Goal: Information Seeking & Learning: Learn about a topic

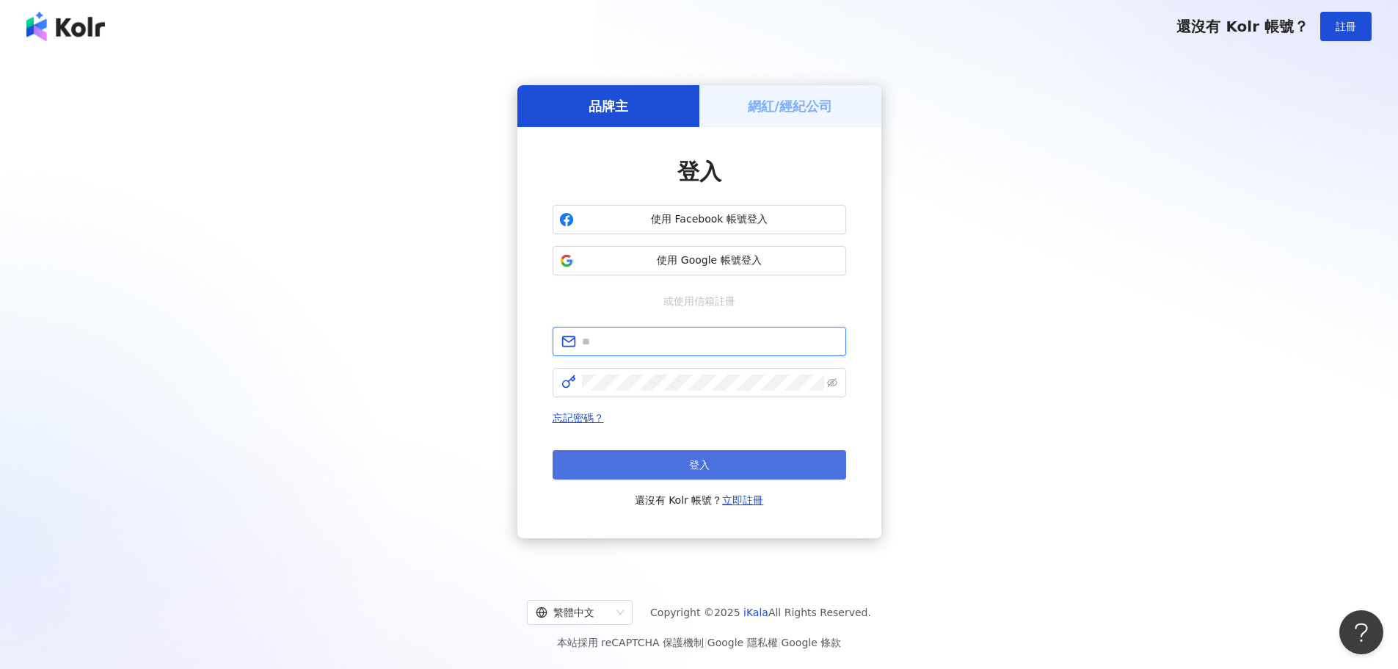
type input "**********"
click at [656, 452] on button "登入" at bounding box center [700, 464] width 294 height 29
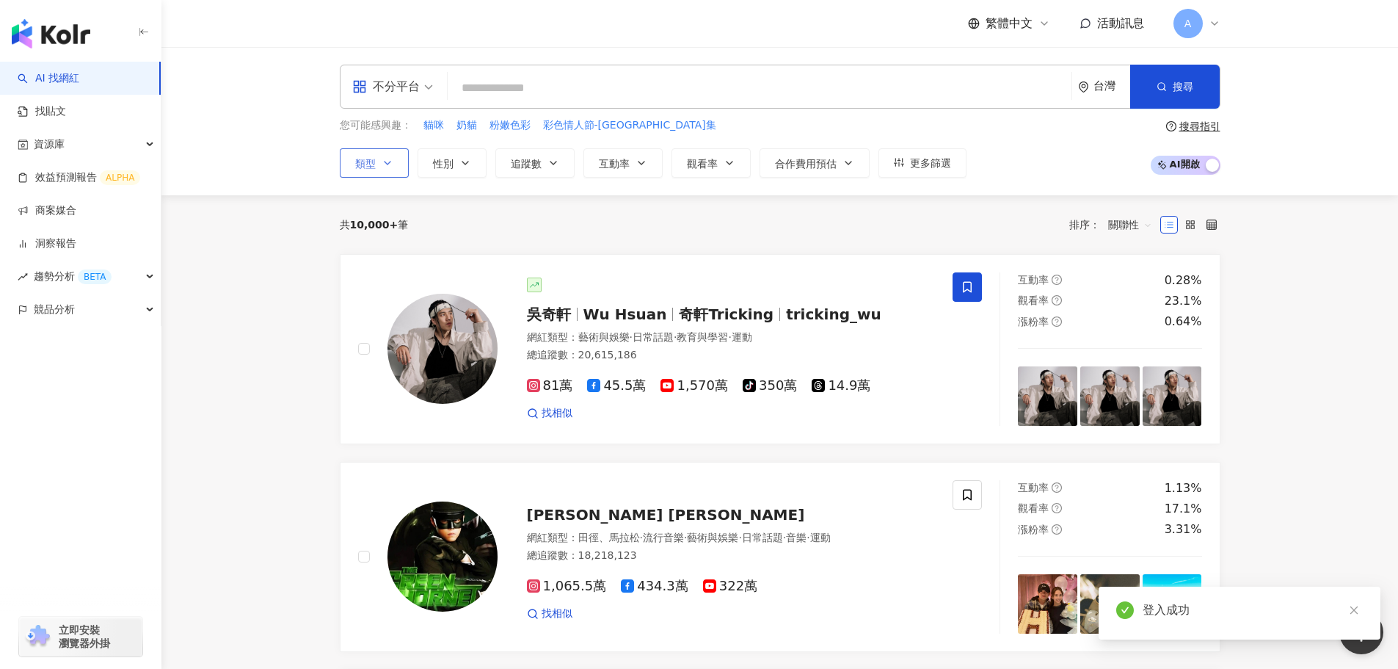
click at [357, 164] on span "類型" at bounding box center [365, 164] width 21 height 12
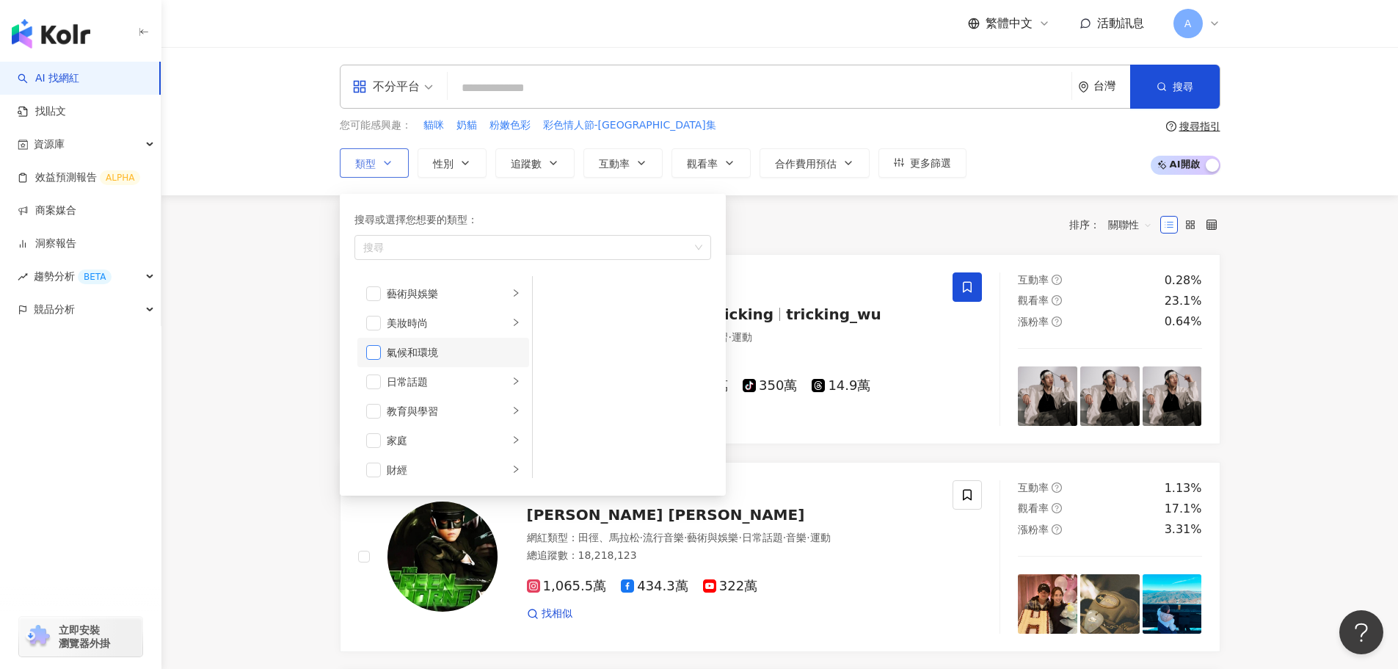
click at [377, 357] on span "button" at bounding box center [373, 352] width 15 height 15
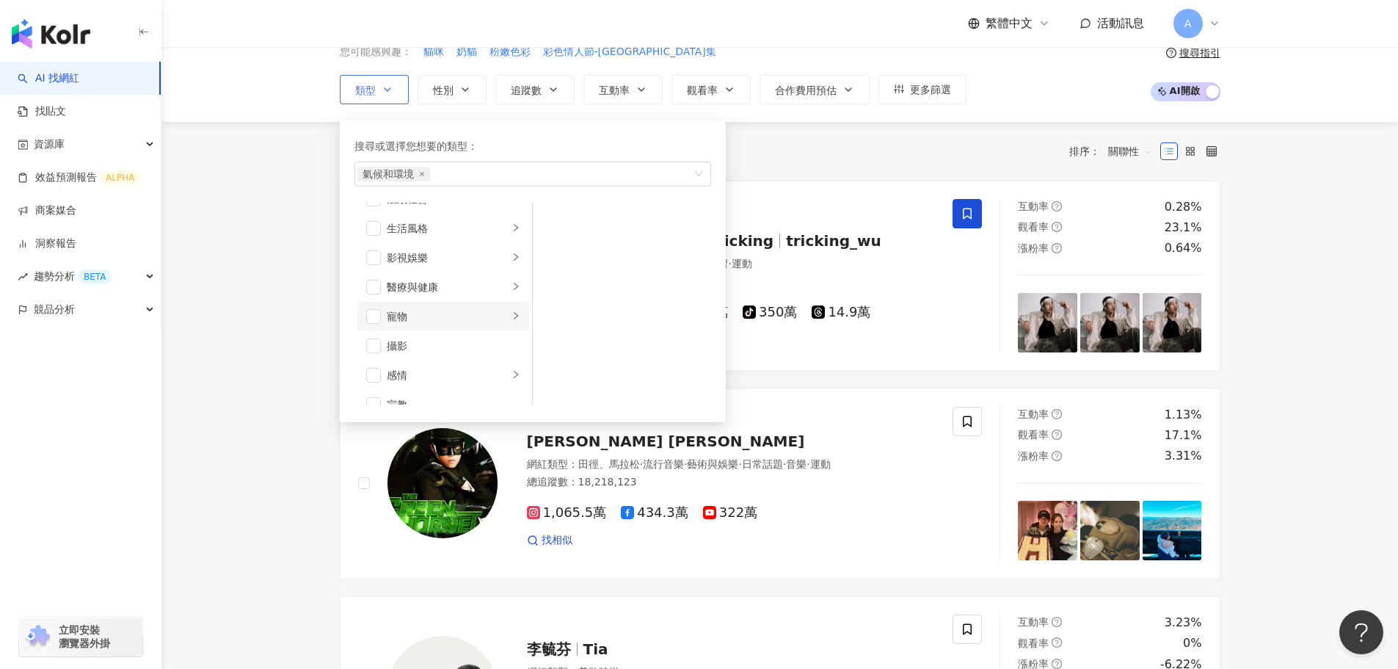
scroll to position [288, 0]
click at [375, 257] on span "button" at bounding box center [373, 254] width 15 height 15
click at [495, 254] on div "生活風格" at bounding box center [448, 255] width 122 height 16
click at [376, 256] on span "button" at bounding box center [373, 254] width 15 height 15
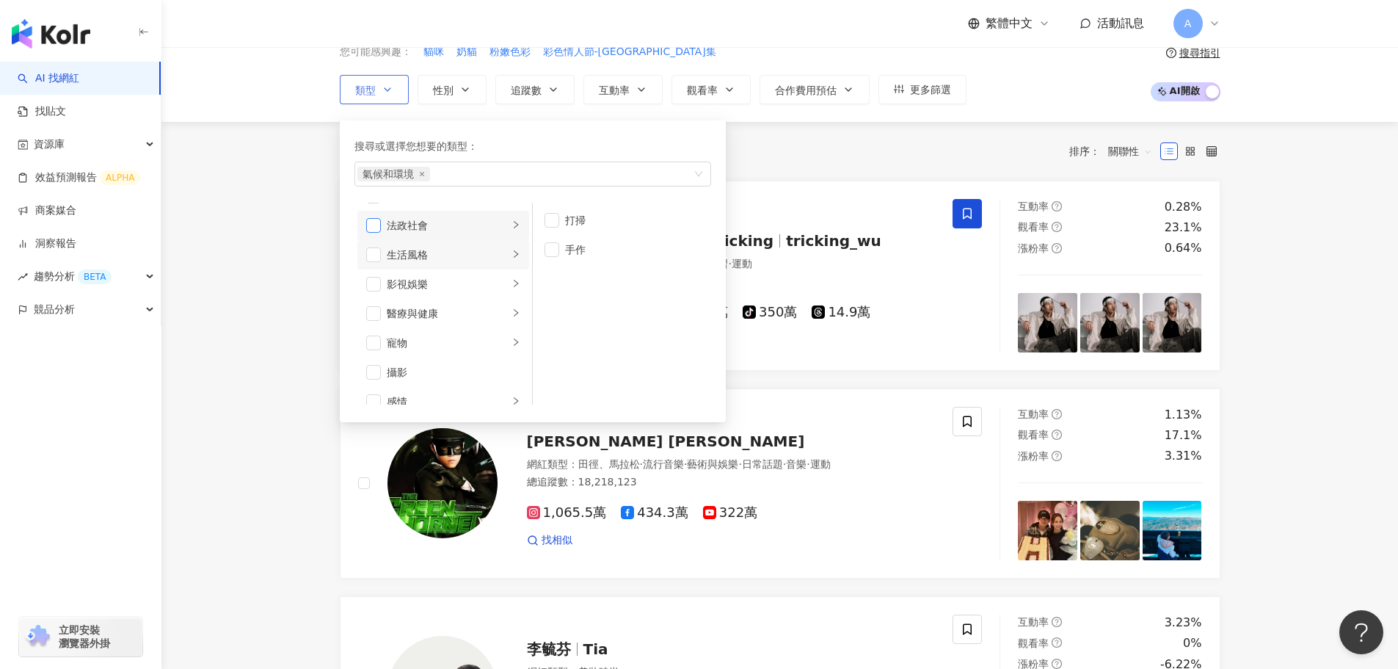
click at [377, 228] on span "button" at bounding box center [373, 225] width 15 height 15
click at [509, 222] on li "法政社會" at bounding box center [443, 225] width 172 height 29
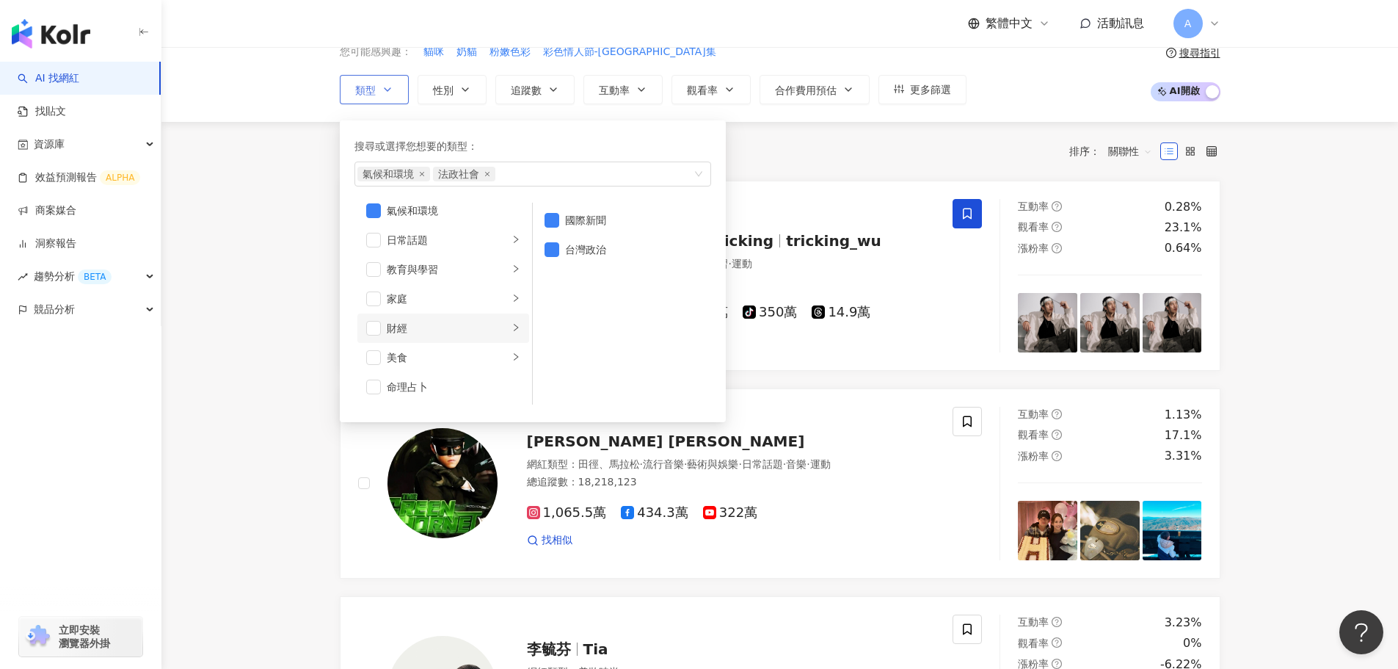
click at [498, 324] on li "財經" at bounding box center [443, 327] width 172 height 29
click at [470, 269] on div "教育與學習" at bounding box center [448, 269] width 122 height 16
click at [459, 300] on div "家庭" at bounding box center [448, 299] width 122 height 16
click at [449, 266] on div "教育與學習" at bounding box center [448, 269] width 122 height 16
click at [440, 230] on li "日常話題" at bounding box center [443, 239] width 172 height 29
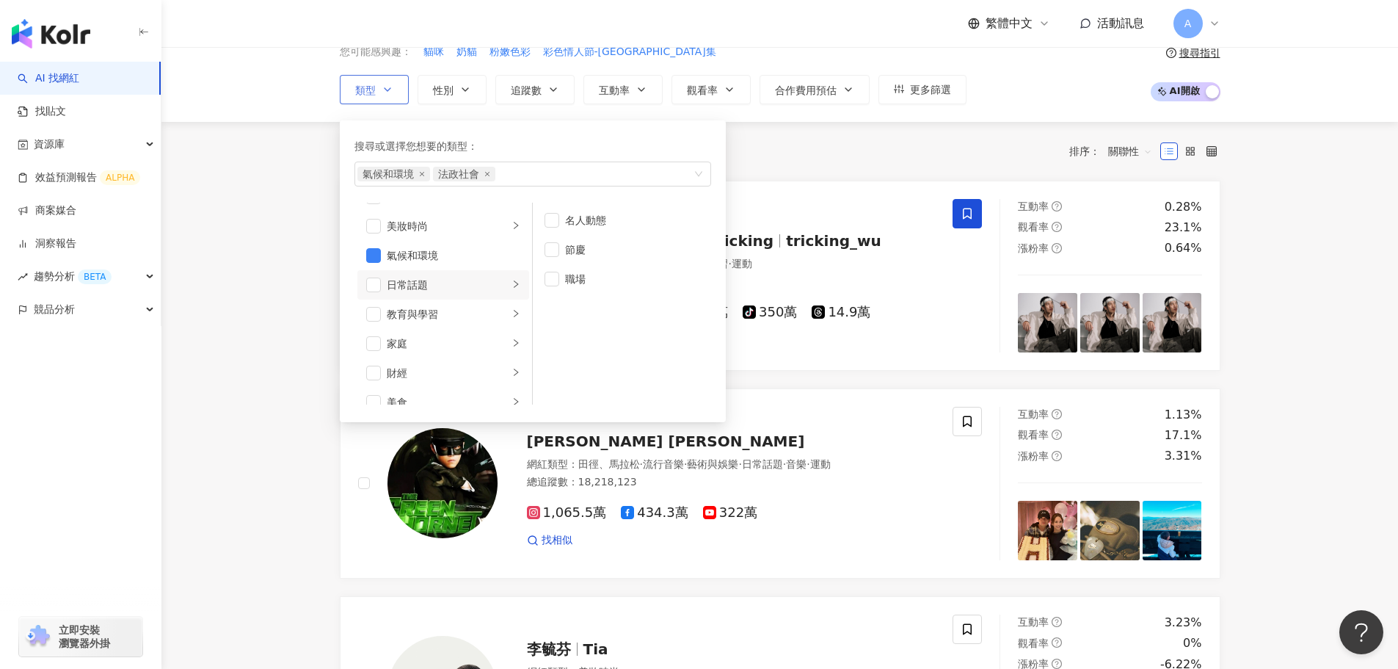
scroll to position [0, 0]
click at [431, 219] on div "藝術與娛樂" at bounding box center [448, 220] width 122 height 16
click at [415, 238] on li "美妝時尚" at bounding box center [443, 249] width 172 height 29
click at [418, 302] on div "科技" at bounding box center [448, 299] width 122 height 16
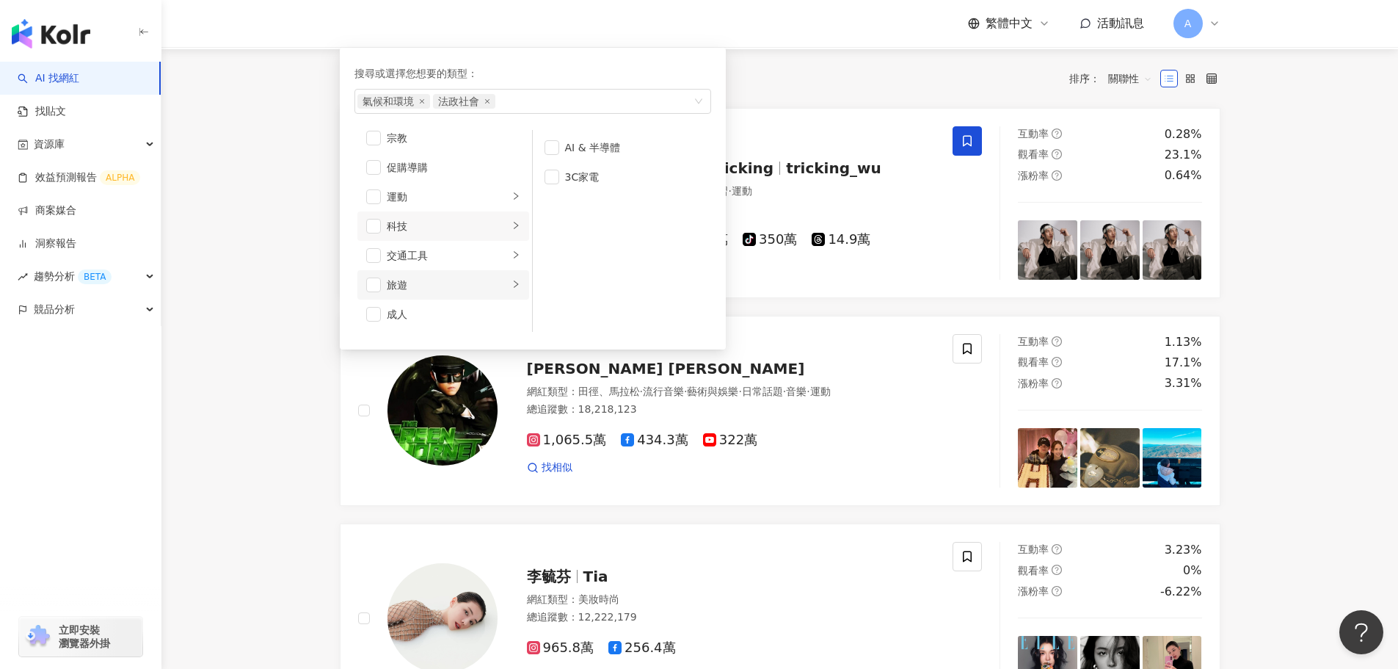
scroll to position [147, 0]
click at [415, 284] on div "旅遊" at bounding box center [448, 284] width 122 height 16
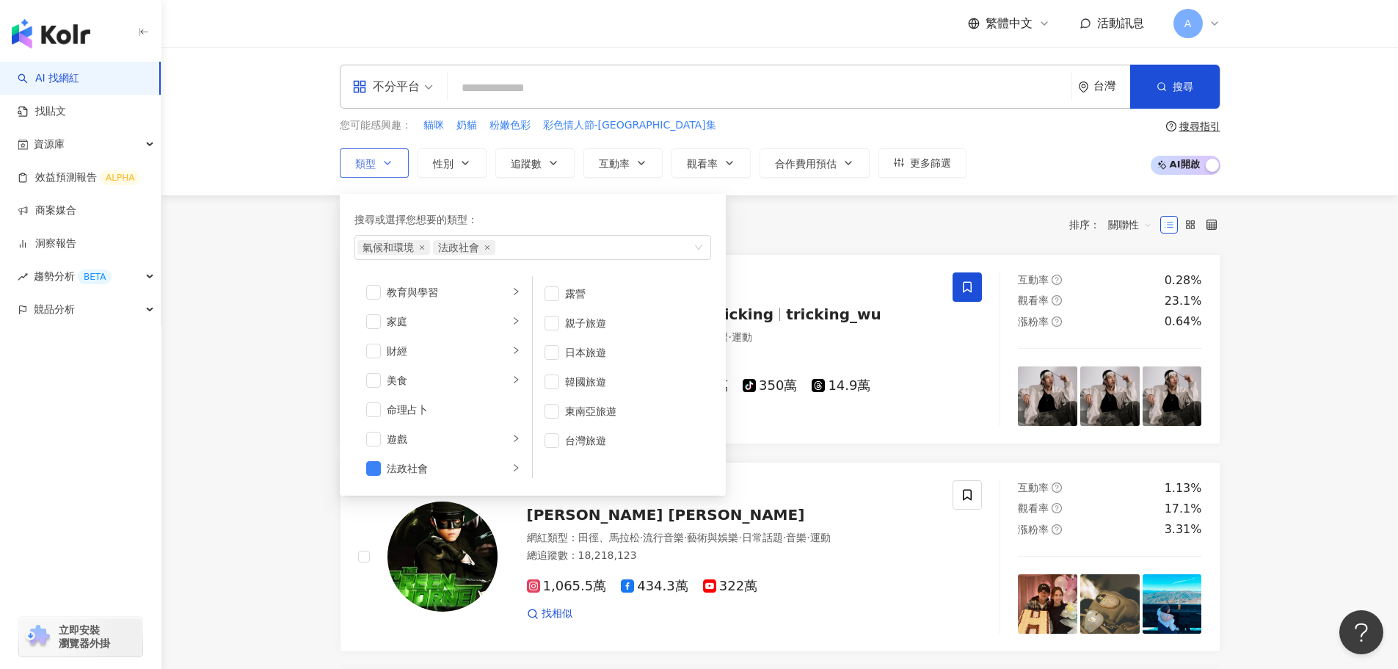
scroll to position [0, 0]
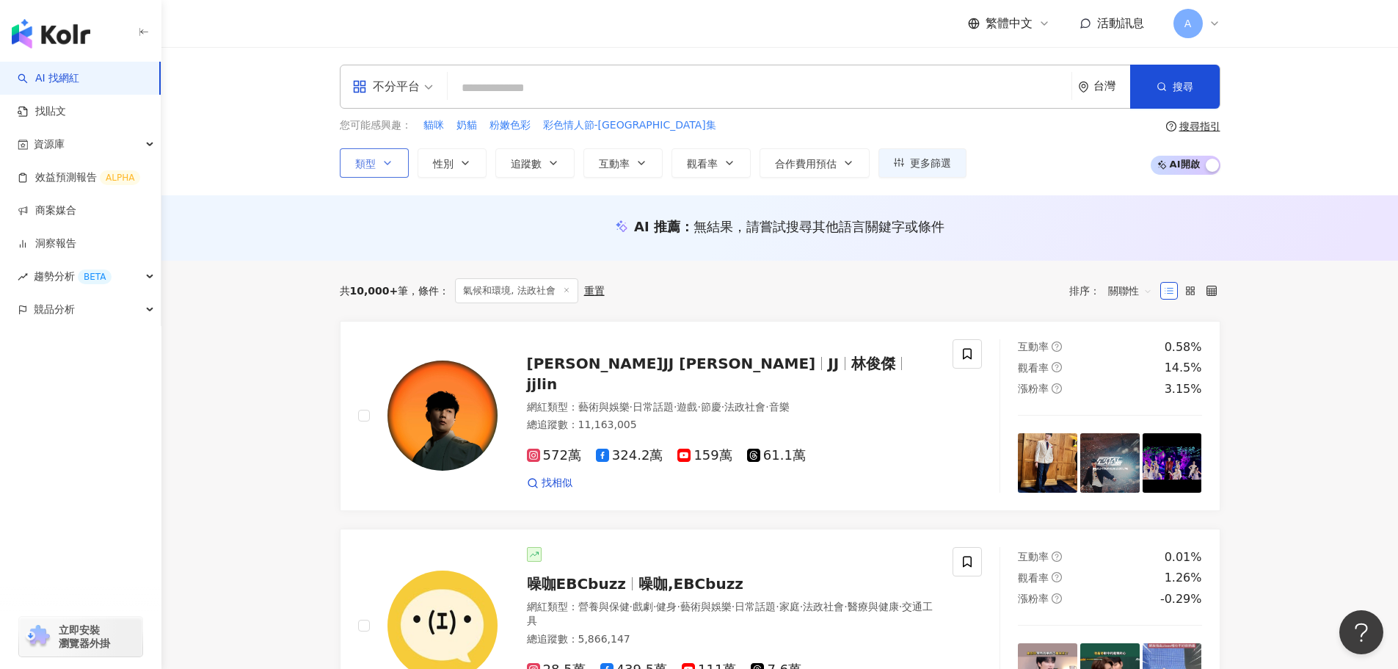
click at [388, 163] on icon "button" at bounding box center [388, 163] width 12 height 12
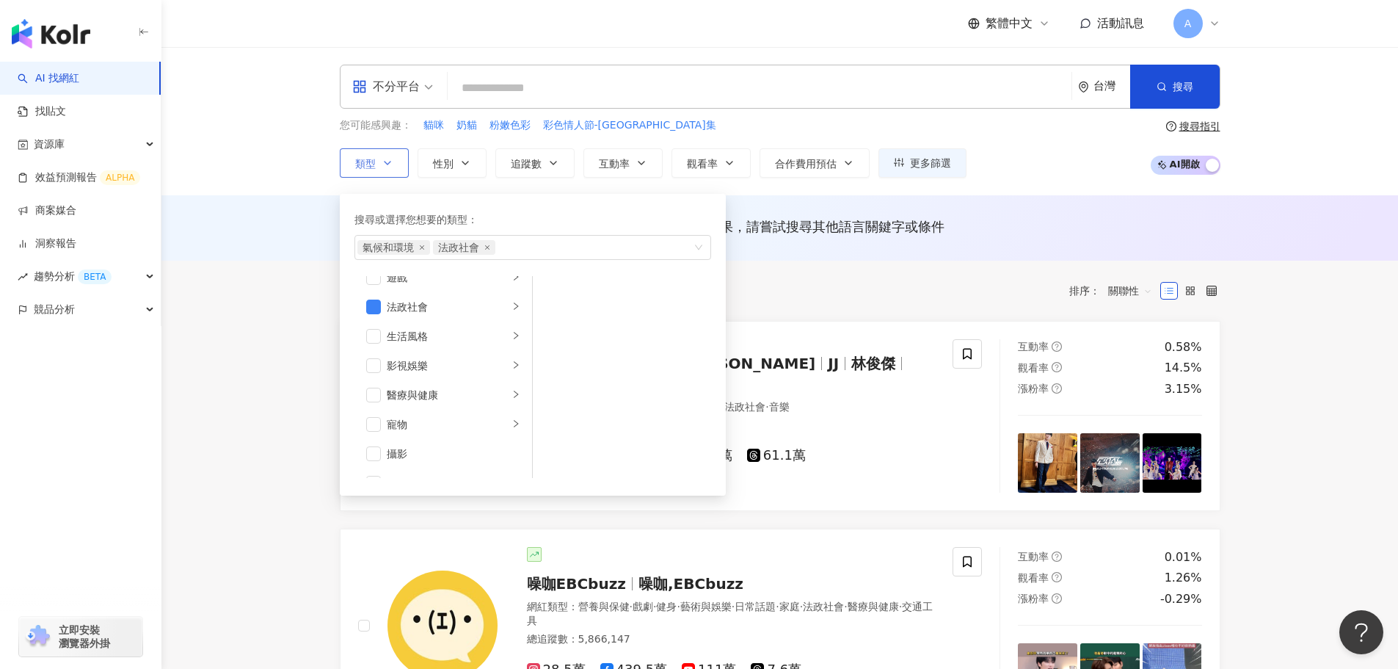
scroll to position [294, 0]
click at [1063, 158] on div "您可能感興趣： 貓咪 奶貓 粉嫩色彩 彩色情人節-新北HUG市集 類型 搜尋或選擇您想要的類型： 氣候和環境 法政社會 藝術與娛樂 美妝時尚 氣候和環境 日常…" at bounding box center [780, 147] width 881 height 60
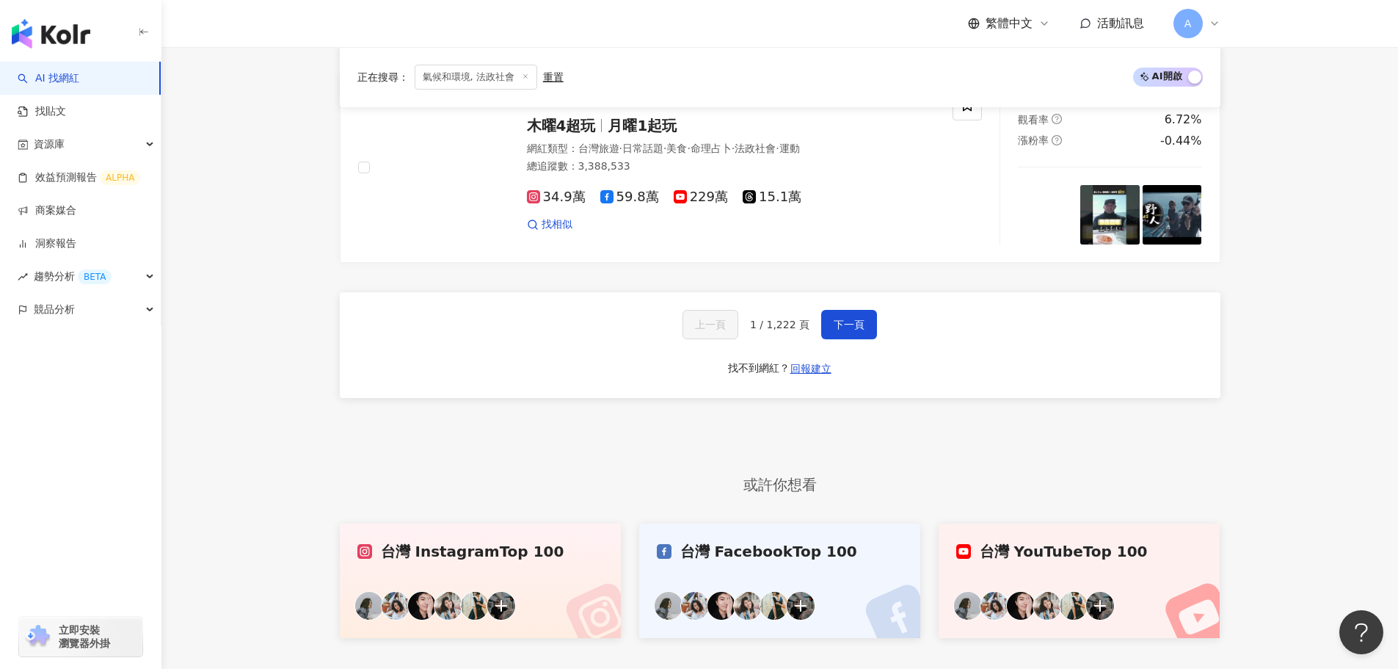
scroll to position [2836, 0]
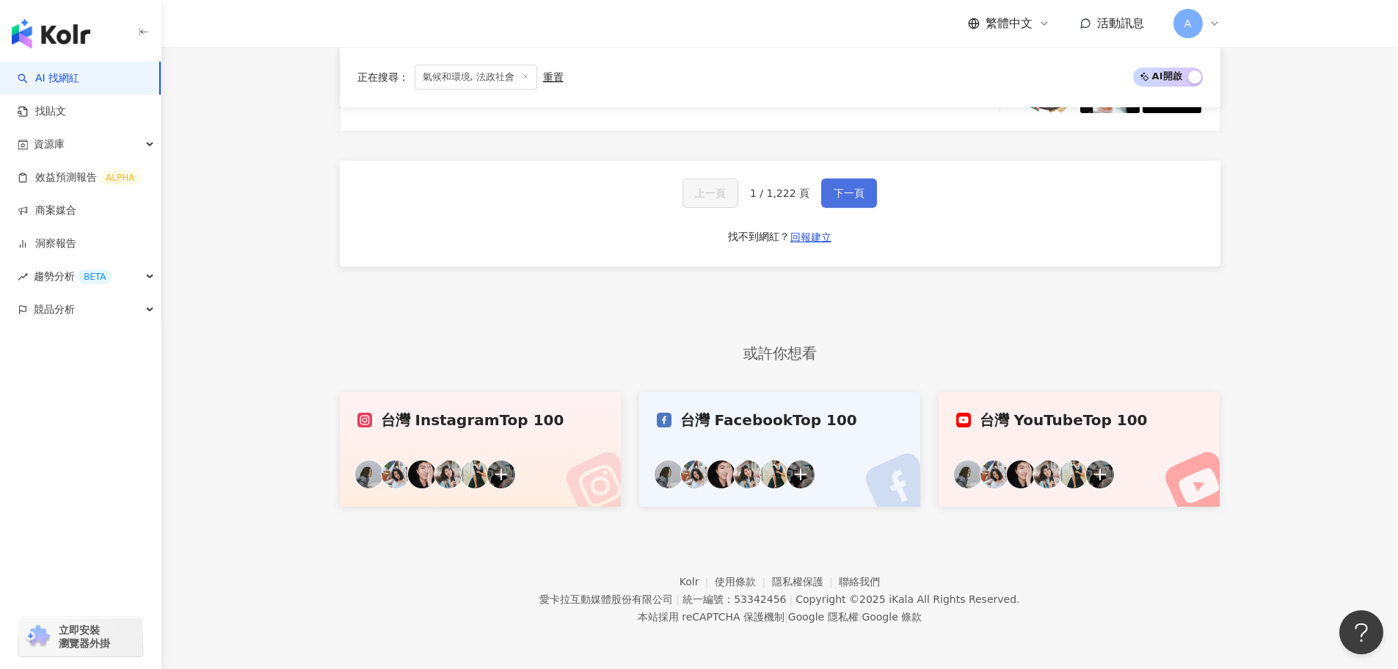
click at [839, 193] on span "下一頁" at bounding box center [849, 193] width 31 height 12
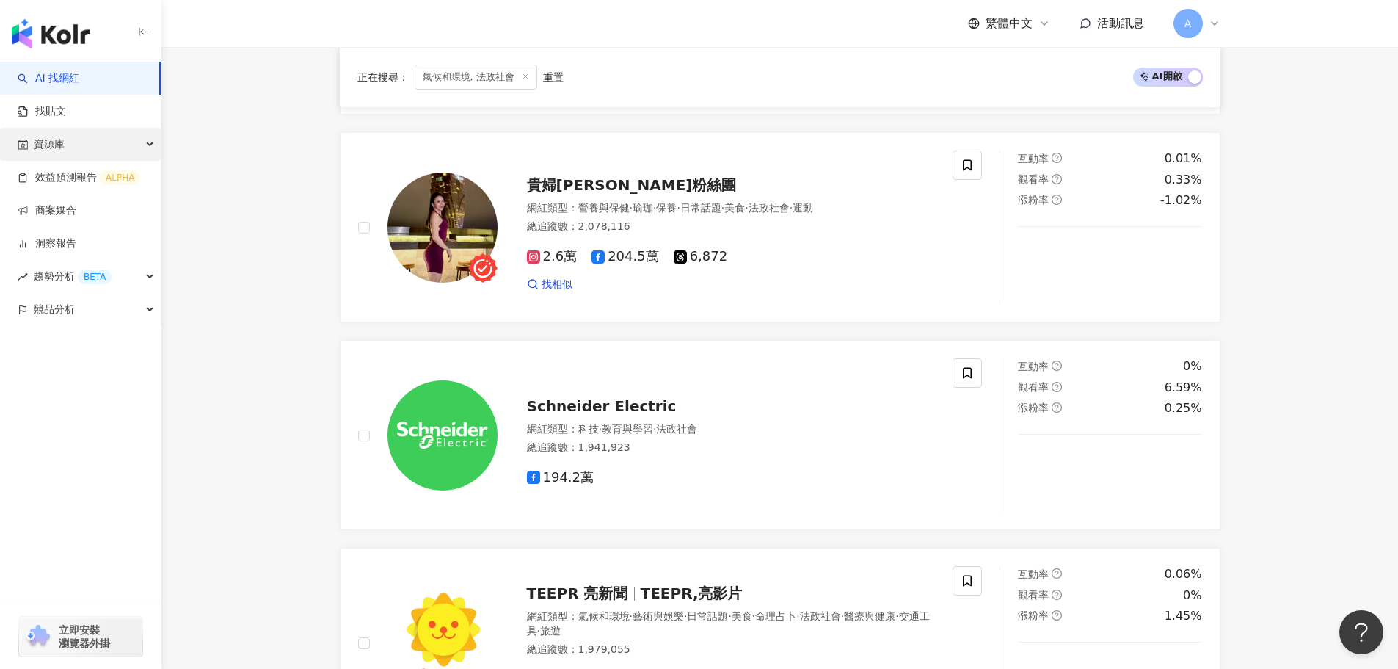
scroll to position [2874, 0]
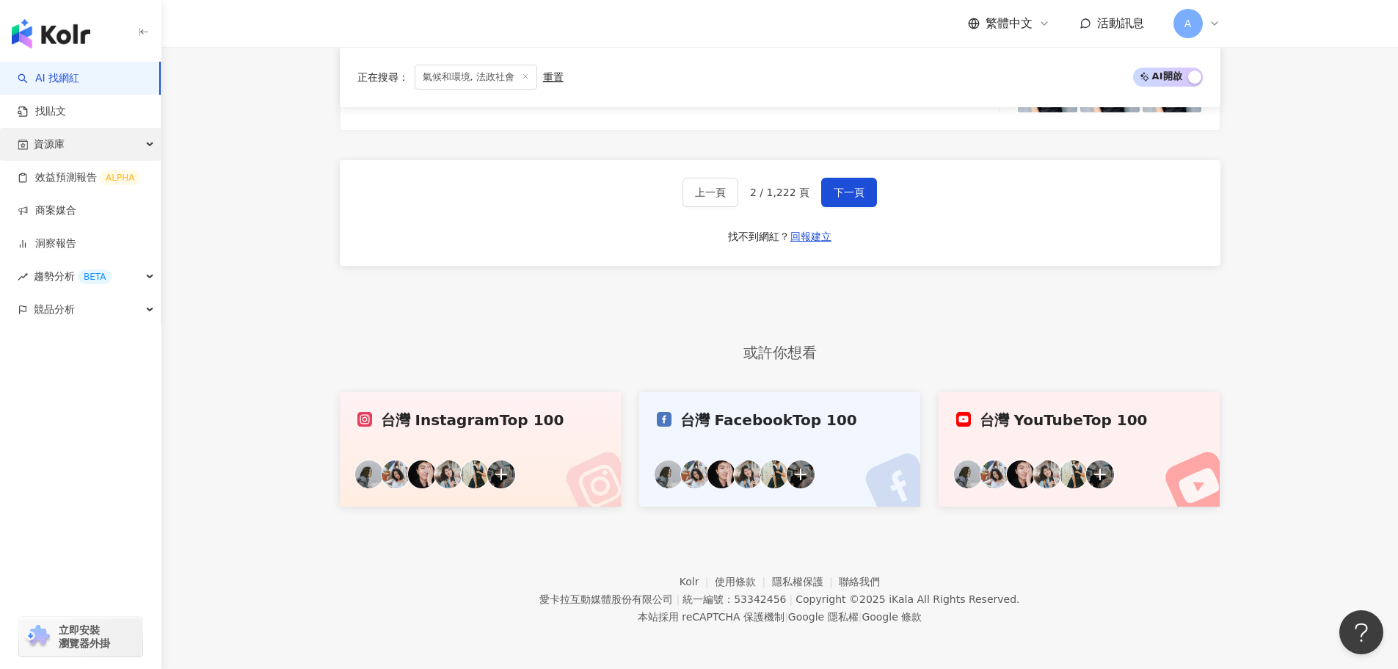
click at [67, 146] on div "資源庫" at bounding box center [80, 144] width 161 height 33
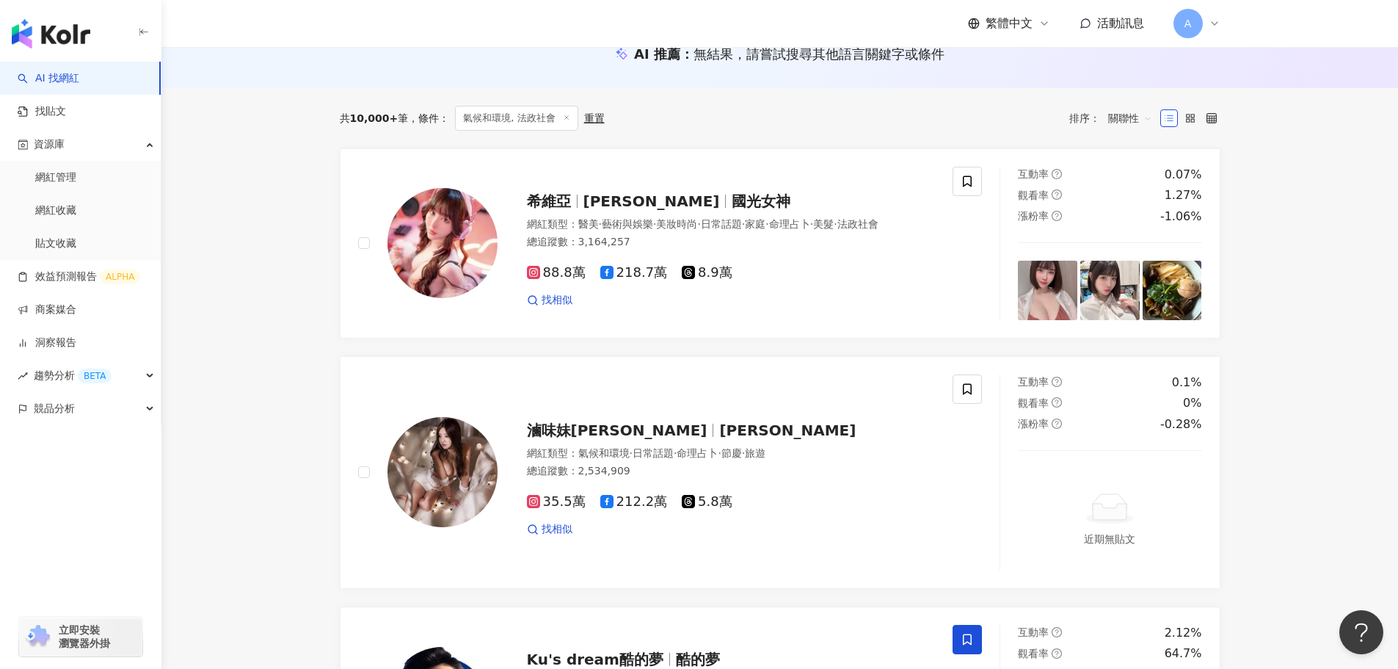
scroll to position [0, 0]
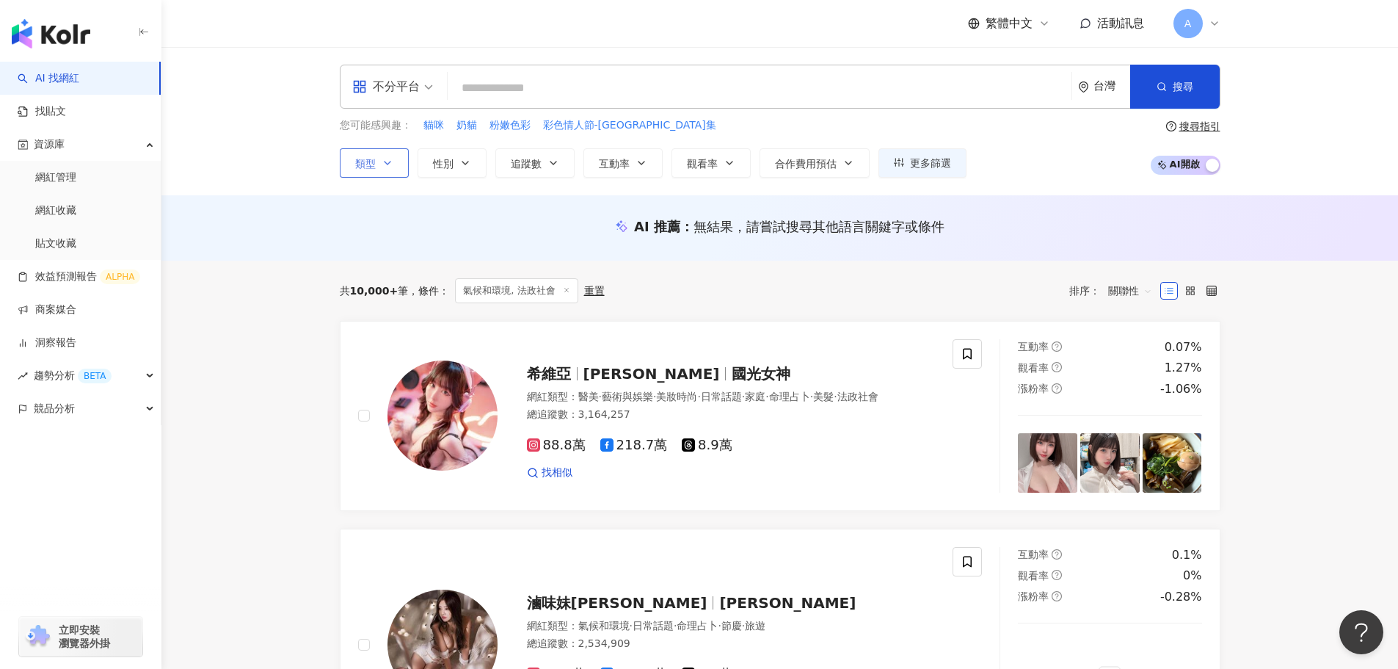
click at [393, 166] on icon "button" at bounding box center [388, 163] width 12 height 12
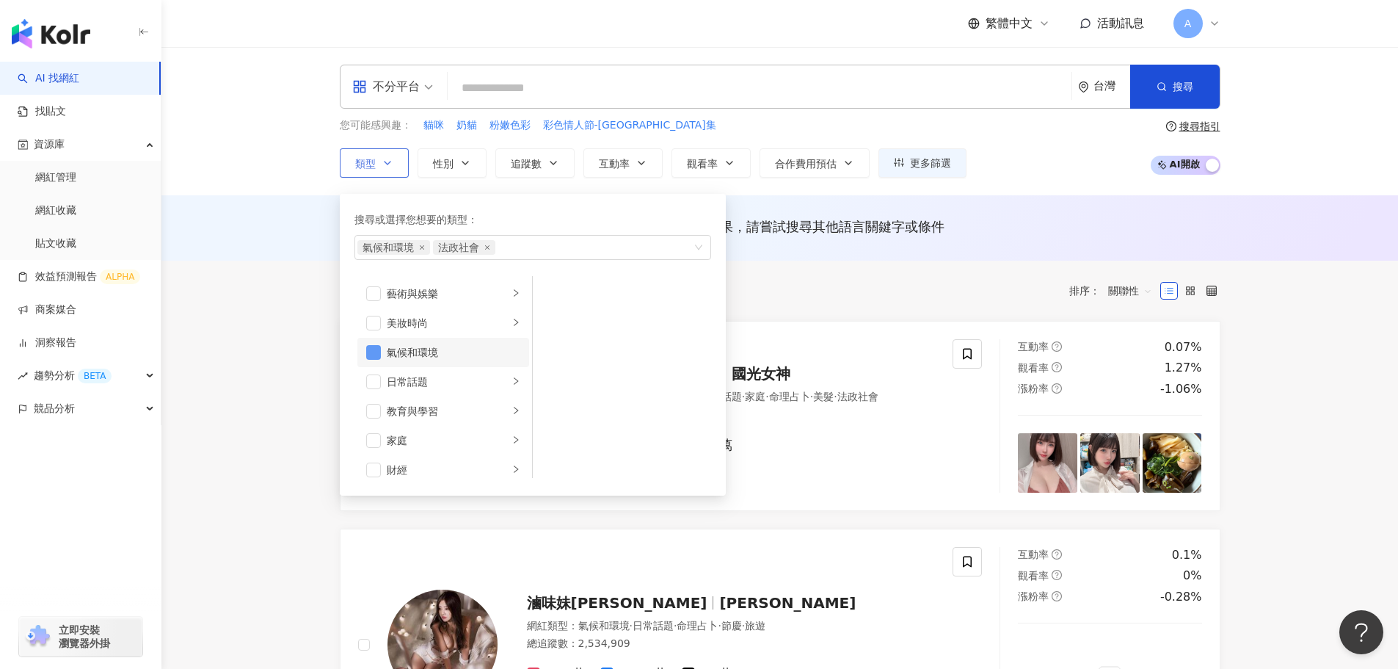
click at [376, 350] on span "button" at bounding box center [373, 352] width 15 height 15
click at [403, 376] on div "日常話題" at bounding box center [448, 382] width 122 height 16
click at [412, 407] on div "教育與學習" at bounding box center [448, 411] width 122 height 16
click at [416, 283] on li "藝術與娛樂" at bounding box center [443, 293] width 172 height 29
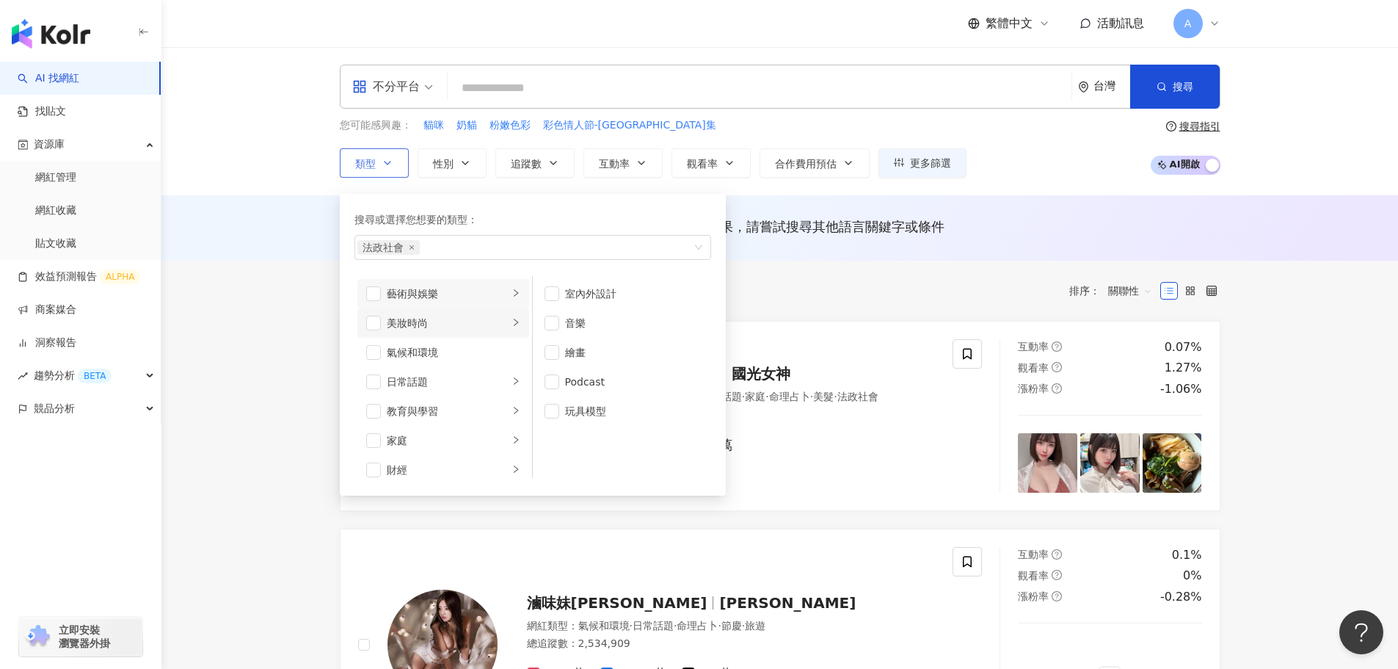
click at [423, 323] on div "美妝時尚" at bounding box center [448, 323] width 122 height 16
click at [421, 351] on div "氣候和環境" at bounding box center [454, 352] width 134 height 16
click at [423, 351] on div "氣候和環境" at bounding box center [454, 352] width 134 height 16
click at [416, 249] on span "法政社會" at bounding box center [388, 247] width 62 height 15
click at [410, 249] on icon "close" at bounding box center [412, 247] width 6 height 6
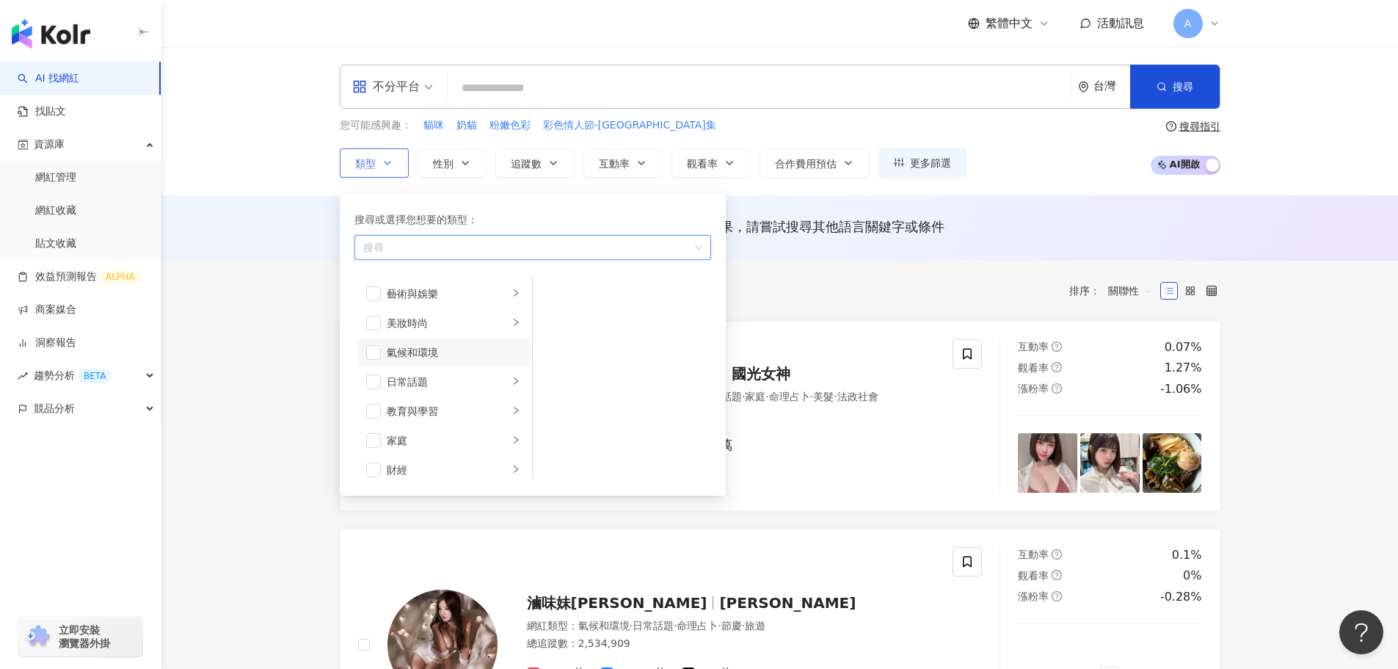
click at [478, 103] on div "不分平台 台灣 搜尋" at bounding box center [780, 87] width 881 height 44
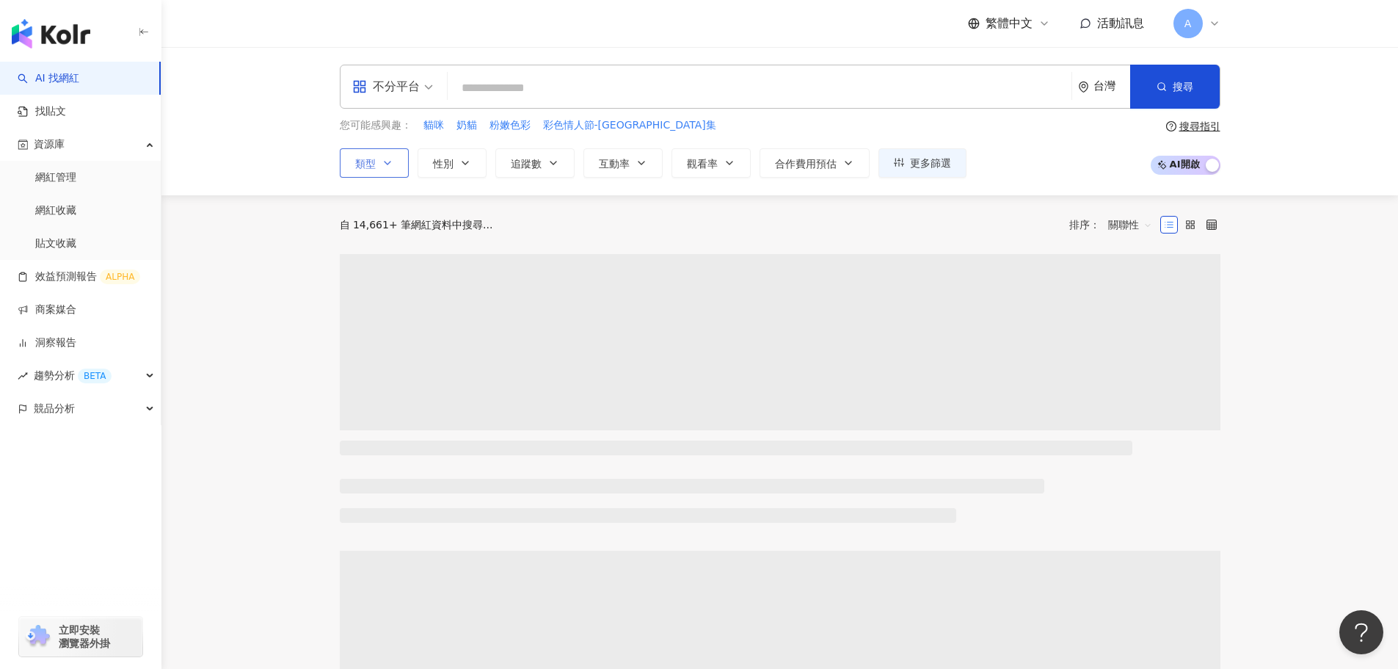
click at [491, 90] on input "search" at bounding box center [760, 88] width 612 height 28
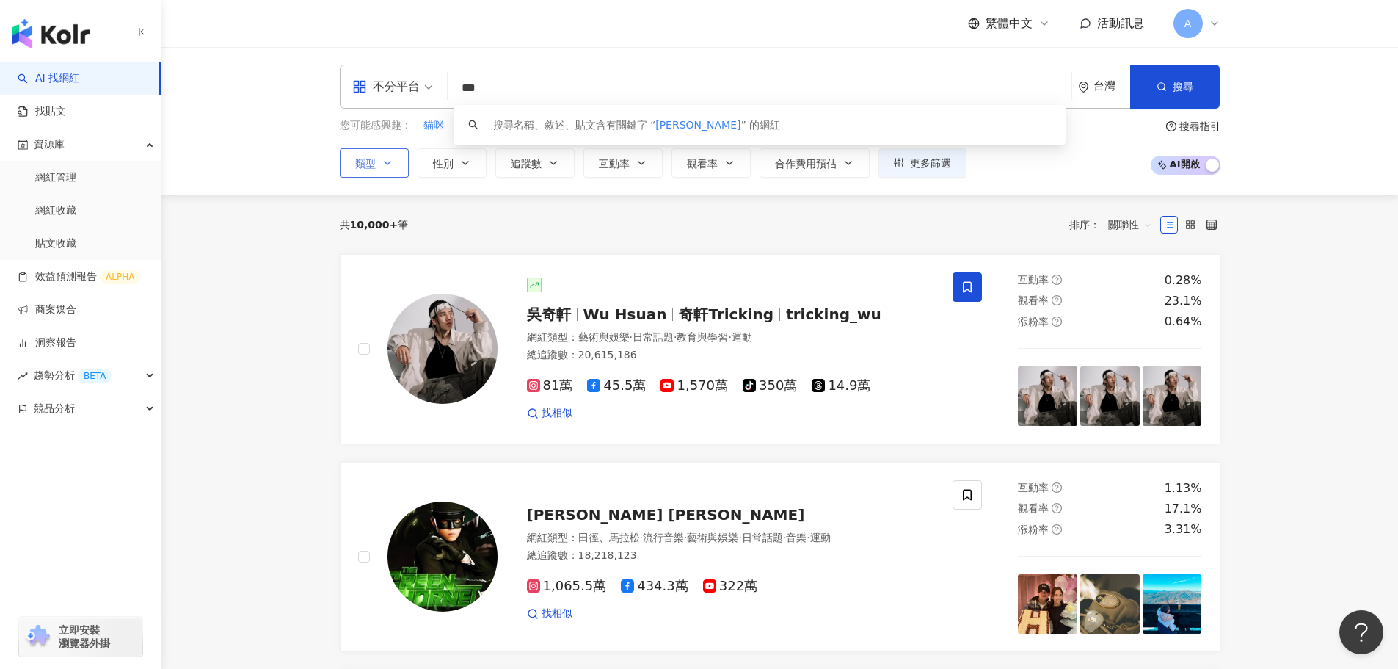
type input "**"
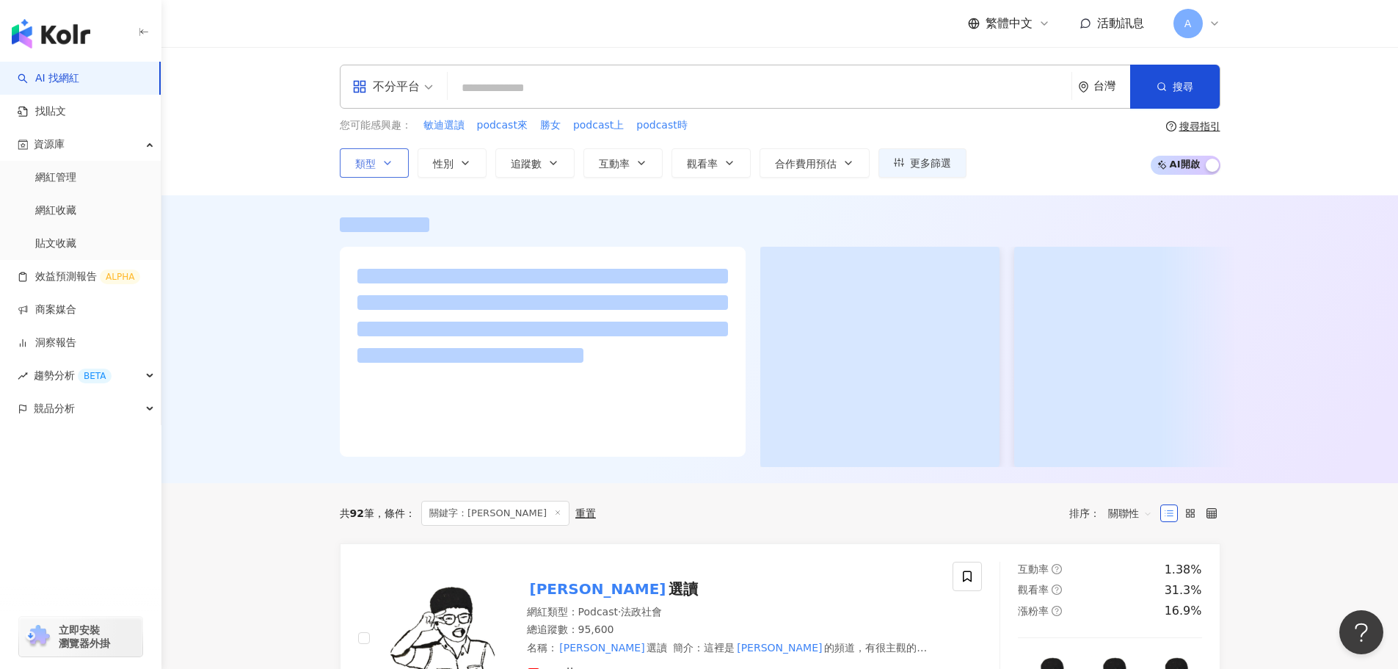
click at [396, 157] on button "類型" at bounding box center [374, 162] width 69 height 29
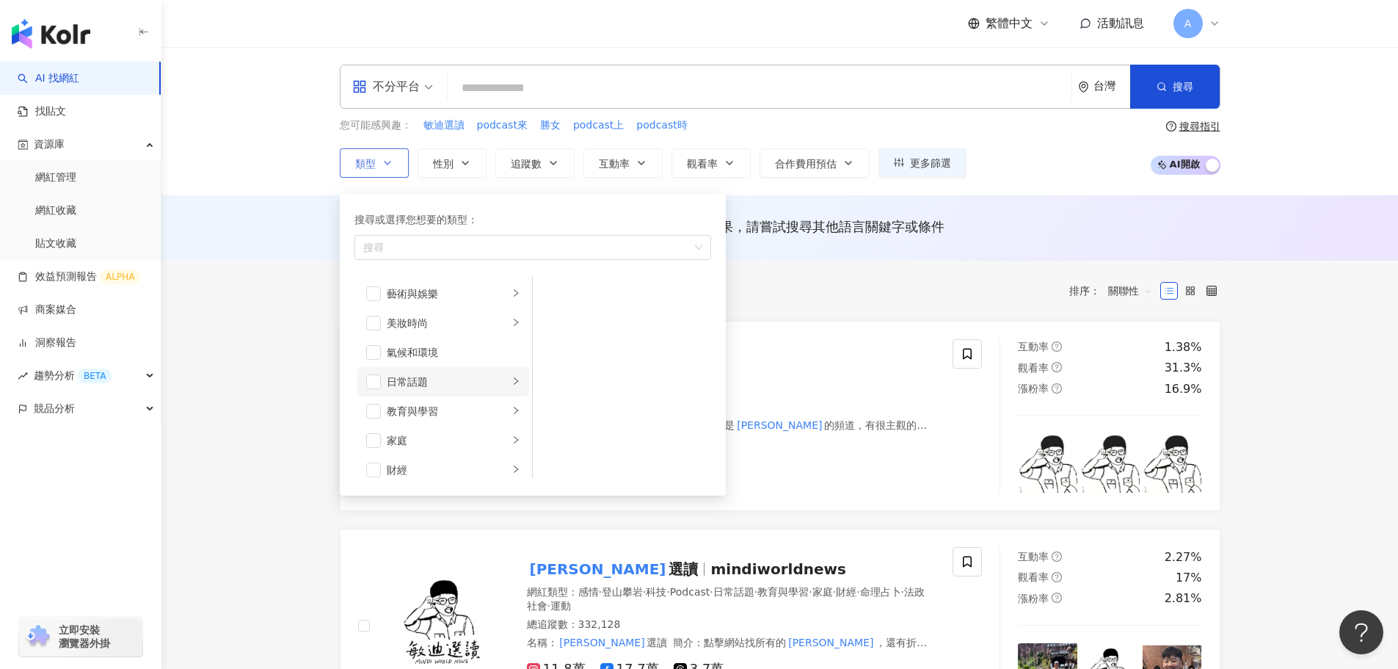
click at [514, 376] on li "日常話題" at bounding box center [443, 381] width 172 height 29
click at [511, 415] on div "button" at bounding box center [515, 411] width 9 height 14
click at [511, 296] on icon "right" at bounding box center [515, 292] width 9 height 9
click at [540, 379] on li "Podcast" at bounding box center [622, 381] width 172 height 29
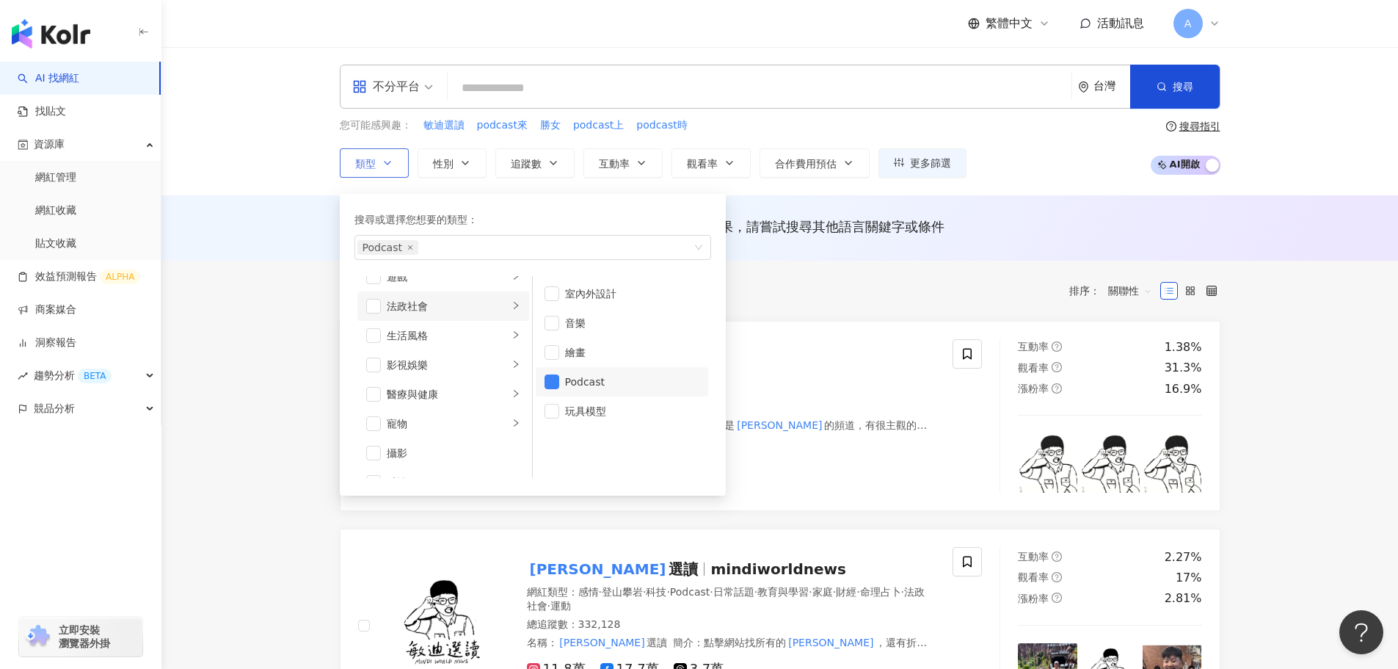
scroll to position [294, 0]
click at [374, 287] on span "button" at bounding box center [373, 293] width 15 height 15
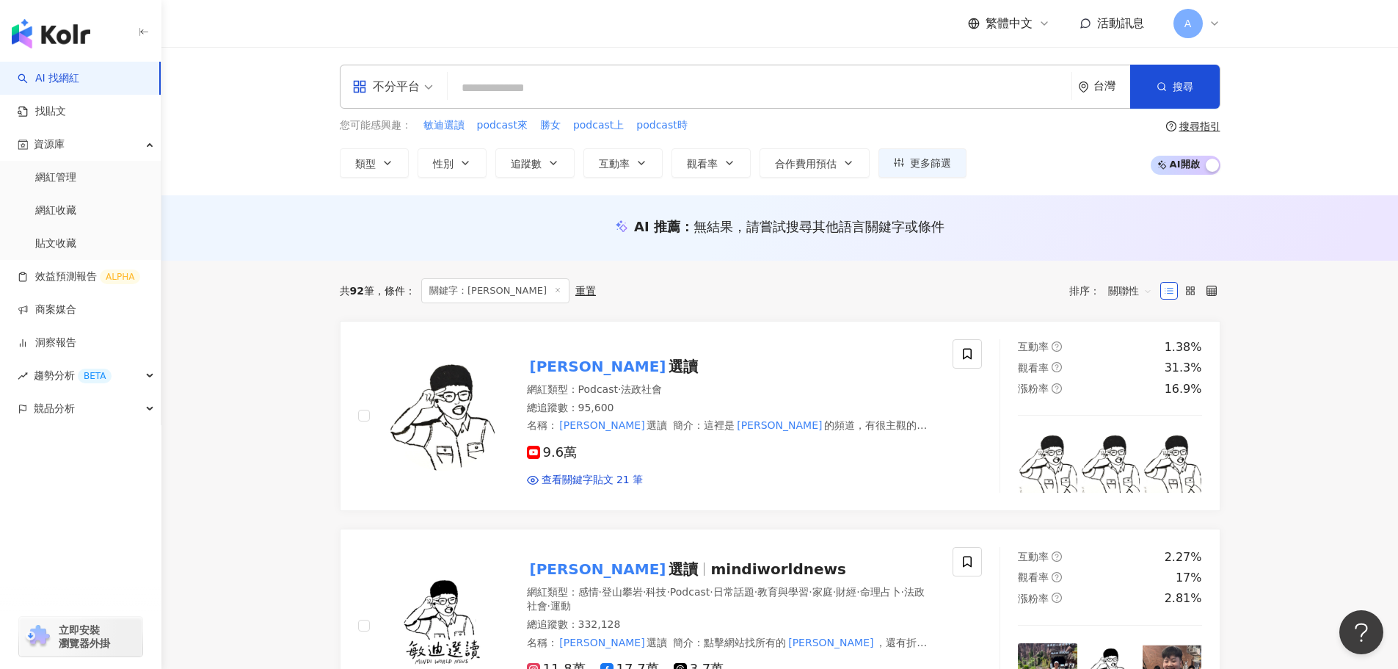
click at [238, 167] on div "不分平台 台灣 搜尋 a5a10ef9-1ad3-430c-9679-23b939947274 敏迪選讀 95,600 追蹤者 敏迪選讀 332,128 追蹤…" at bounding box center [779, 121] width 1237 height 148
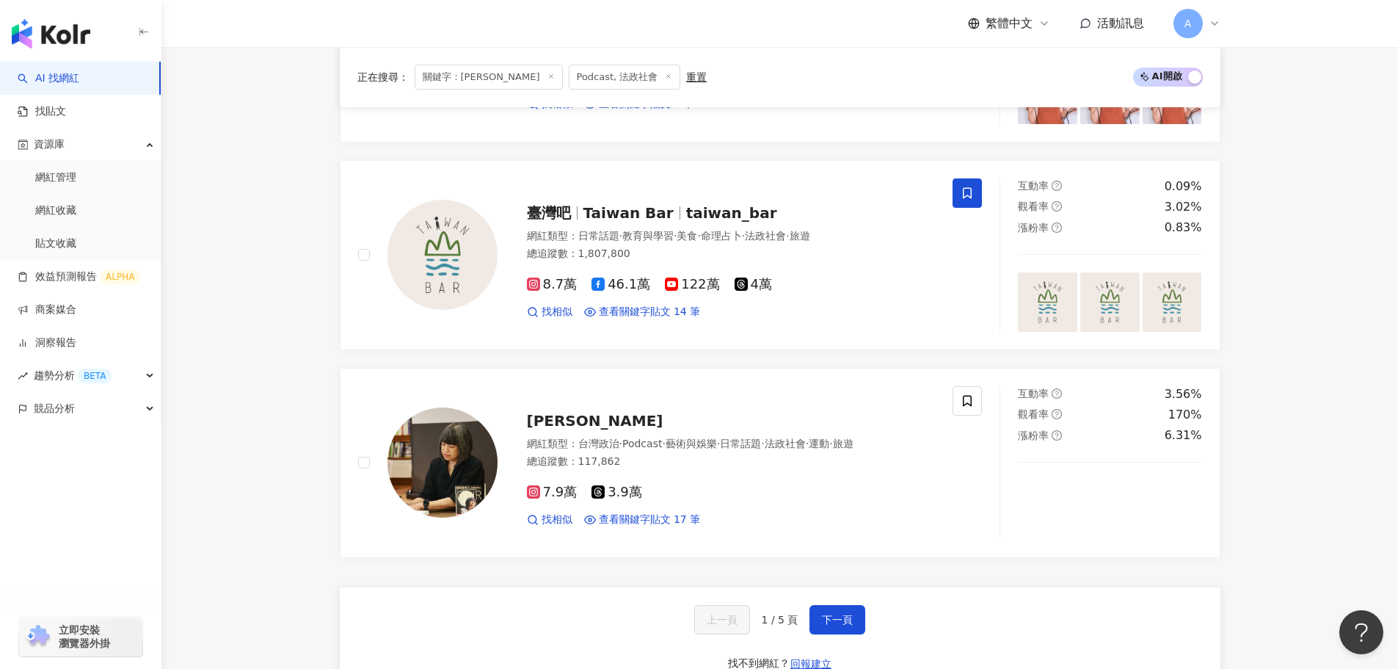
scroll to position [2275, 0]
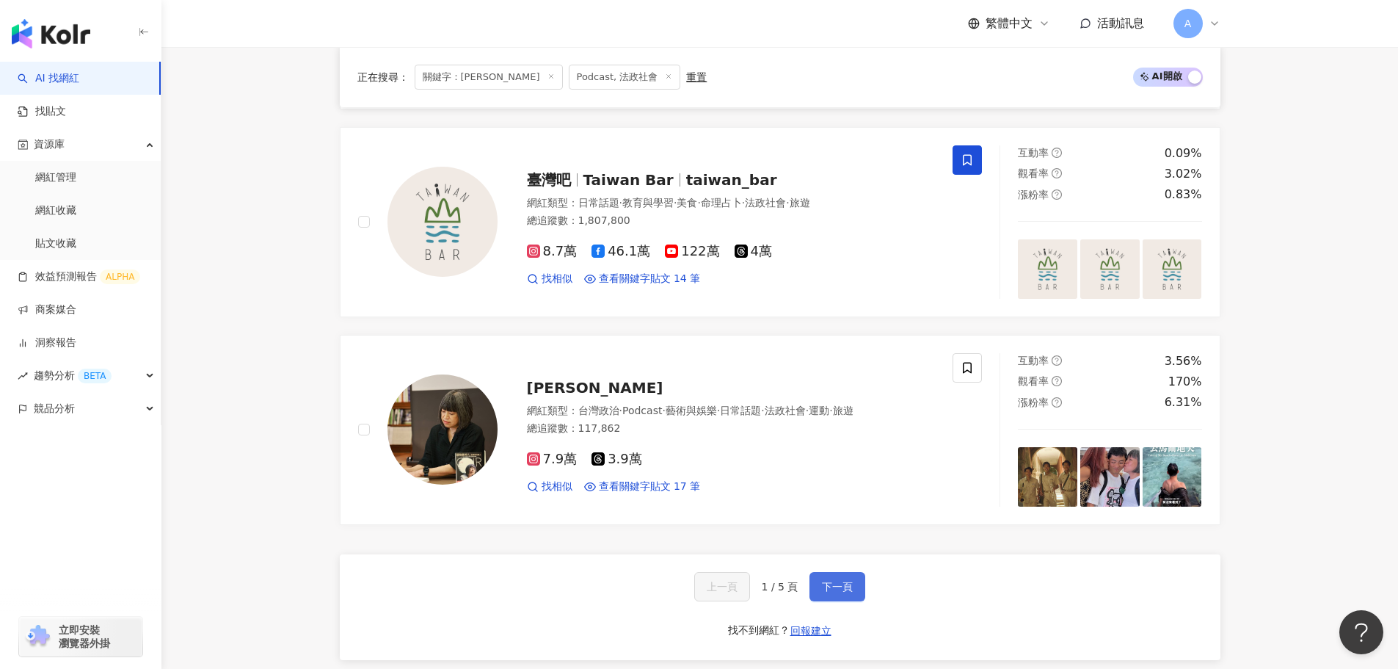
click at [851, 589] on span "下一頁" at bounding box center [837, 586] width 31 height 12
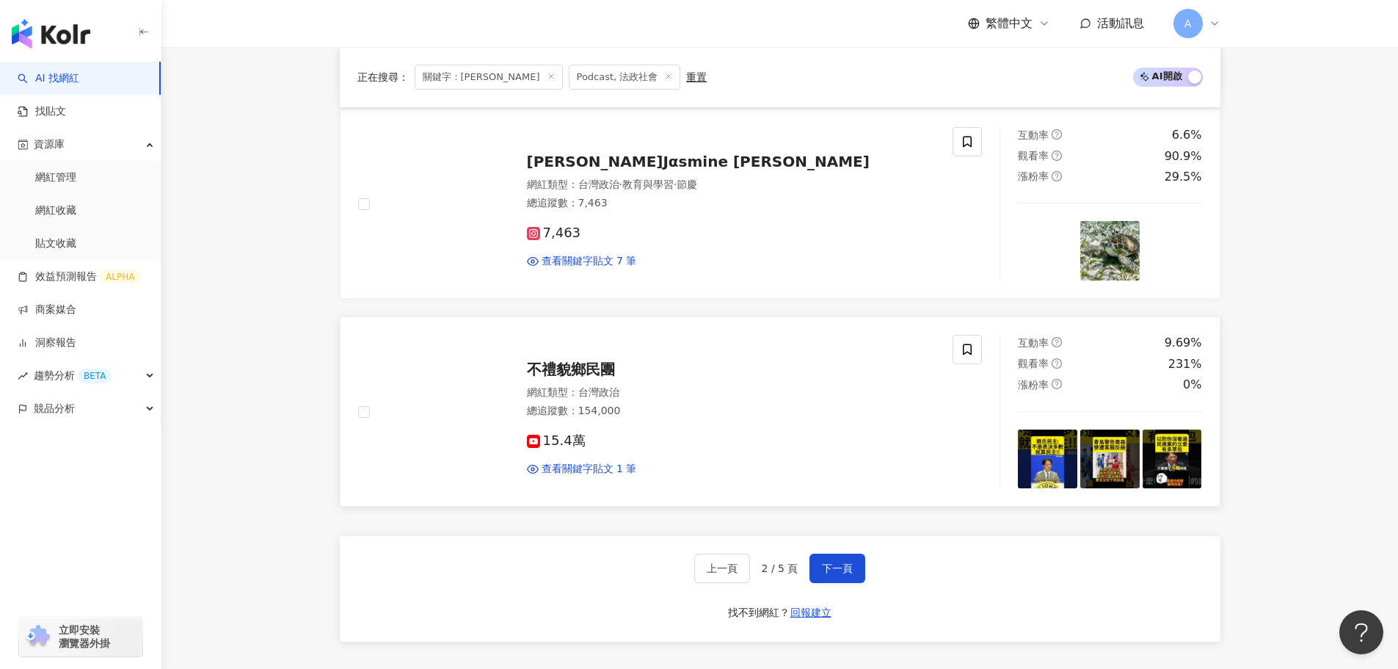
scroll to position [2491, 0]
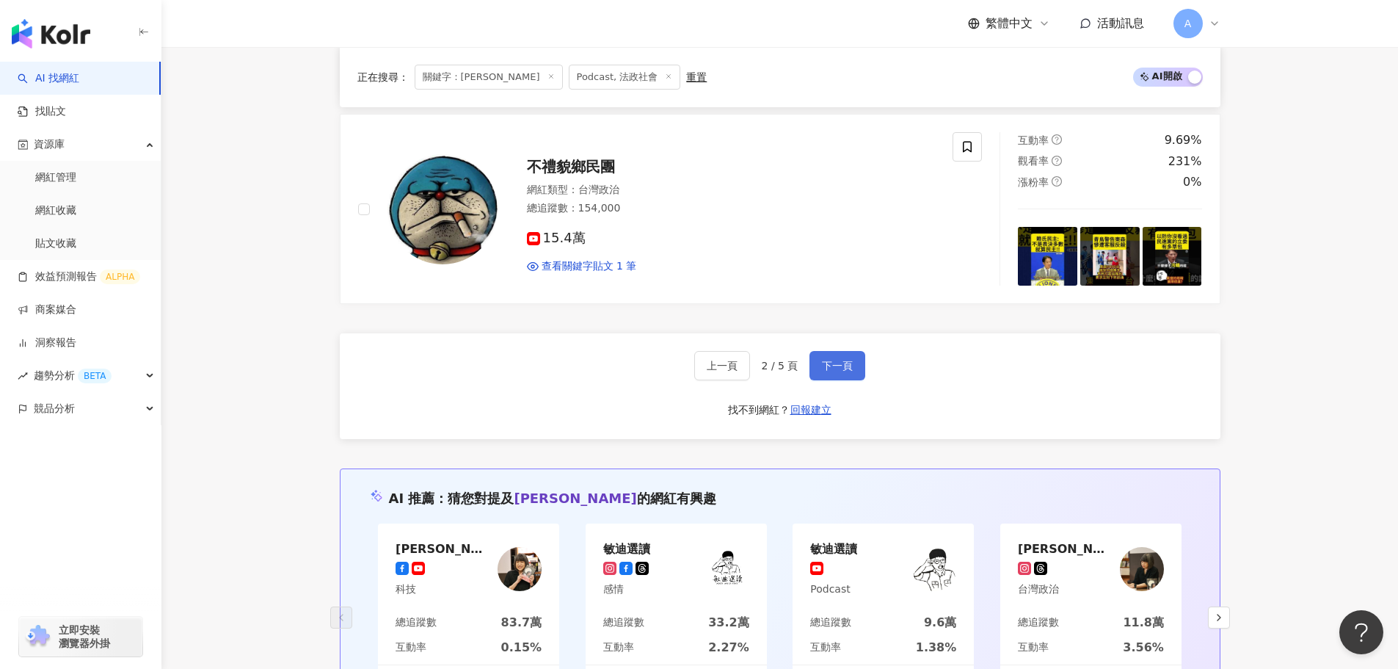
click at [854, 357] on button "下一頁" at bounding box center [837, 365] width 56 height 29
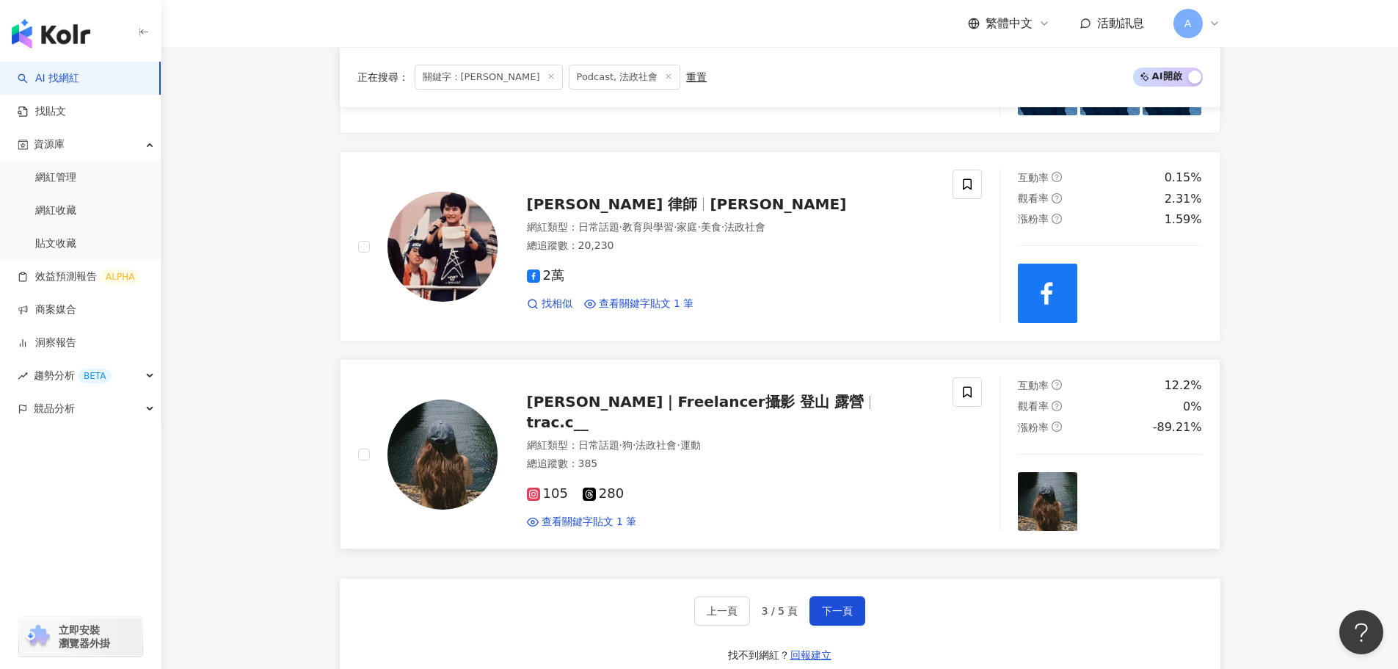
scroll to position [2281, 0]
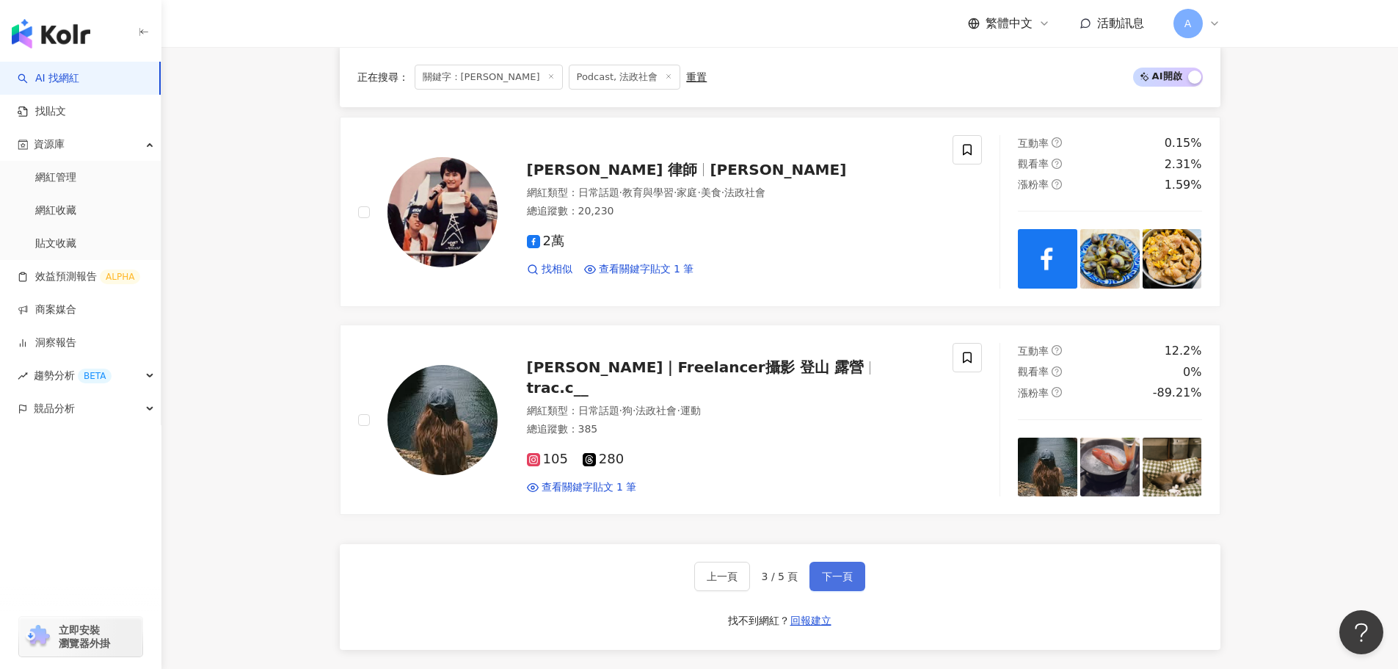
click at [822, 582] on span "下一頁" at bounding box center [837, 576] width 31 height 12
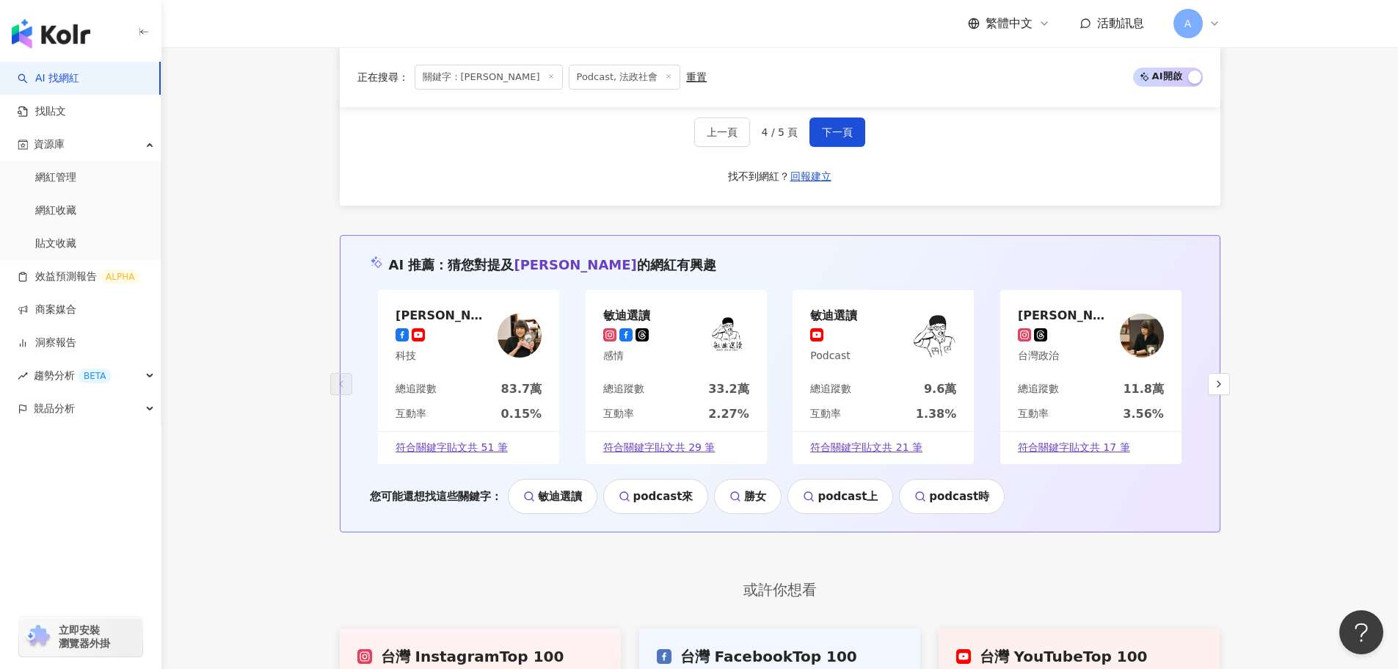
scroll to position [2642, 0]
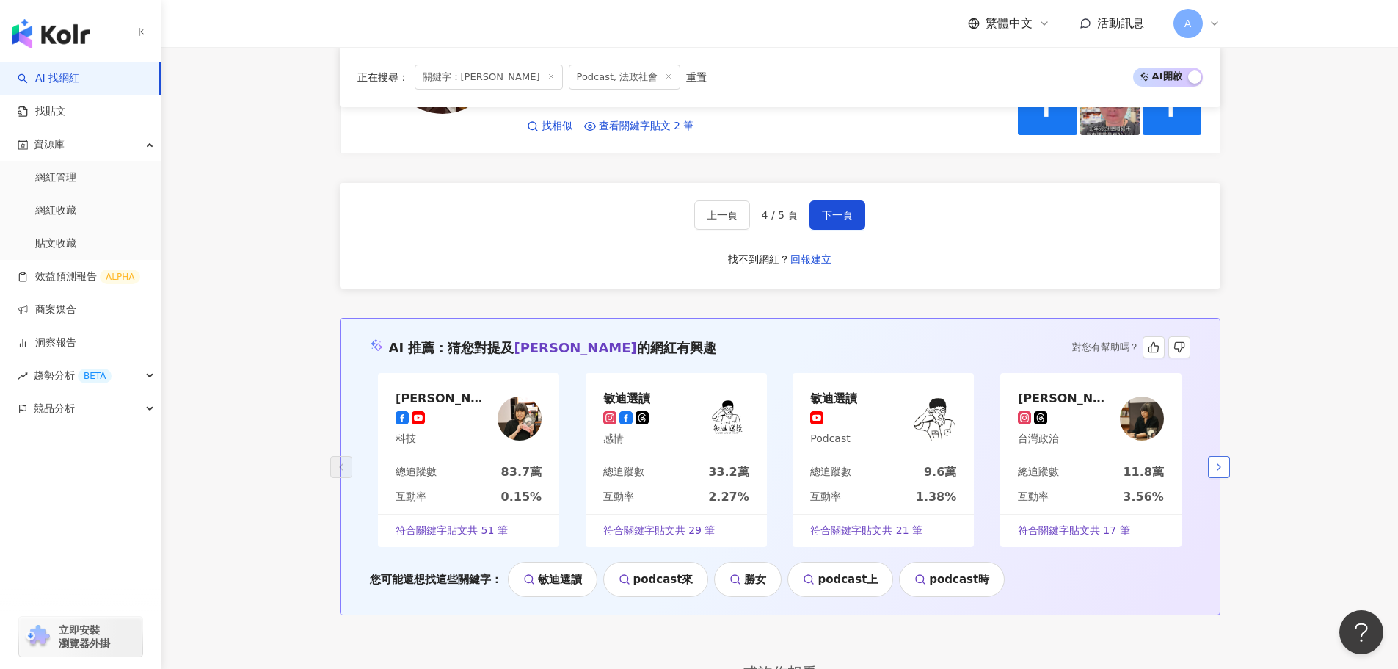
click at [1212, 462] on button "button" at bounding box center [1219, 467] width 22 height 22
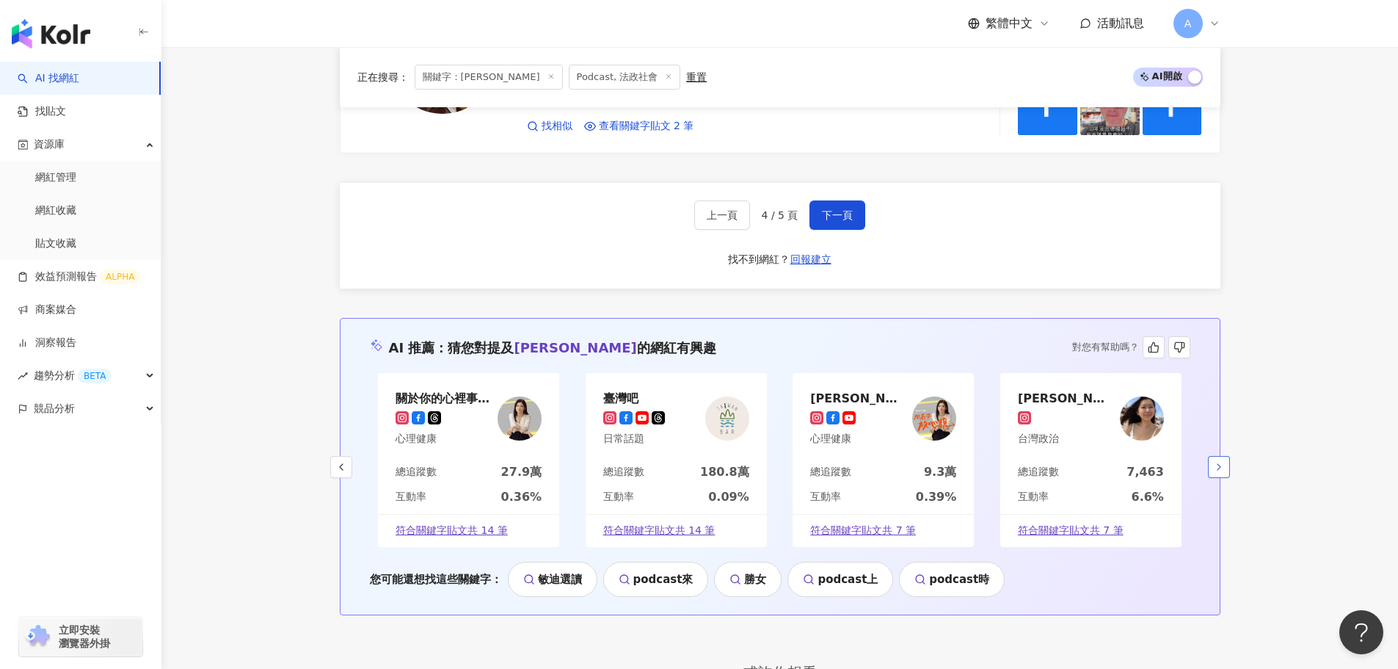
click at [1214, 464] on icon "button" at bounding box center [1219, 467] width 12 height 12
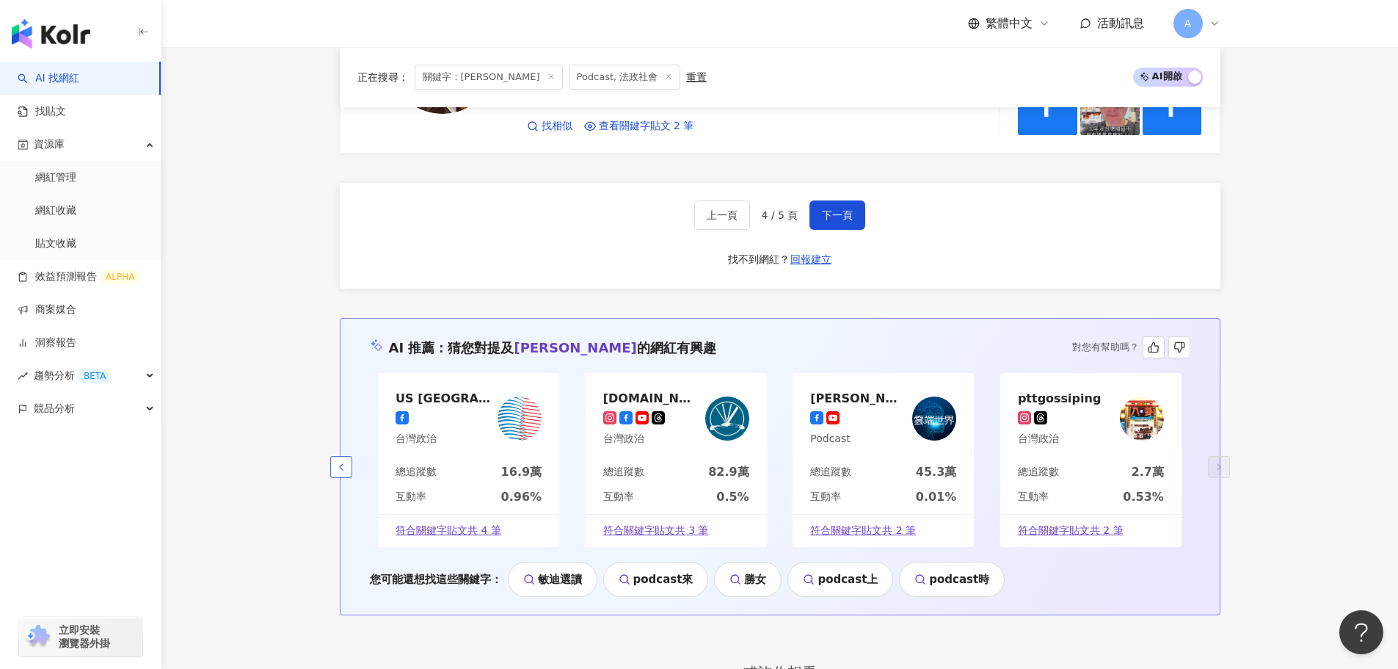
click at [340, 465] on icon "button" at bounding box center [341, 467] width 12 height 12
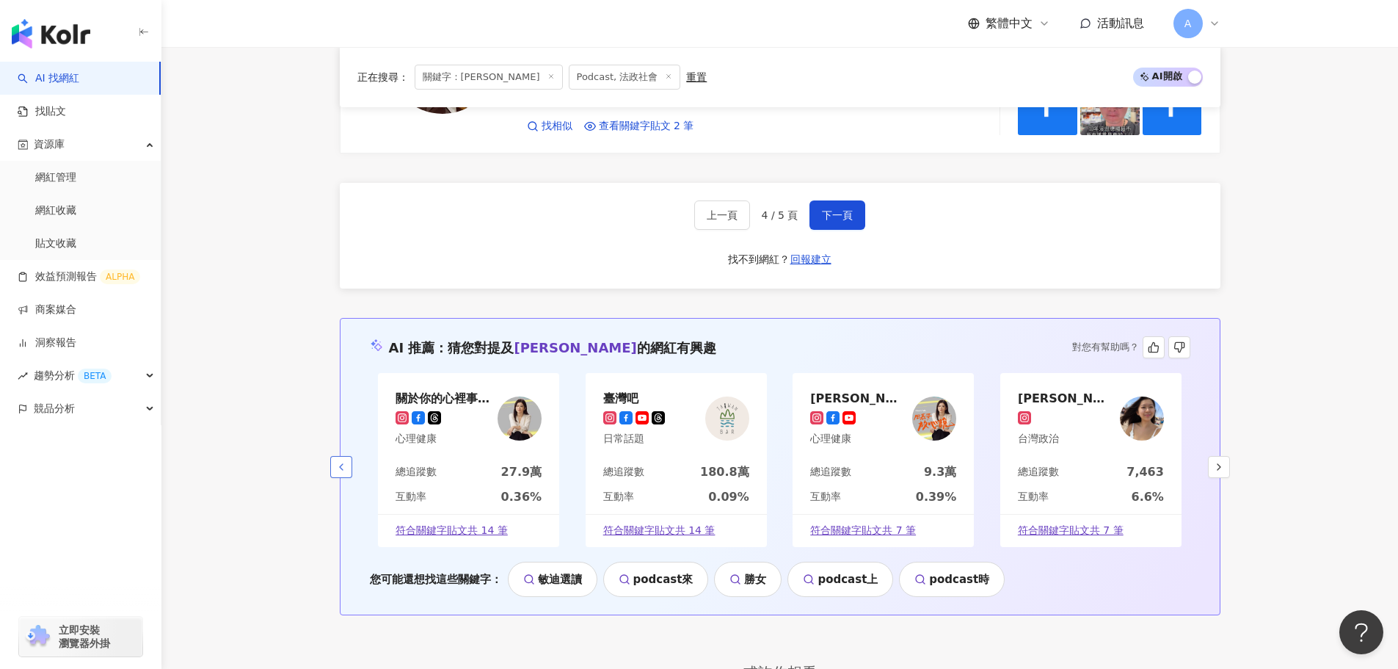
click at [340, 465] on icon "button" at bounding box center [341, 467] width 12 height 12
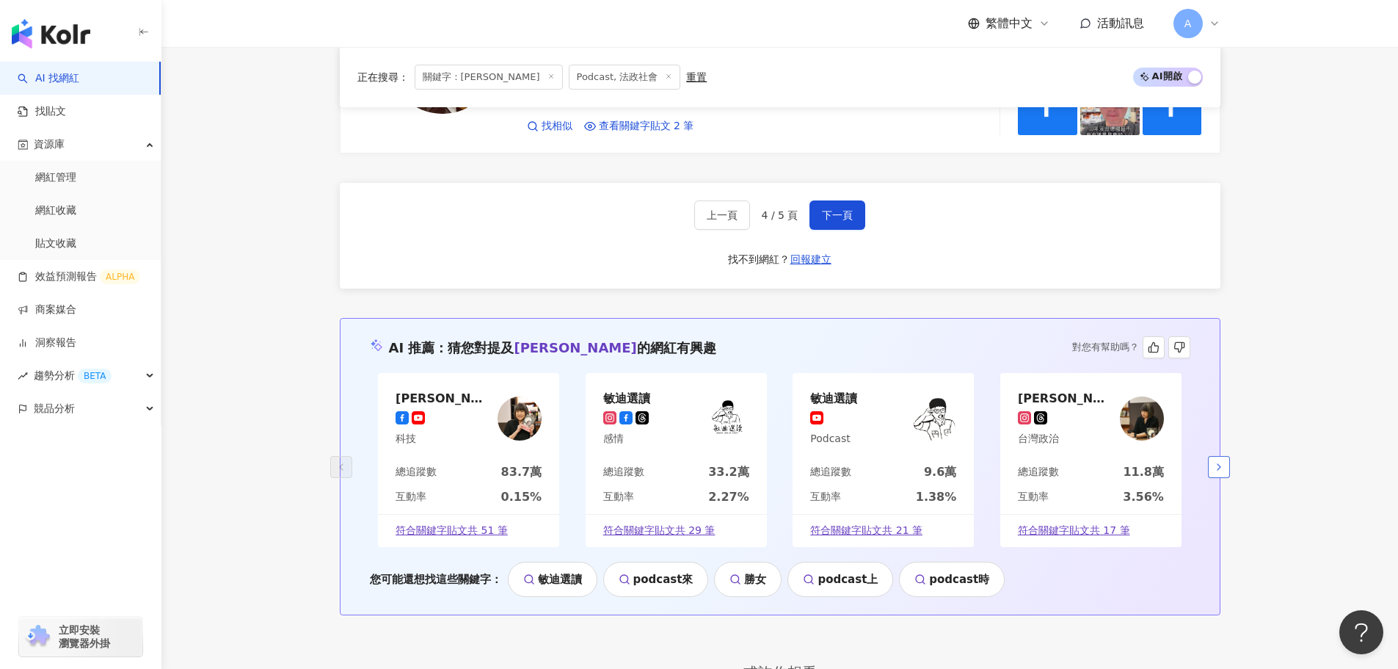
click at [1211, 461] on button "button" at bounding box center [1219, 467] width 22 height 22
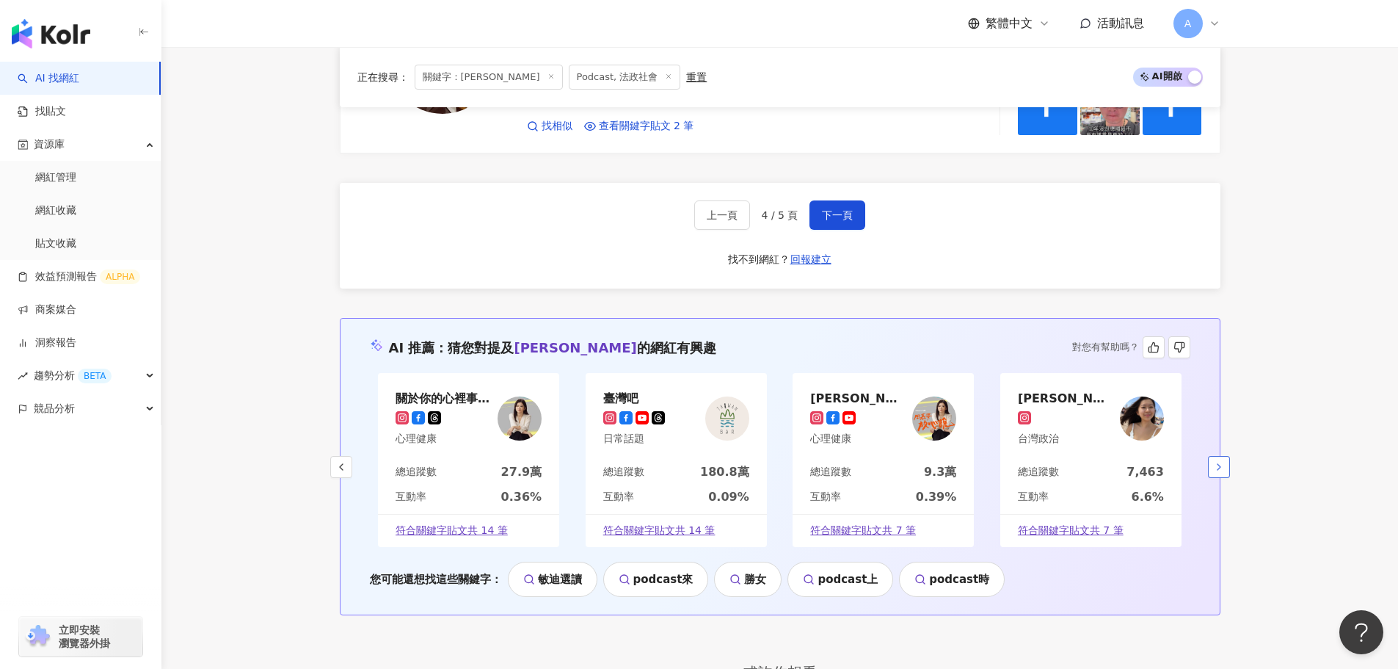
click at [1211, 461] on button "button" at bounding box center [1219, 467] width 22 height 22
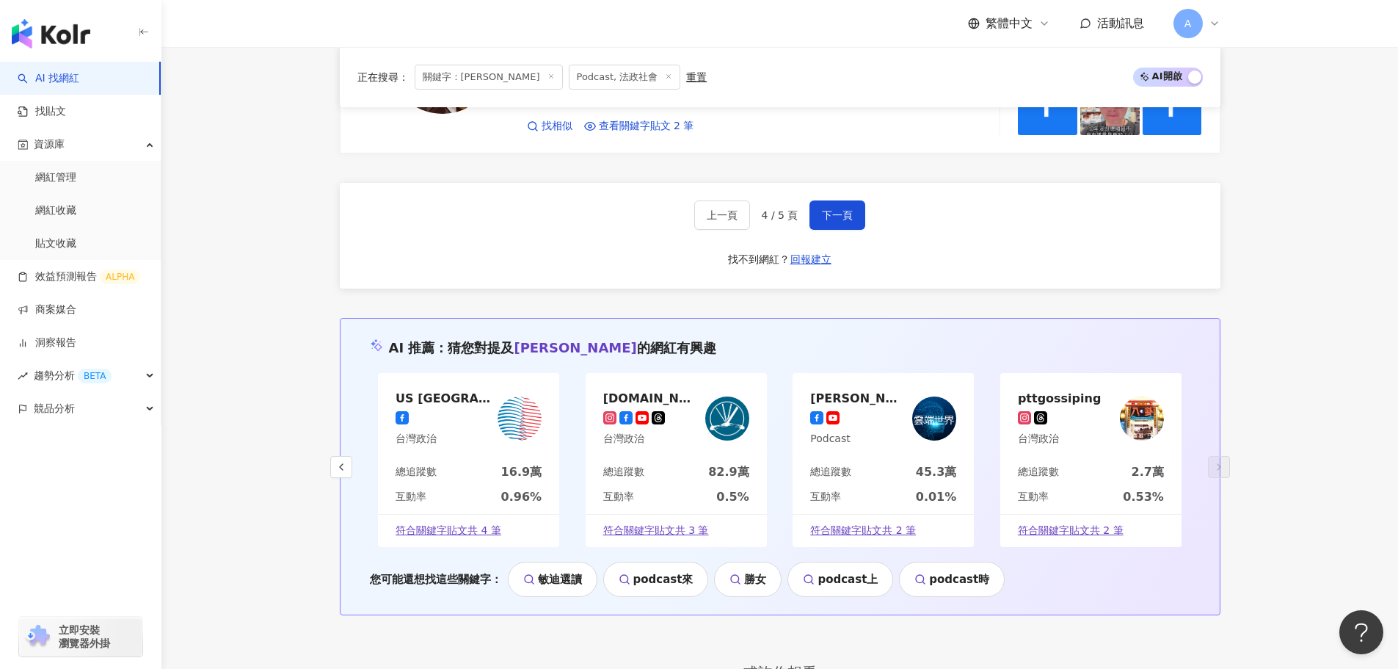
scroll to position [2275, 0]
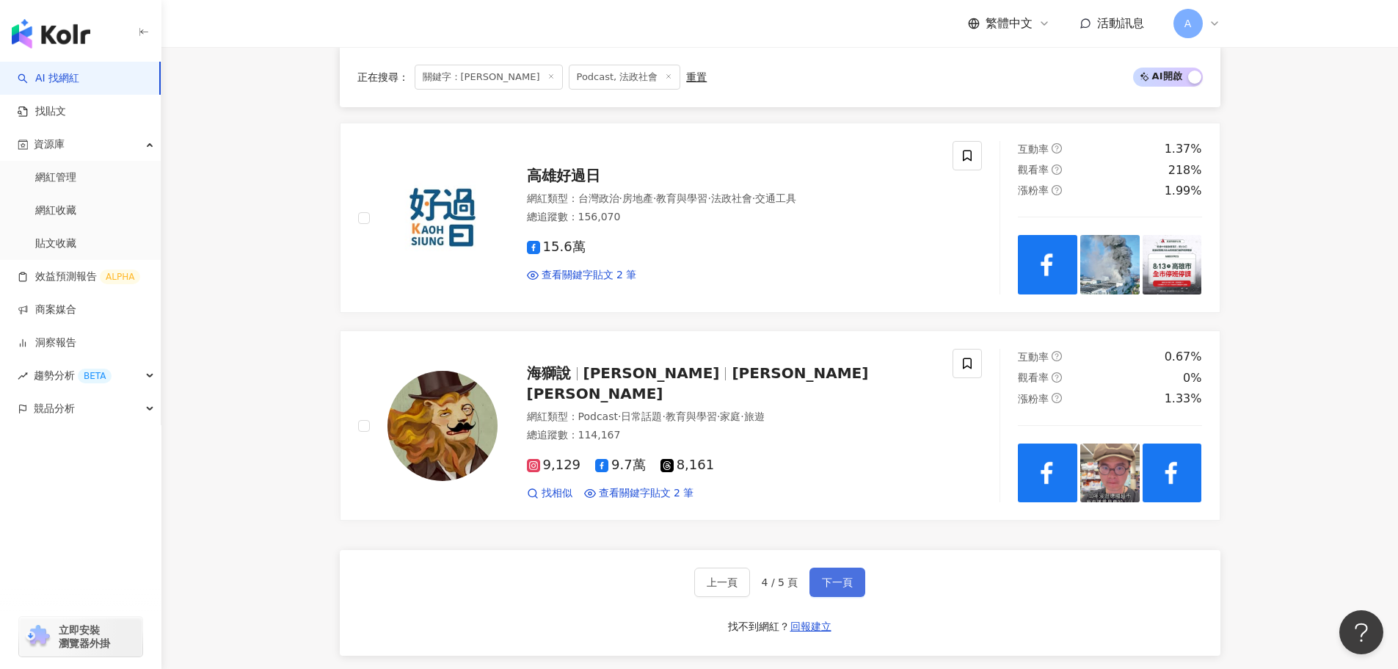
click at [828, 574] on button "下一頁" at bounding box center [837, 581] width 56 height 29
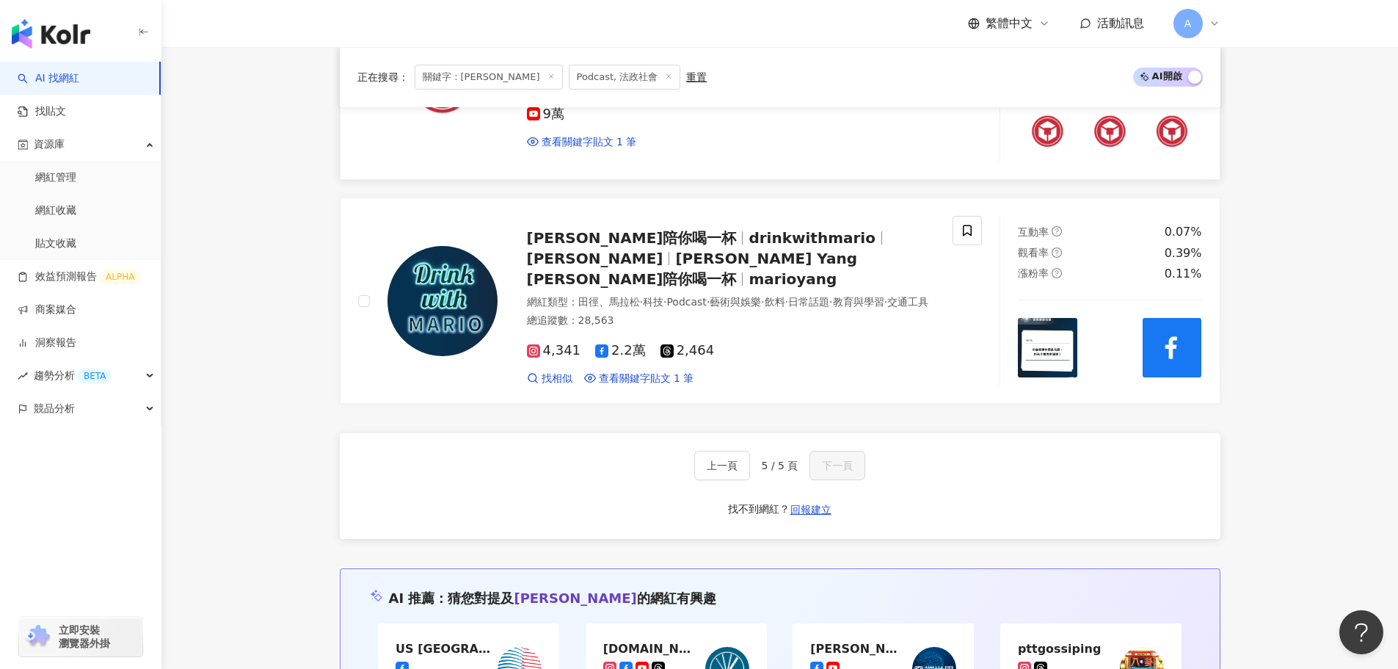
scroll to position [644, 0]
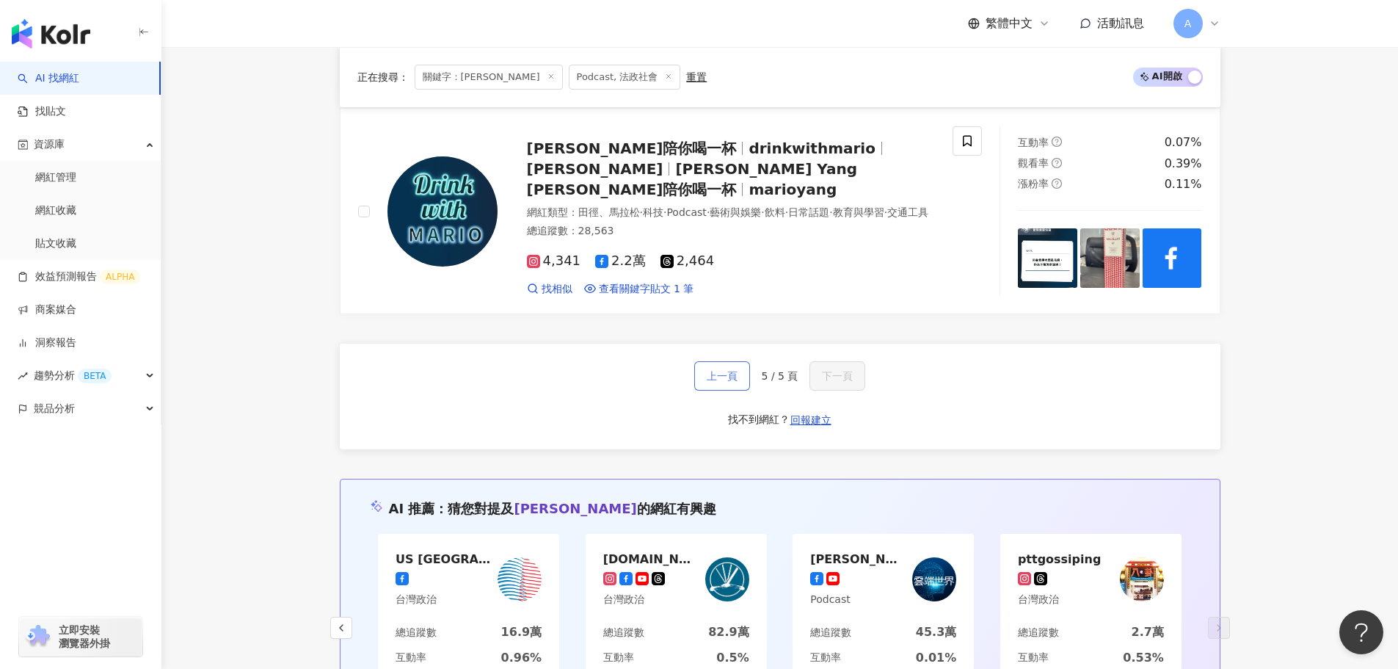
click at [715, 361] on button "上一頁" at bounding box center [722, 375] width 56 height 29
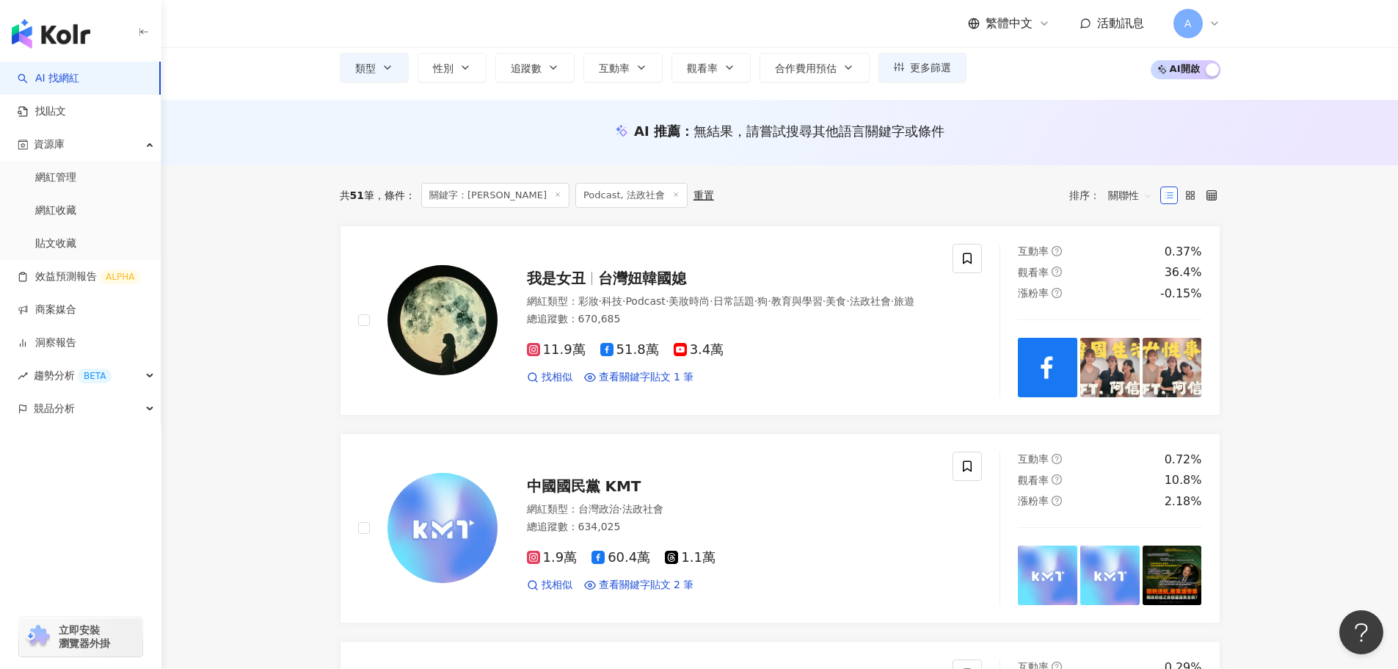
scroll to position [0, 0]
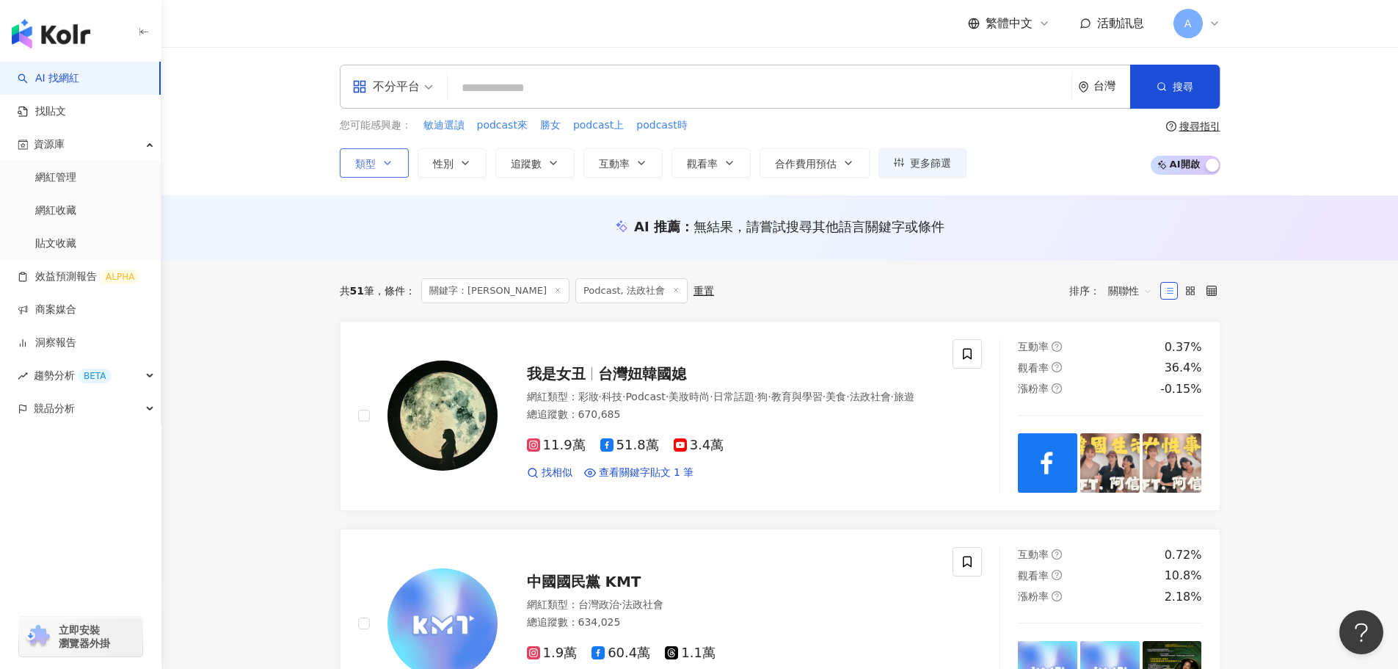
click at [379, 154] on button "類型" at bounding box center [374, 162] width 69 height 29
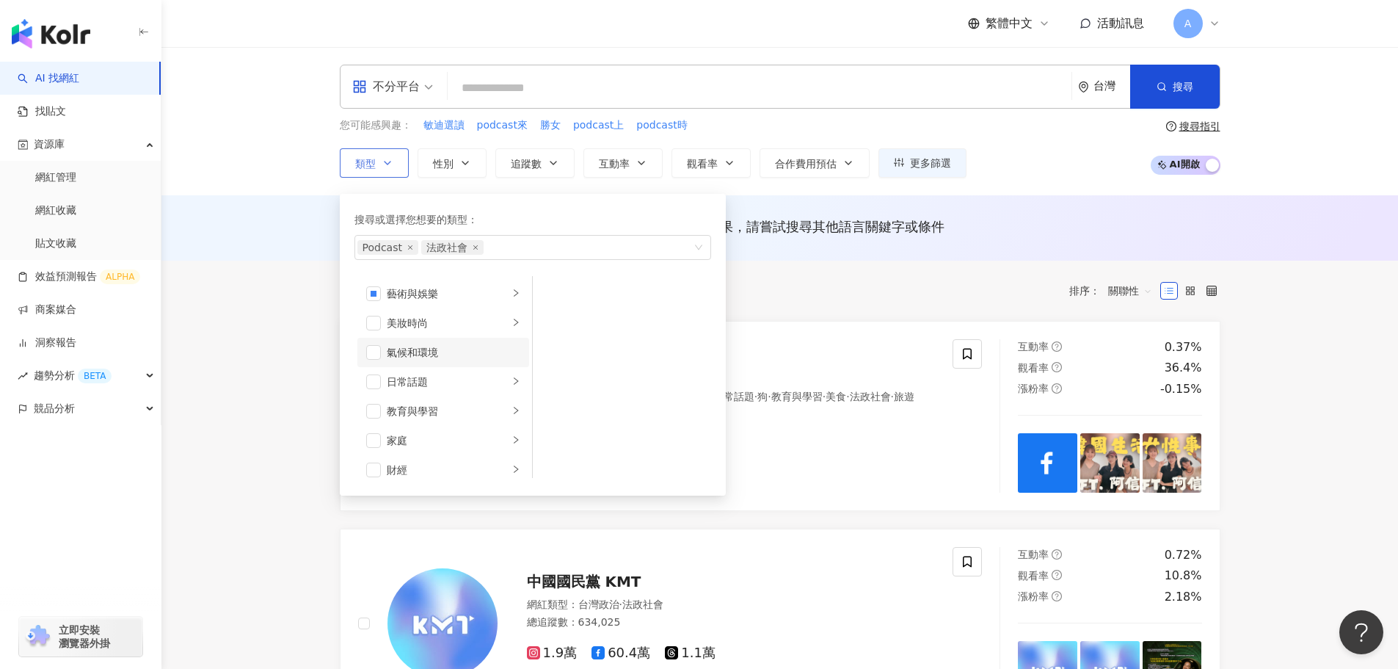
click at [381, 352] on li "氣候和環境" at bounding box center [443, 352] width 172 height 29
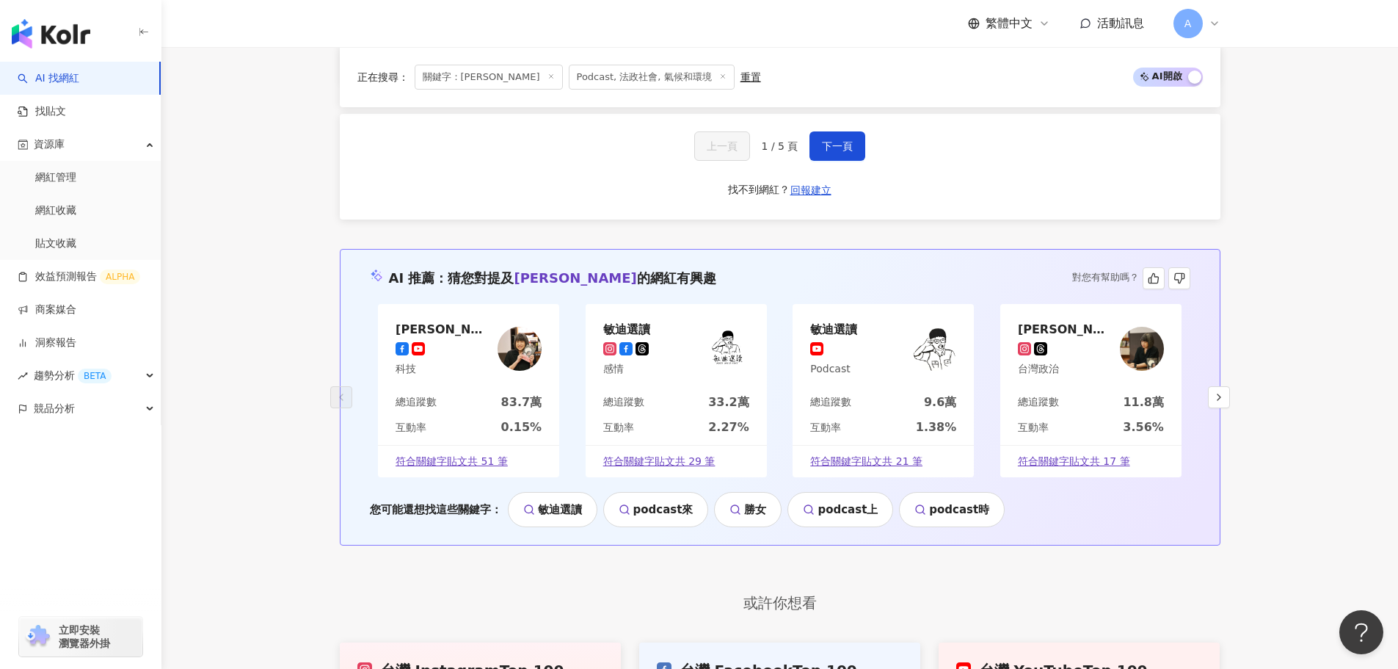
scroll to position [2422, 0]
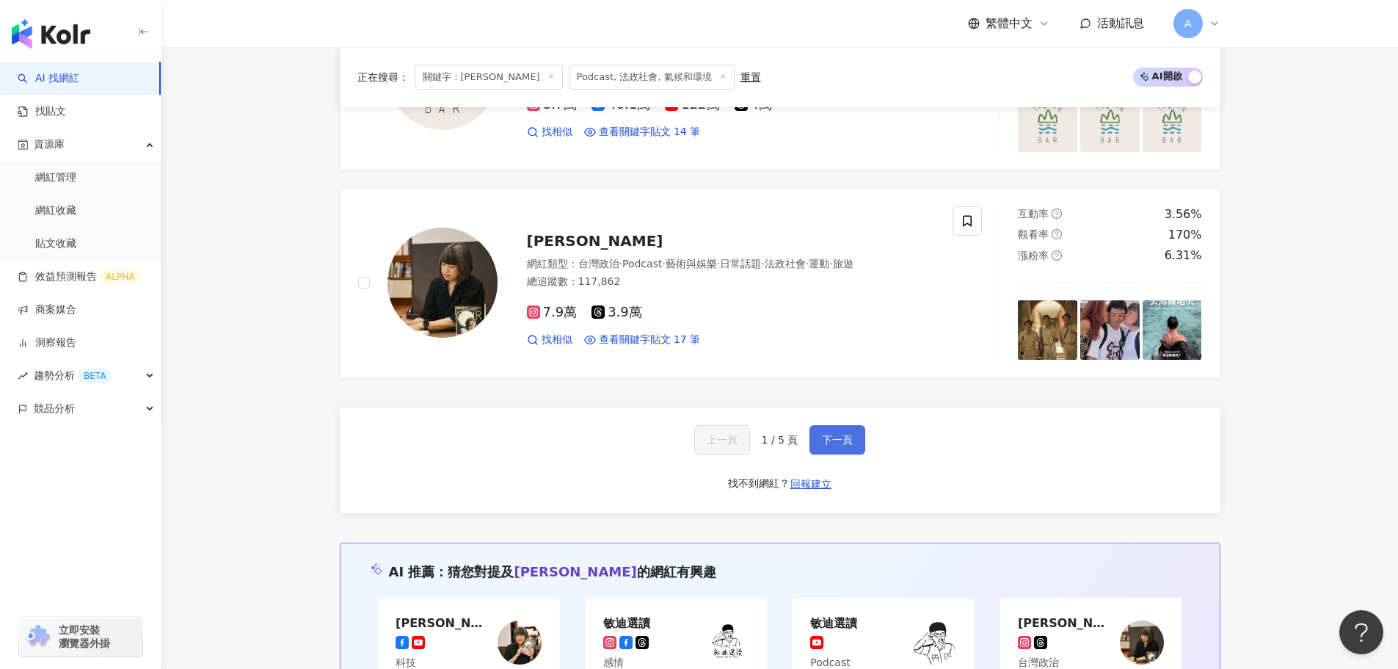
click at [822, 438] on span "下一頁" at bounding box center [837, 440] width 31 height 12
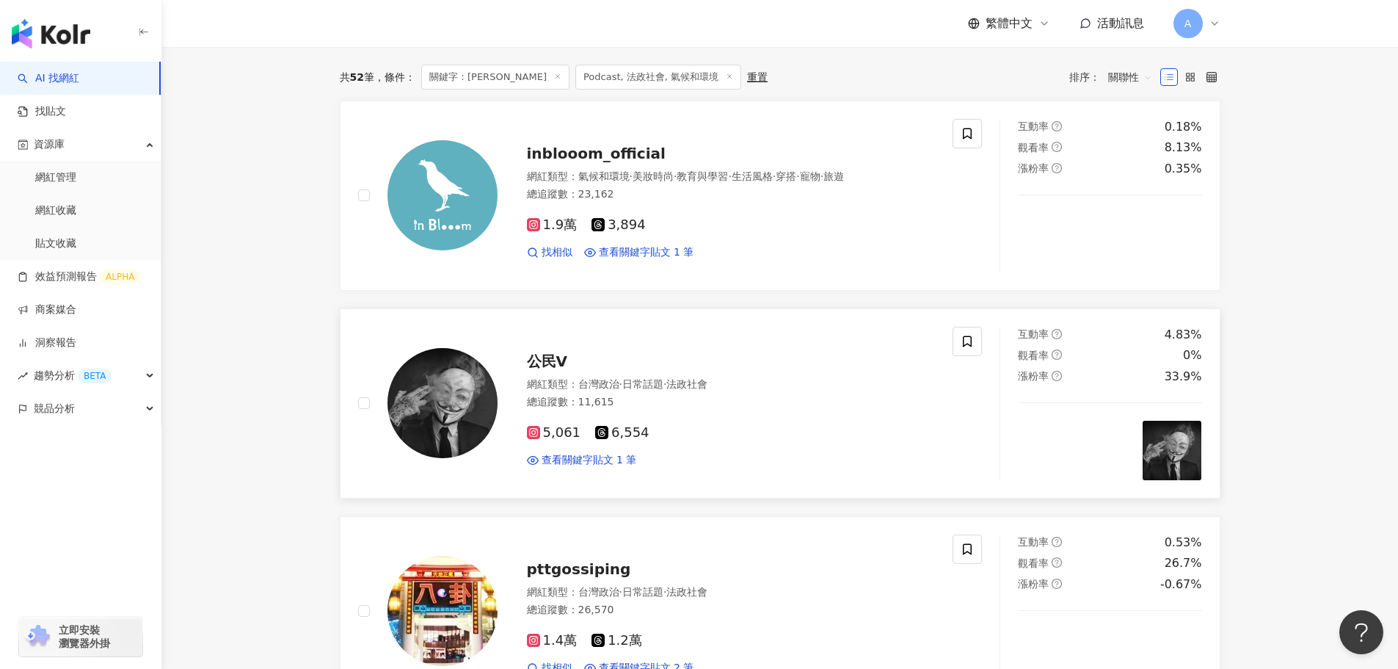
scroll to position [0, 0]
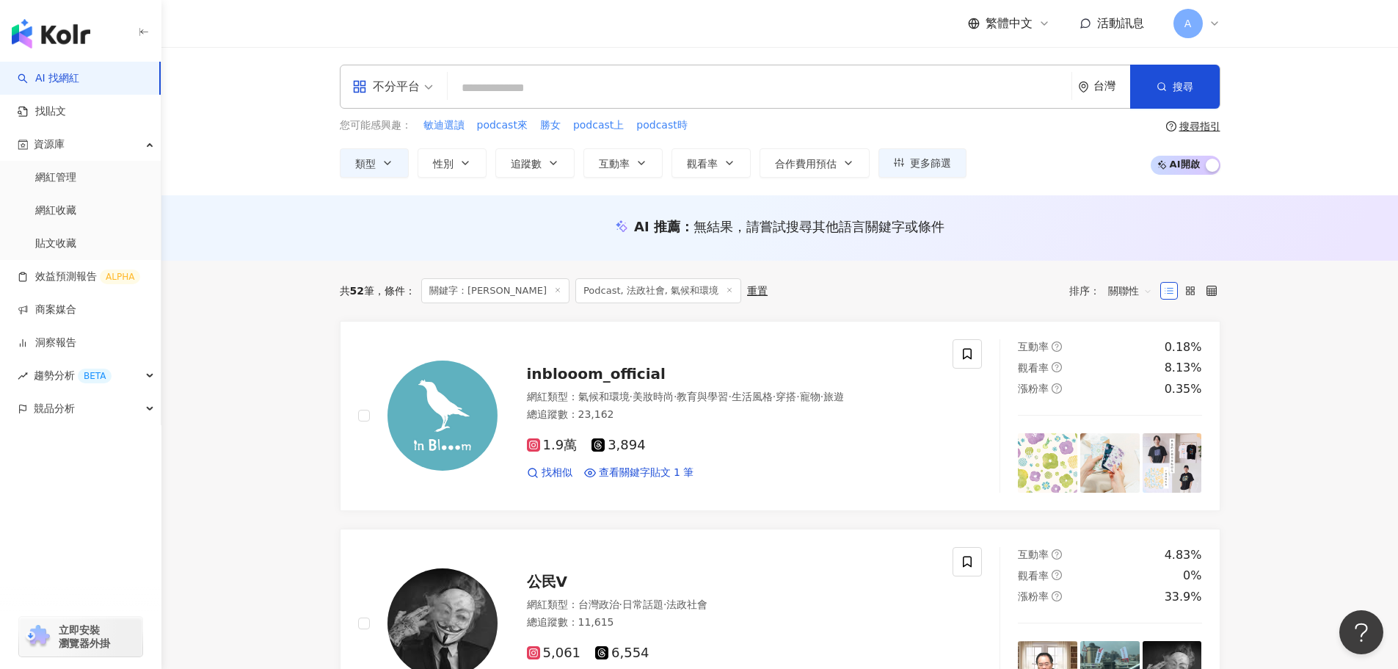
click at [554, 293] on icon at bounding box center [557, 289] width 7 height 7
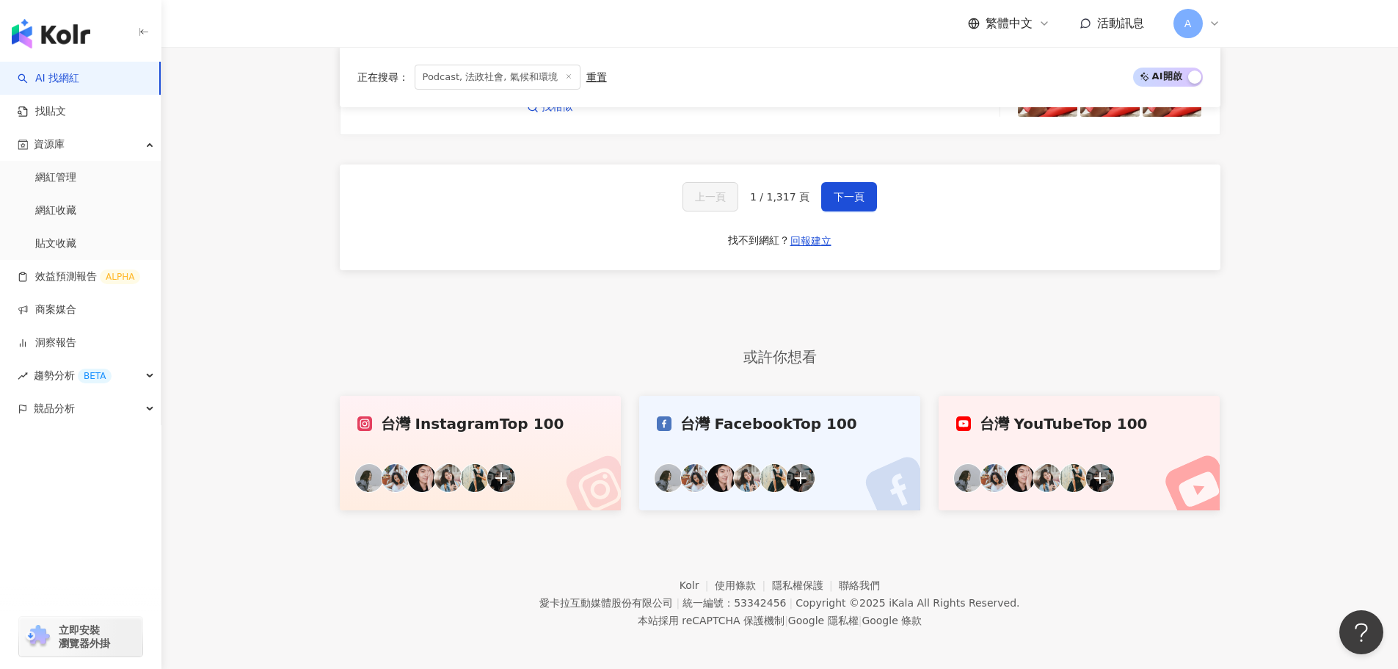
scroll to position [2841, 0]
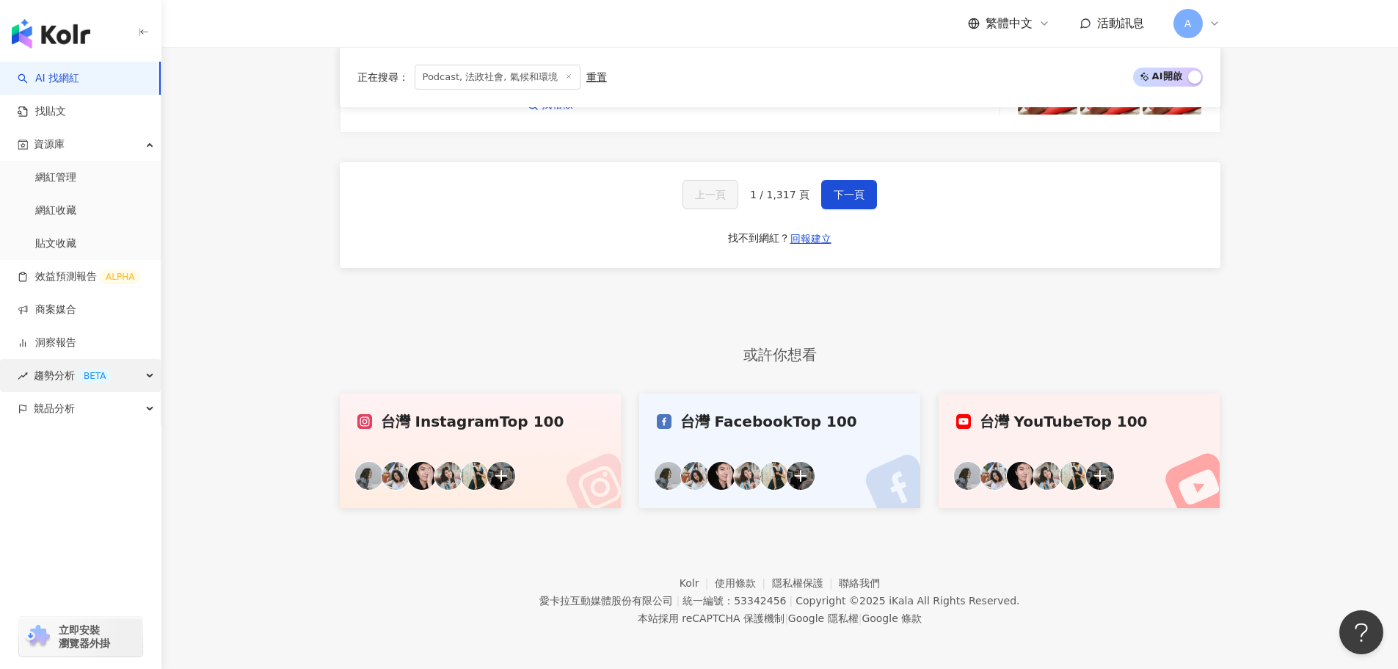
click at [150, 378] on div "趨勢分析 BETA" at bounding box center [80, 375] width 161 height 33
click at [65, 312] on link "商案媒合" at bounding box center [47, 309] width 59 height 15
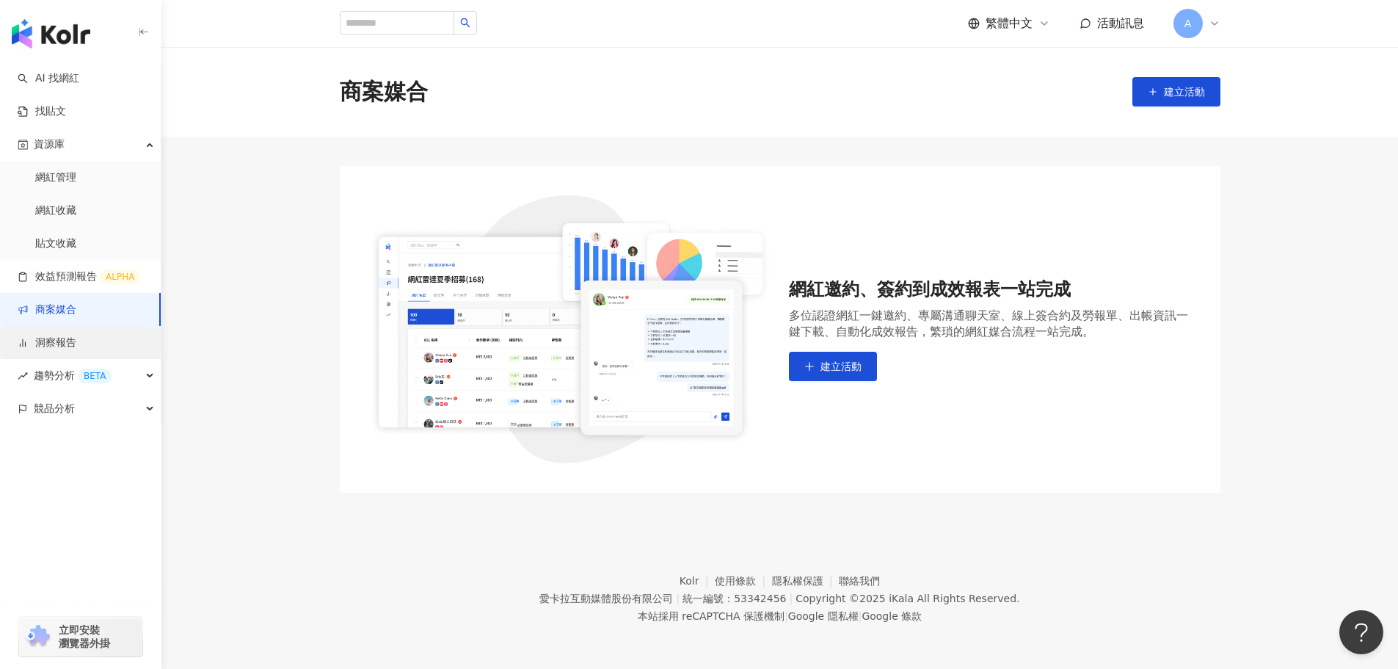
click at [59, 335] on link "洞察報告" at bounding box center [47, 342] width 59 height 15
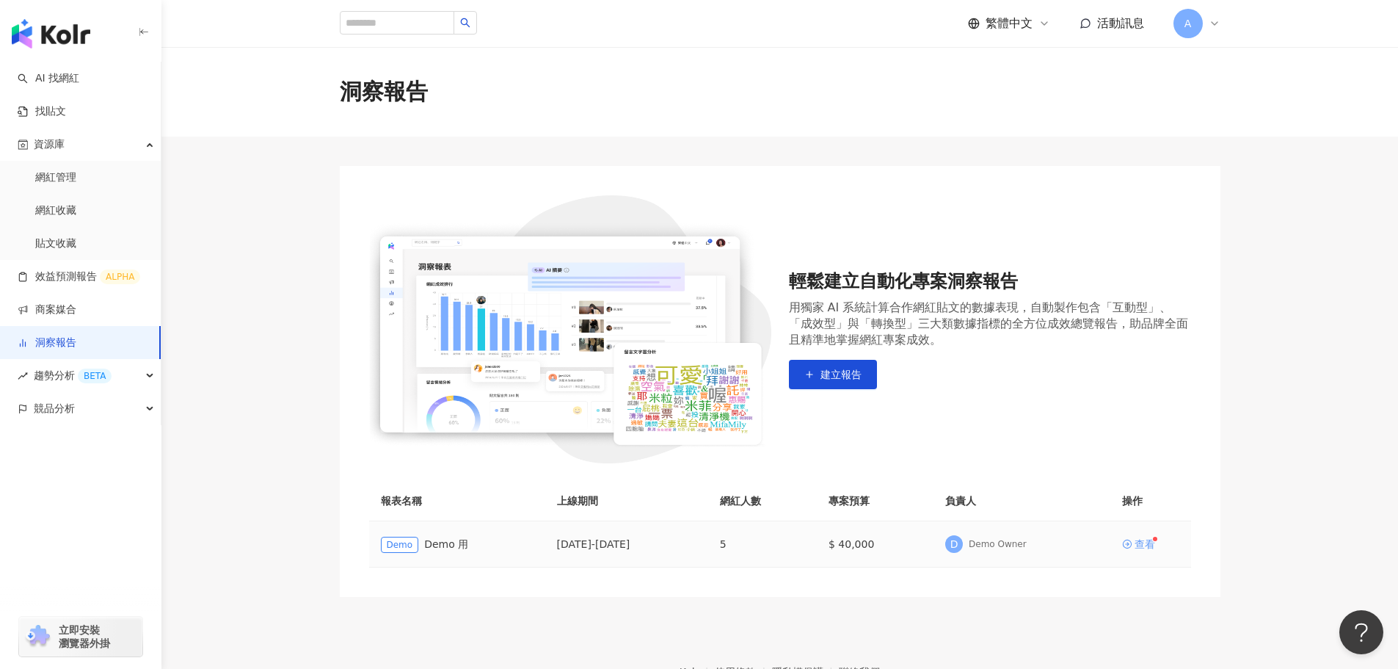
click at [1145, 543] on div "查看" at bounding box center [1145, 544] width 21 height 10
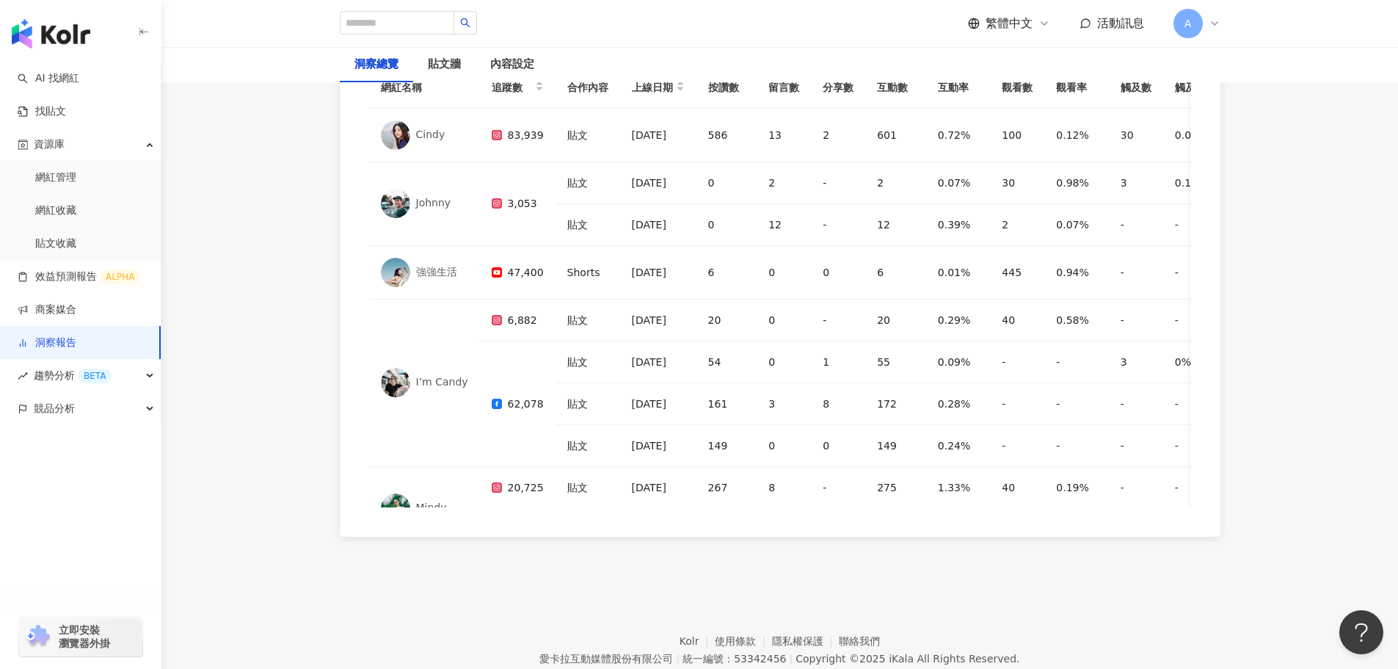
scroll to position [4537, 0]
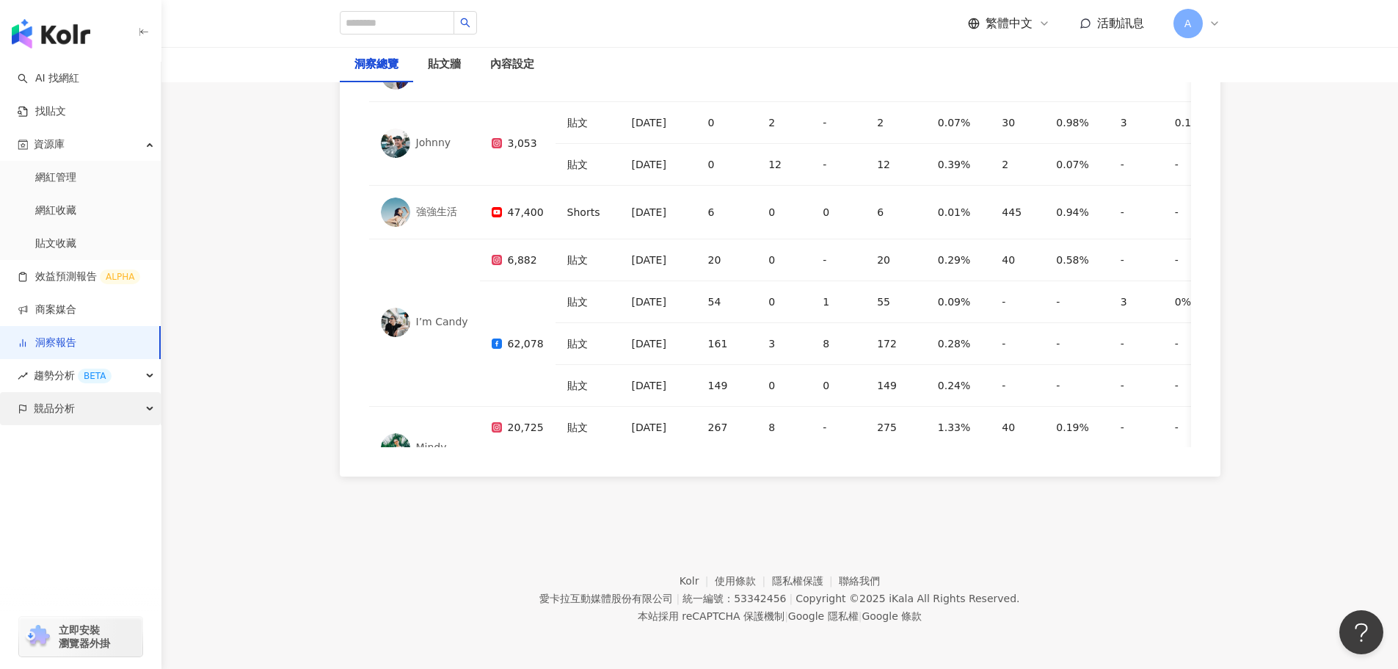
click at [132, 413] on div "競品分析" at bounding box center [80, 408] width 161 height 33
click at [78, 79] on link "AI 找網紅" at bounding box center [49, 78] width 62 height 15
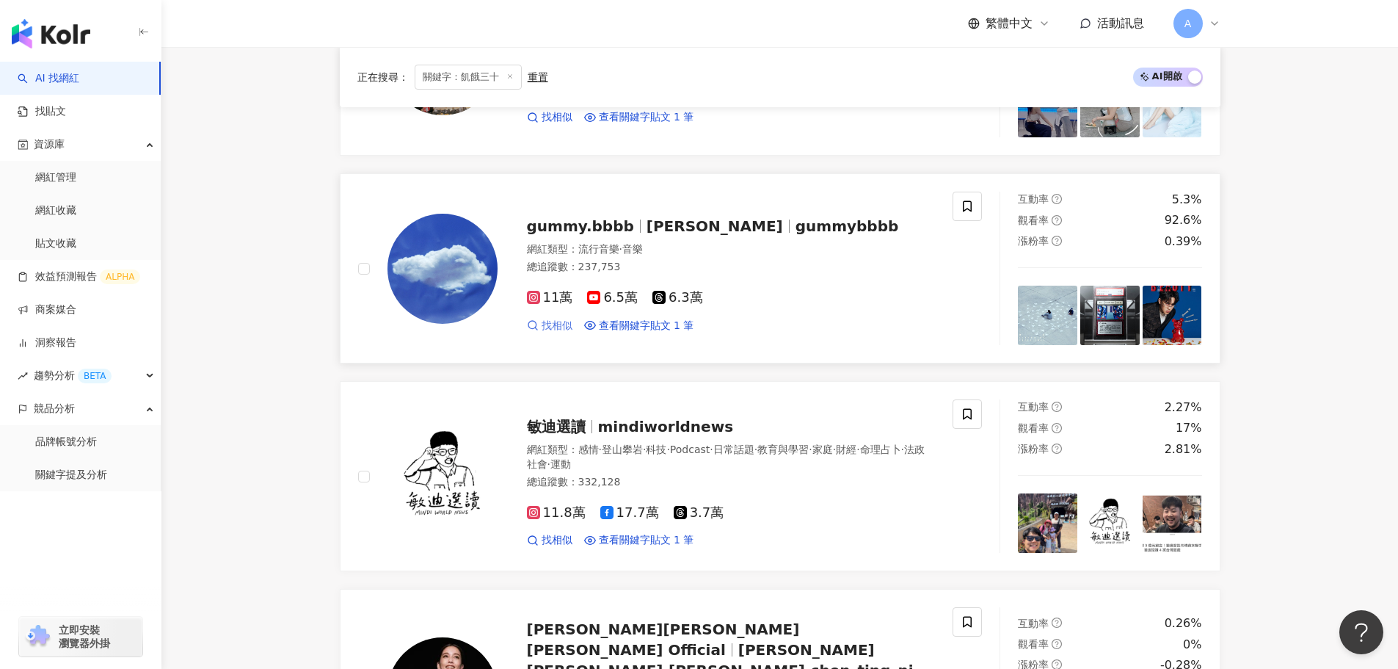
scroll to position [881, 0]
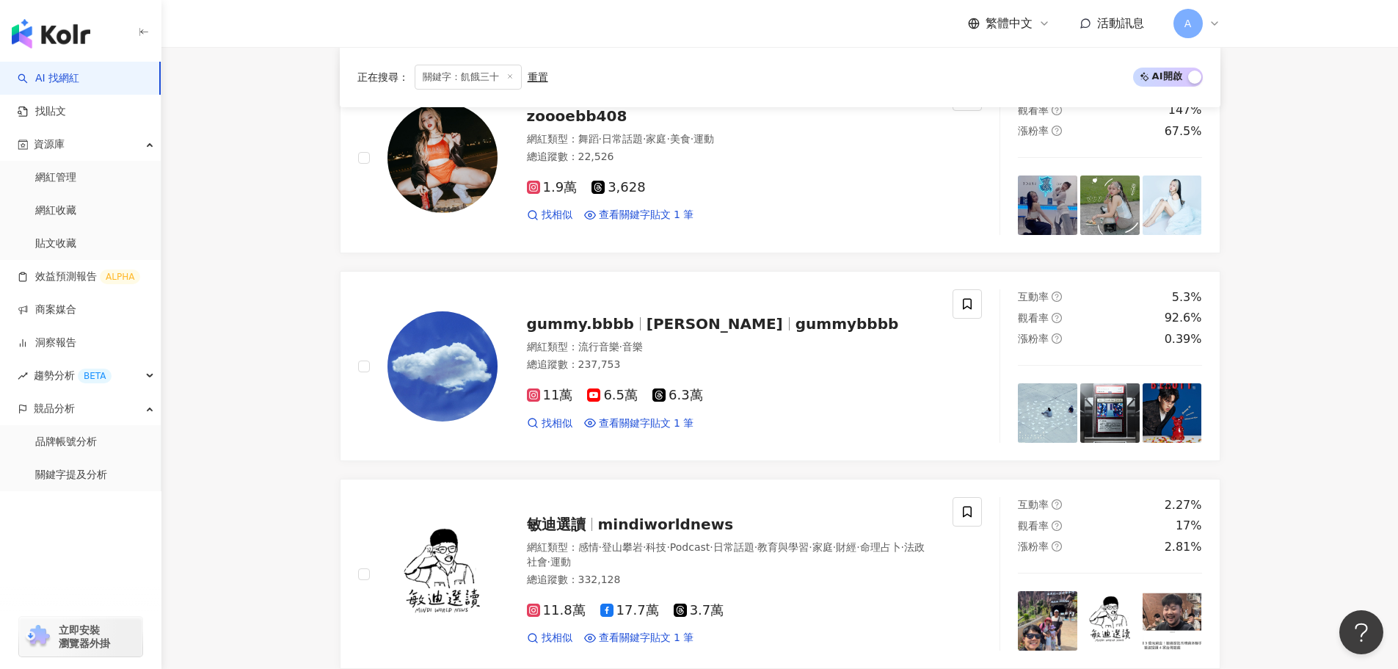
type input "****"
click at [505, 75] on span "關鍵字：飢餓三十" at bounding box center [468, 77] width 107 height 25
click at [508, 75] on line at bounding box center [510, 77] width 4 height 4
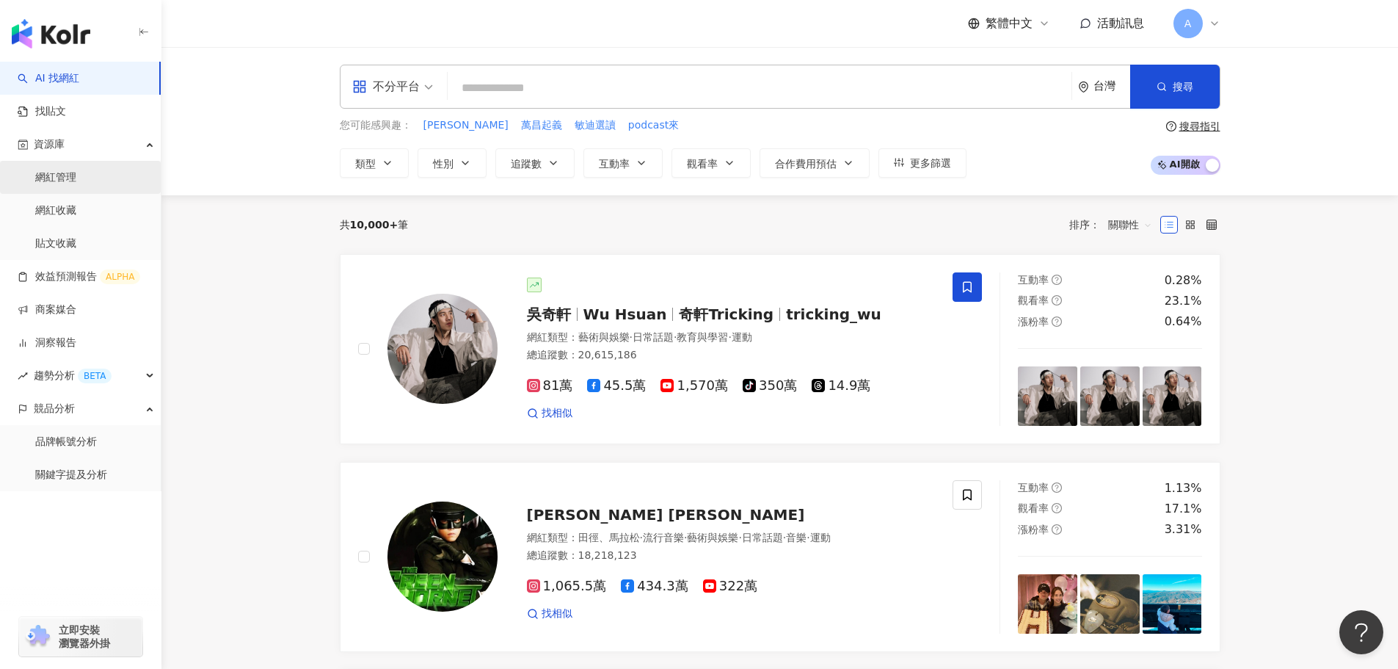
click at [51, 170] on link "網紅管理" at bounding box center [55, 177] width 41 height 15
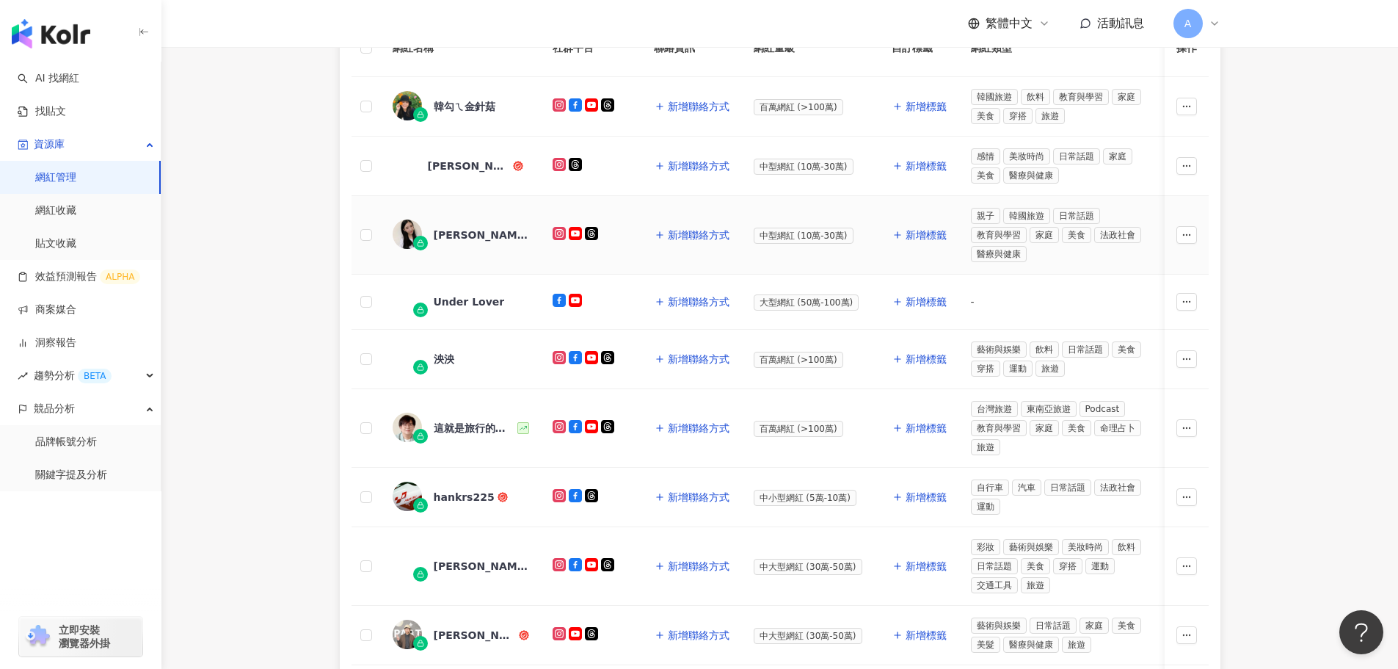
scroll to position [73, 0]
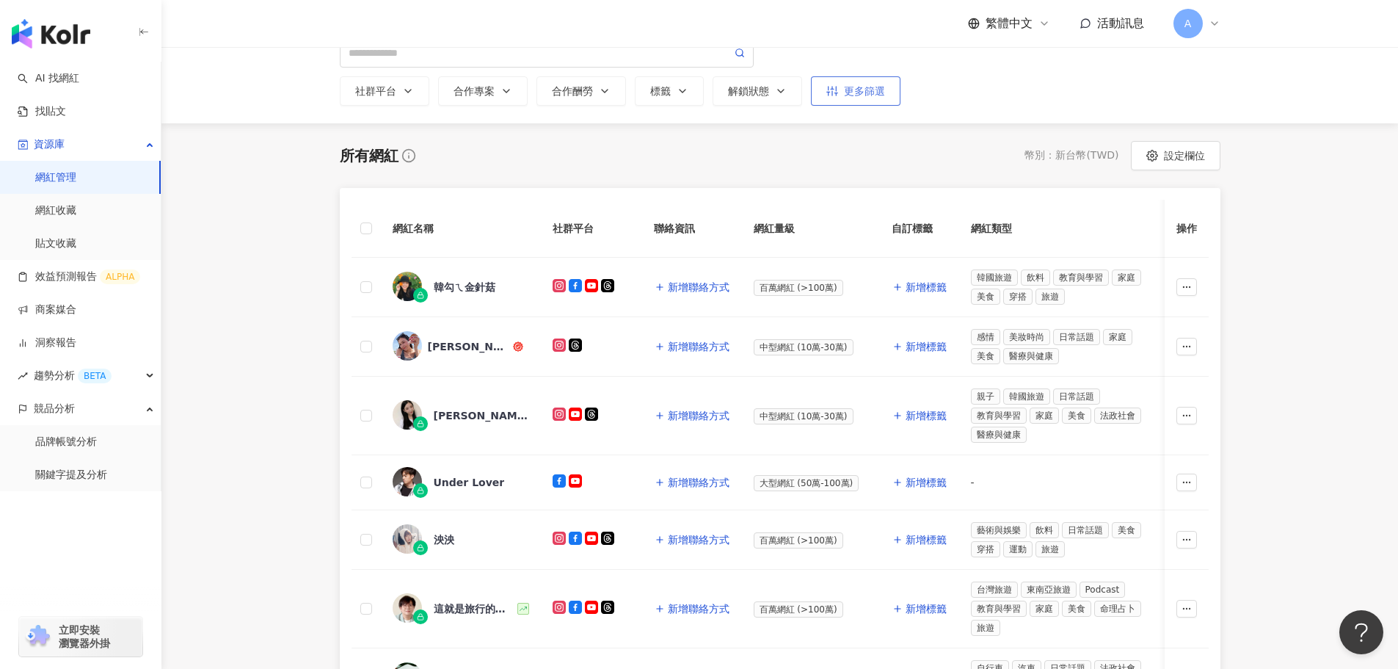
click at [829, 87] on icon "button" at bounding box center [832, 91] width 12 height 12
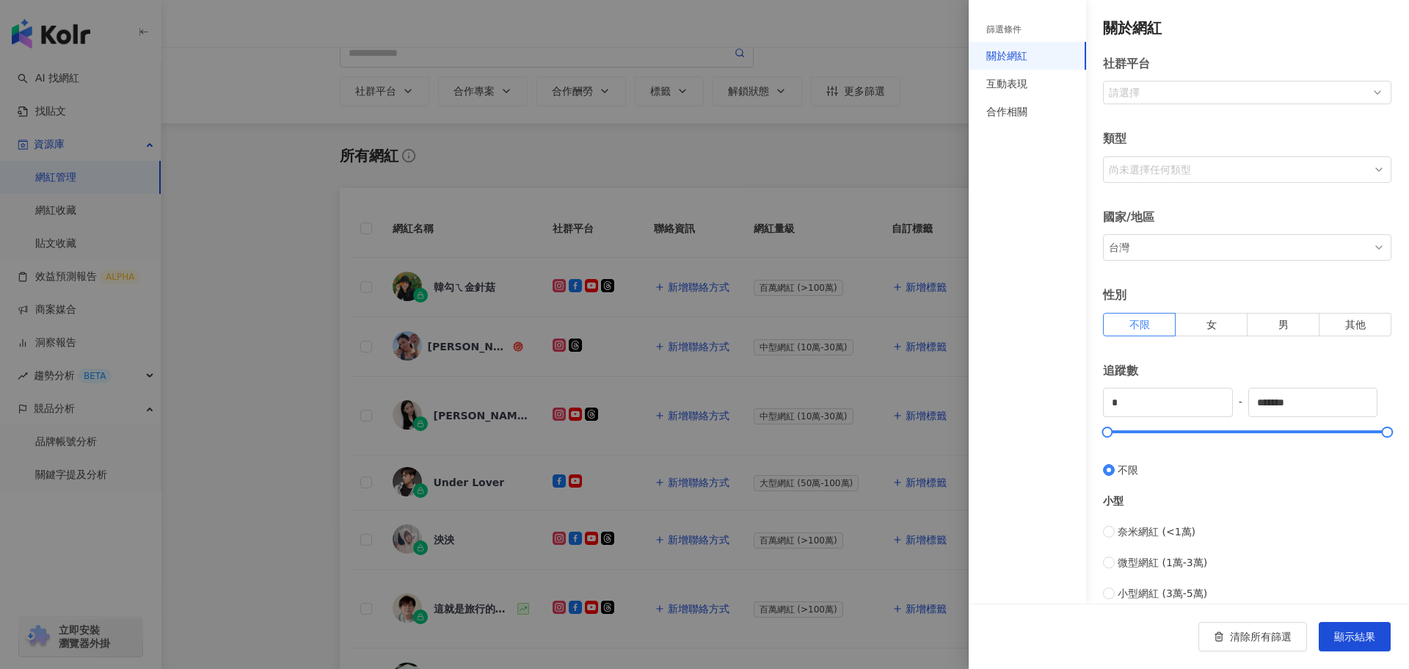
click at [1138, 162] on div "尚未選擇任何類型" at bounding box center [1238, 169] width 264 height 23
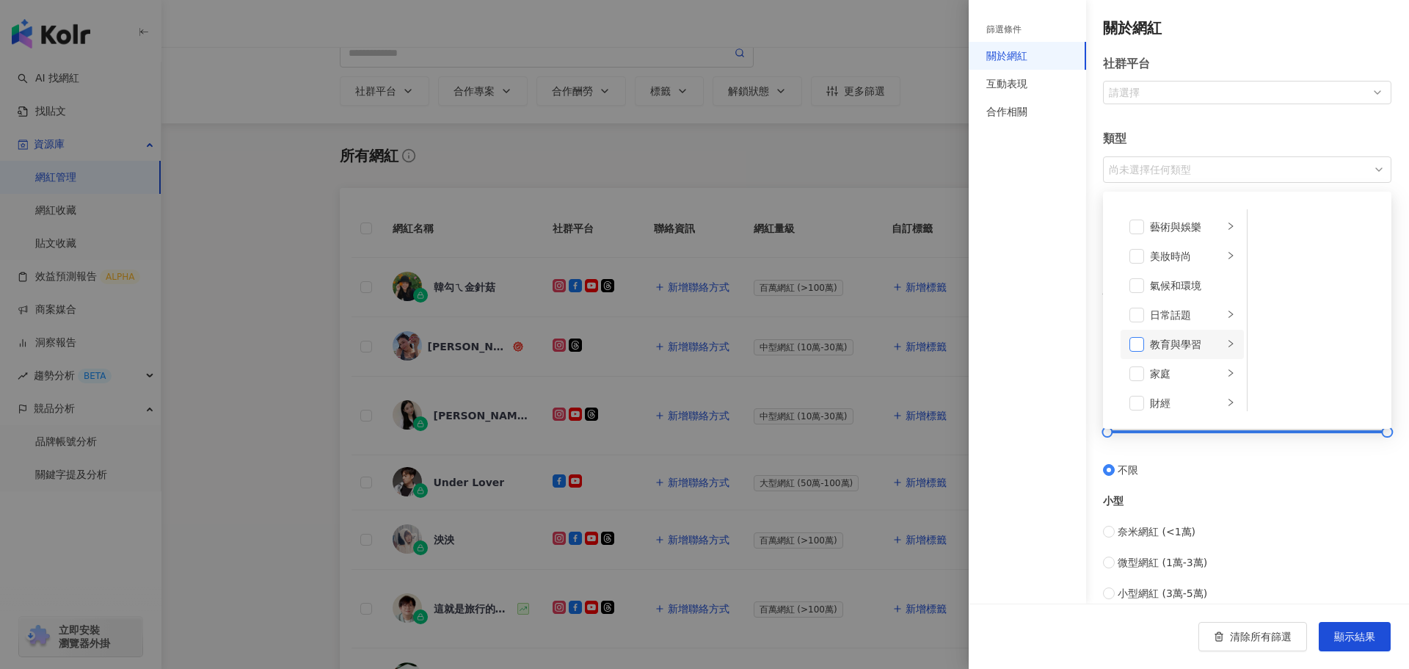
click at [1138, 351] on span at bounding box center [1136, 344] width 15 height 15
click at [1135, 339] on span at bounding box center [1136, 341] width 15 height 15
click at [1135, 339] on span at bounding box center [1136, 344] width 15 height 15
click at [1138, 343] on span at bounding box center [1136, 341] width 15 height 15
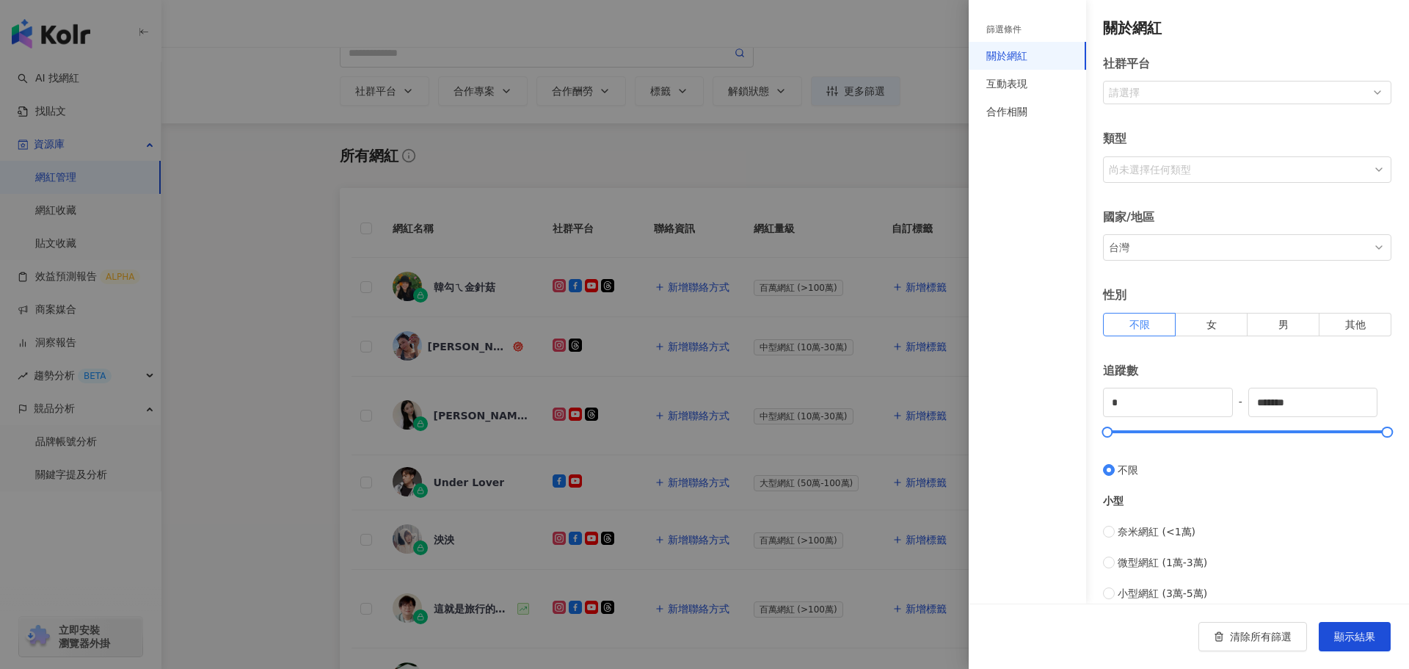
click at [40, 91] on div at bounding box center [704, 334] width 1409 height 669
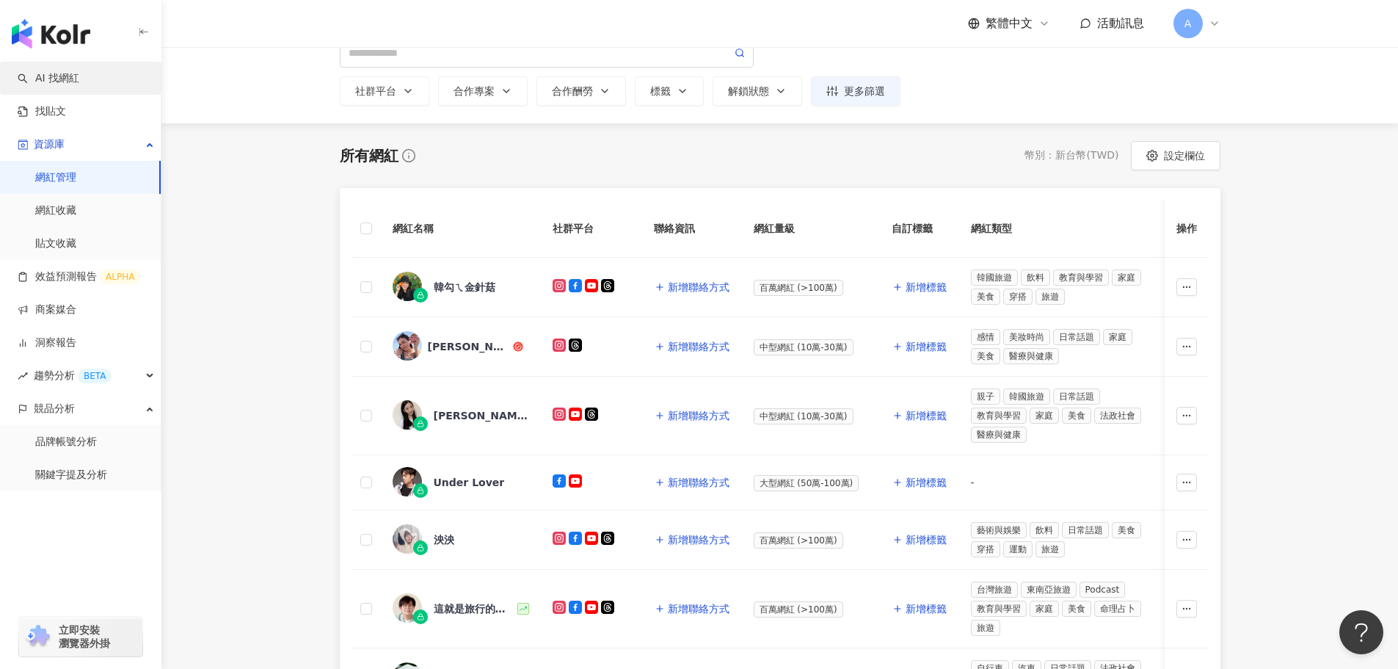
click at [40, 83] on link "AI 找網紅" at bounding box center [49, 78] width 62 height 15
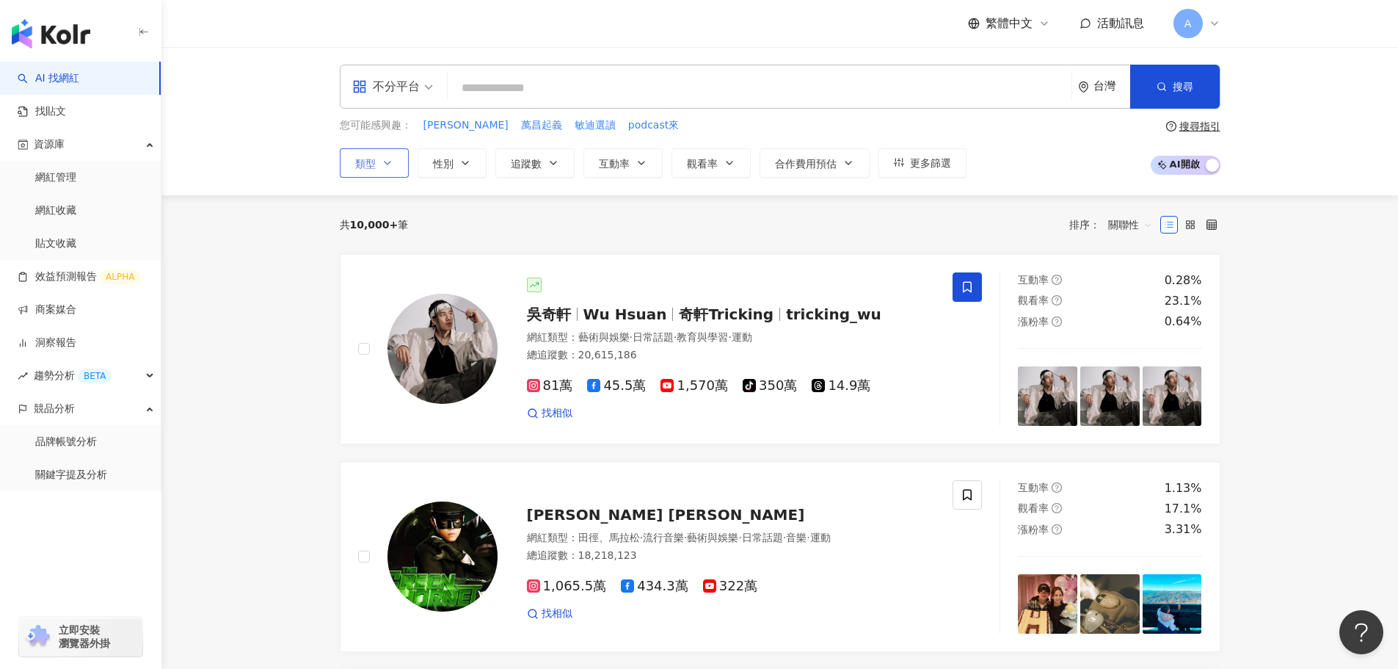
click at [396, 161] on button "類型" at bounding box center [374, 162] width 69 height 29
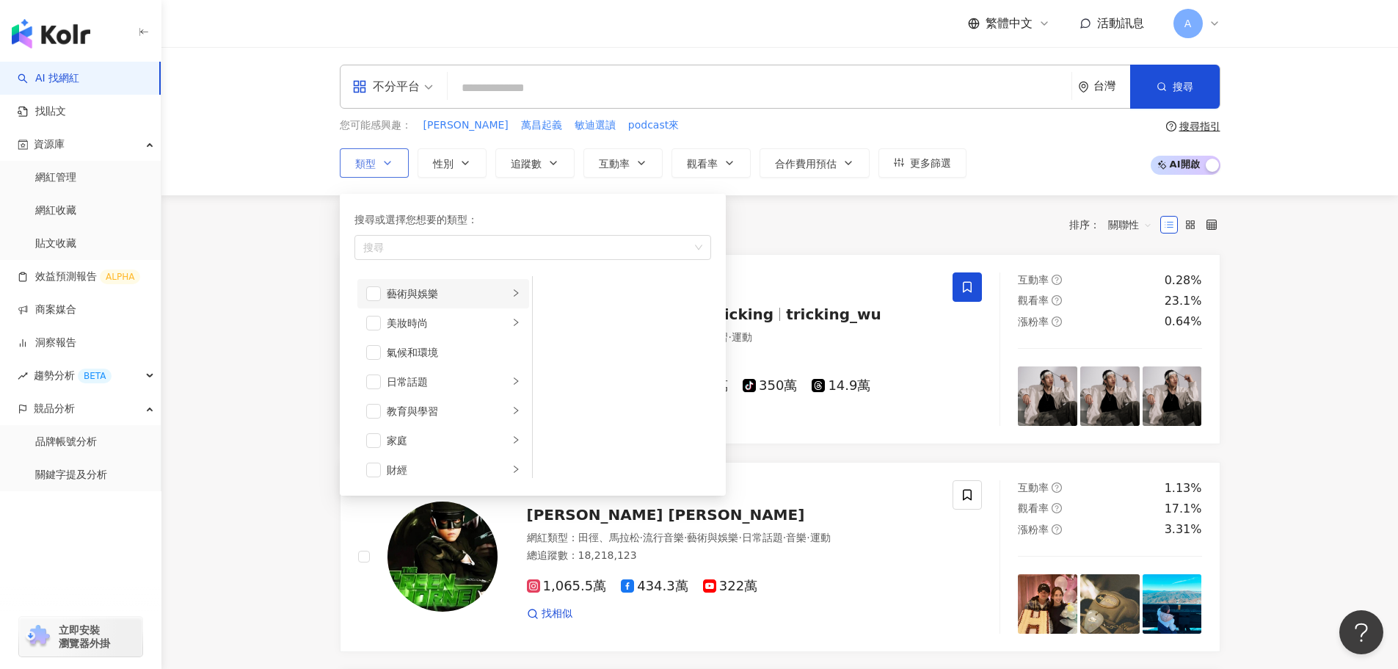
click at [511, 292] on icon "right" at bounding box center [515, 292] width 9 height 9
click at [373, 296] on span "button" at bounding box center [373, 293] width 15 height 15
click at [367, 360] on li "氣候和環境" at bounding box center [443, 352] width 172 height 29
click at [456, 382] on div "日常話題" at bounding box center [448, 382] width 122 height 16
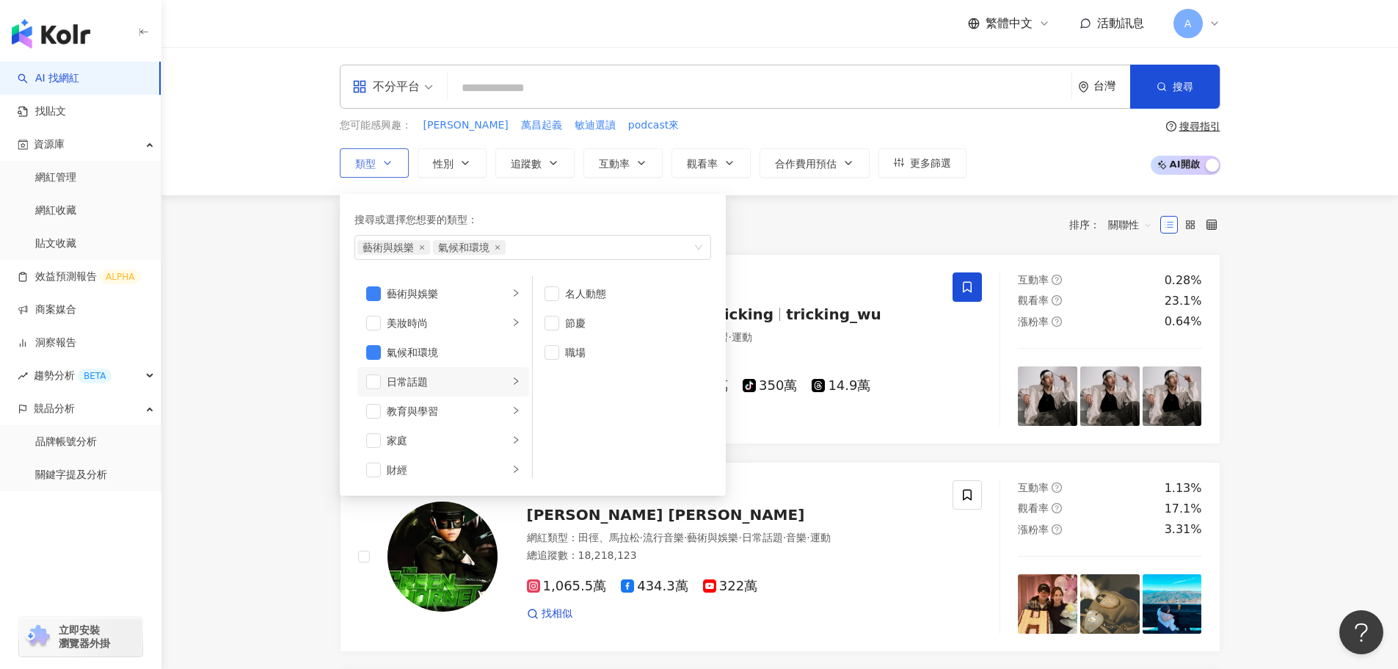
click at [456, 382] on div "日常話題" at bounding box center [448, 382] width 122 height 16
click at [425, 409] on div "教育與學習" at bounding box center [448, 411] width 122 height 16
click at [382, 412] on li "教育與學習" at bounding box center [443, 410] width 172 height 29
click at [374, 408] on span "button" at bounding box center [373, 411] width 15 height 15
click at [372, 442] on span "button" at bounding box center [373, 440] width 15 height 15
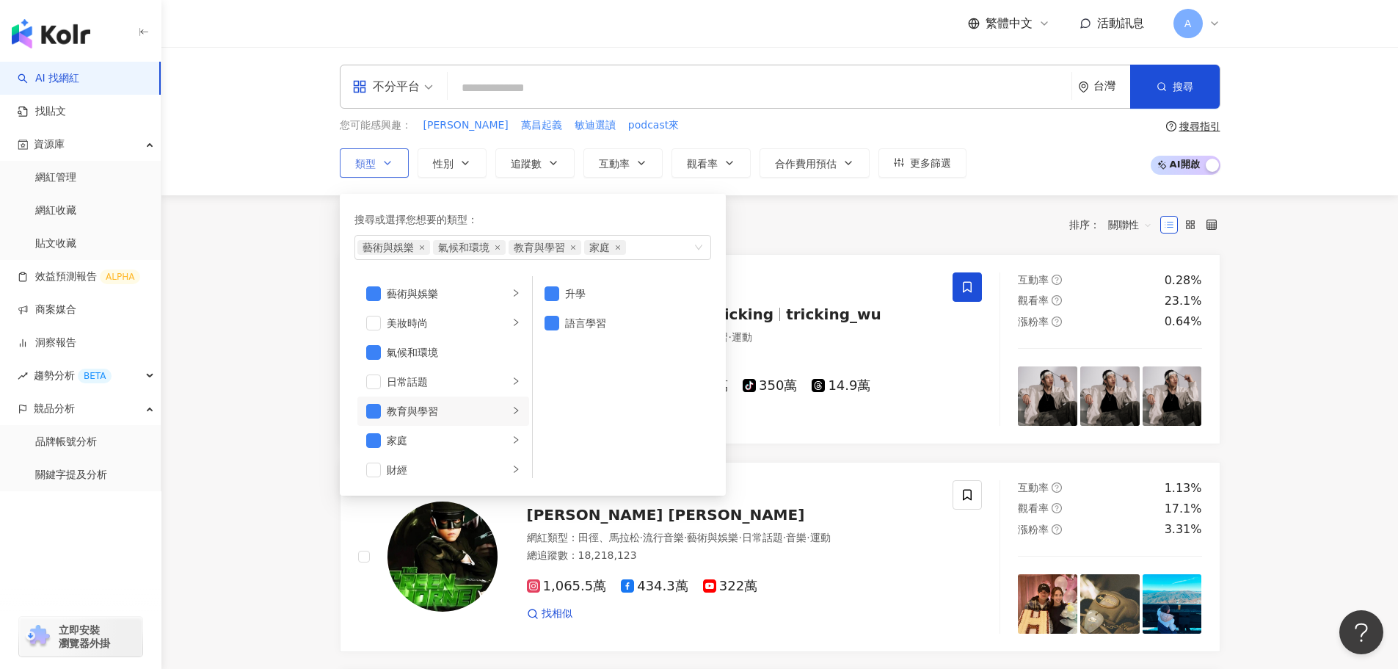
scroll to position [73, 0]
click at [375, 396] on span "button" at bounding box center [373, 396] width 15 height 15
click at [458, 419] on li "遊戲" at bounding box center [443, 410] width 172 height 29
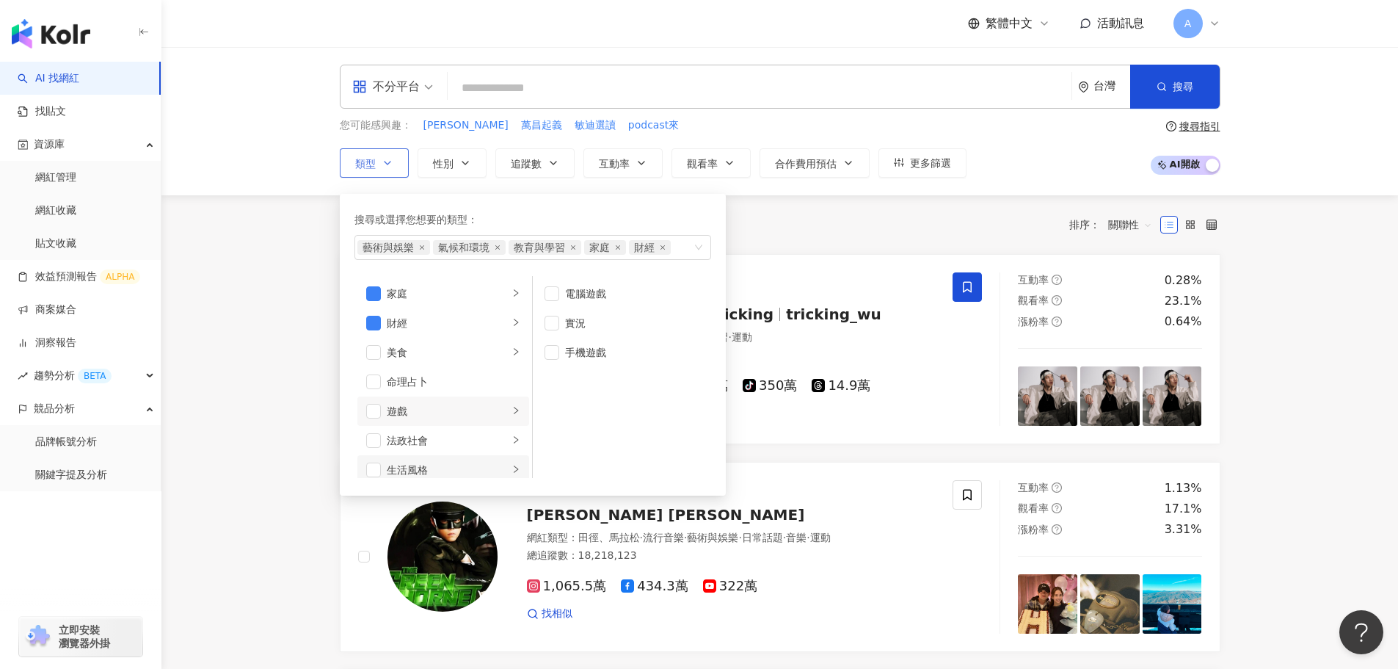
click at [445, 467] on div "生活風格" at bounding box center [448, 470] width 122 height 16
click at [452, 434] on div "法政社會" at bounding box center [448, 434] width 122 height 16
click at [362, 434] on li "法政社會" at bounding box center [443, 433] width 172 height 29
click at [372, 434] on span "button" at bounding box center [373, 433] width 15 height 15
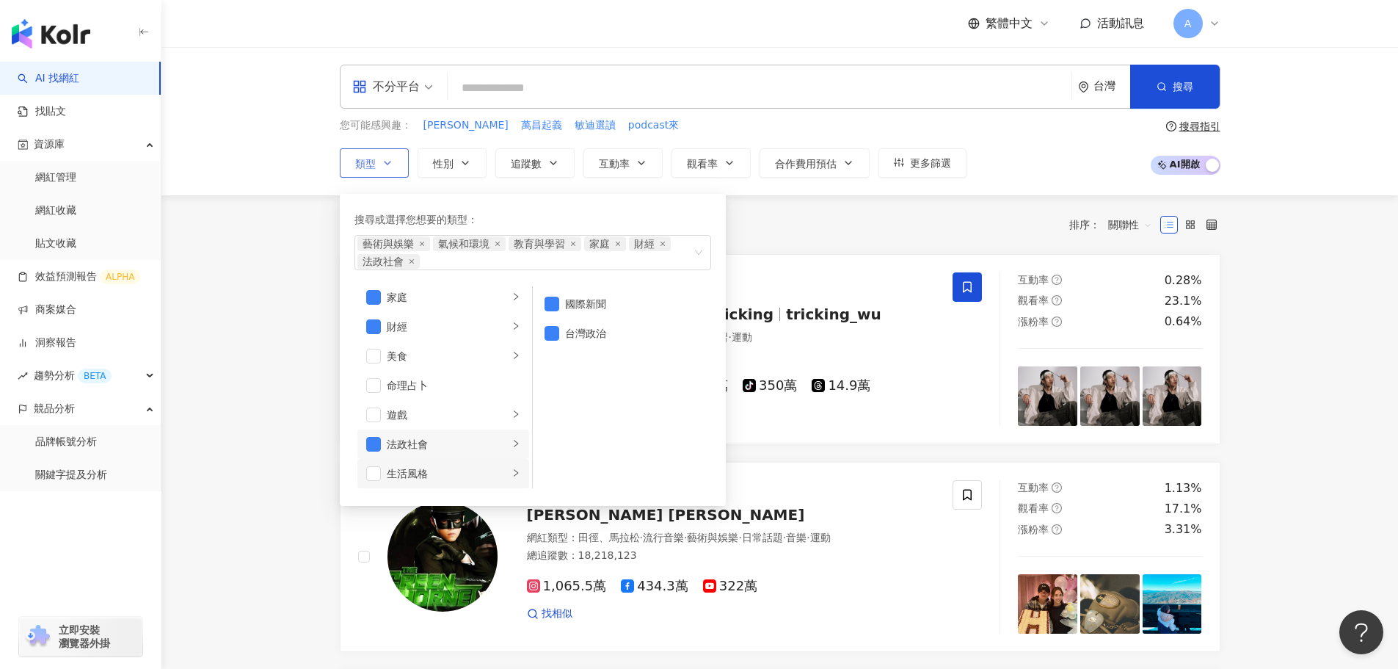
click at [432, 467] on div "生活風格" at bounding box center [448, 473] width 122 height 16
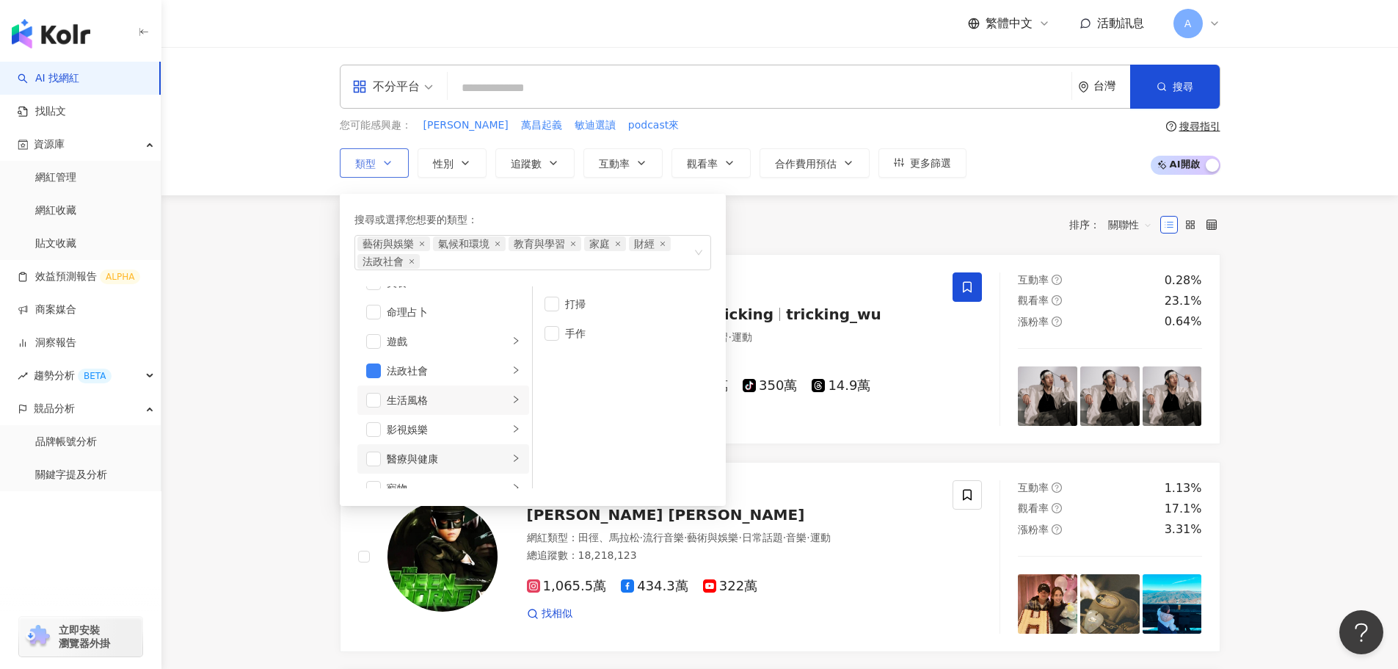
click at [429, 461] on div "醫療與健康" at bounding box center [448, 459] width 122 height 16
click at [371, 457] on span "button" at bounding box center [373, 458] width 15 height 15
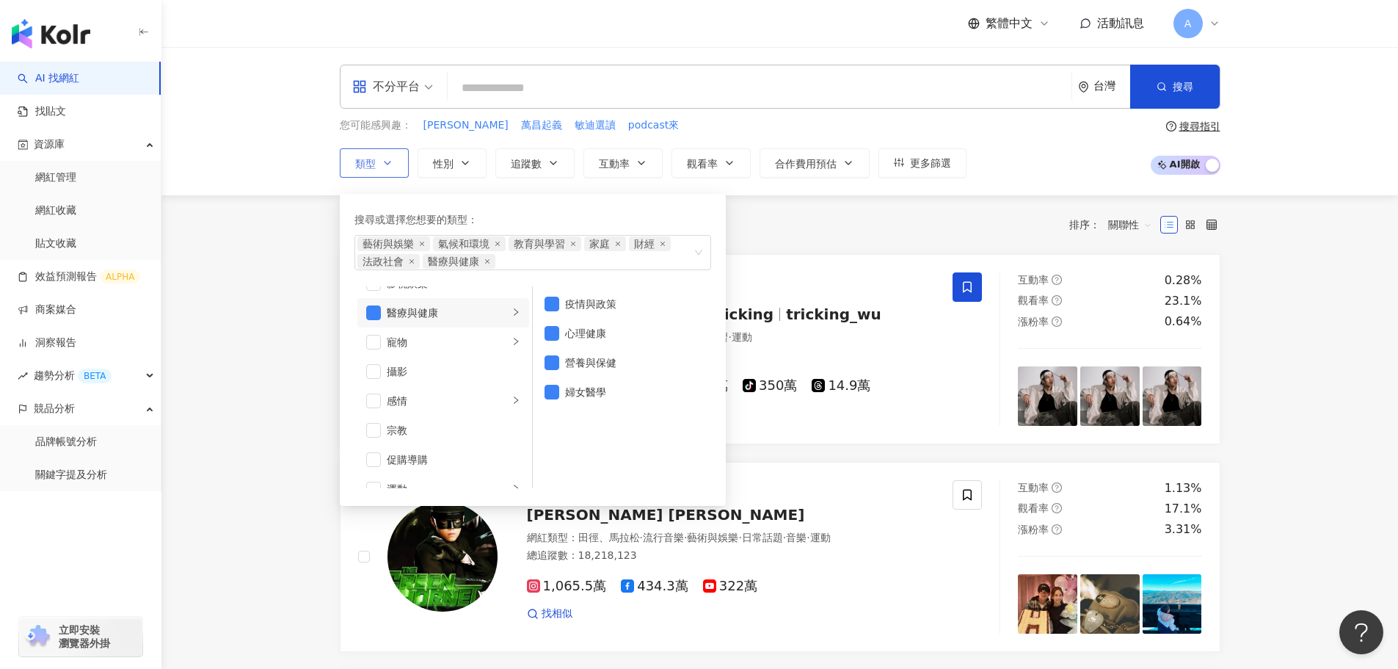
scroll to position [374, 0]
click at [405, 371] on div "攝影" at bounding box center [454, 371] width 134 height 16
click at [384, 365] on li "攝影" at bounding box center [443, 370] width 172 height 29
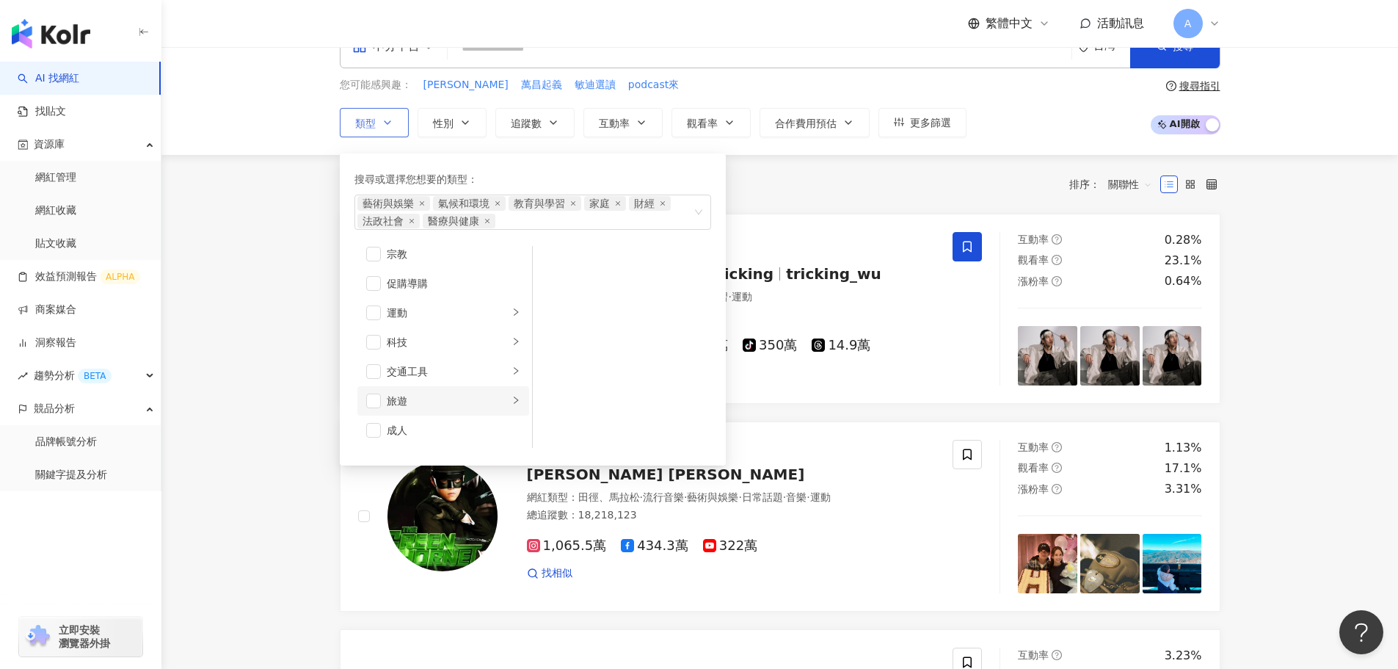
scroll to position [73, 0]
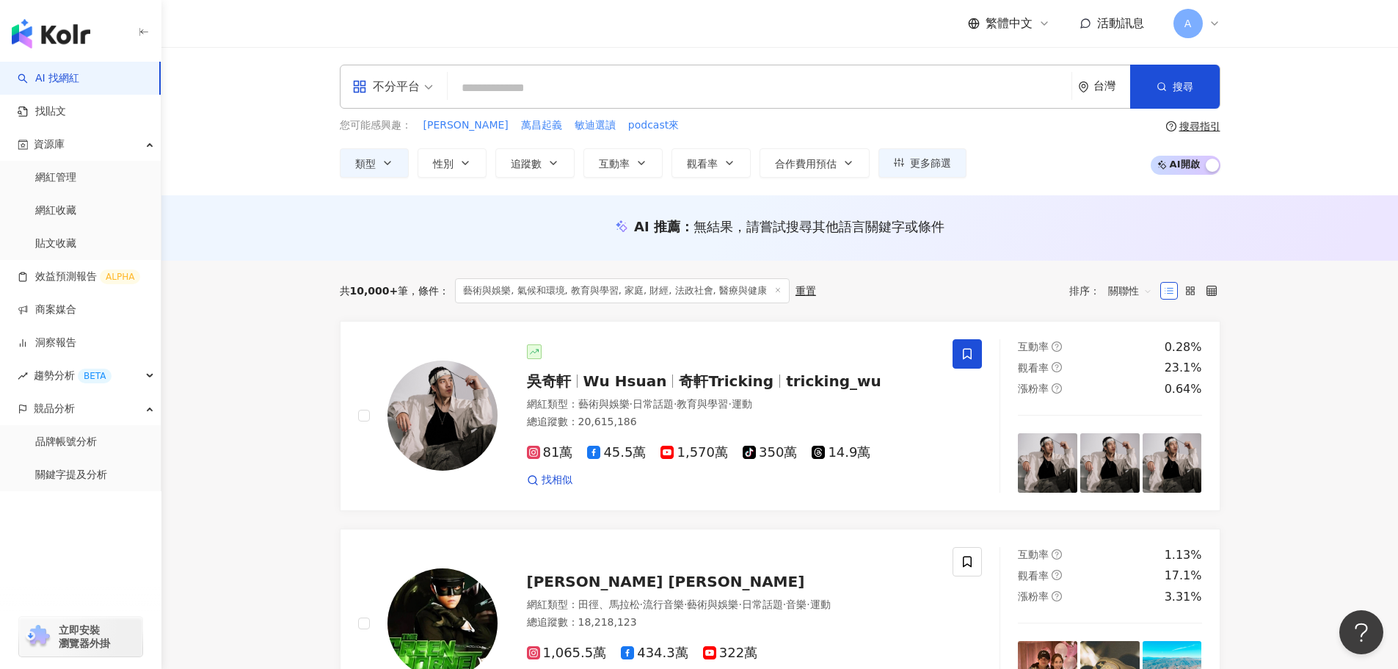
click at [764, 238] on div "AI 推薦 ： 無結果，請嘗試搜尋其他語言關鍵字或條件" at bounding box center [779, 230] width 939 height 27
click at [1146, 281] on span "關聯性" at bounding box center [1130, 290] width 44 height 23
click at [1144, 283] on span "關聯性" at bounding box center [1130, 290] width 44 height 23
click at [801, 292] on div "重置" at bounding box center [805, 291] width 21 height 12
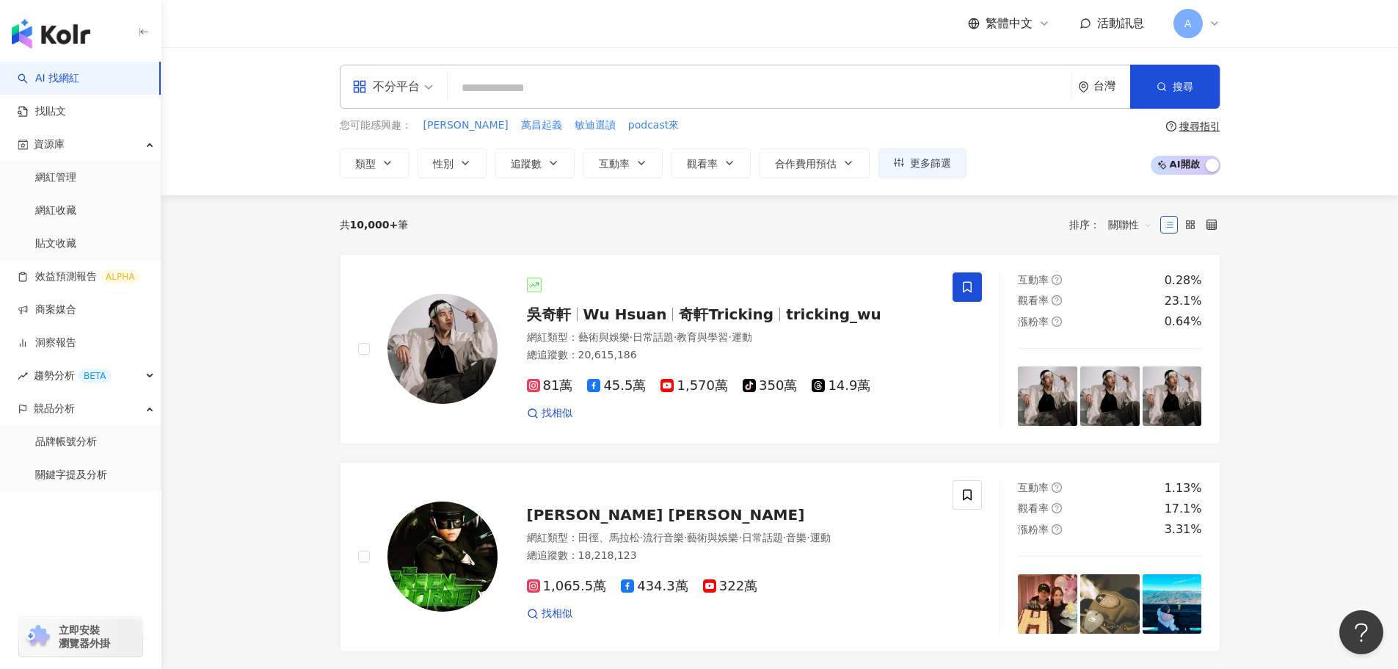
click at [499, 84] on input "search" at bounding box center [760, 88] width 612 height 28
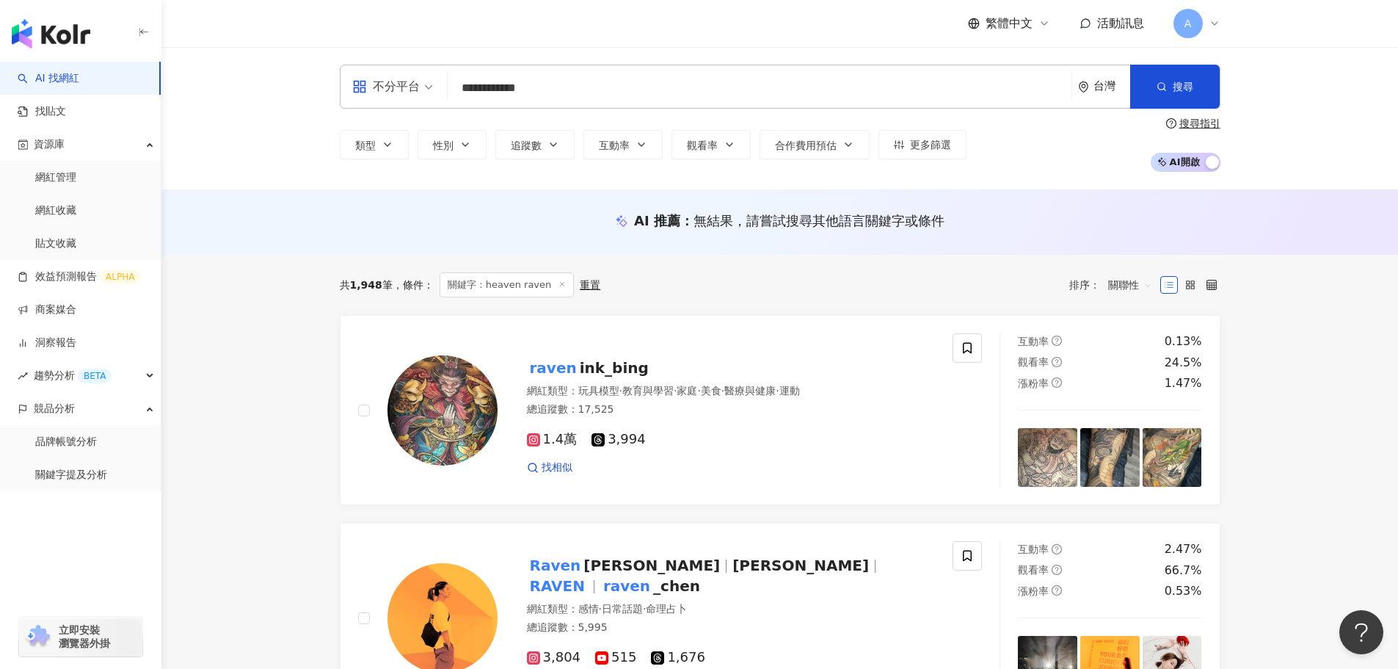
type input "**********"
click at [558, 283] on icon at bounding box center [561, 283] width 7 height 7
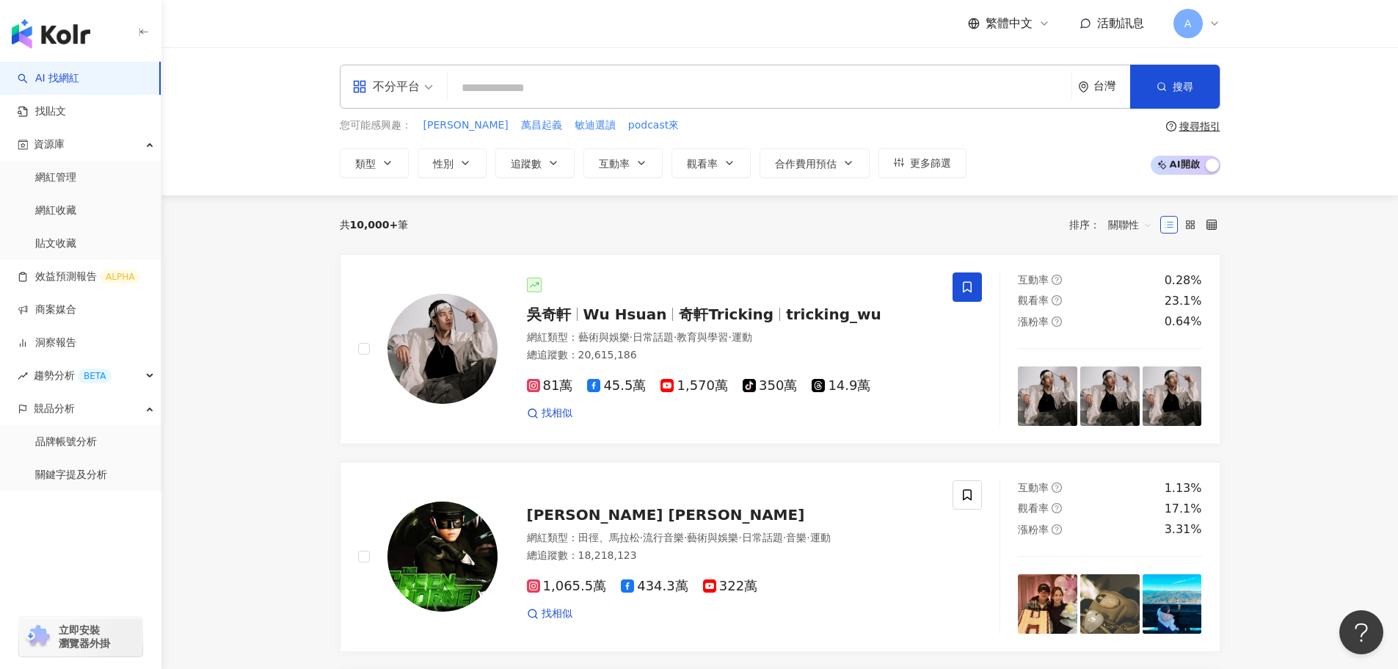
click at [537, 81] on input "search" at bounding box center [760, 88] width 612 height 28
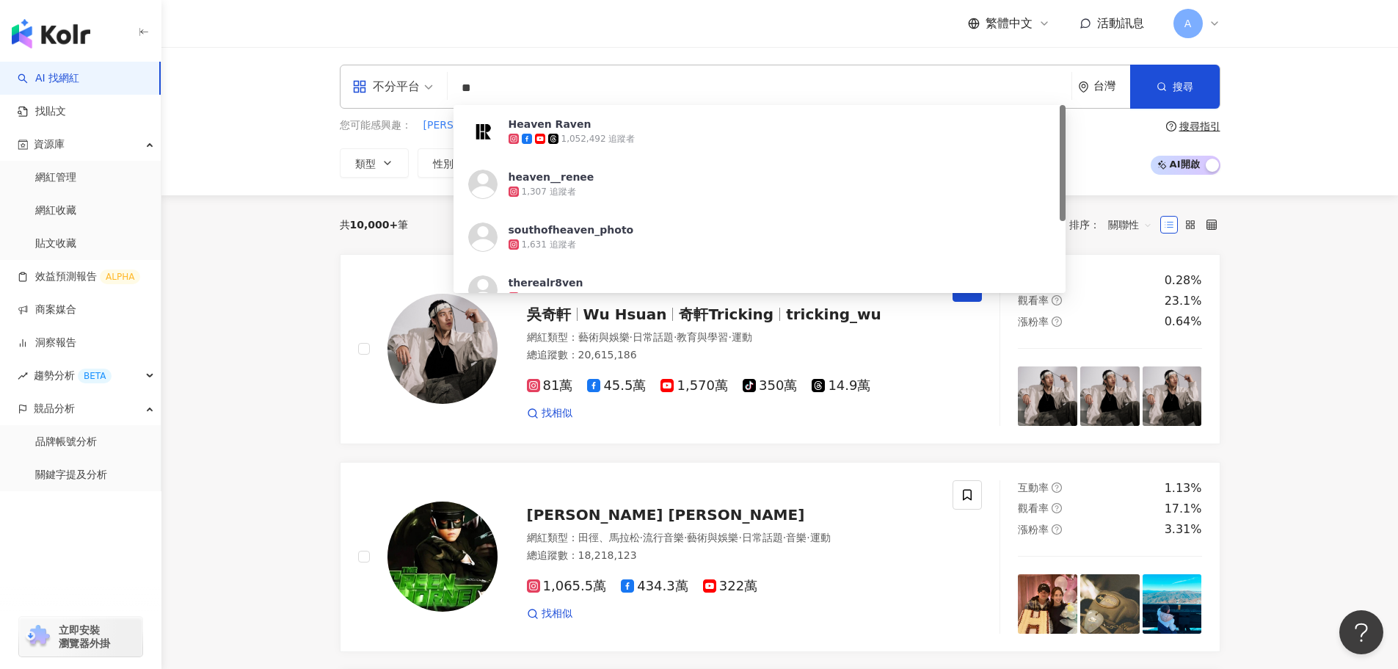
type input "*"
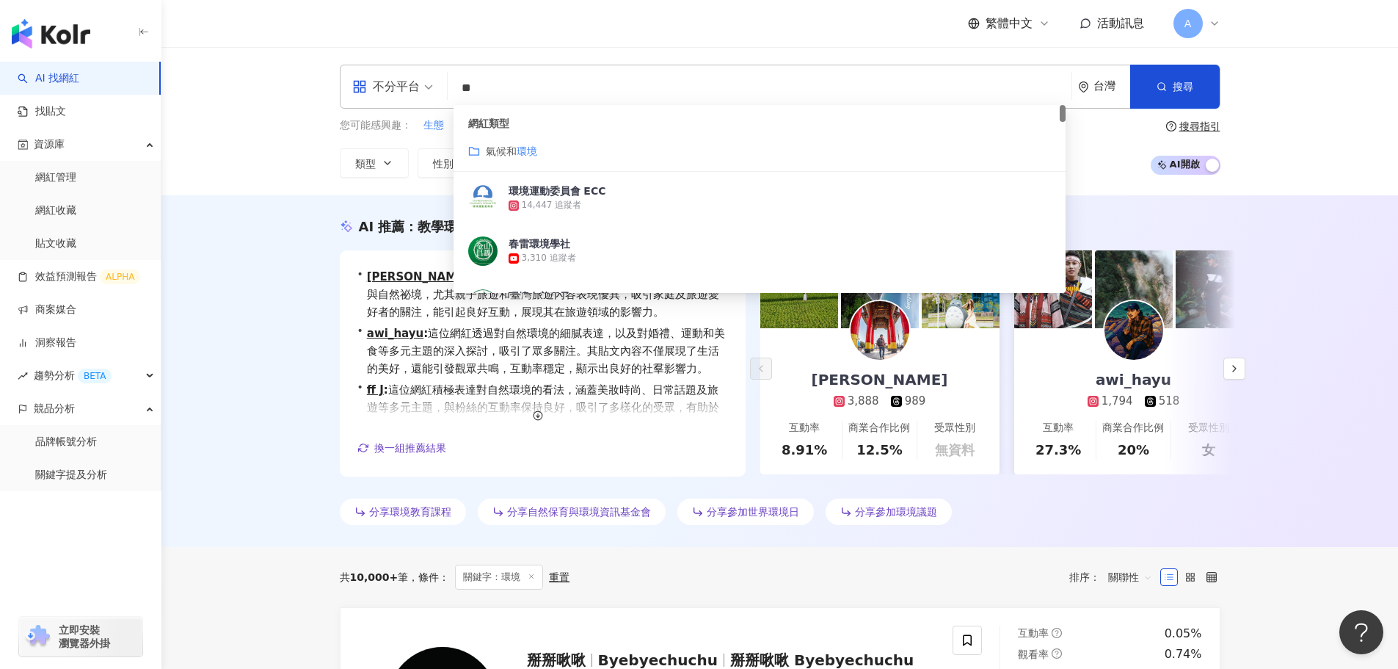
click at [487, 152] on span "氣候和" at bounding box center [501, 151] width 31 height 12
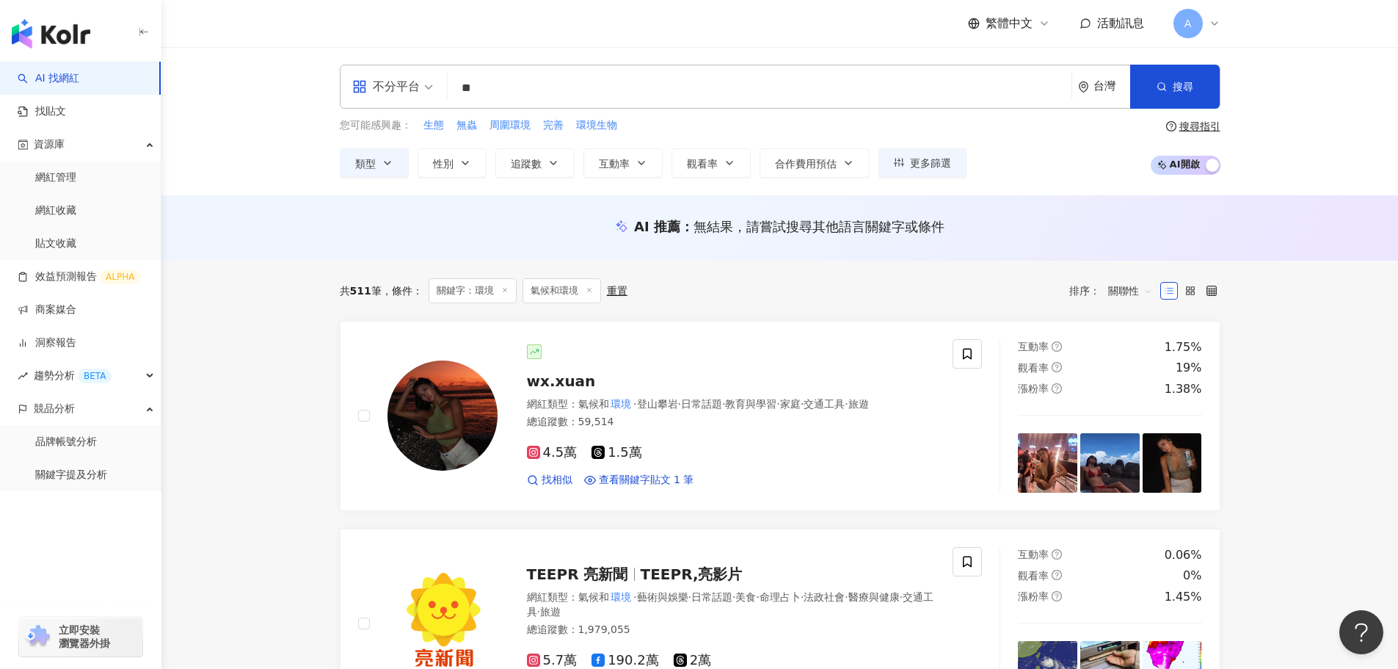
click at [524, 103] on div "不分平台 環境 ** 台灣 搜尋 customizedTag e1c6fc45-ed8b-4403-afc4-6207ee5cdb2f 網紅類型 氣候和 環境…" at bounding box center [780, 87] width 881 height 44
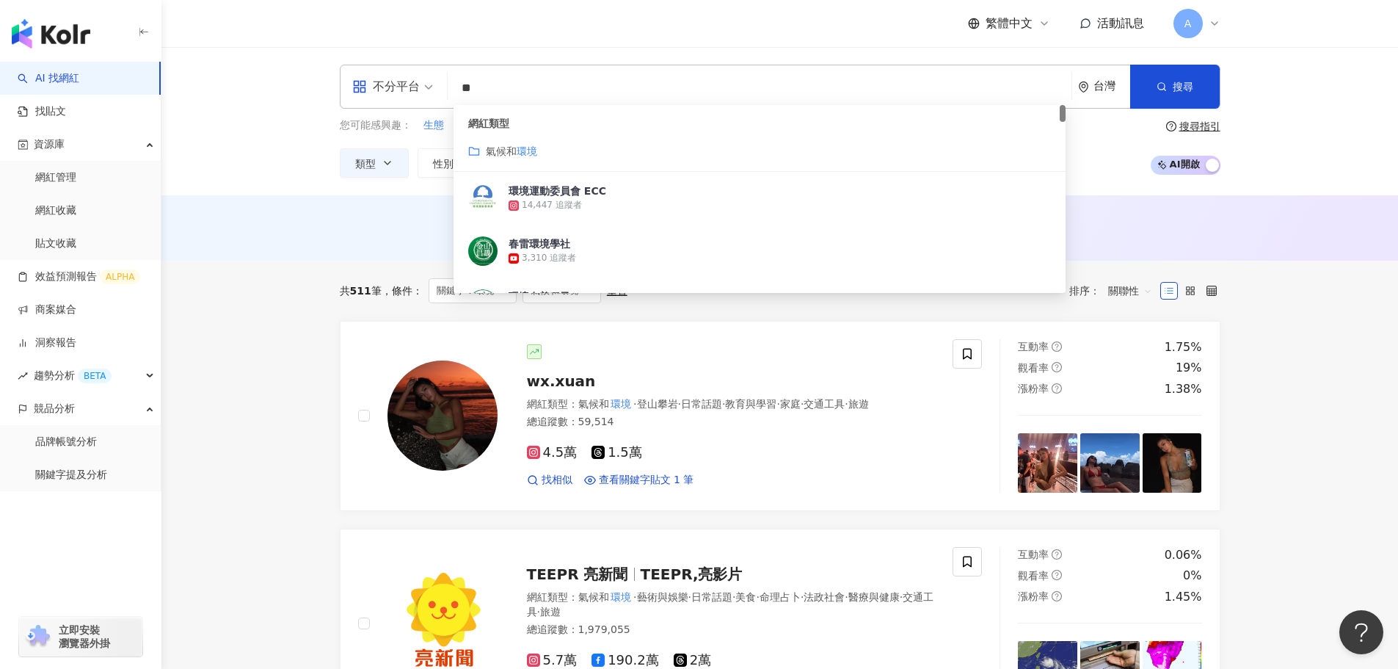
click at [499, 95] on input "**" at bounding box center [760, 88] width 612 height 28
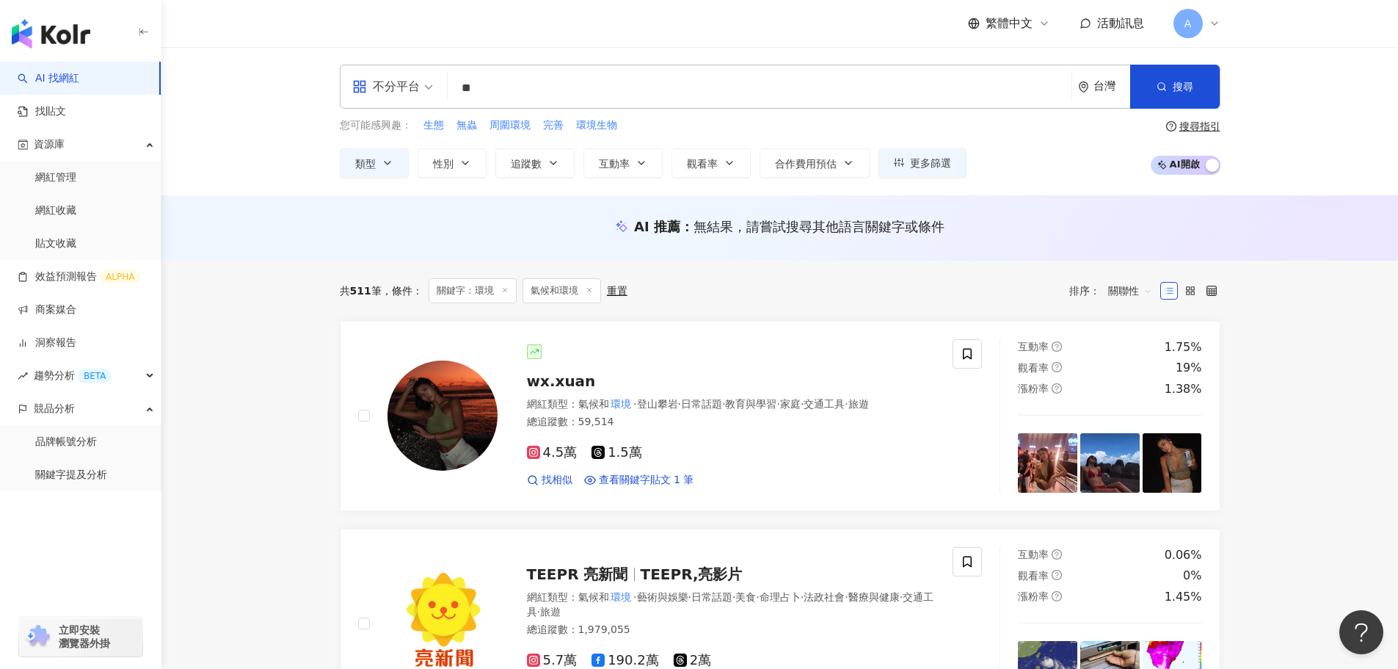
click at [487, 85] on input "**" at bounding box center [760, 88] width 612 height 28
type input "*"
click at [592, 290] on icon at bounding box center [589, 289] width 7 height 7
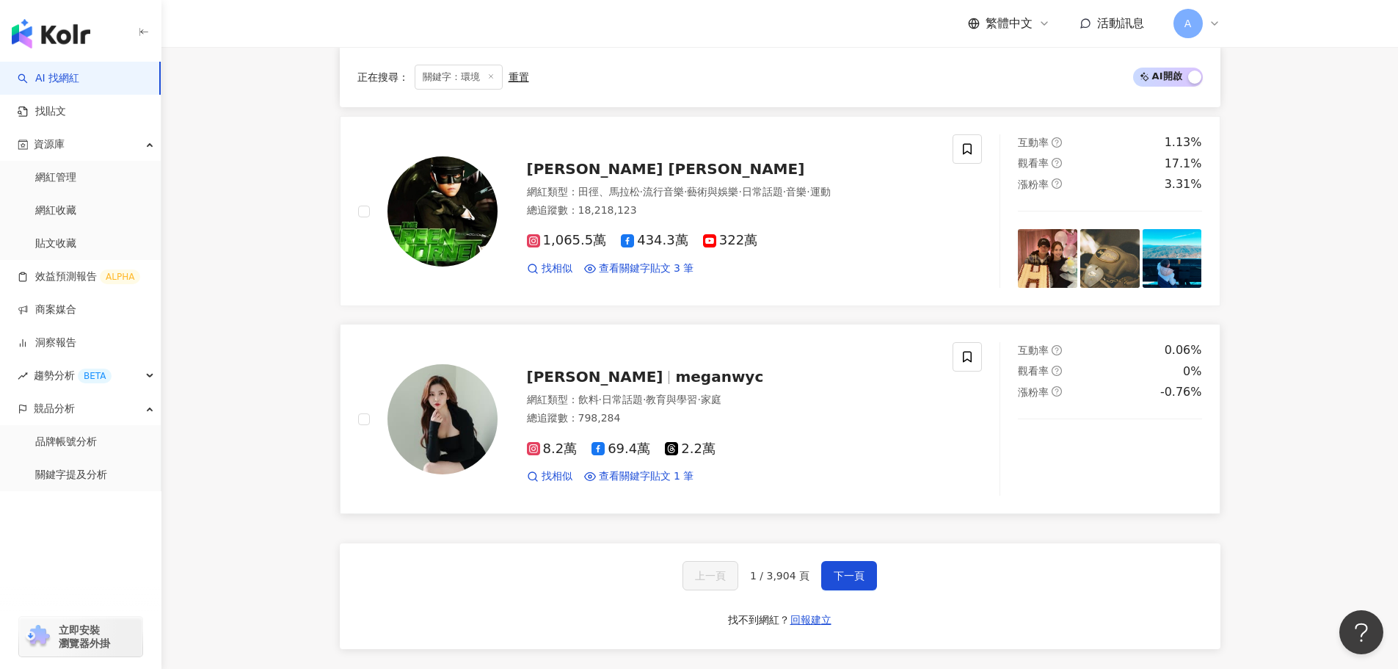
scroll to position [2568, 0]
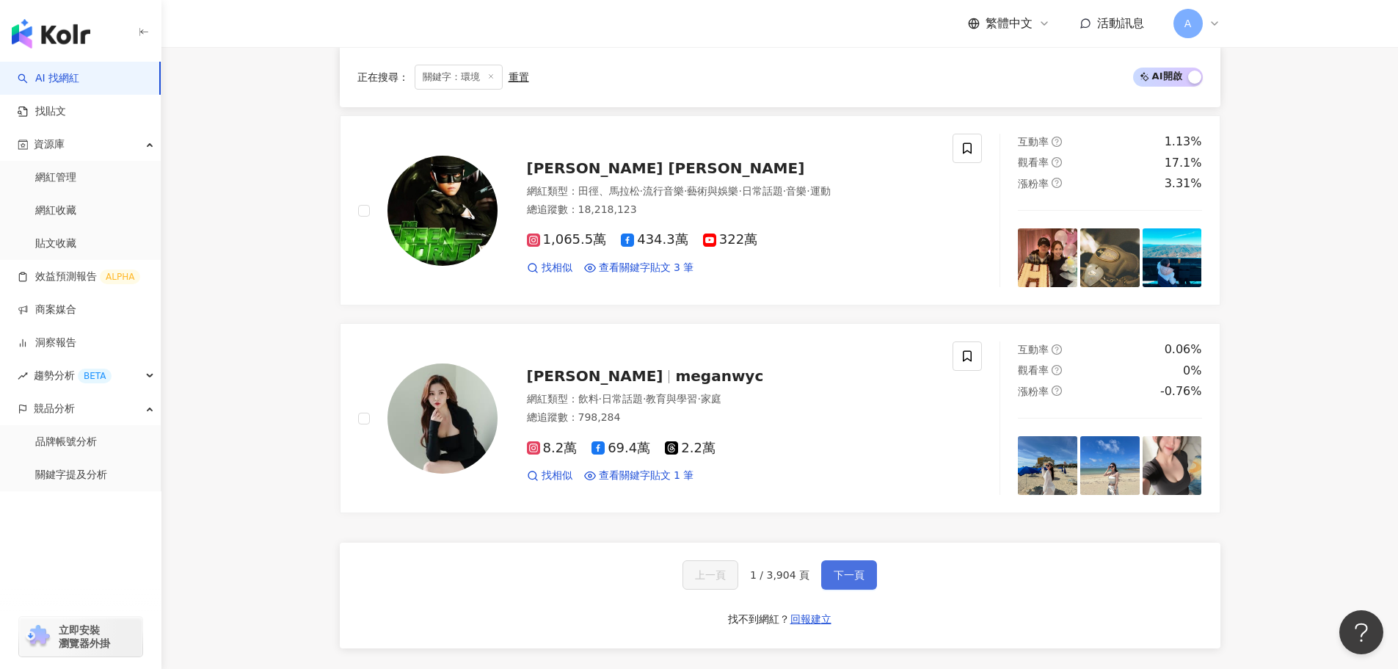
click at [845, 576] on span "下一頁" at bounding box center [849, 575] width 31 height 12
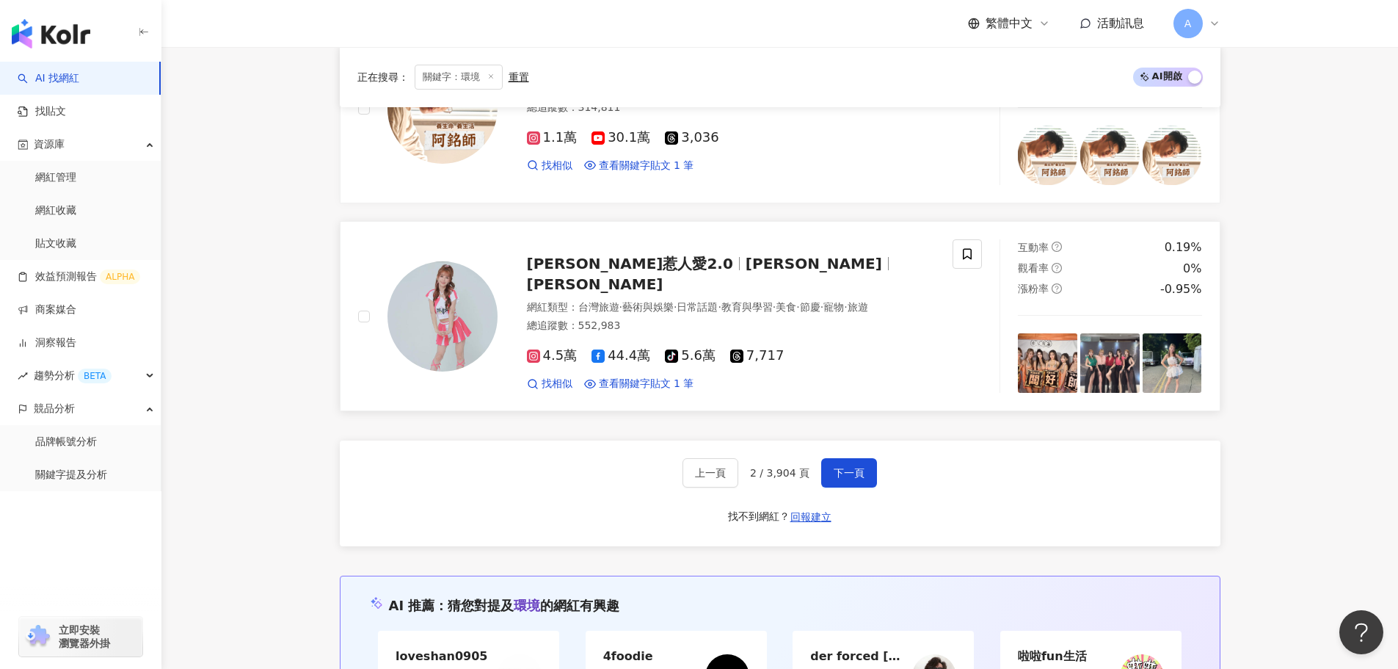
scroll to position [2676, 0]
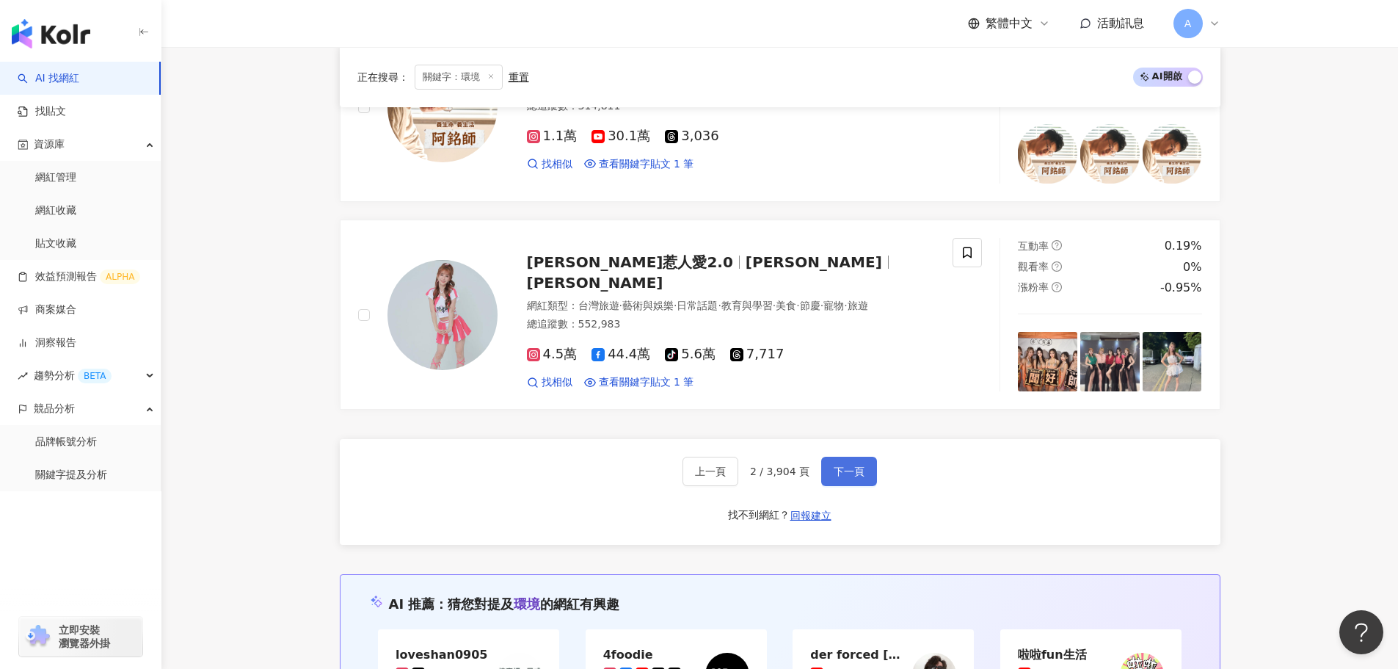
click at [848, 469] on span "下一頁" at bounding box center [849, 471] width 31 height 12
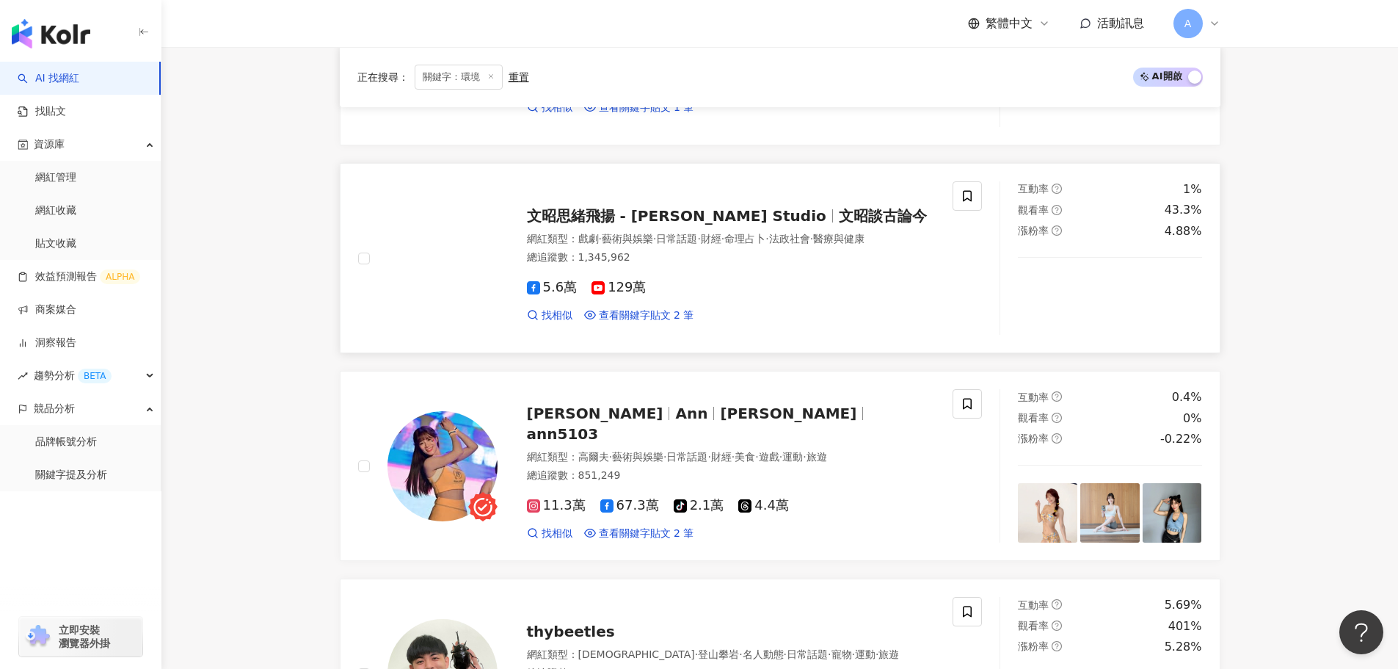
scroll to position [2585, 0]
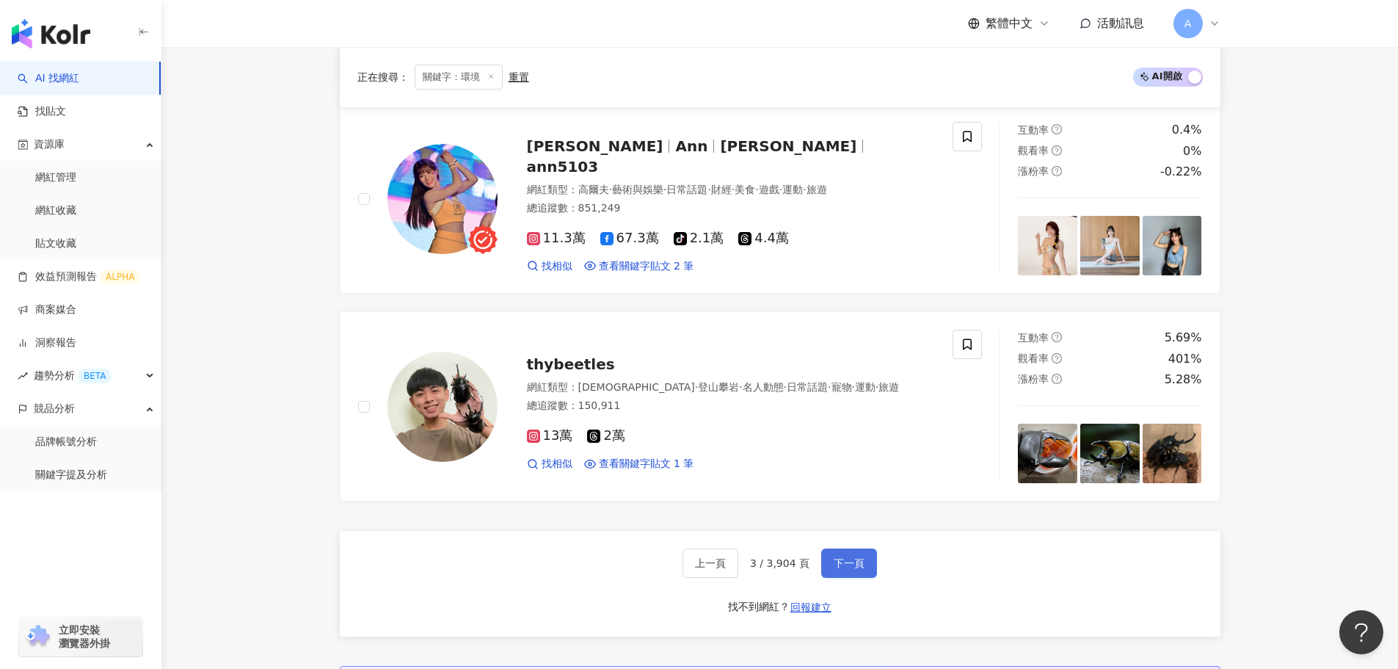
click at [845, 558] on span "下一頁" at bounding box center [849, 563] width 31 height 12
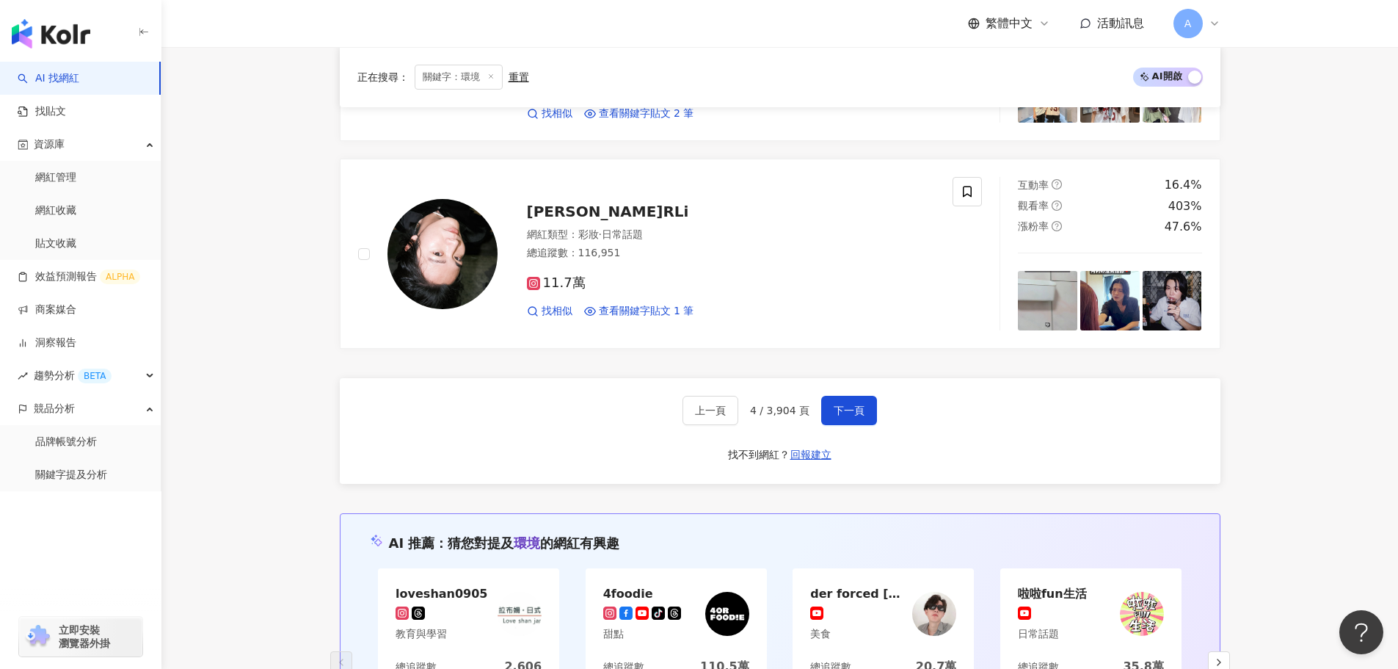
scroll to position [2905, 0]
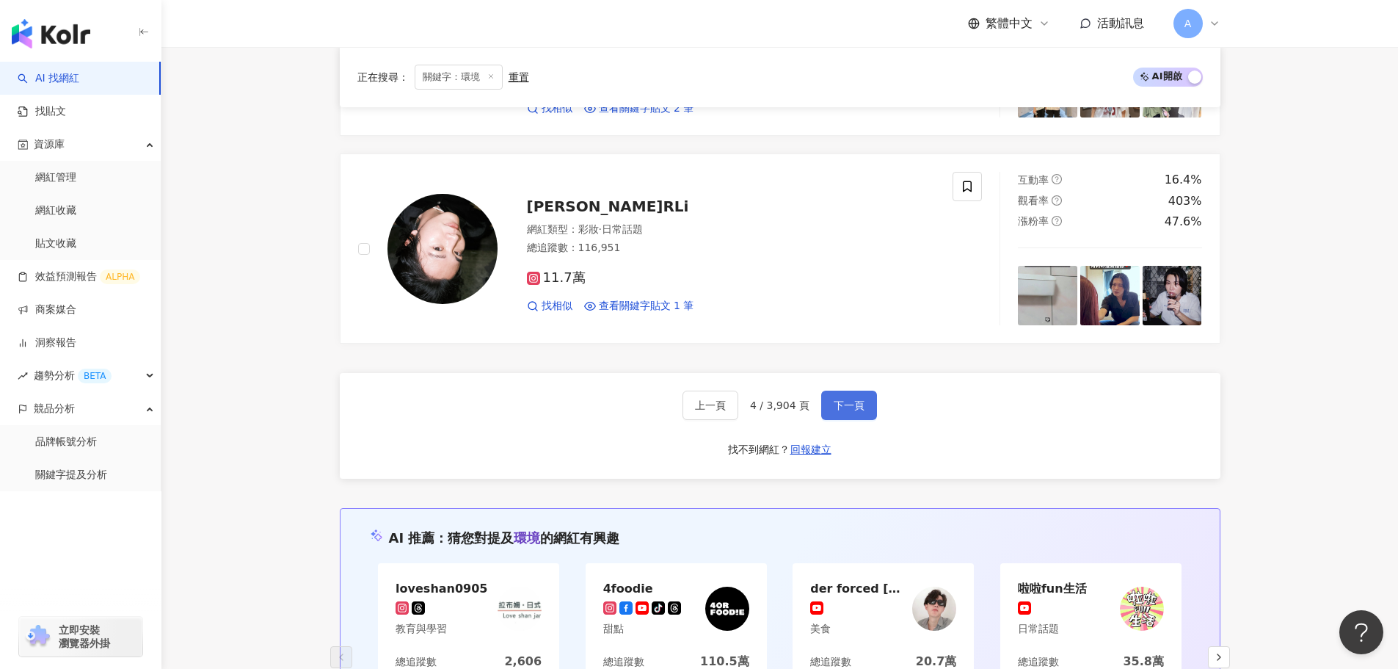
click at [848, 396] on button "下一頁" at bounding box center [849, 404] width 56 height 29
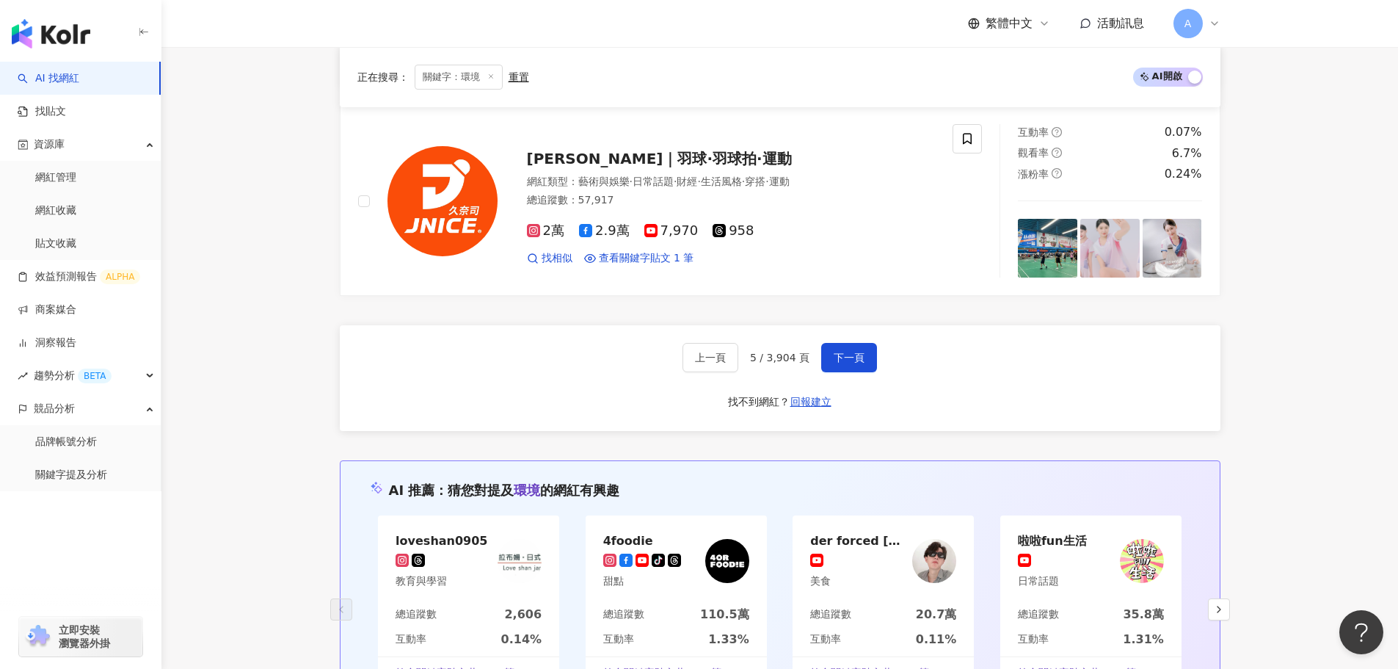
scroll to position [2812, 0]
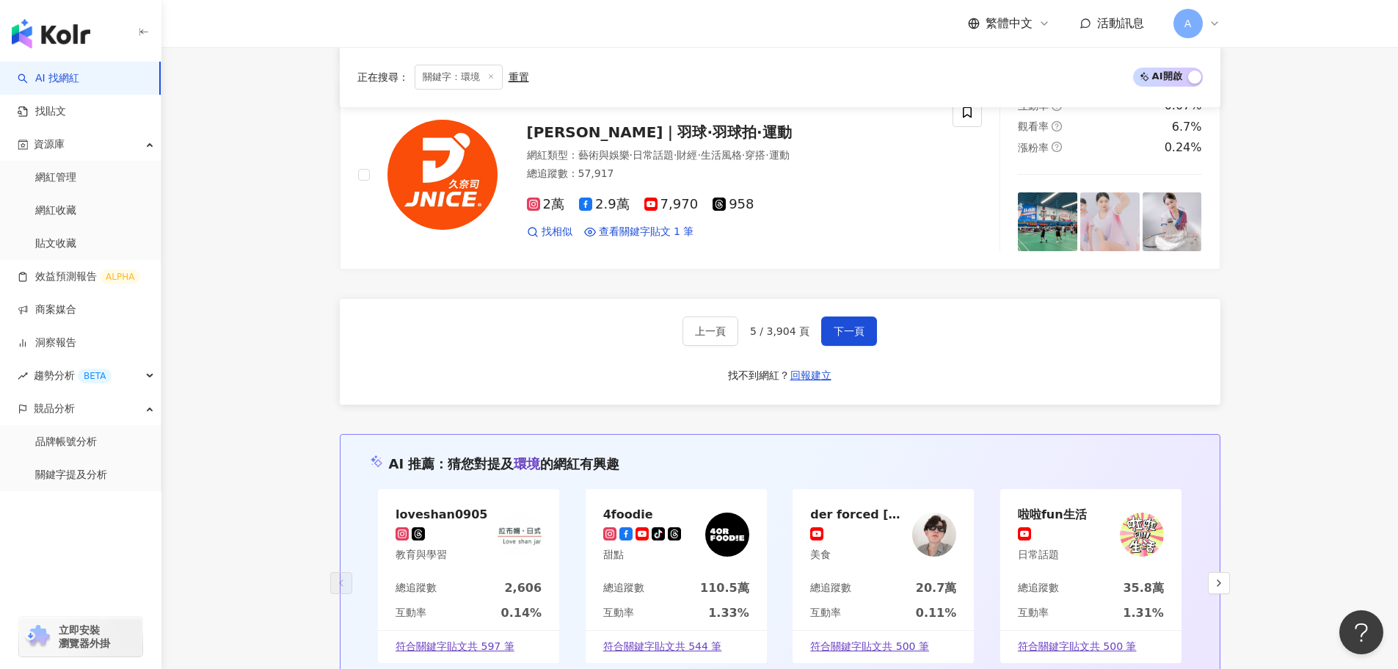
click at [874, 335] on div "上一頁 5 / 3,904 頁 下一頁 找不到網紅？ 回報建立" at bounding box center [780, 352] width 881 height 106
click at [862, 331] on button "下一頁" at bounding box center [849, 330] width 56 height 29
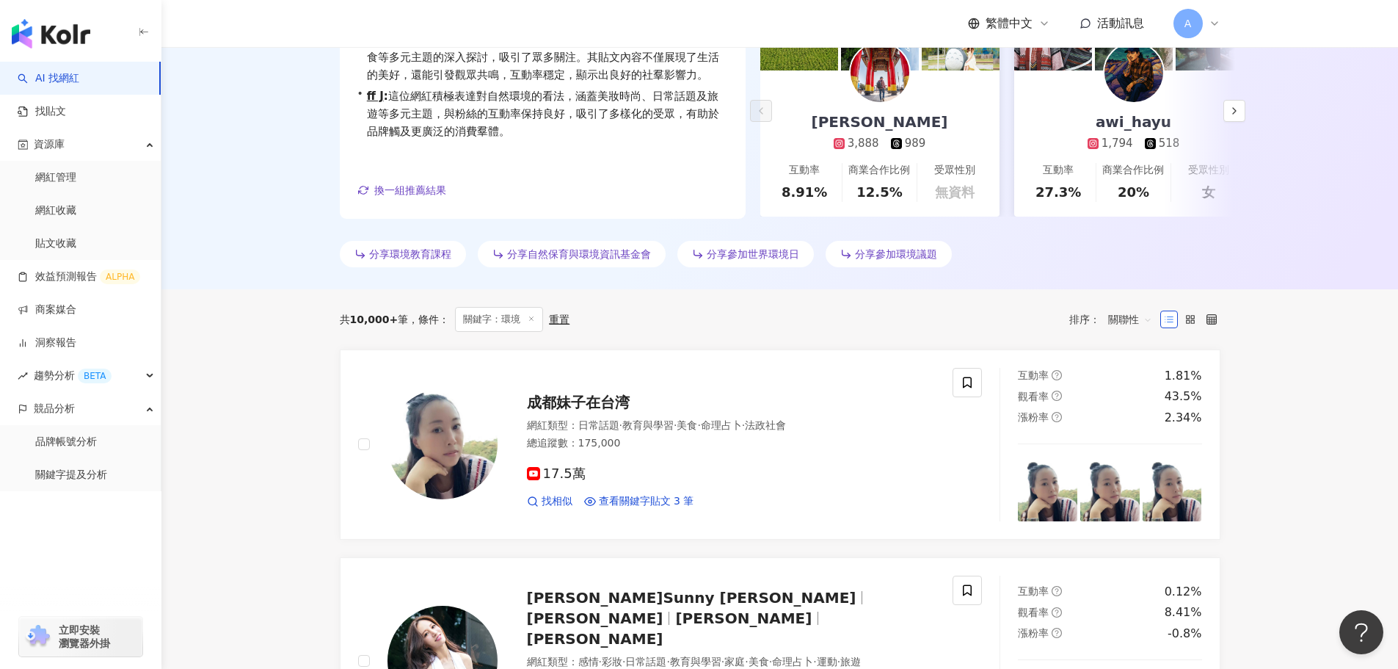
scroll to position [240, 0]
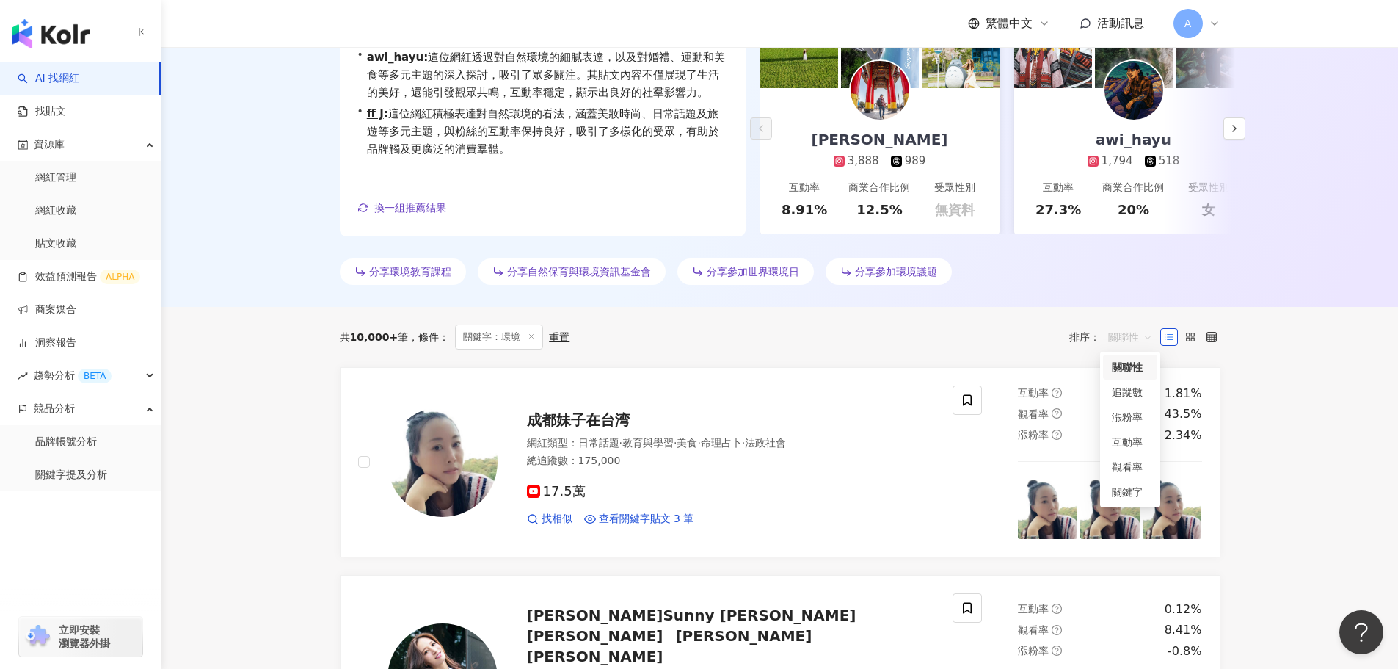
click at [1151, 335] on span "關聯性" at bounding box center [1130, 336] width 44 height 23
click at [1118, 396] on div "追蹤數" at bounding box center [1130, 392] width 37 height 16
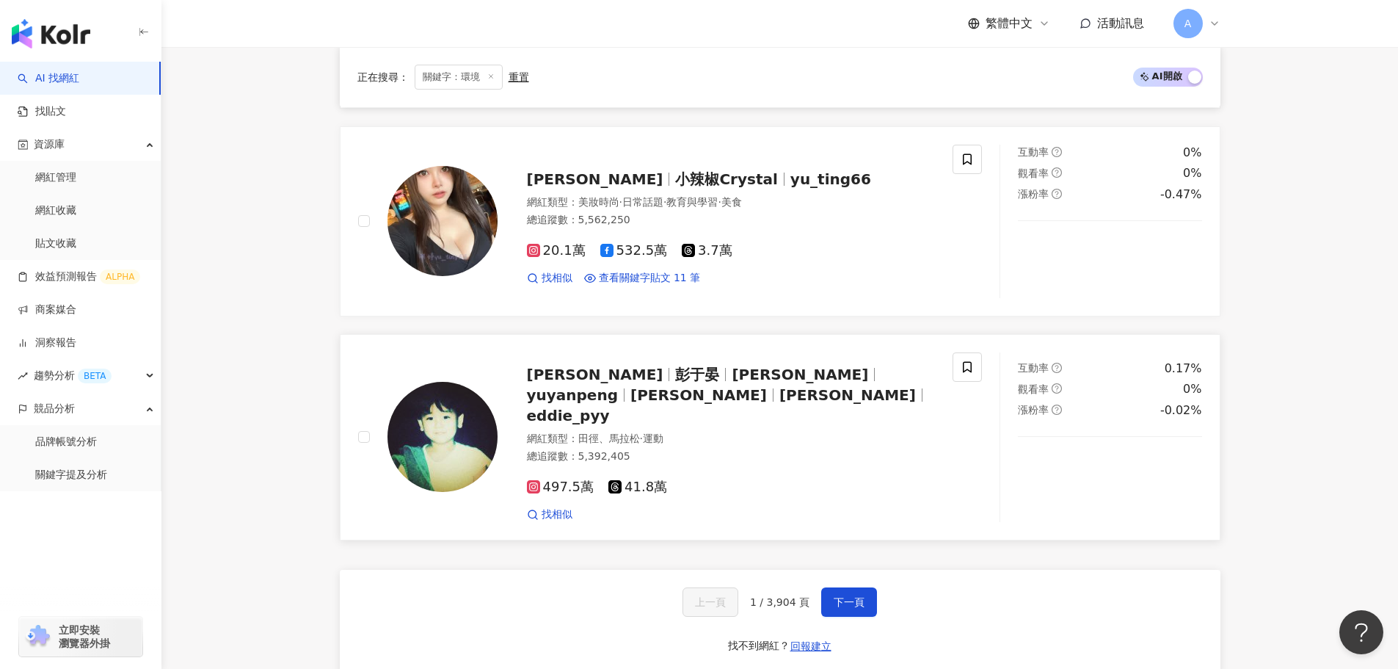
scroll to position [2642, 0]
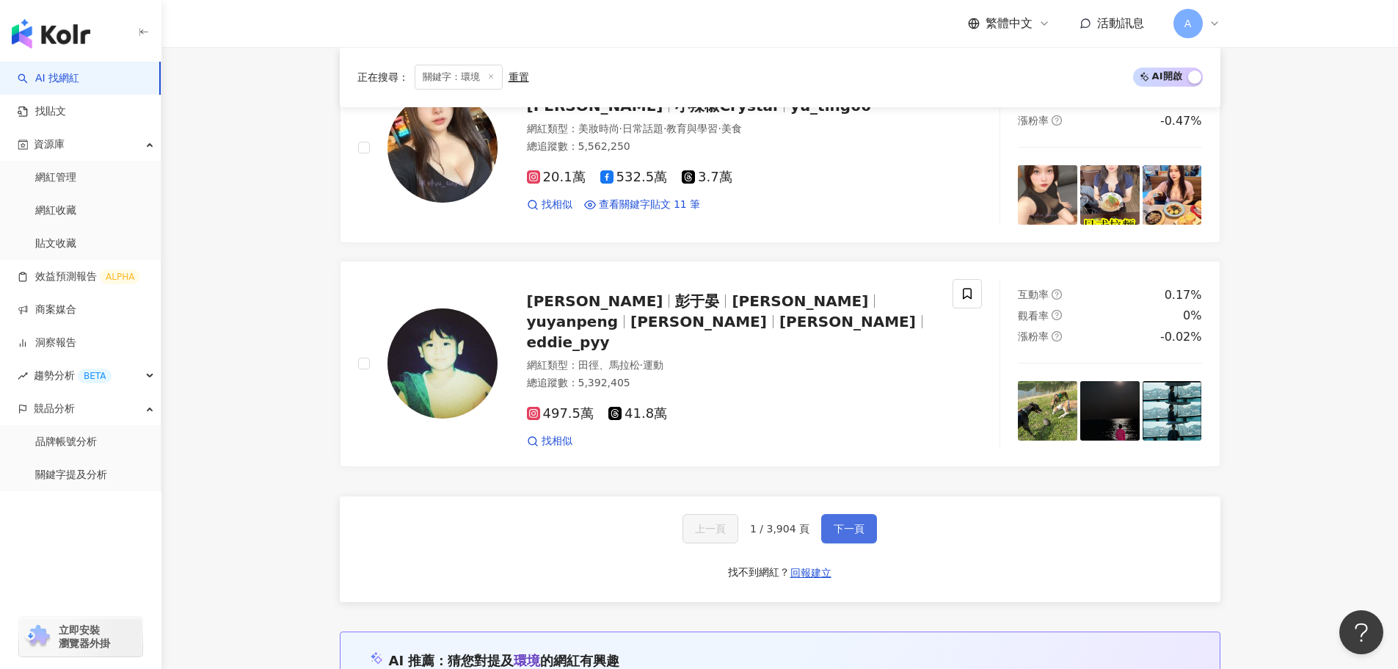
click at [852, 522] on span "下一頁" at bounding box center [849, 528] width 31 height 12
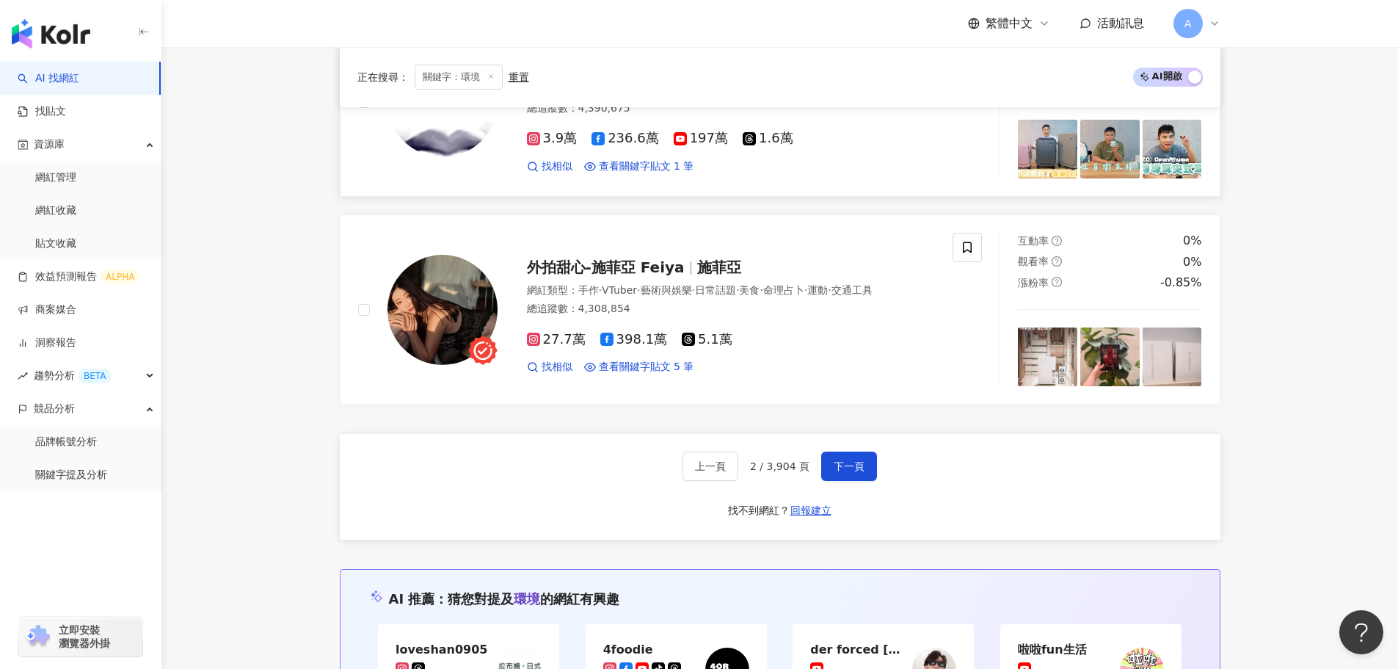
scroll to position [2689, 0]
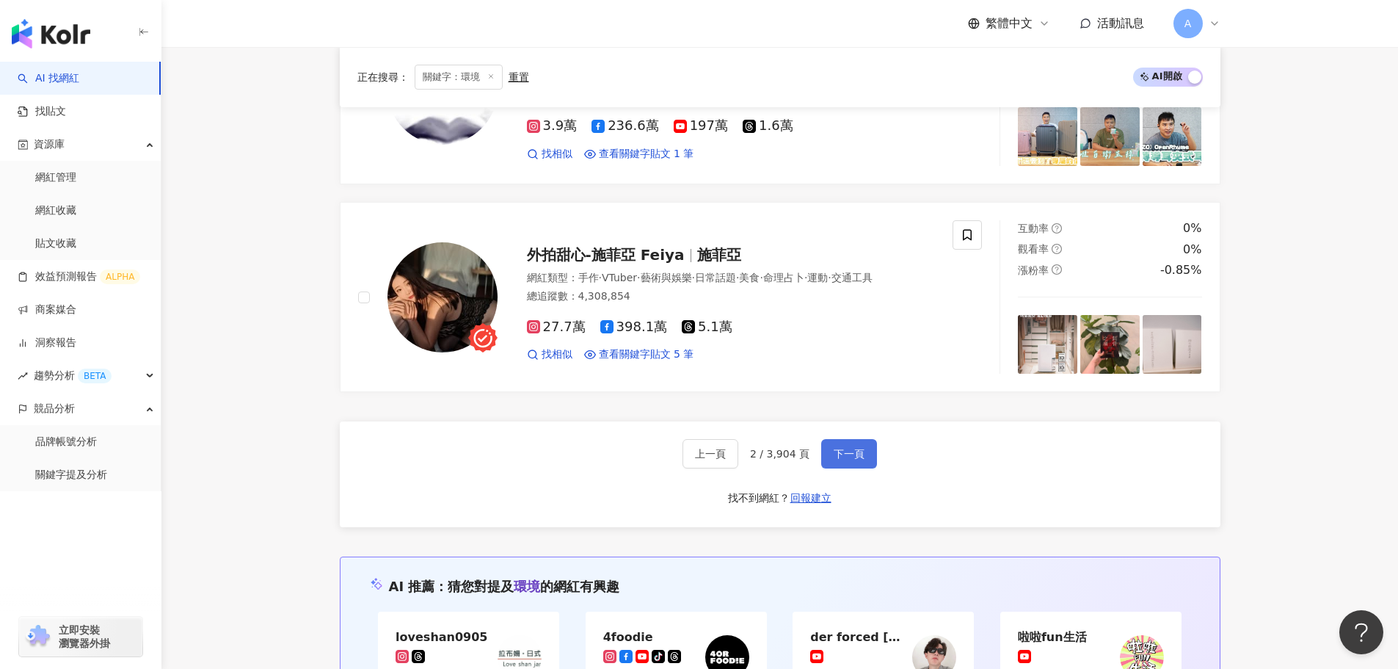
click at [835, 451] on span "下一頁" at bounding box center [849, 454] width 31 height 12
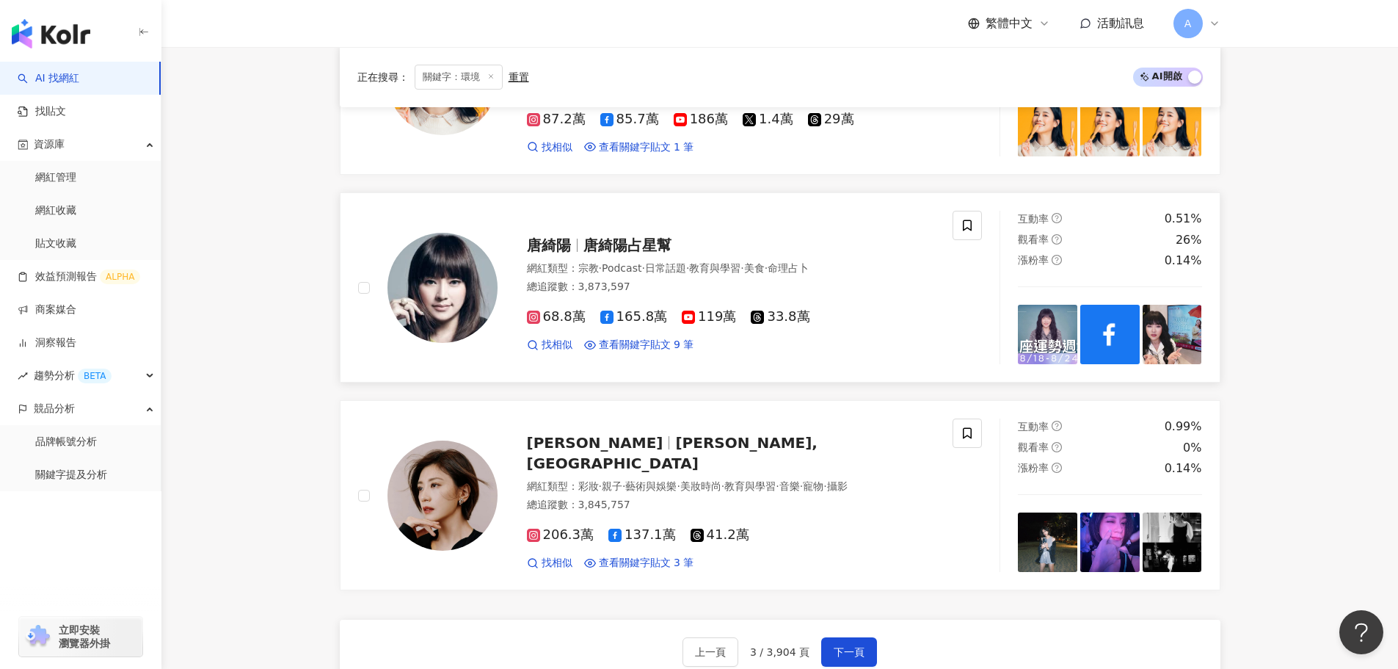
scroll to position [2760, 0]
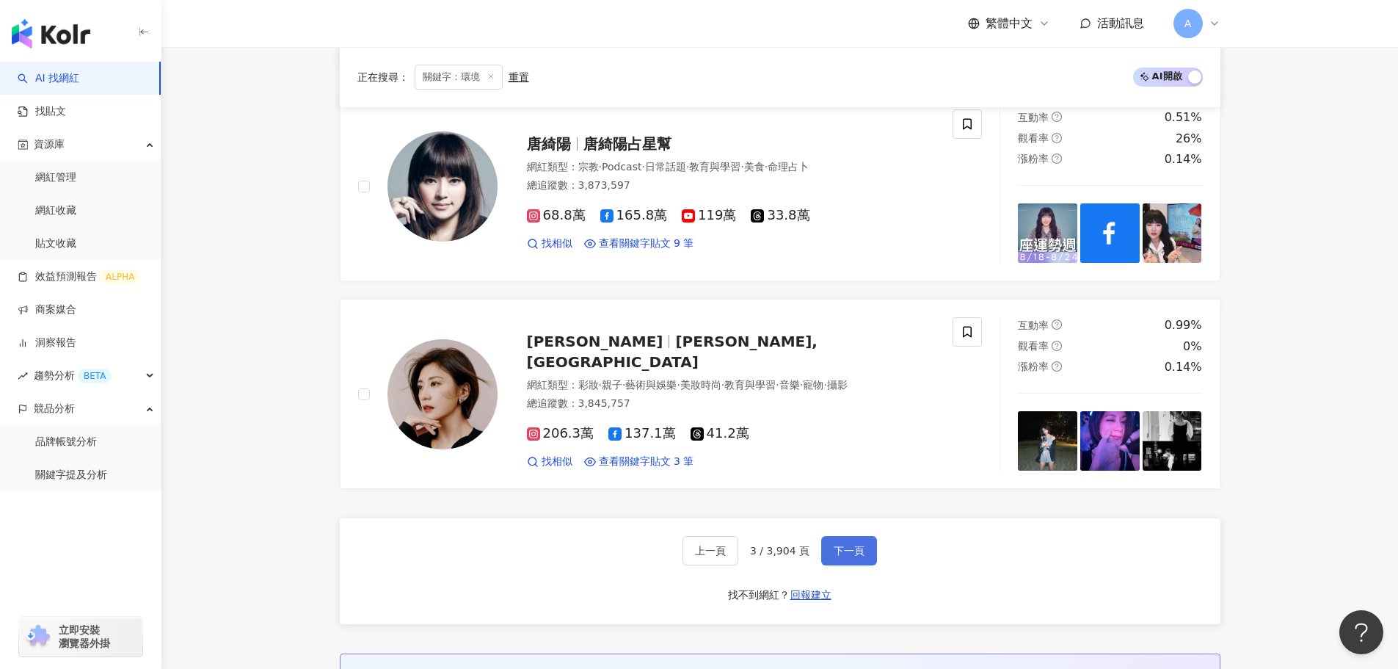
click at [837, 548] on span "下一頁" at bounding box center [849, 551] width 31 height 12
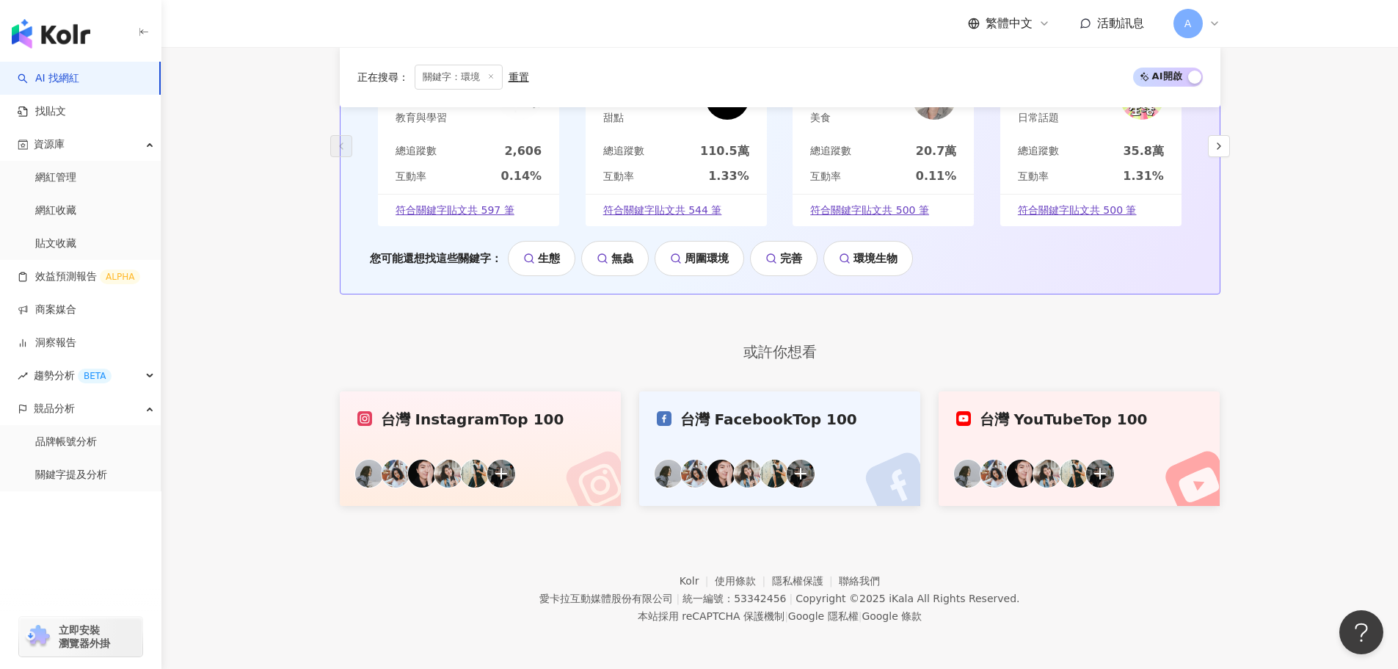
scroll to position [990, 0]
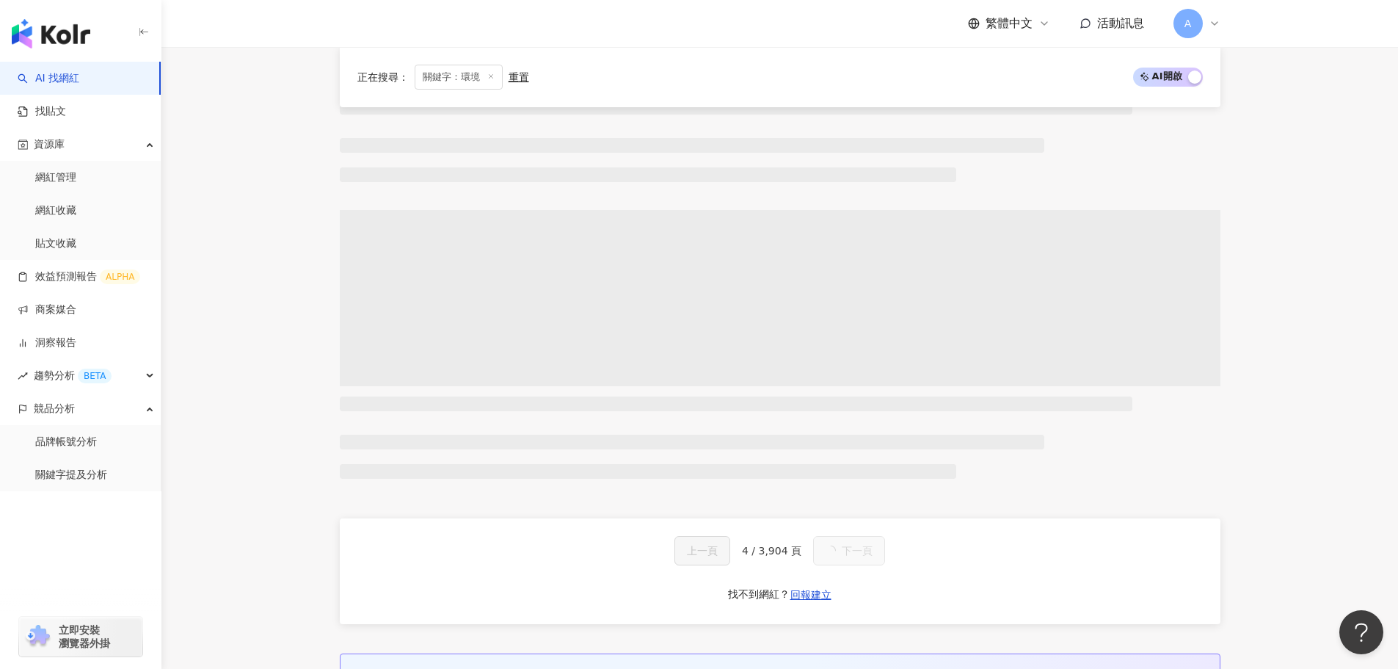
click at [1380, 320] on main "不分平台 台灣 搜尋 customizedTag 網紅類型 氣候和 環境 環境運動委員會 ECC 14,447 追蹤者 春雷環境學社 3,310 追蹤者 環境…" at bounding box center [779, 109] width 1237 height 2104
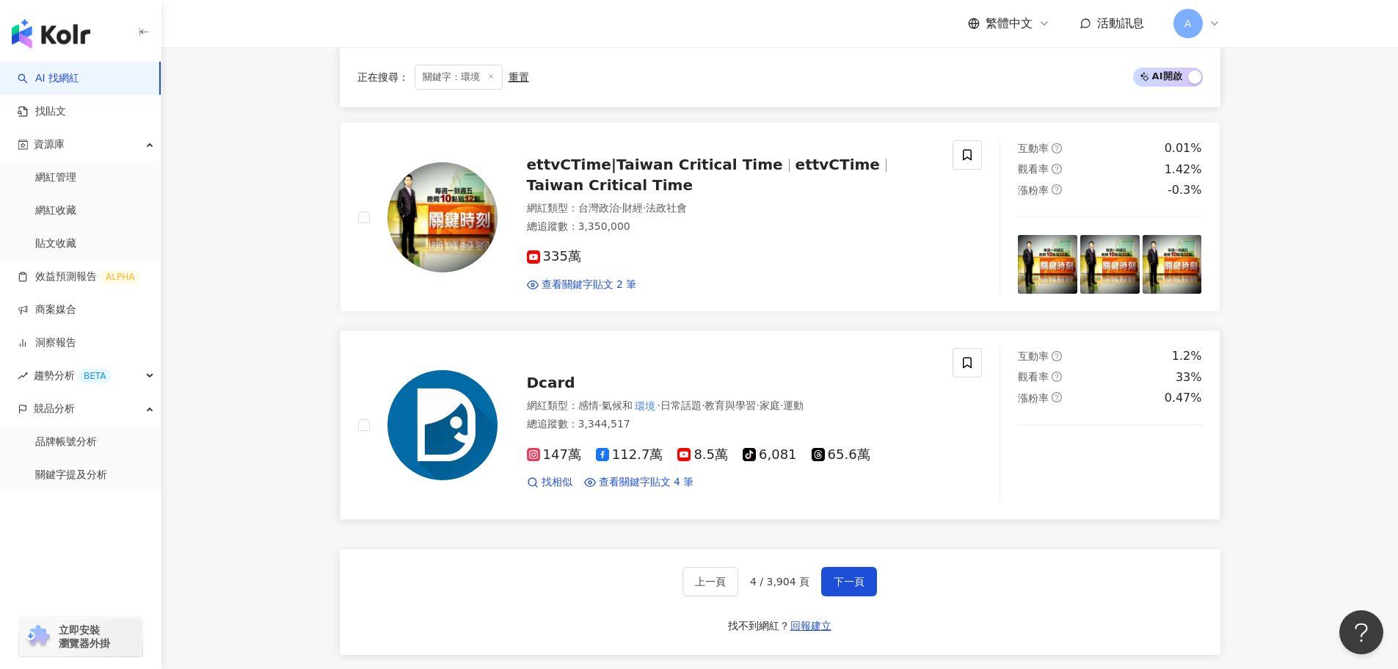
scroll to position [2777, 0]
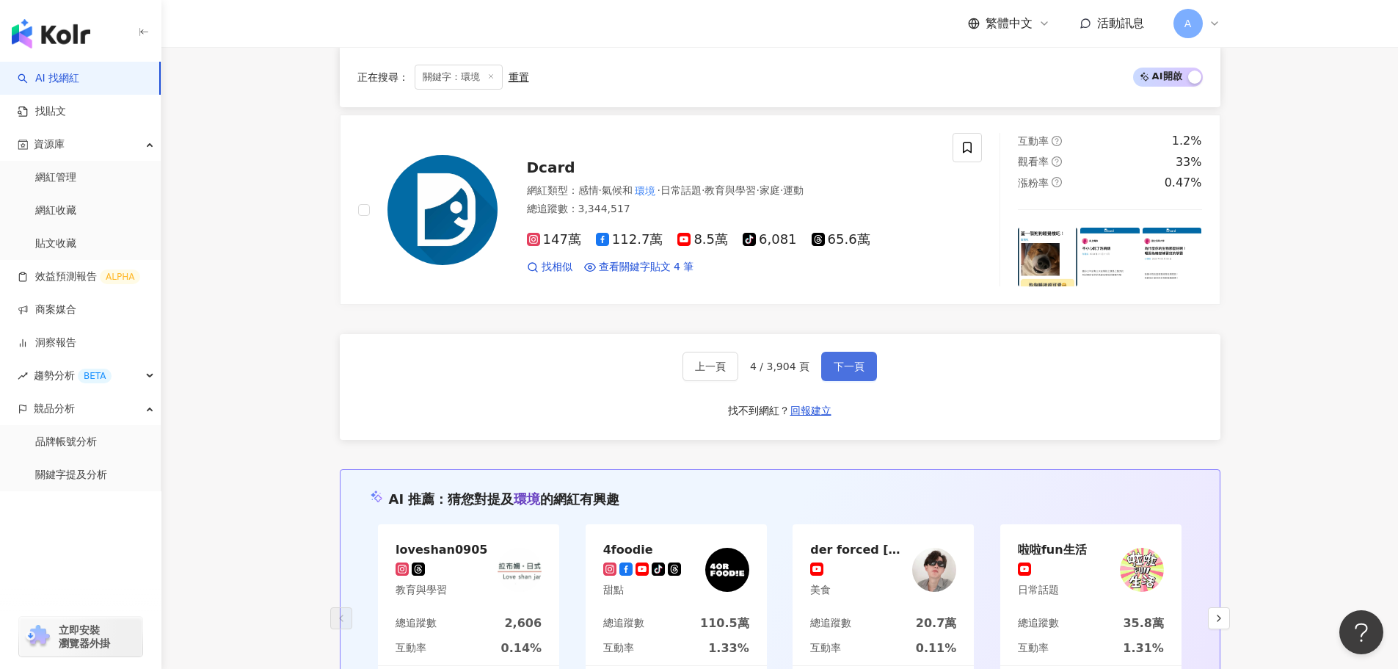
click at [849, 364] on span "下一頁" at bounding box center [849, 366] width 31 height 12
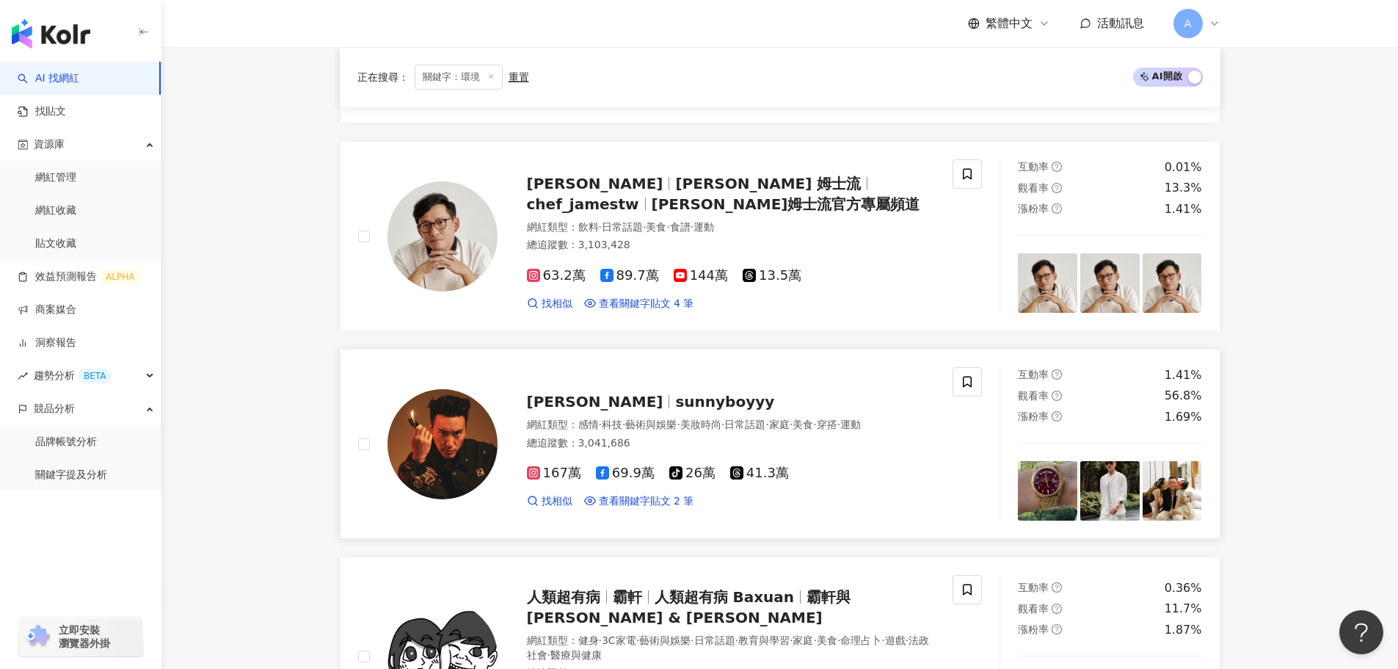
scroll to position [958, 0]
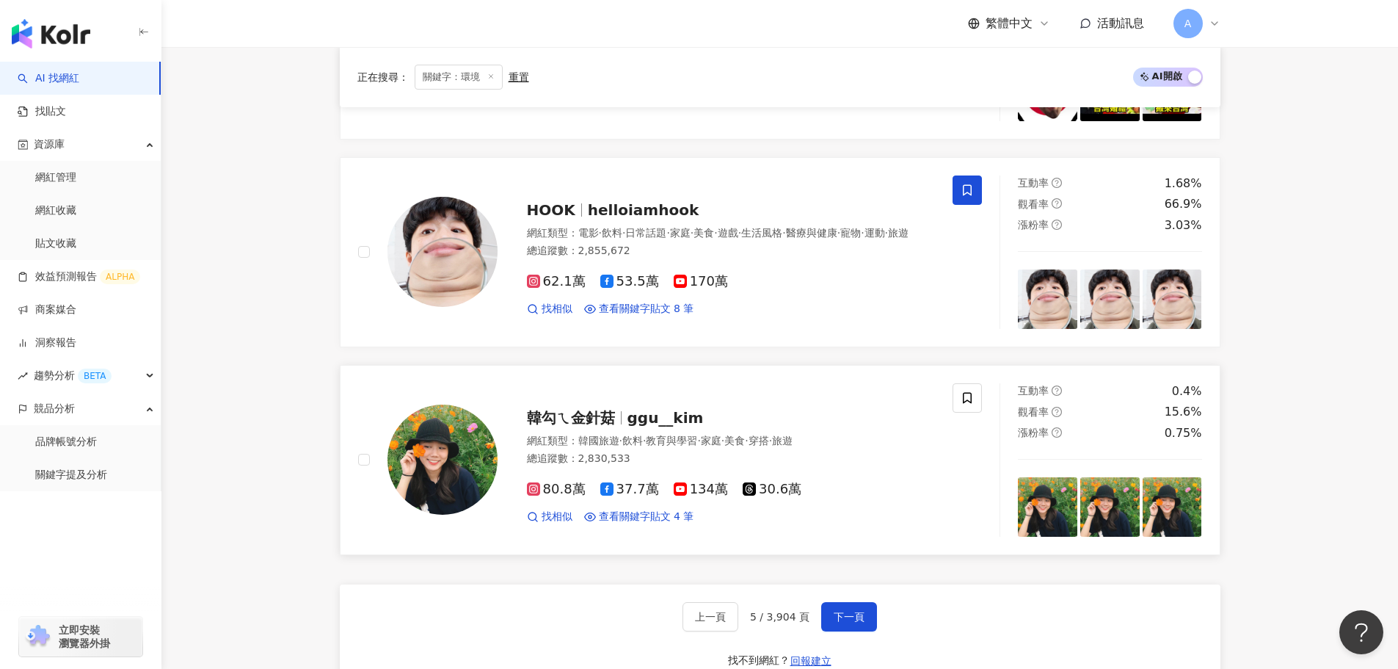
scroll to position [2573, 0]
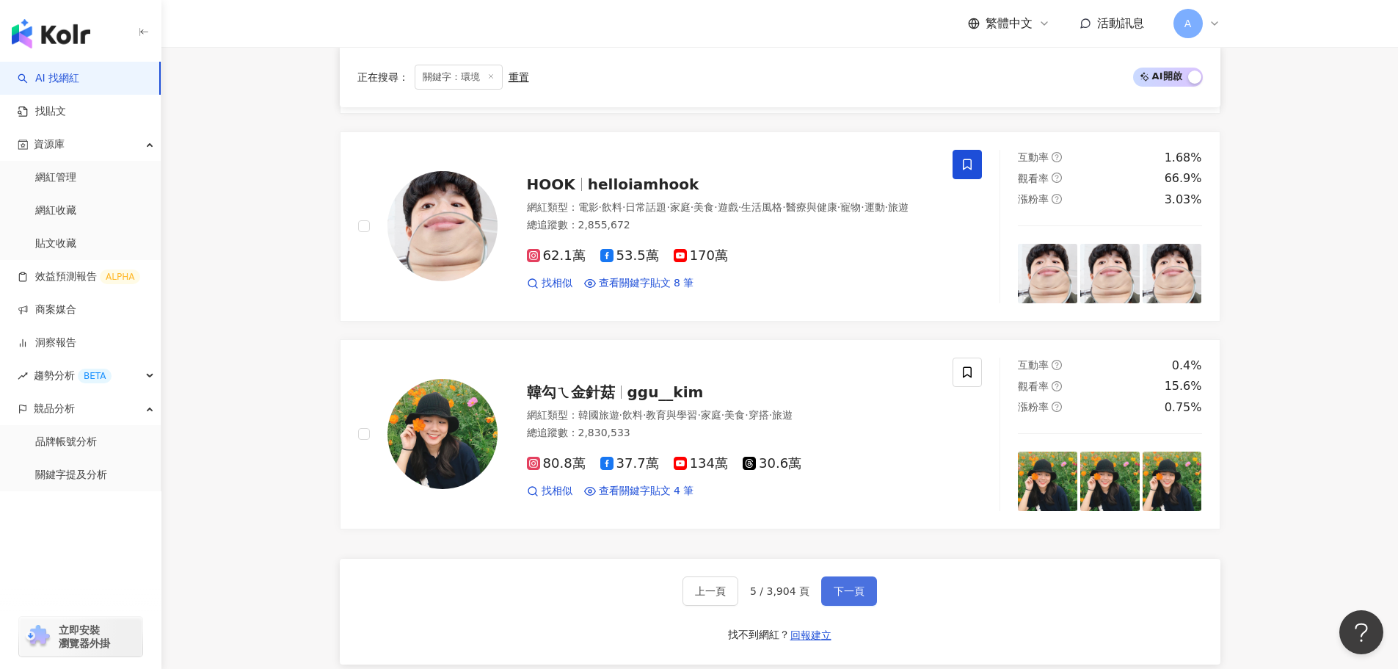
click at [854, 585] on span "下一頁" at bounding box center [849, 591] width 31 height 12
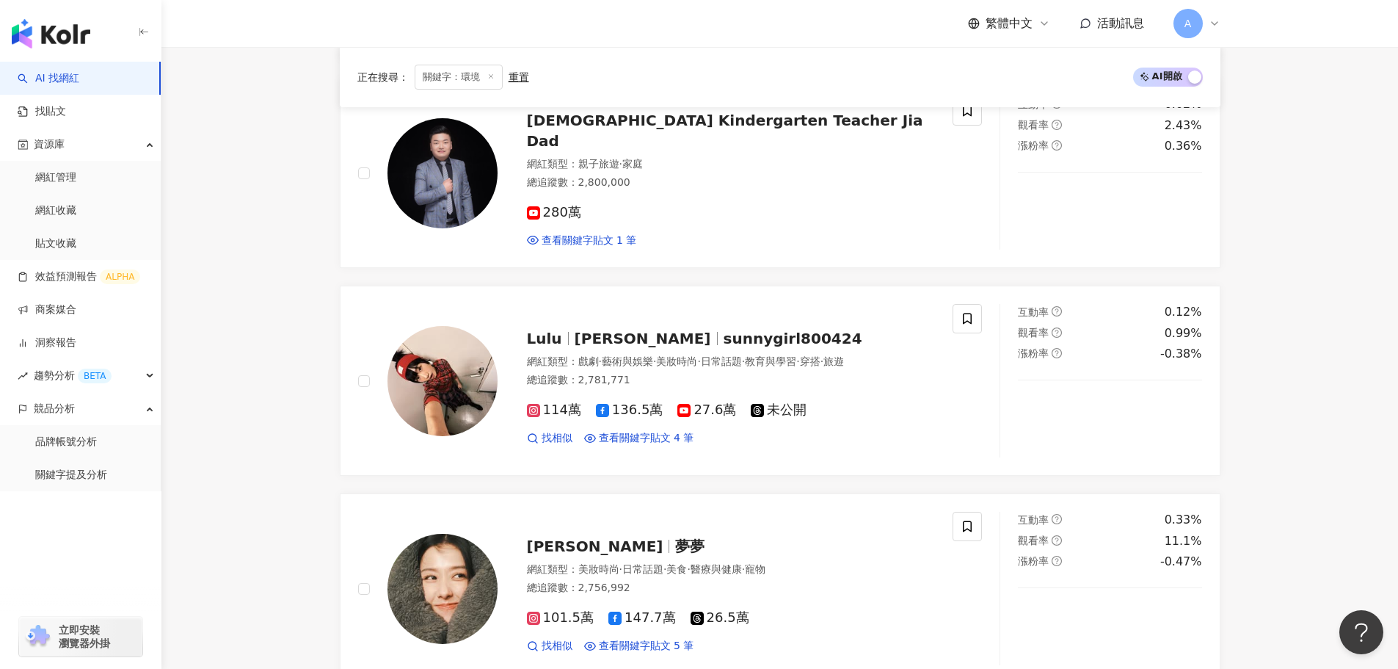
scroll to position [2563, 0]
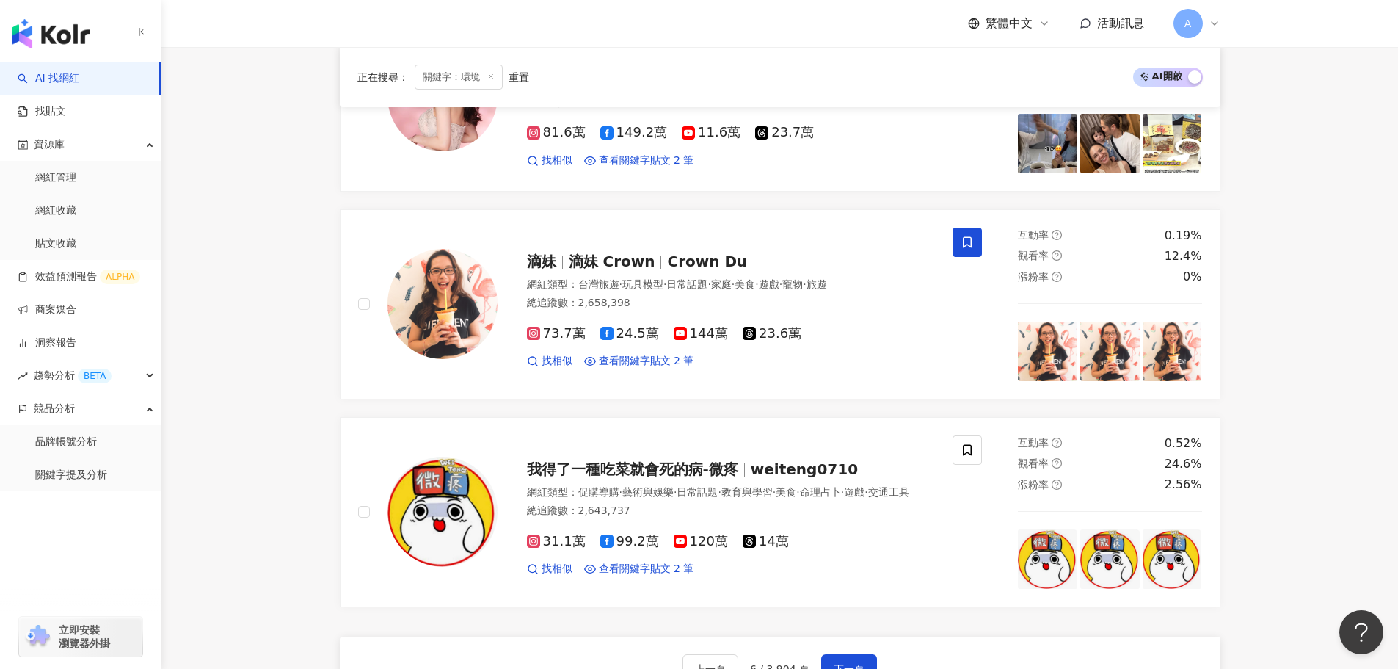
scroll to position [2501, 0]
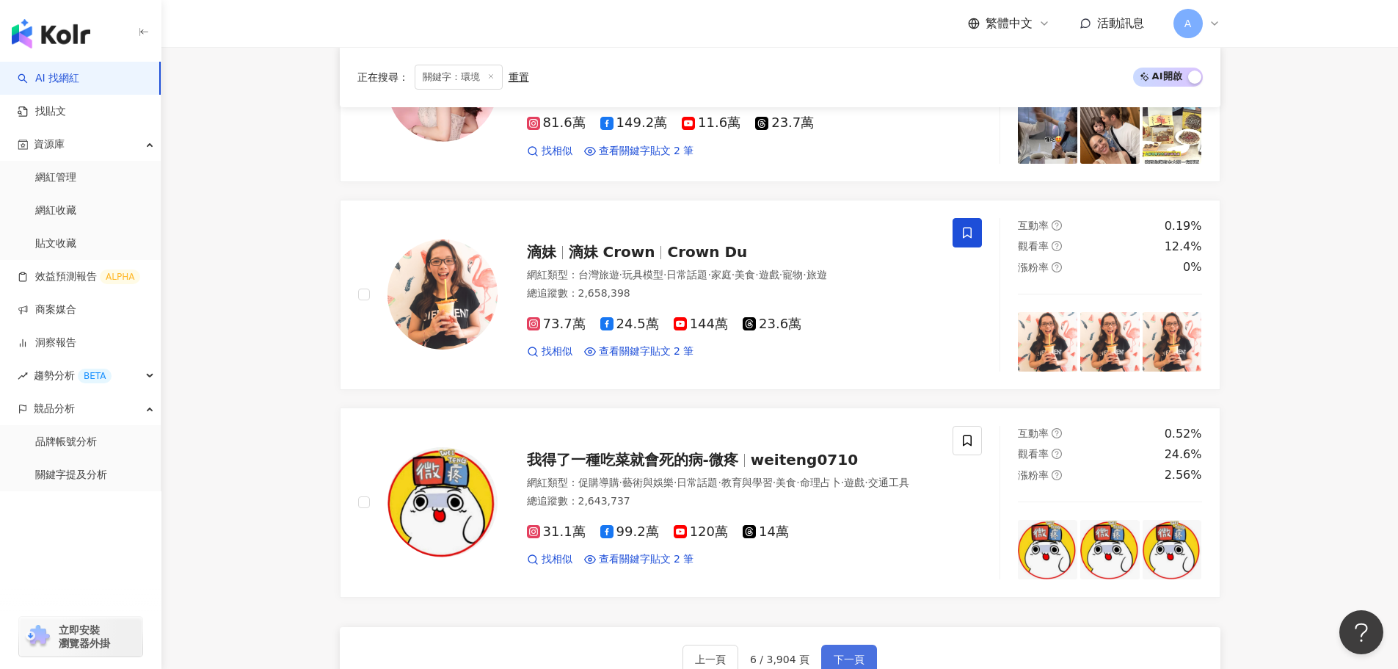
drag, startPoint x: 842, startPoint y: 643, endPoint x: 849, endPoint y: 647, distance: 7.6
click at [842, 653] on span "下一頁" at bounding box center [849, 659] width 31 height 12
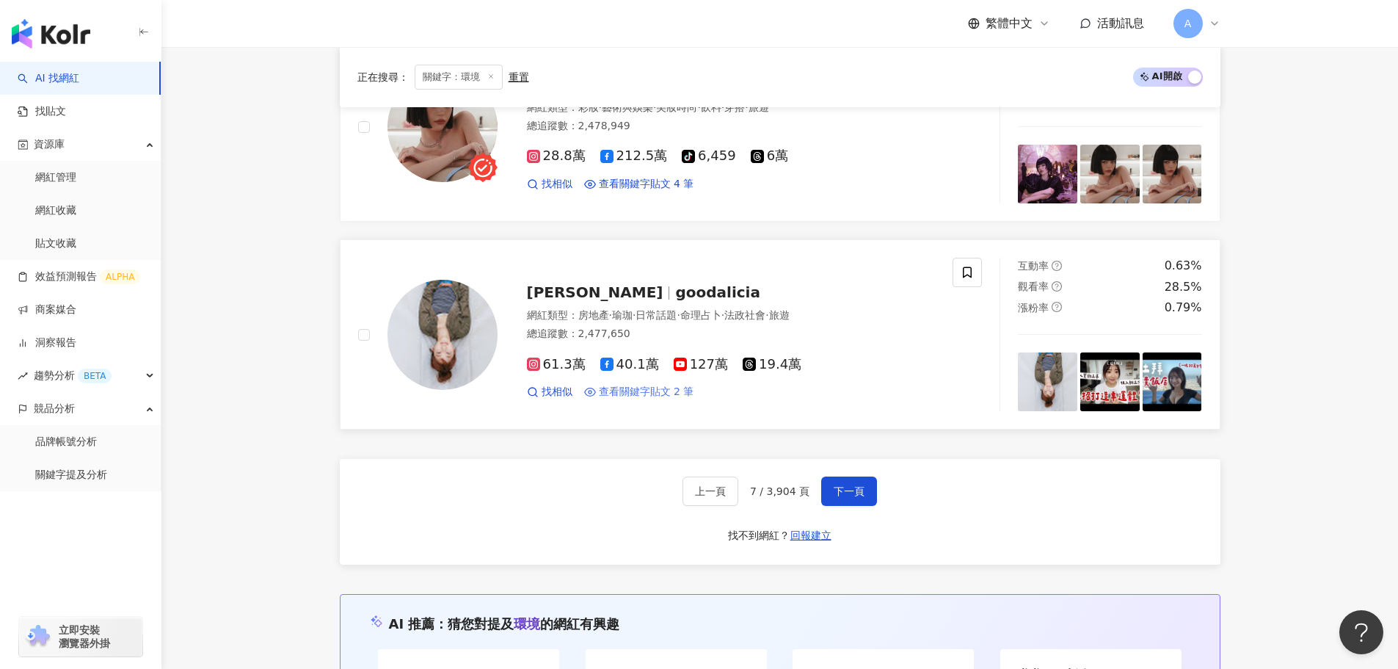
scroll to position [2696, 0]
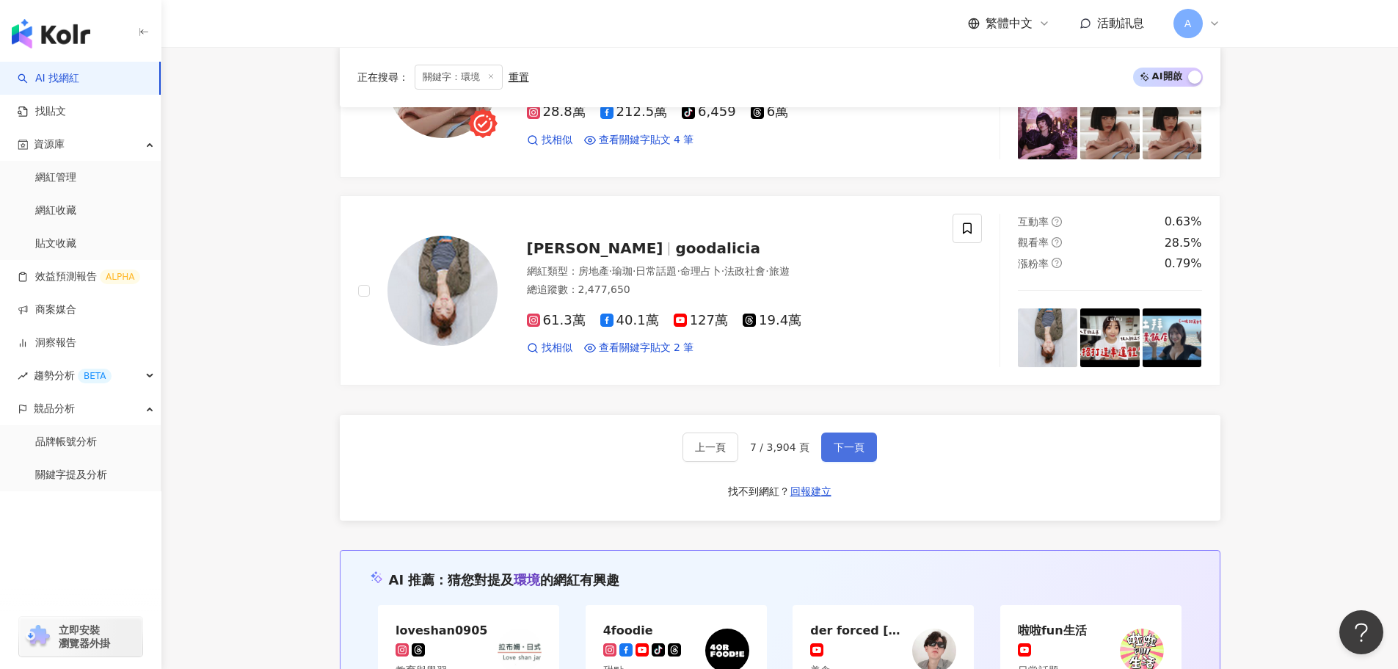
click at [838, 448] on span "下一頁" at bounding box center [849, 447] width 31 height 12
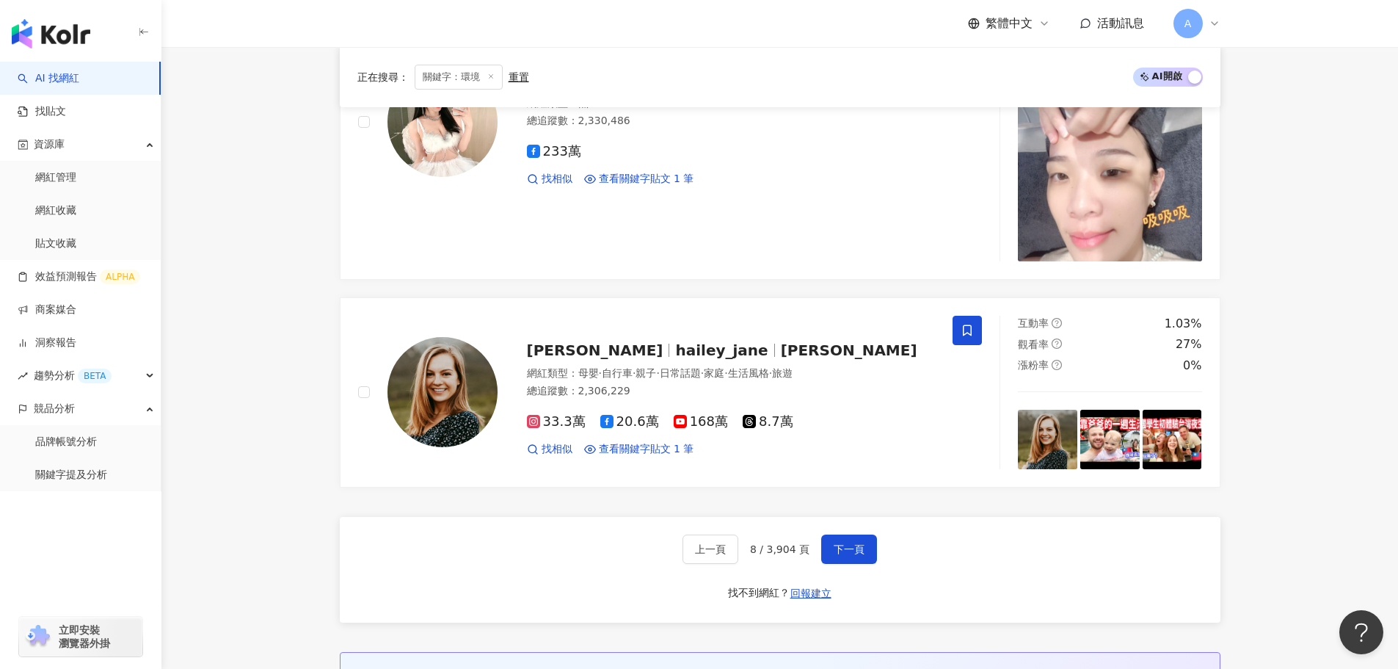
scroll to position [3032, 0]
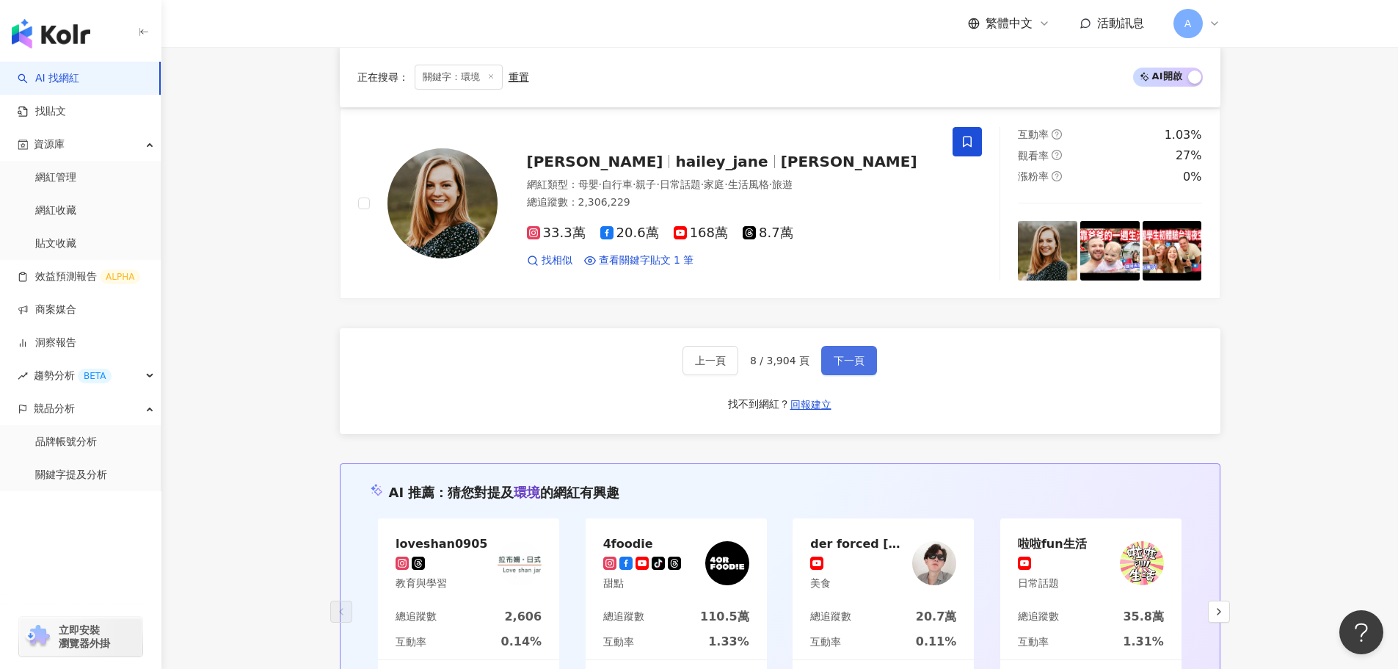
click at [848, 354] on span "下一頁" at bounding box center [849, 360] width 31 height 12
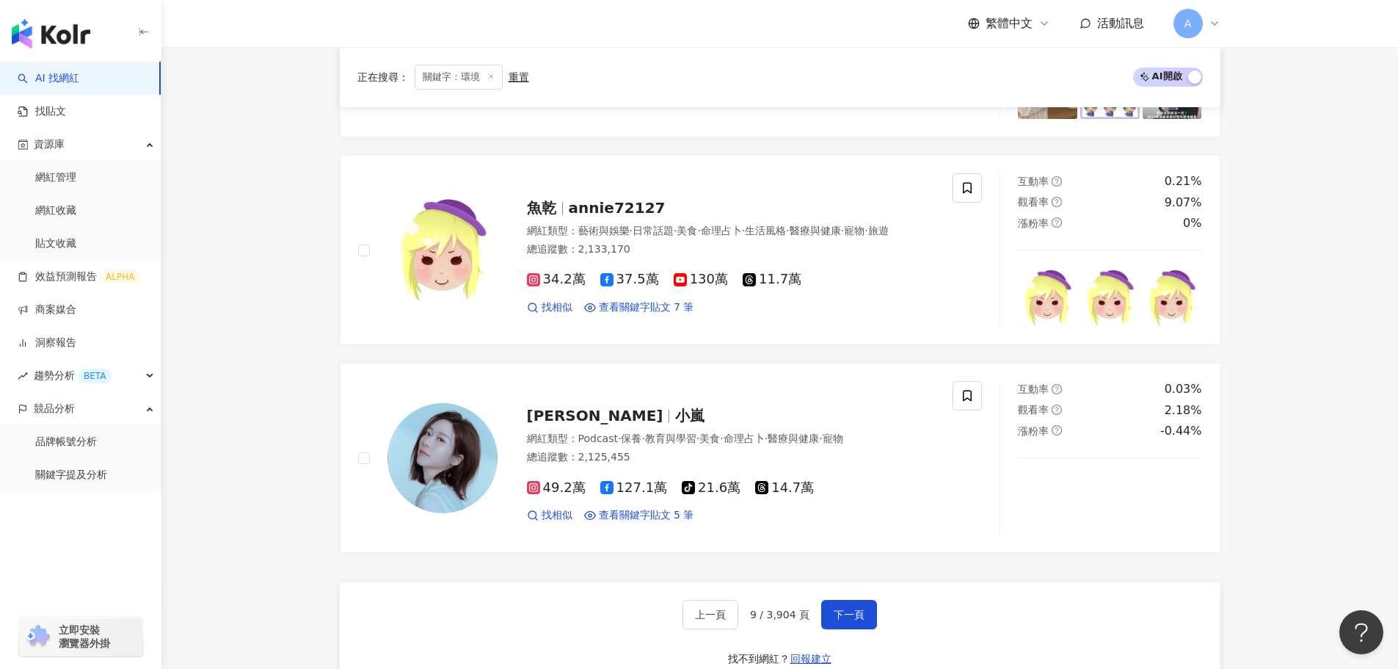
scroll to position [2755, 0]
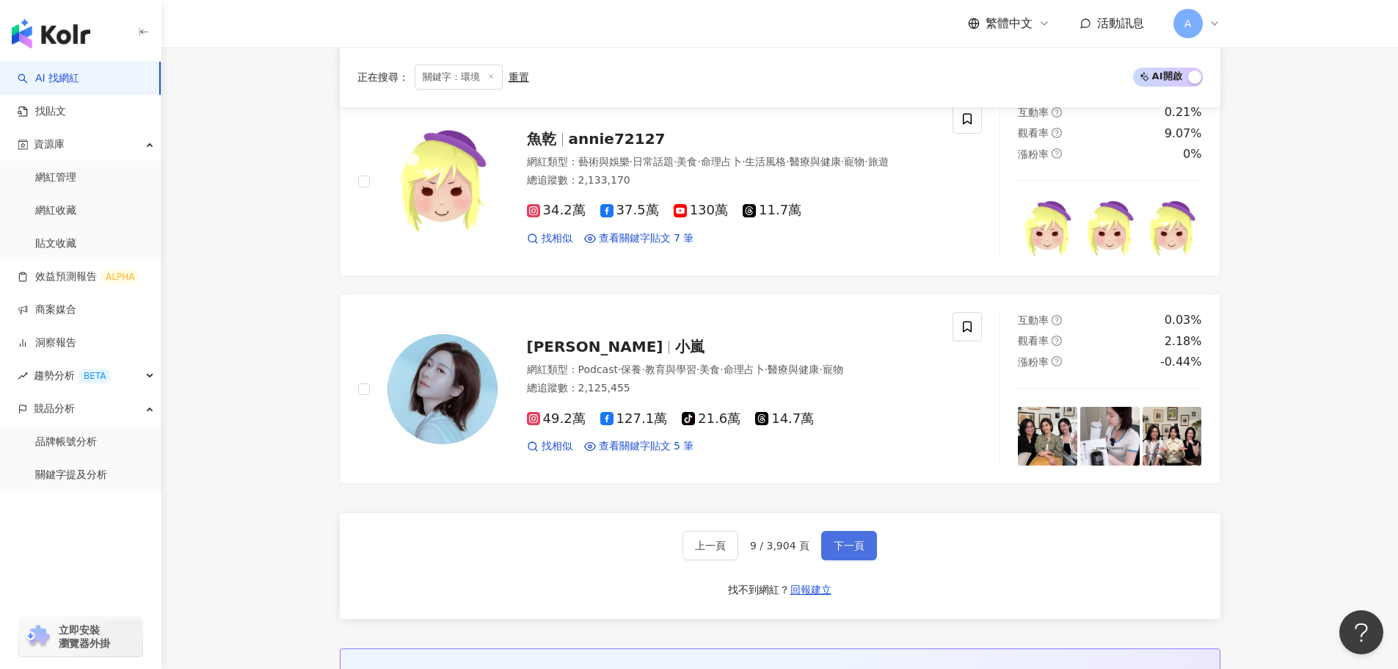
click at [838, 531] on button "下一頁" at bounding box center [849, 545] width 56 height 29
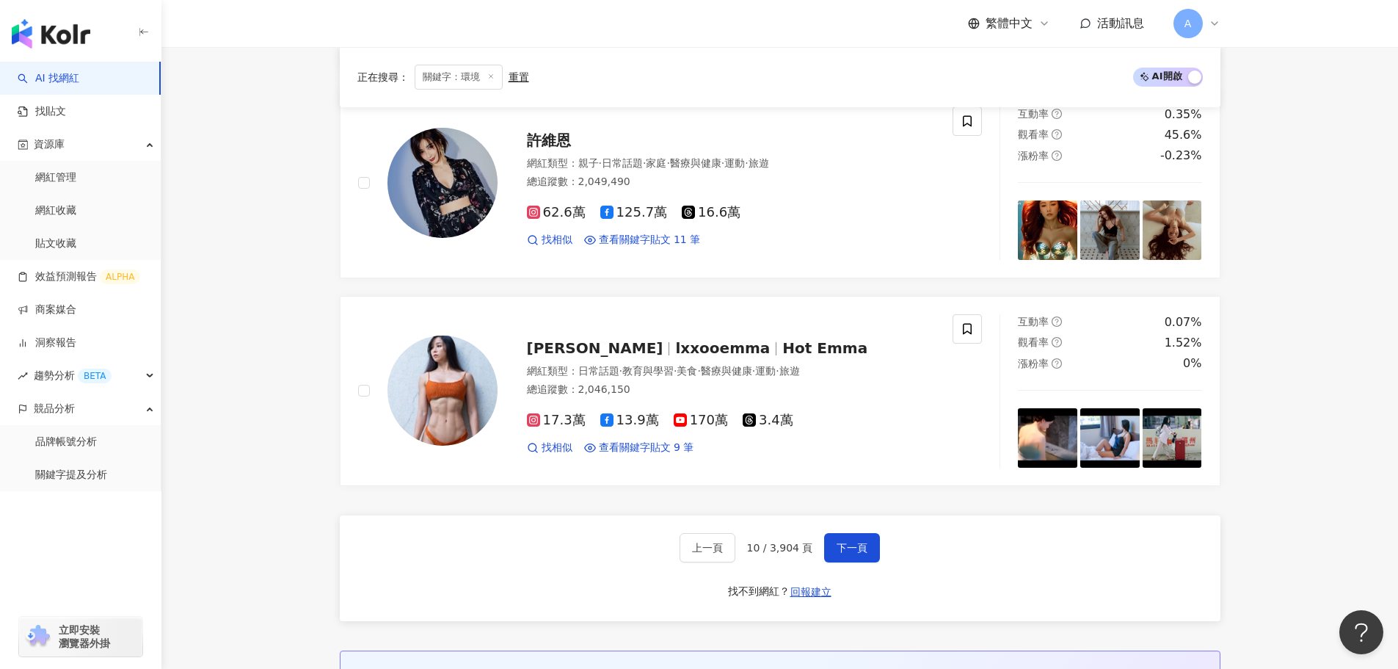
scroll to position [2634, 0]
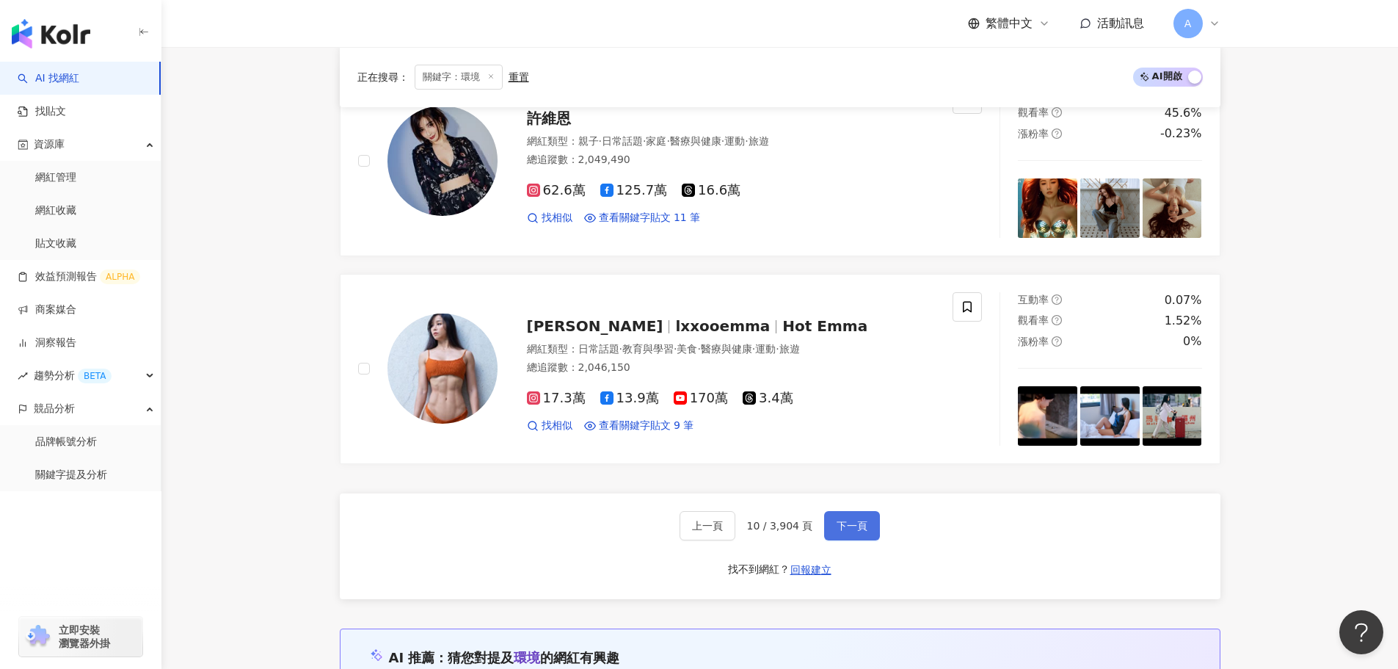
click at [872, 511] on button "下一頁" at bounding box center [852, 525] width 56 height 29
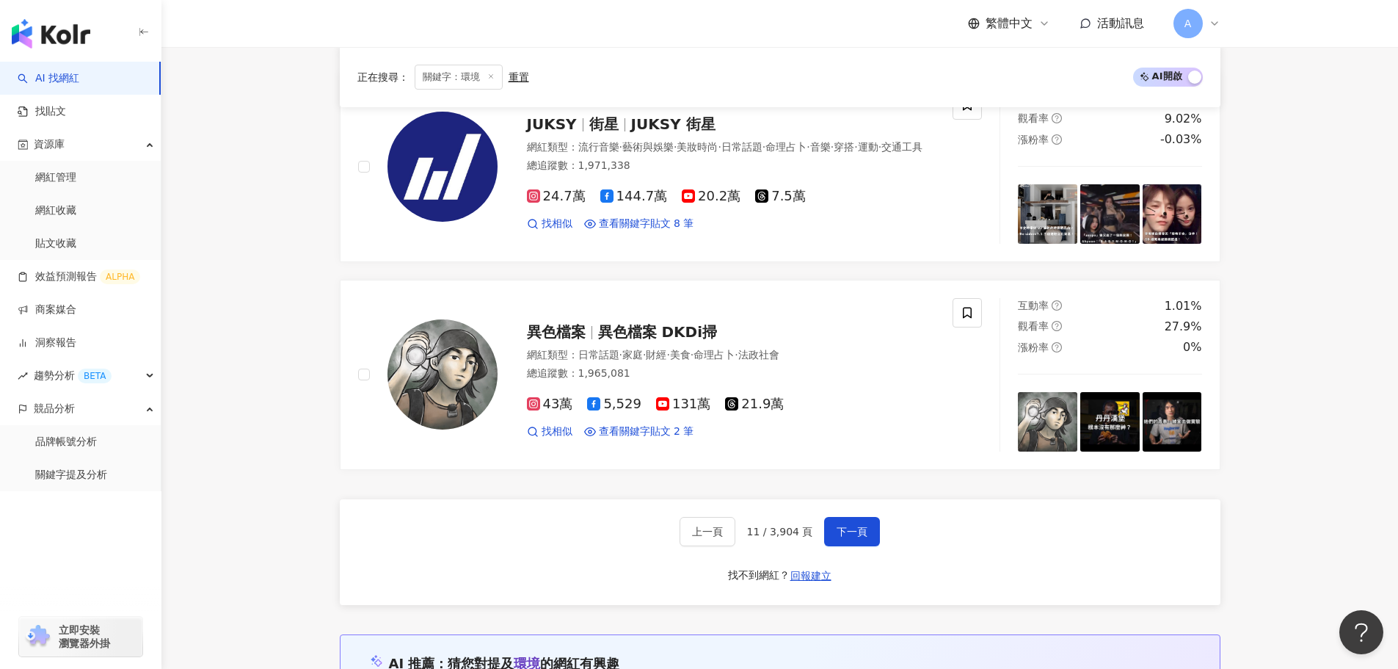
scroll to position [2660, 0]
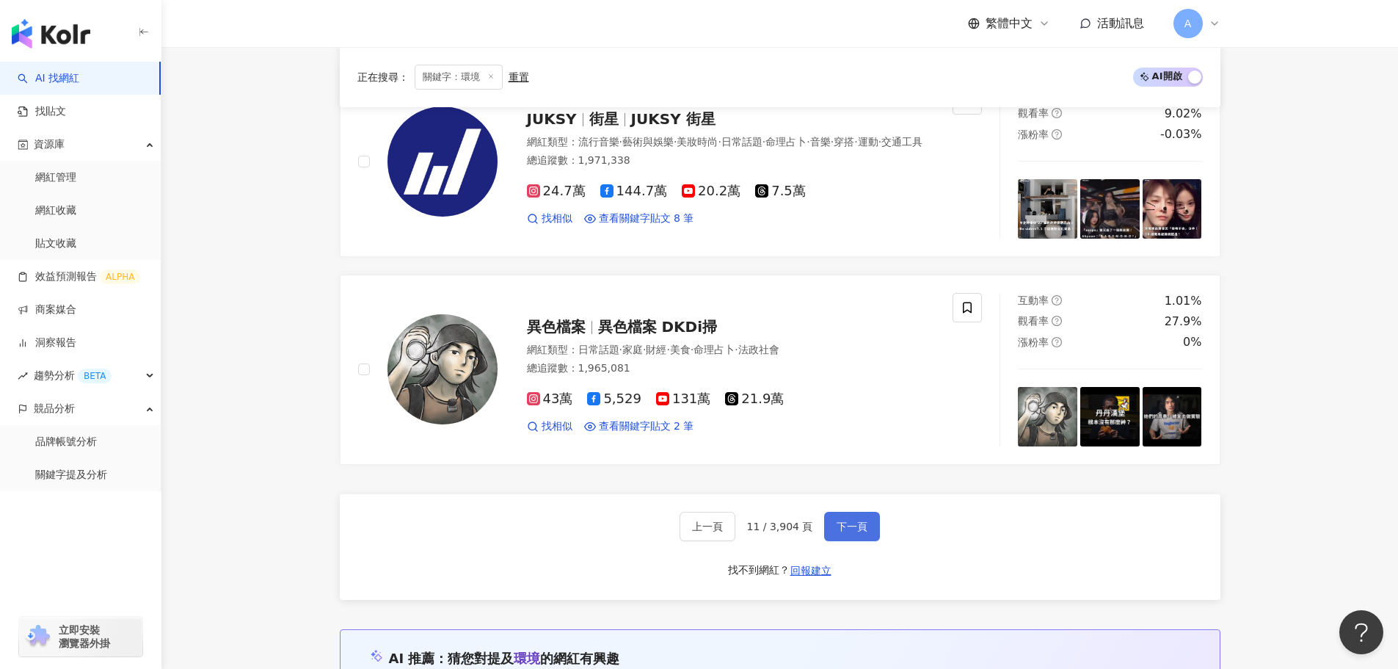
click at [849, 525] on span "下一頁" at bounding box center [852, 526] width 31 height 12
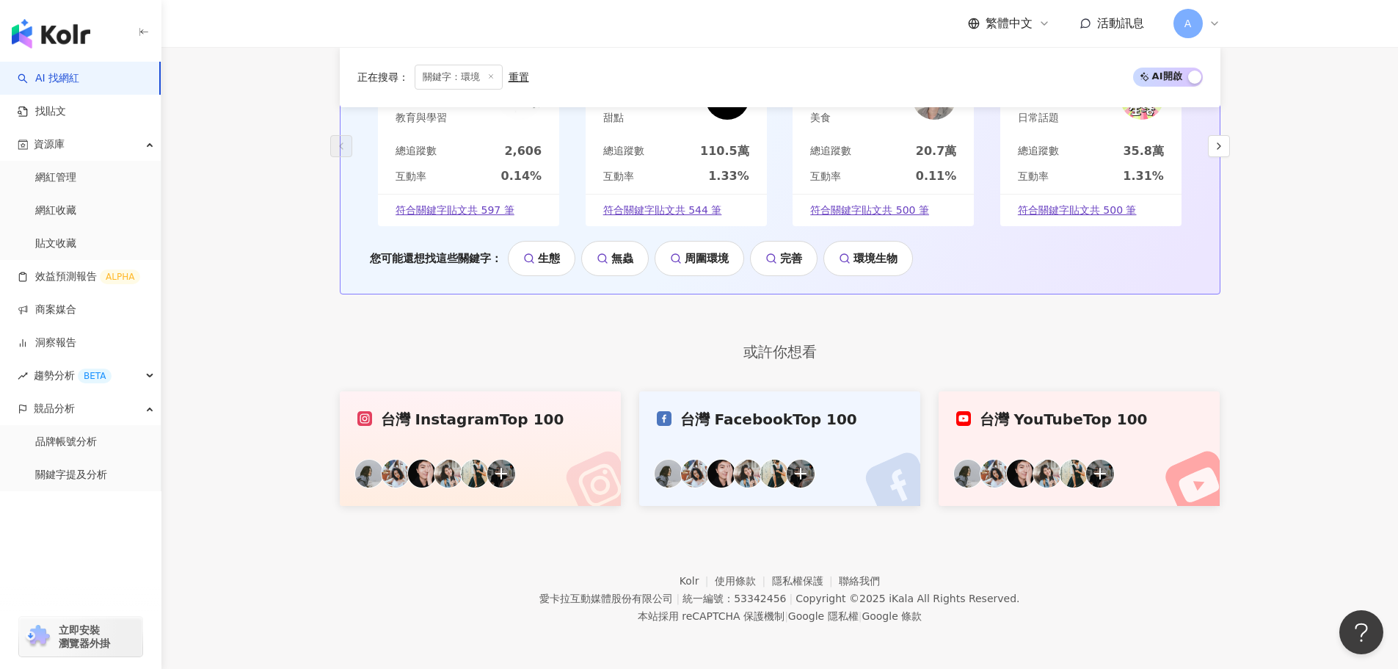
scroll to position [1014, 0]
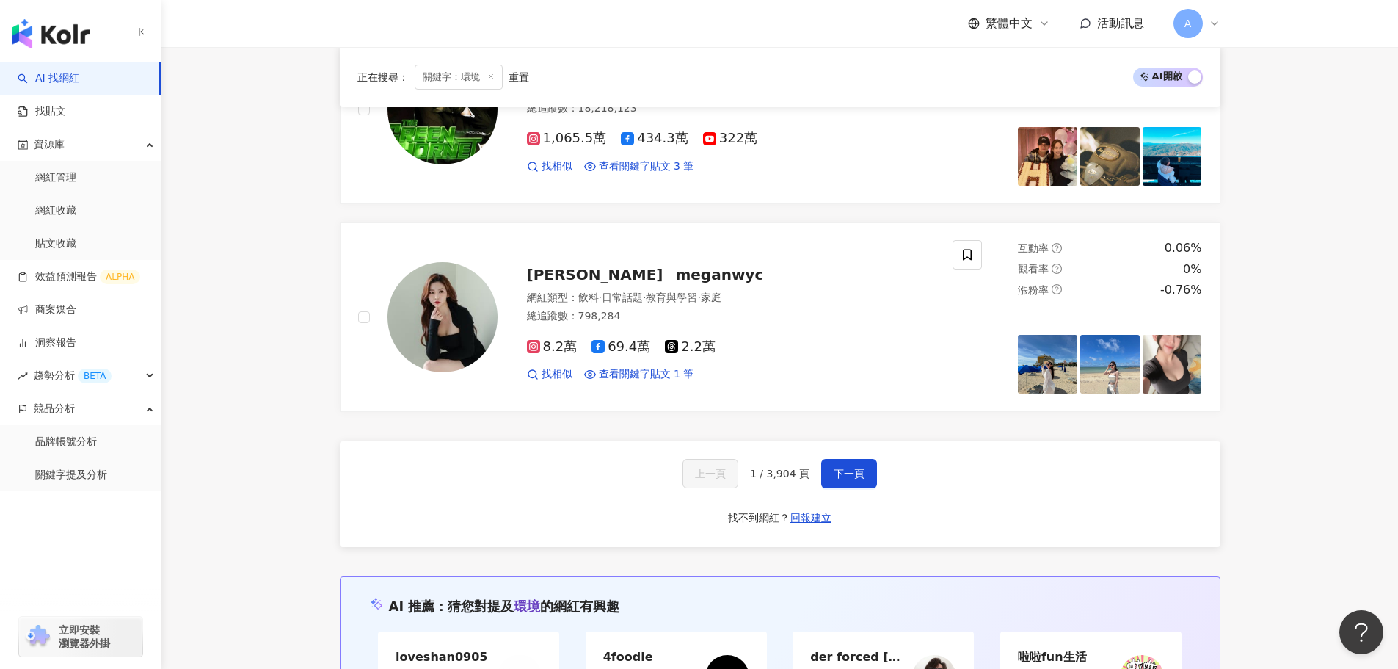
scroll to position [2819, 0]
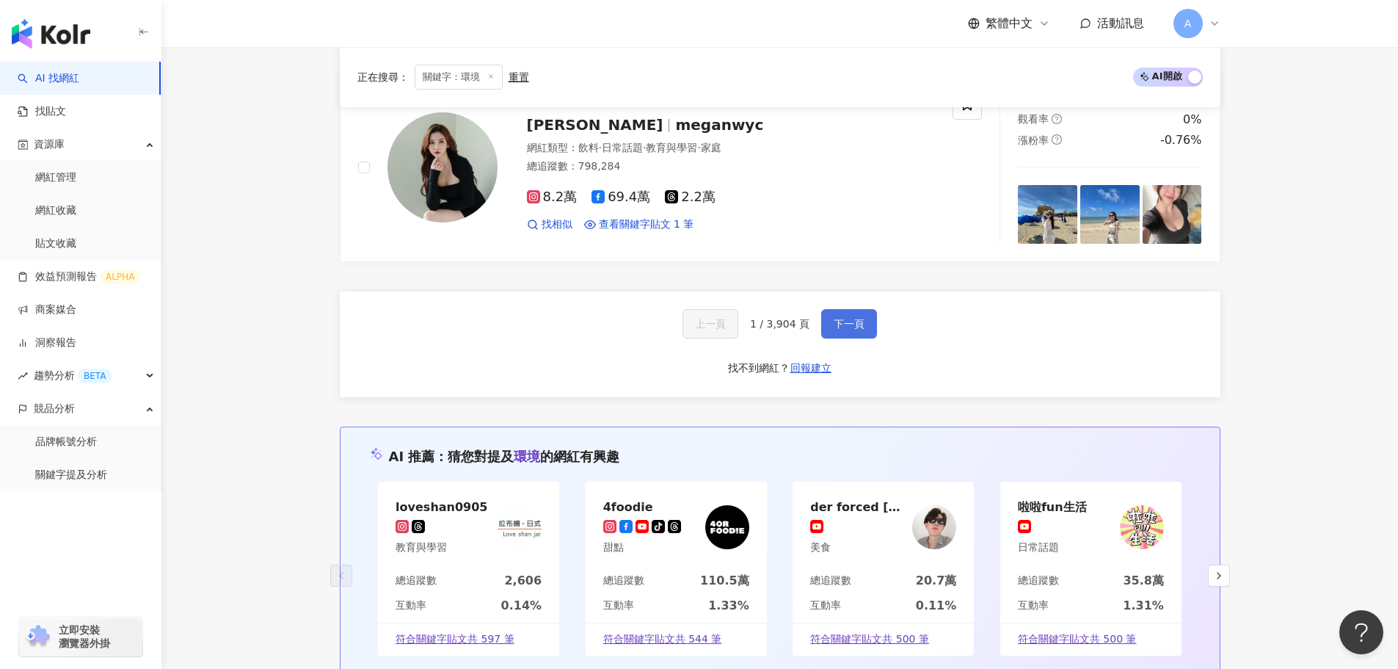
click at [870, 329] on button "下一頁" at bounding box center [849, 323] width 56 height 29
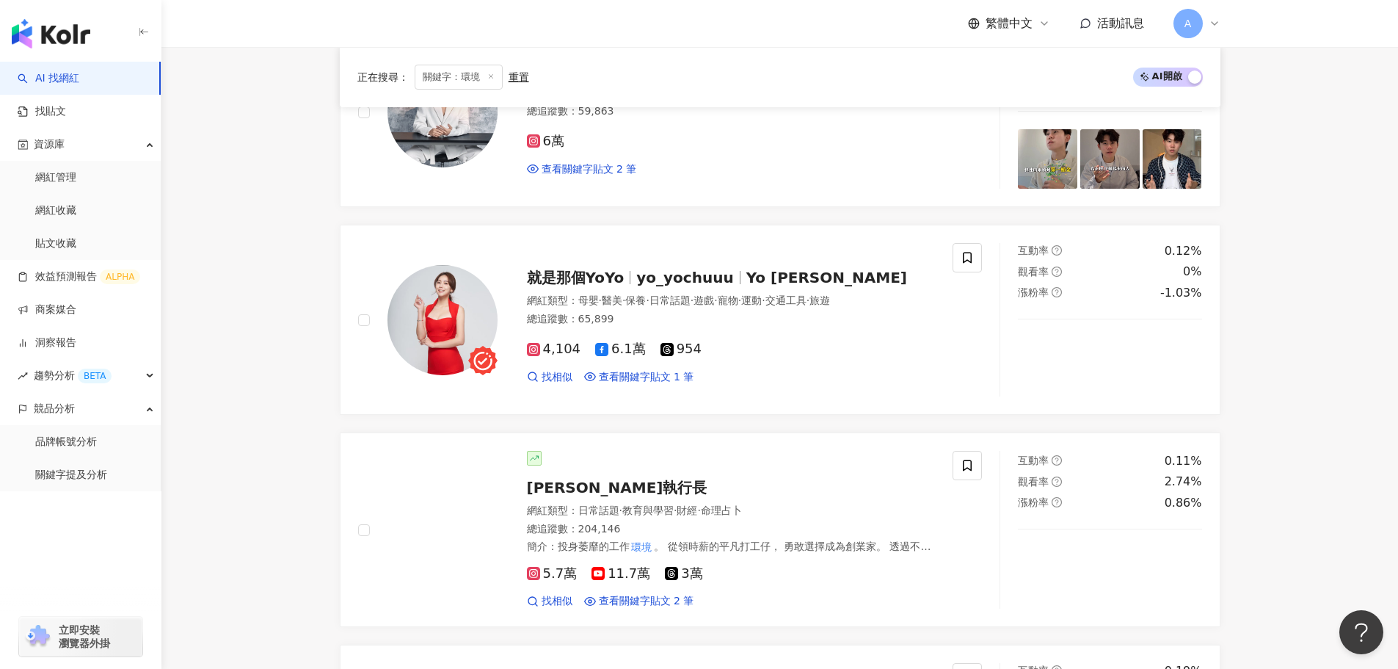
scroll to position [2823, 0]
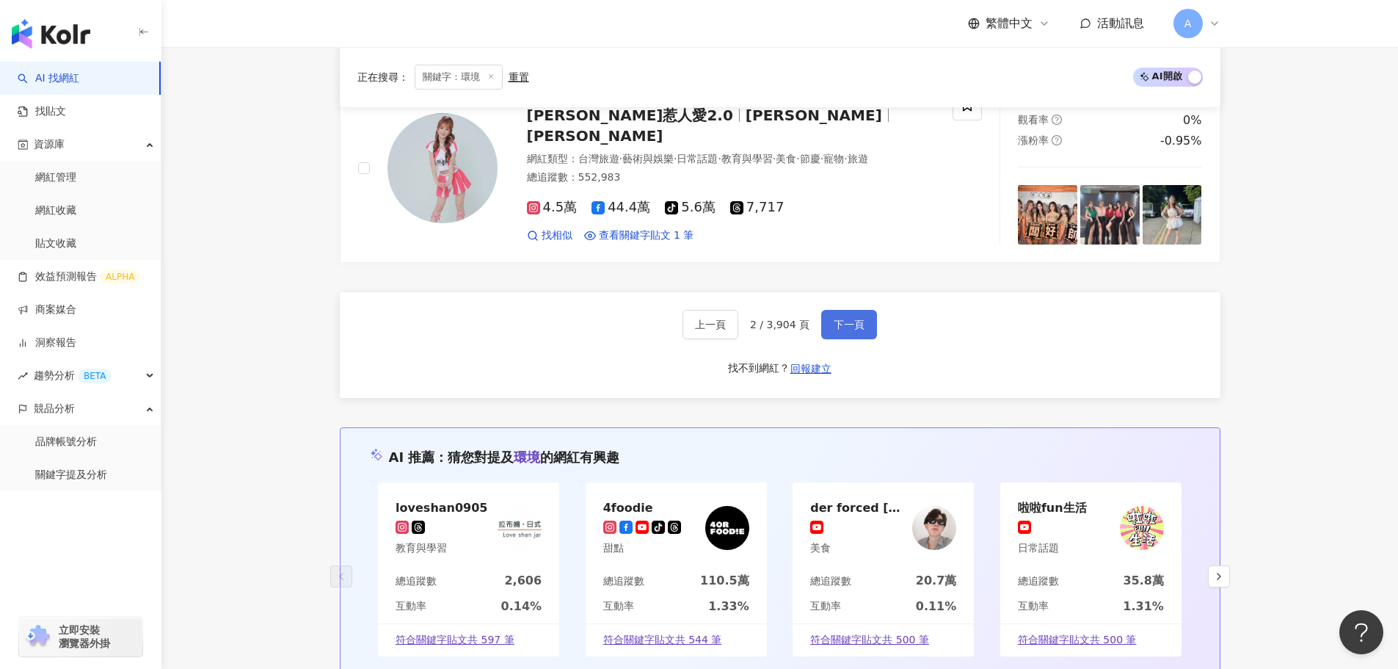
click at [828, 318] on button "下一頁" at bounding box center [849, 324] width 56 height 29
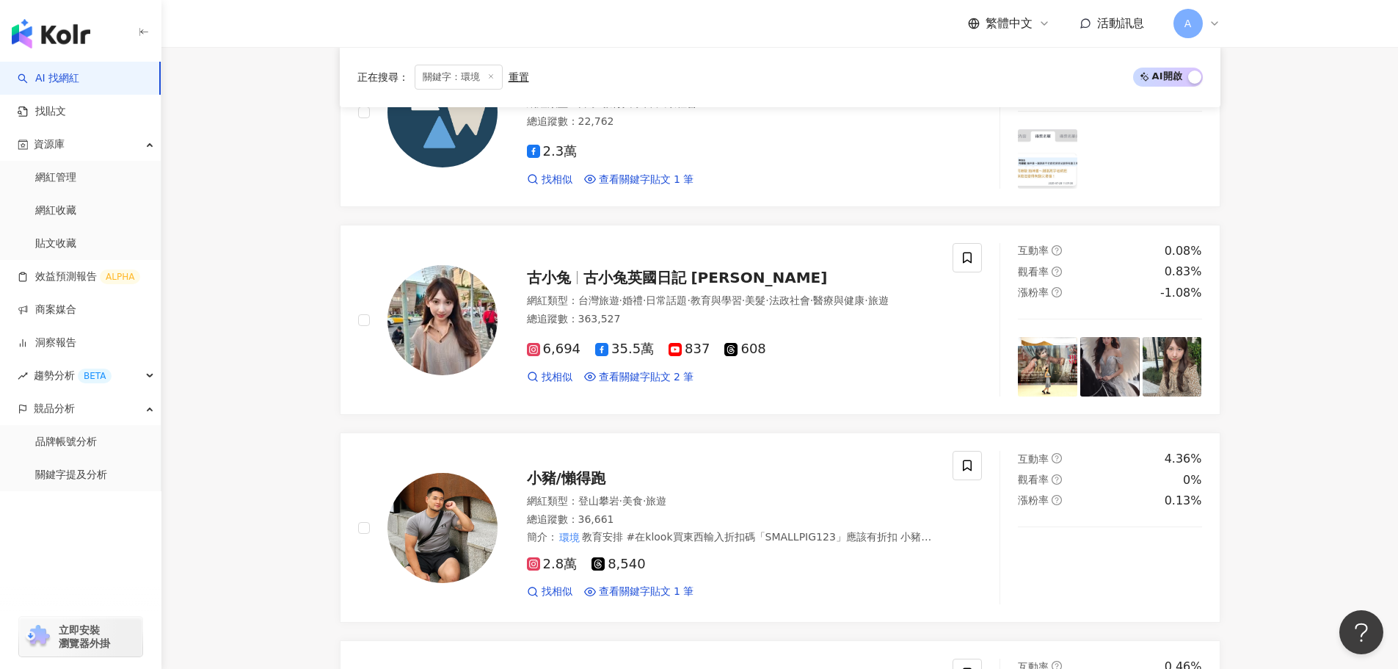
scroll to position [2819, 0]
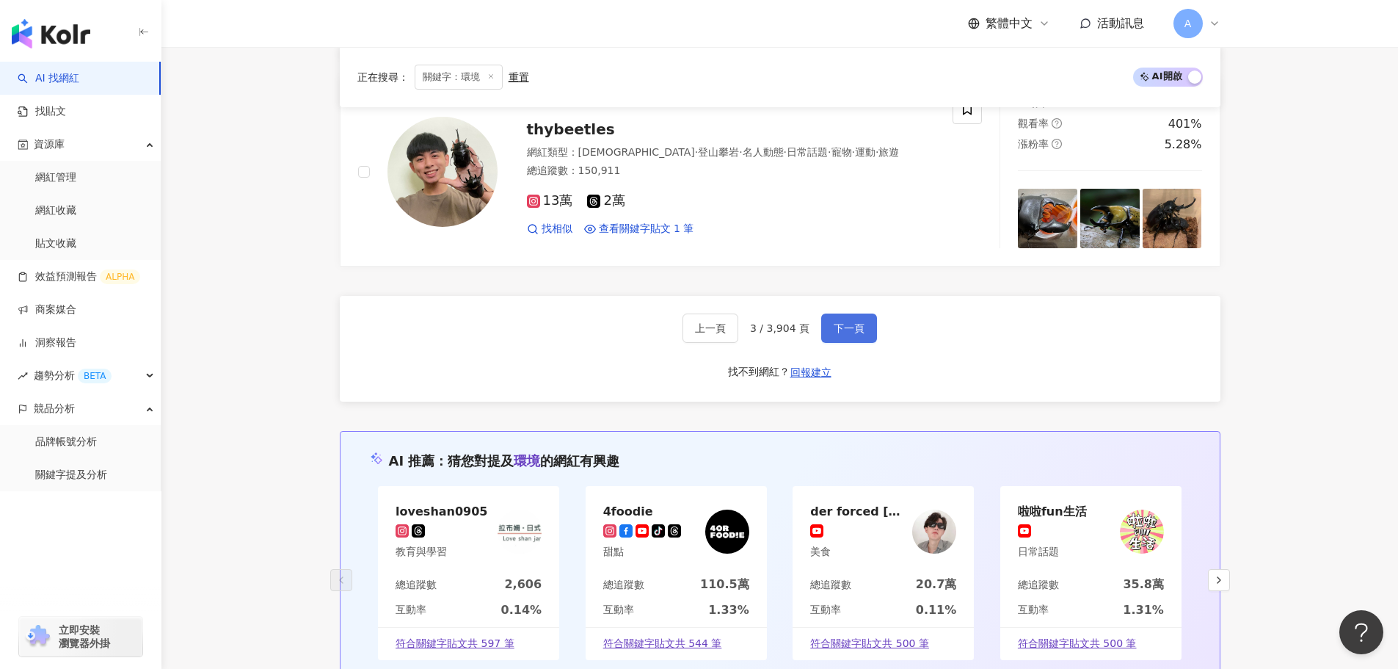
click at [828, 329] on button "下一頁" at bounding box center [849, 327] width 56 height 29
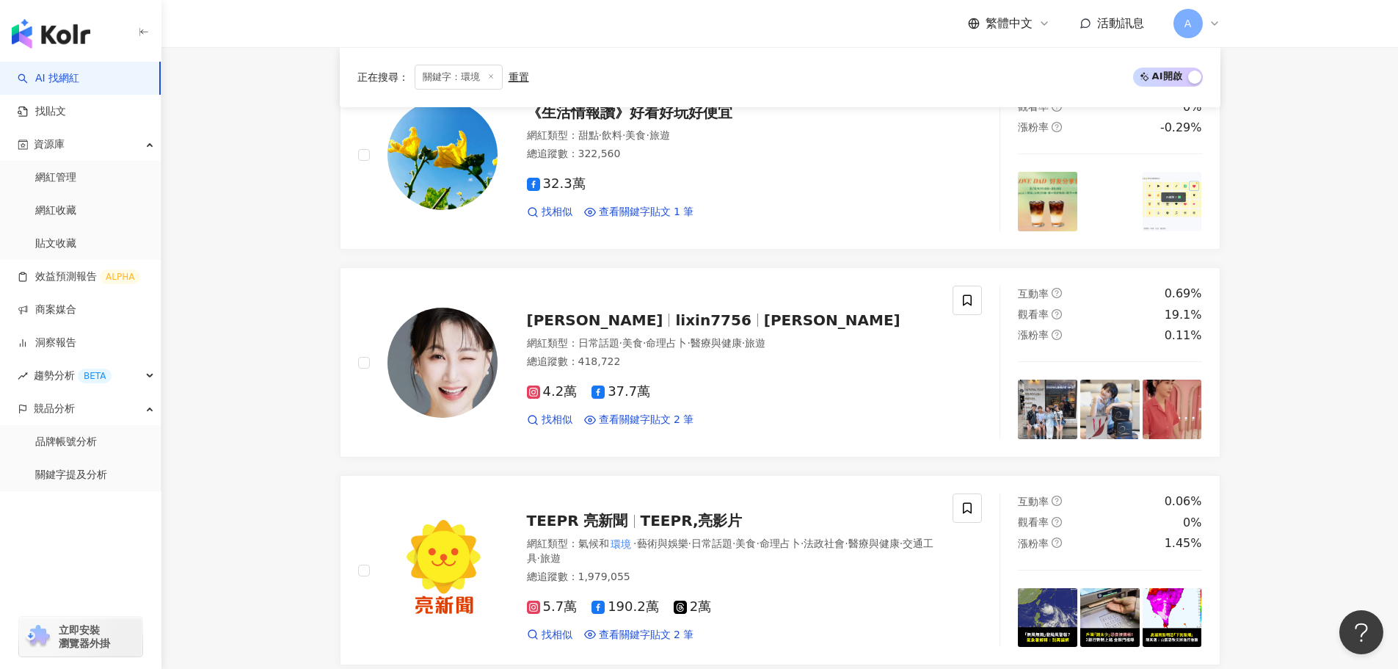
scroll to position [2983, 0]
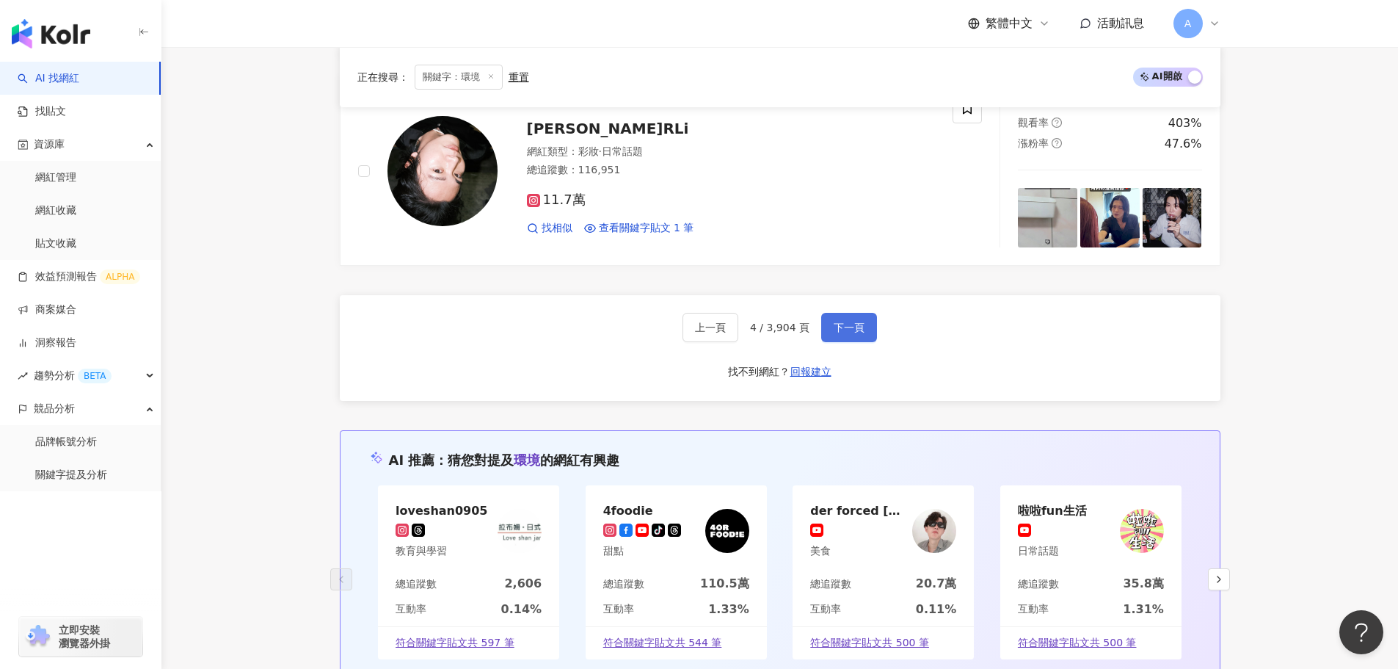
click at [828, 329] on button "下一頁" at bounding box center [849, 327] width 56 height 29
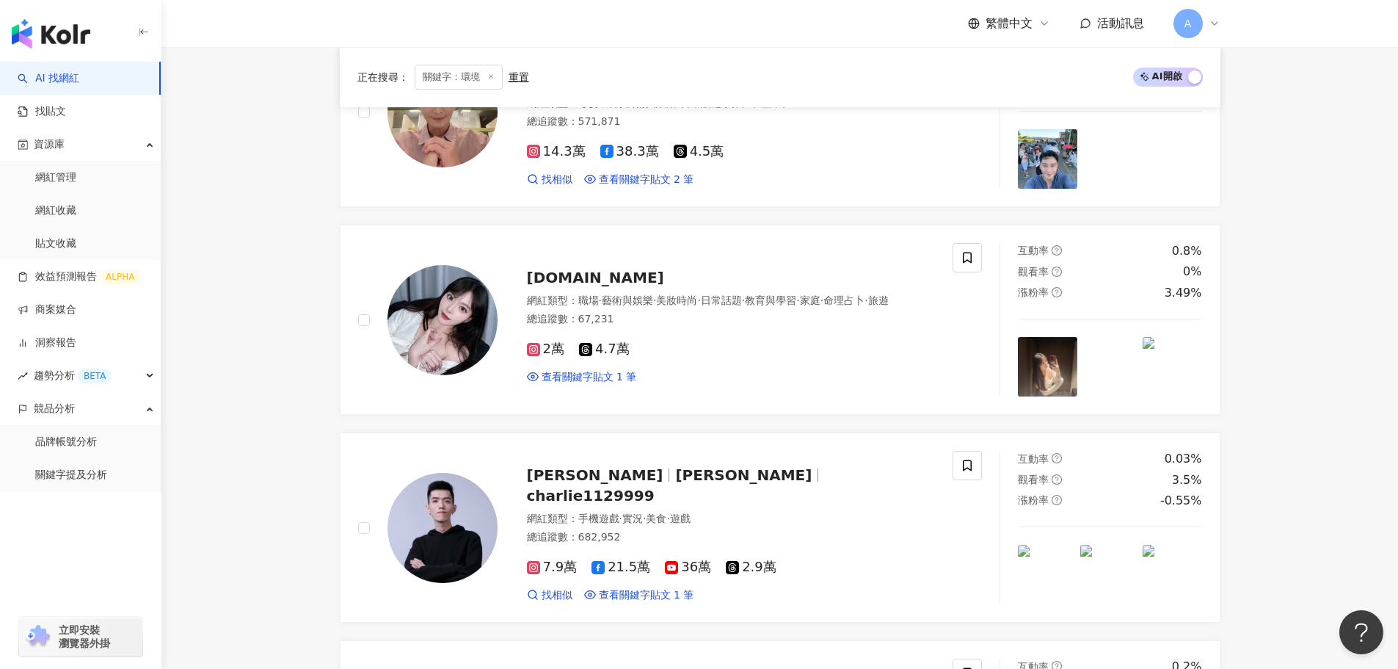
scroll to position [2816, 0]
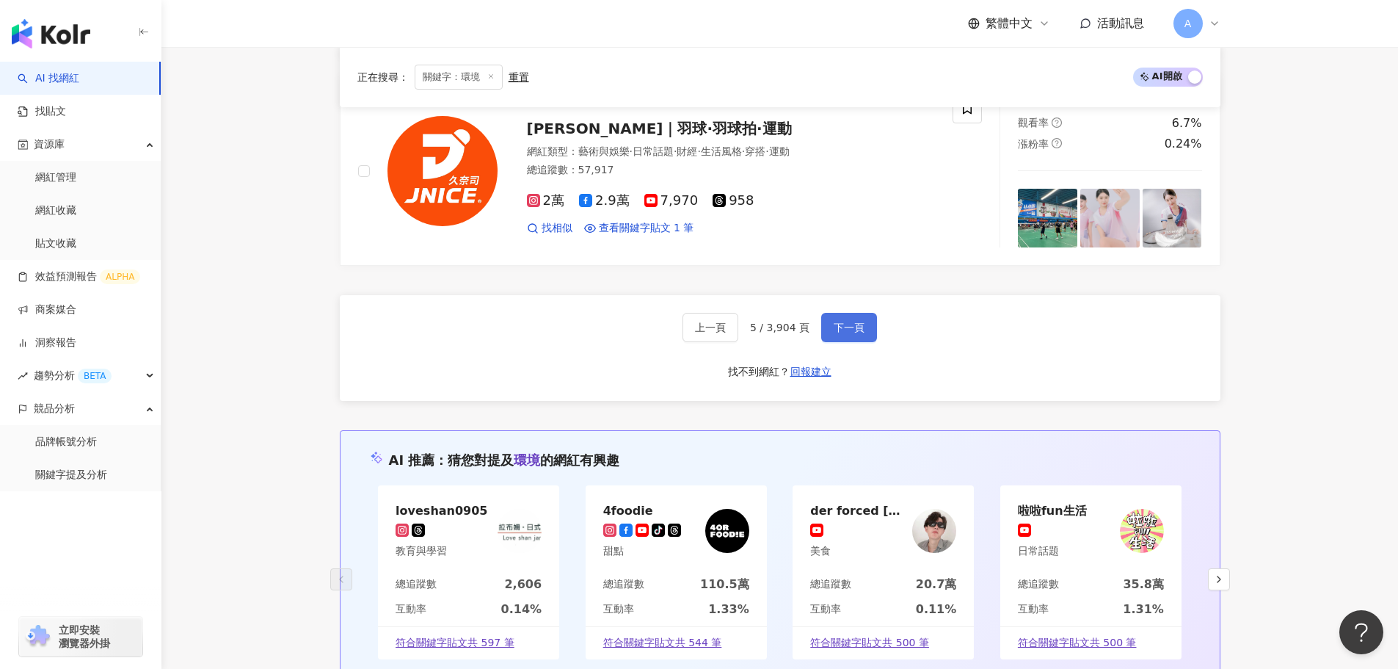
click at [845, 331] on span "下一頁" at bounding box center [849, 327] width 31 height 12
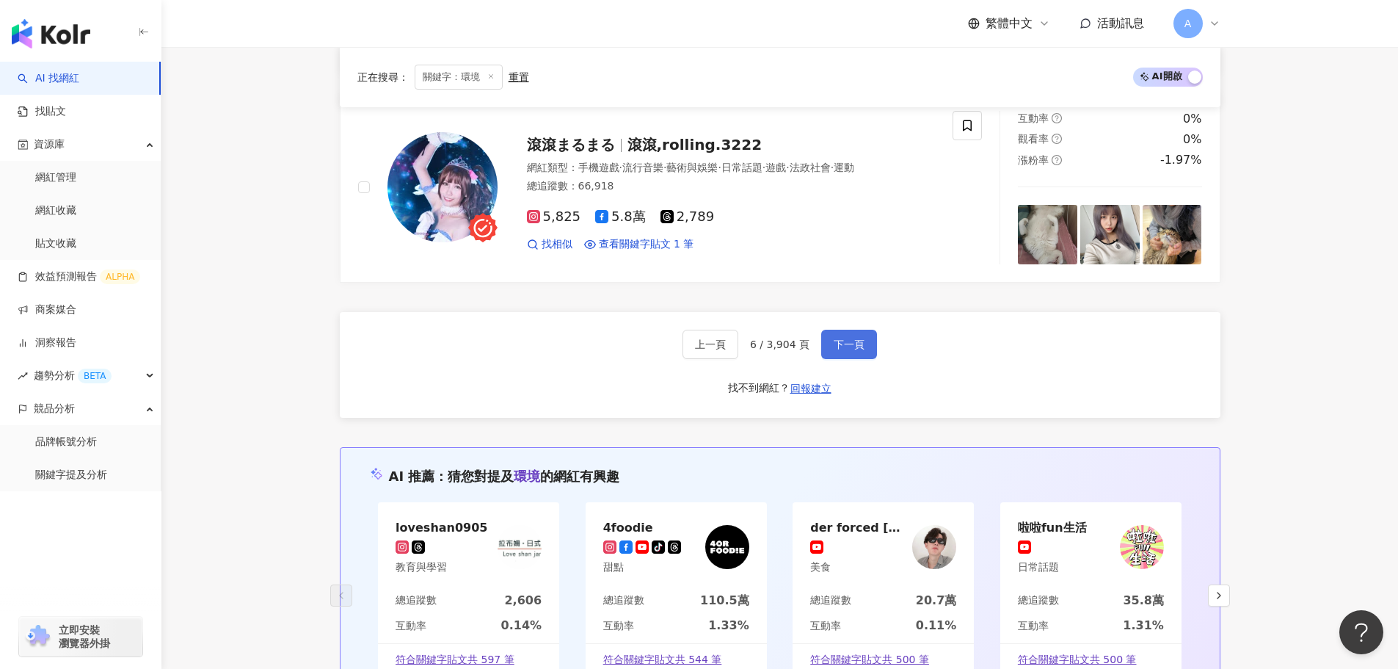
click at [821, 329] on button "下一頁" at bounding box center [849, 343] width 56 height 29
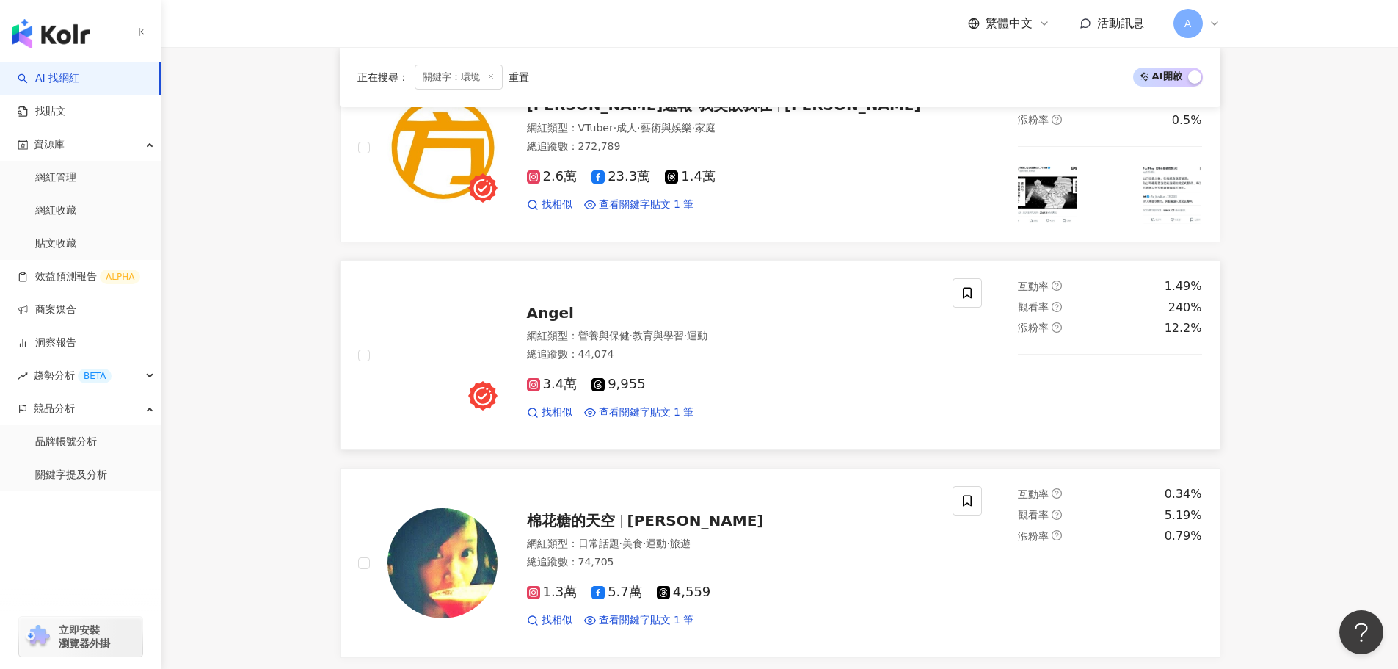
scroll to position [2522, 0]
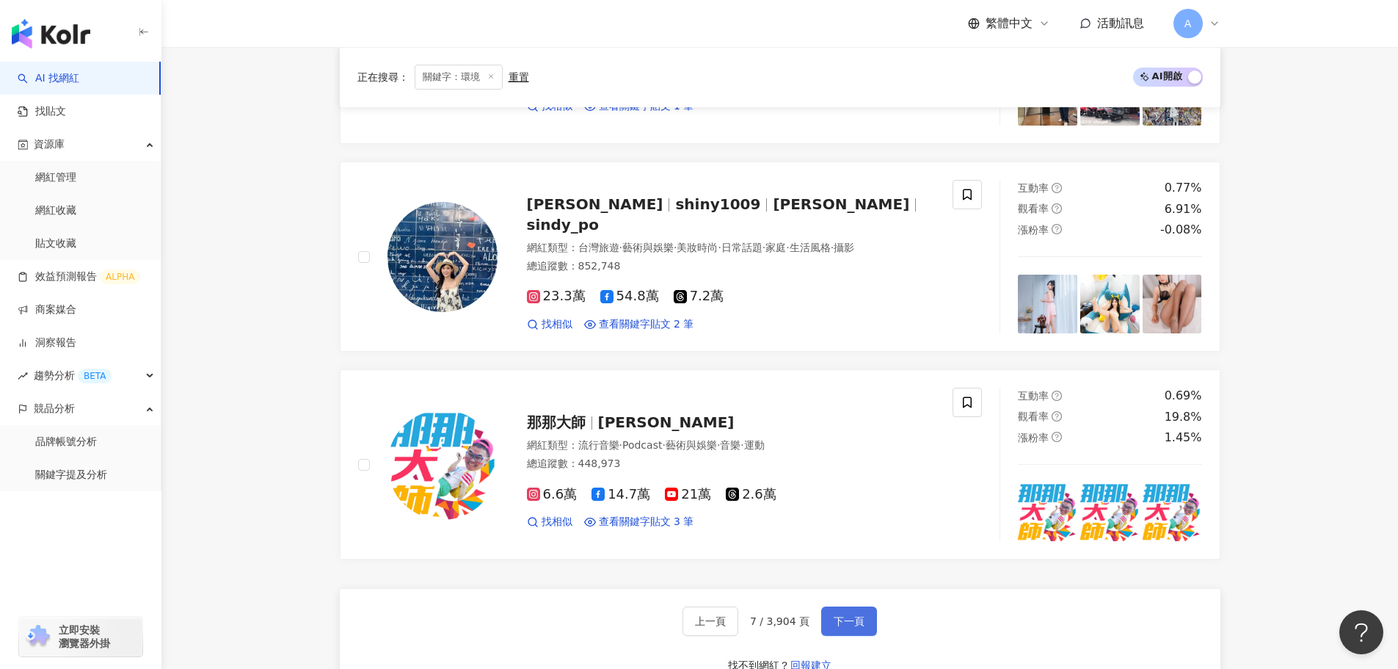
click at [837, 613] on button "下一頁" at bounding box center [849, 620] width 56 height 29
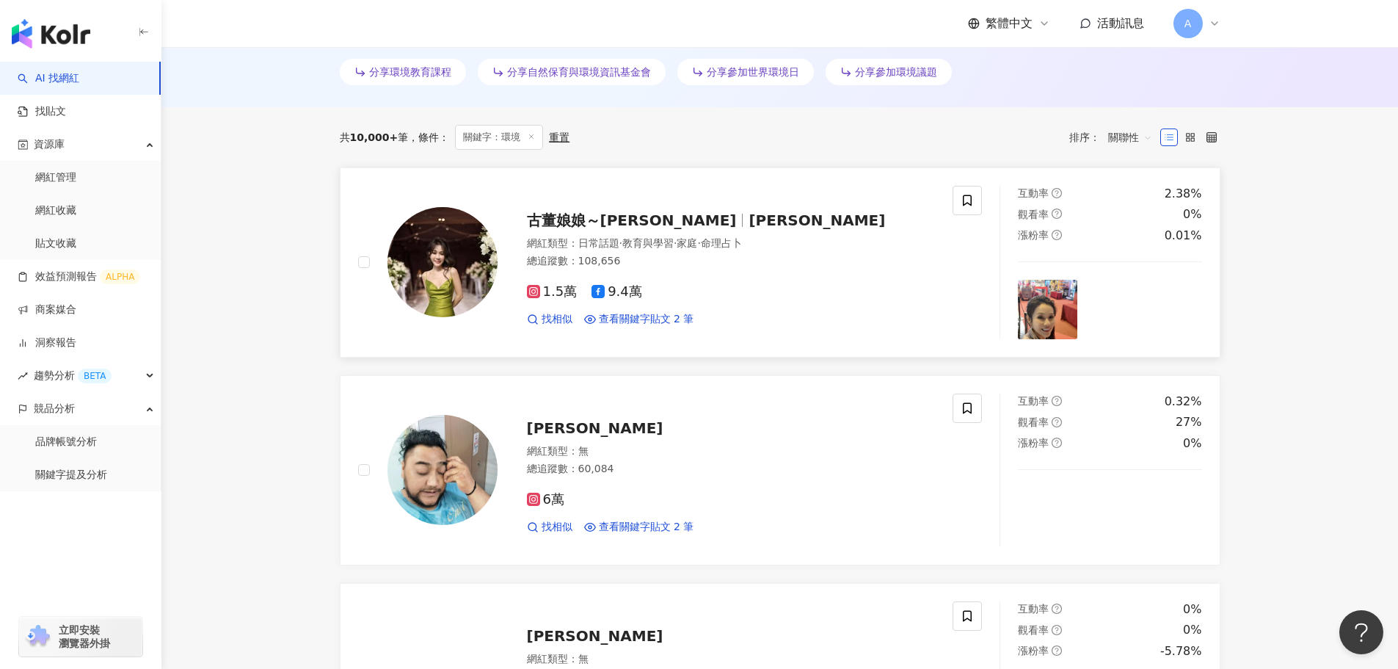
scroll to position [445, 0]
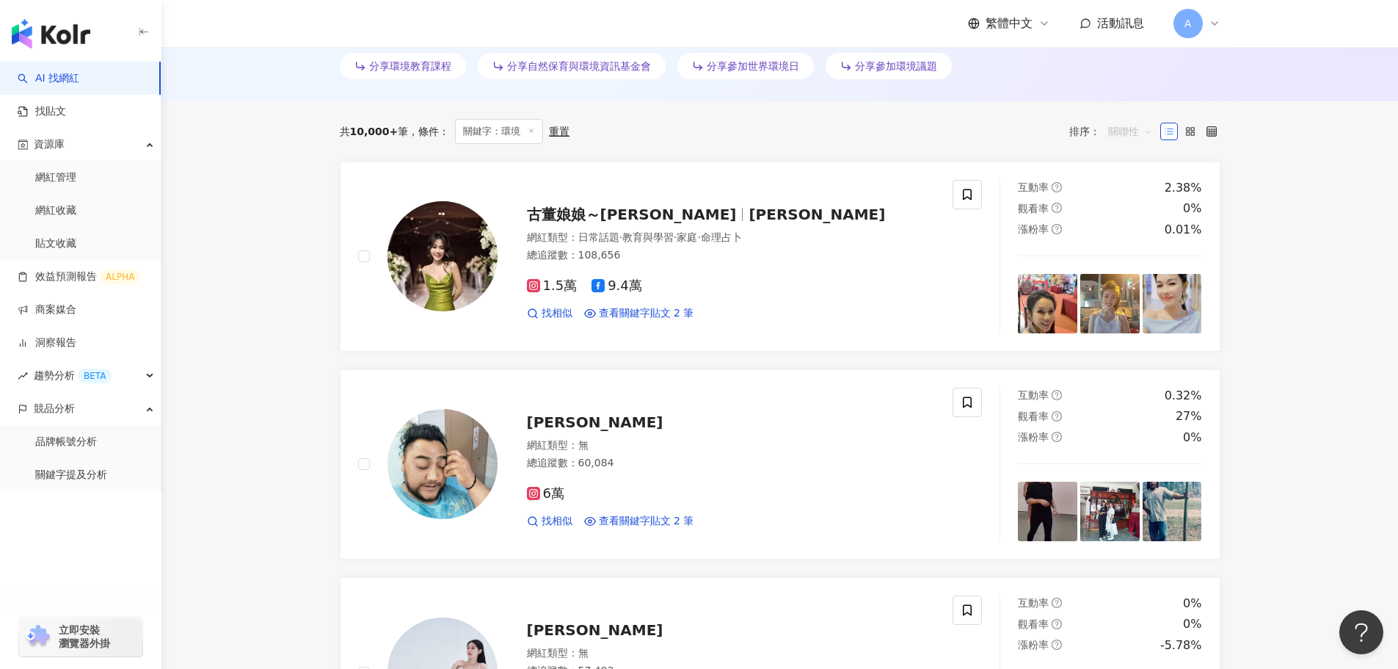
click at [1146, 129] on span "關聯性" at bounding box center [1130, 131] width 44 height 23
click at [1118, 181] on div "追蹤數" at bounding box center [1130, 186] width 37 height 16
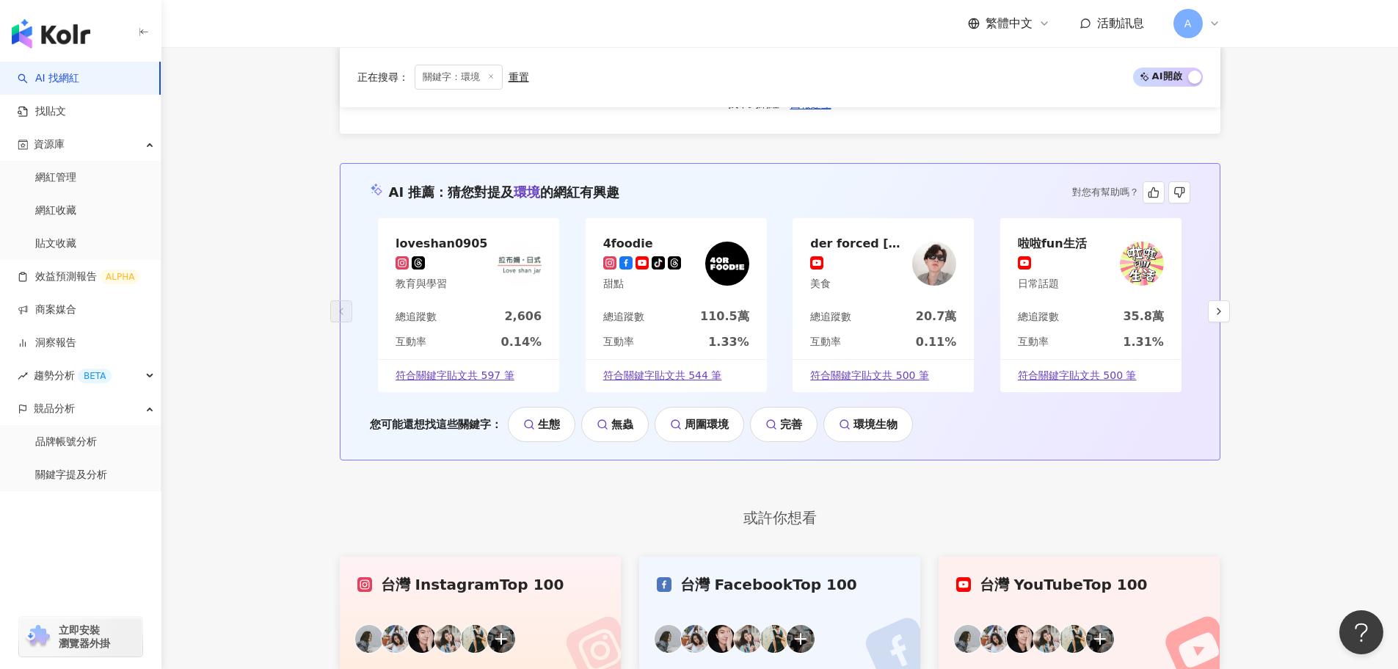
scroll to position [2816, 0]
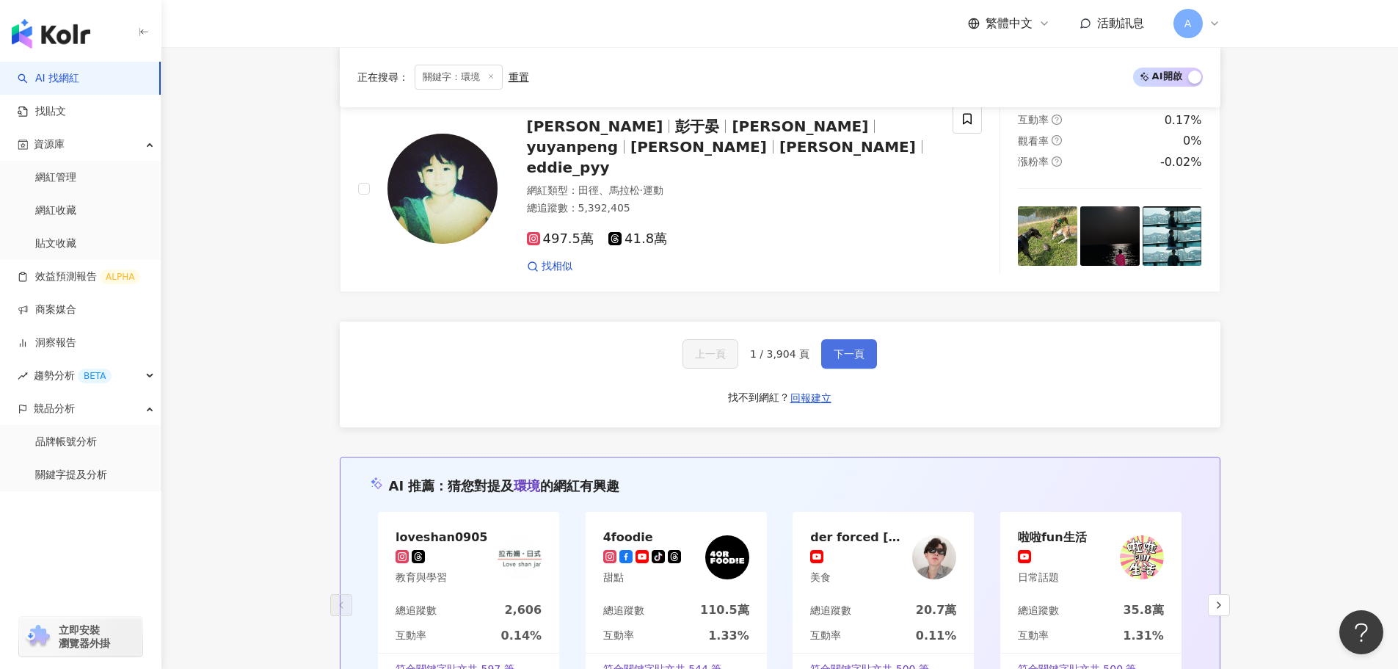
click at [826, 339] on button "下一頁" at bounding box center [849, 353] width 56 height 29
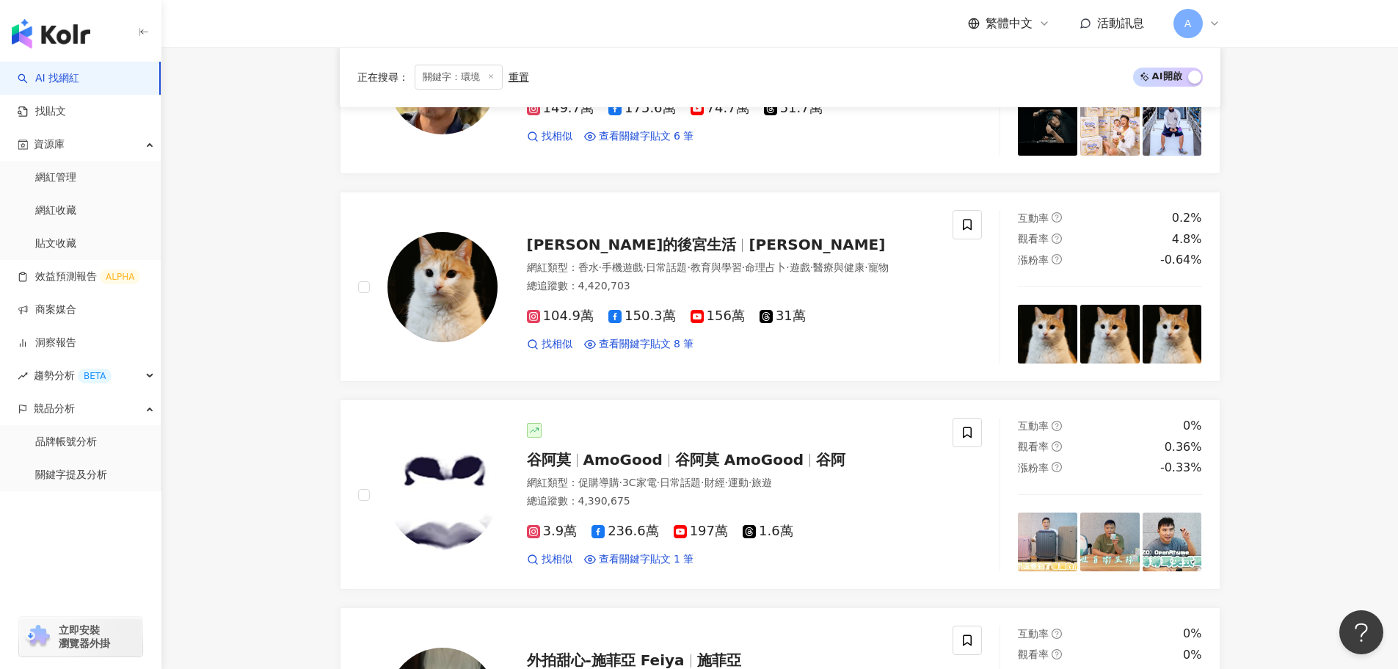
scroll to position [2514, 0]
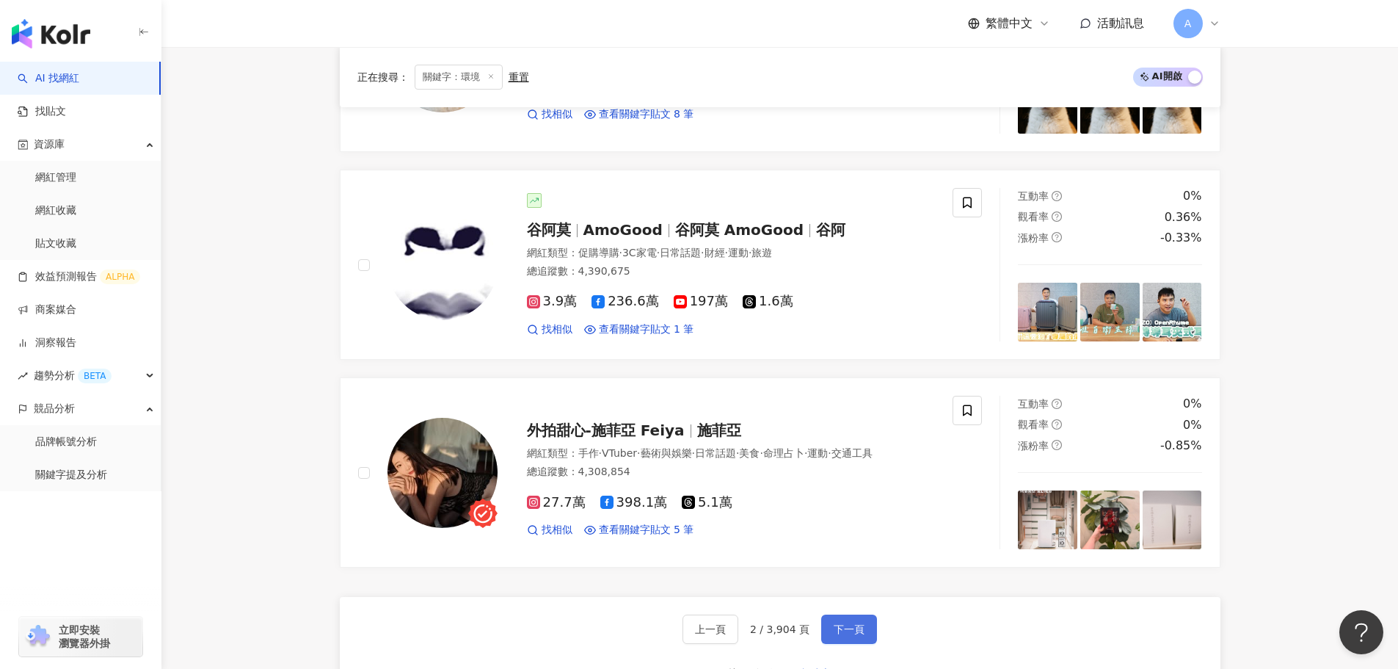
click at [821, 624] on button "下一頁" at bounding box center [849, 628] width 56 height 29
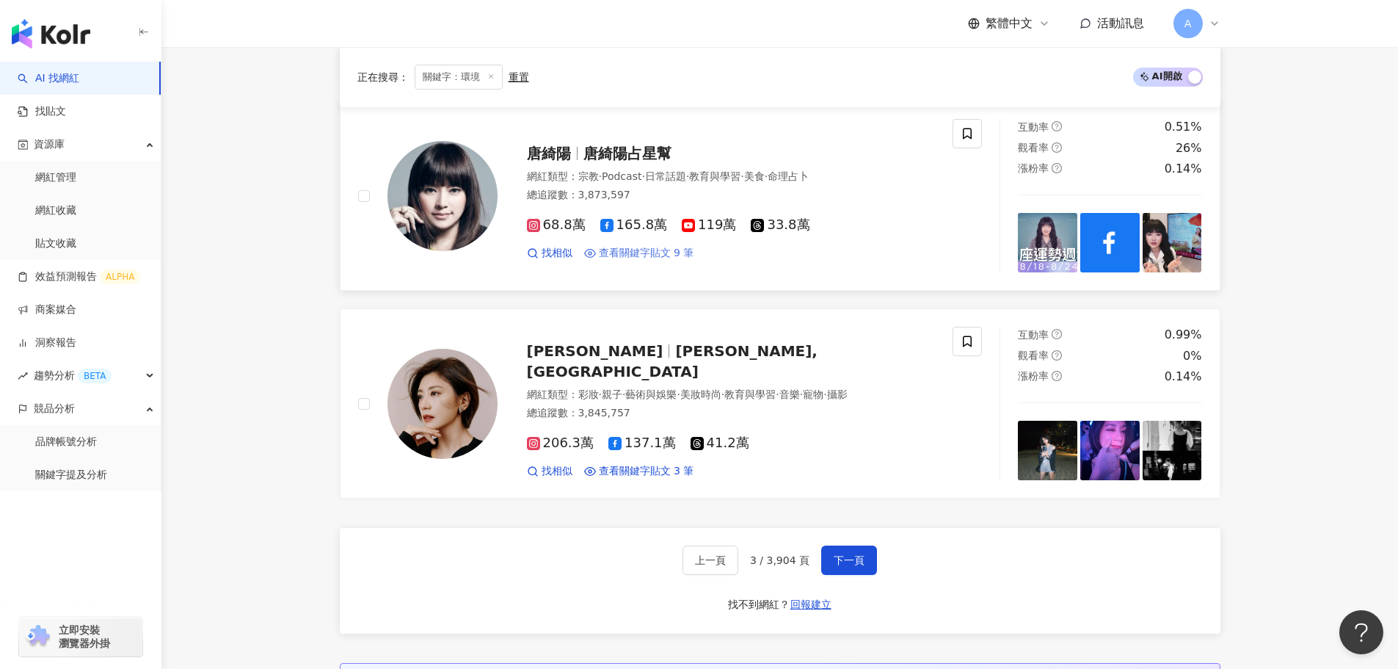
scroll to position [2968, 0]
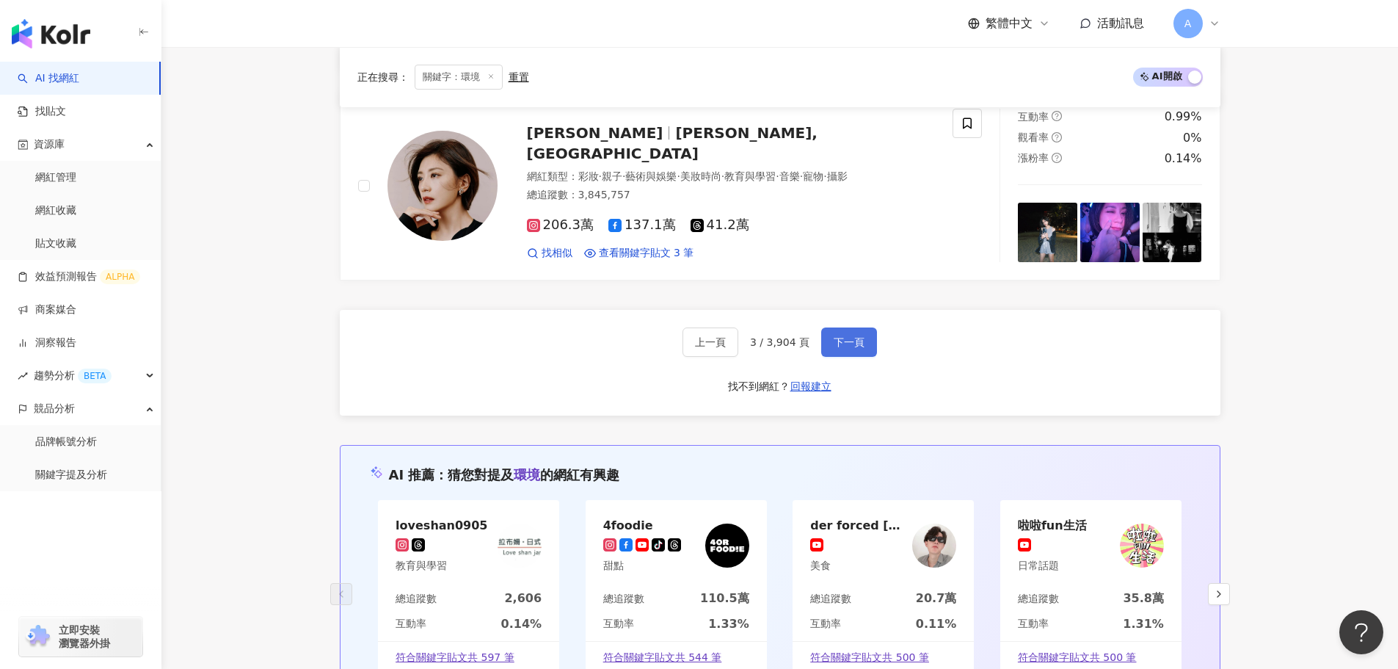
click at [841, 348] on span "下一頁" at bounding box center [849, 342] width 31 height 12
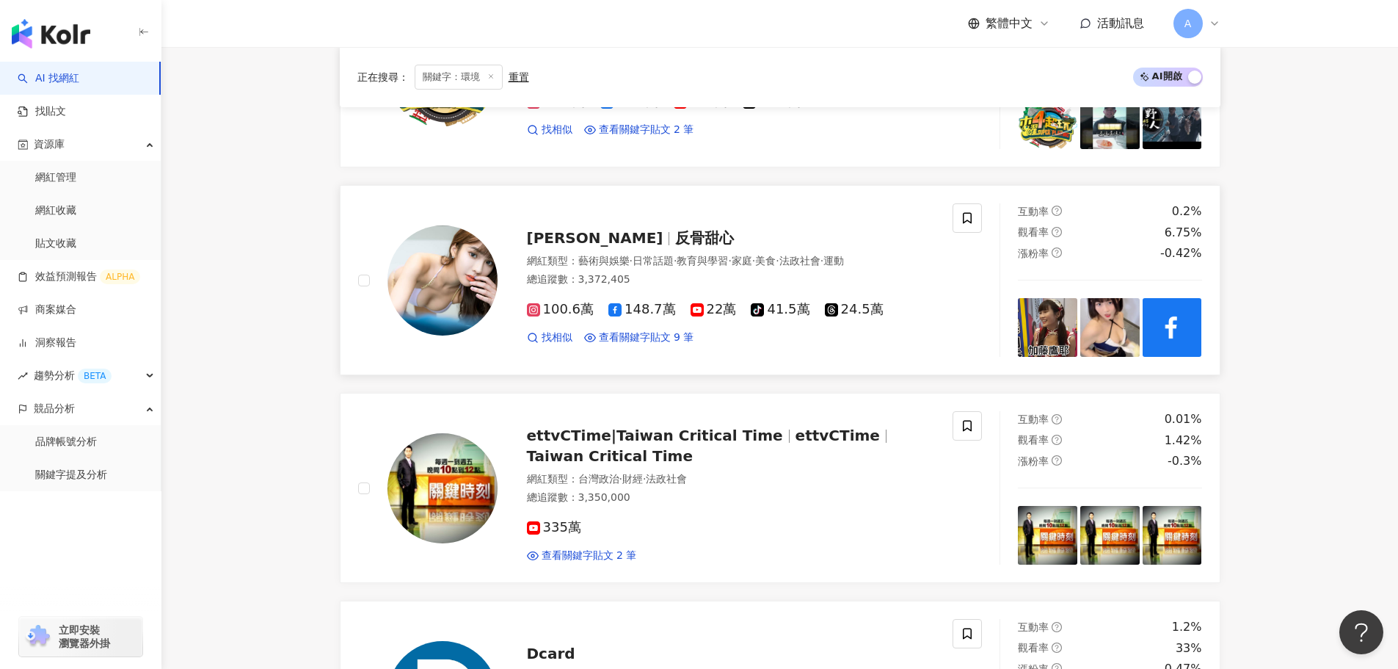
scroll to position [2585, 0]
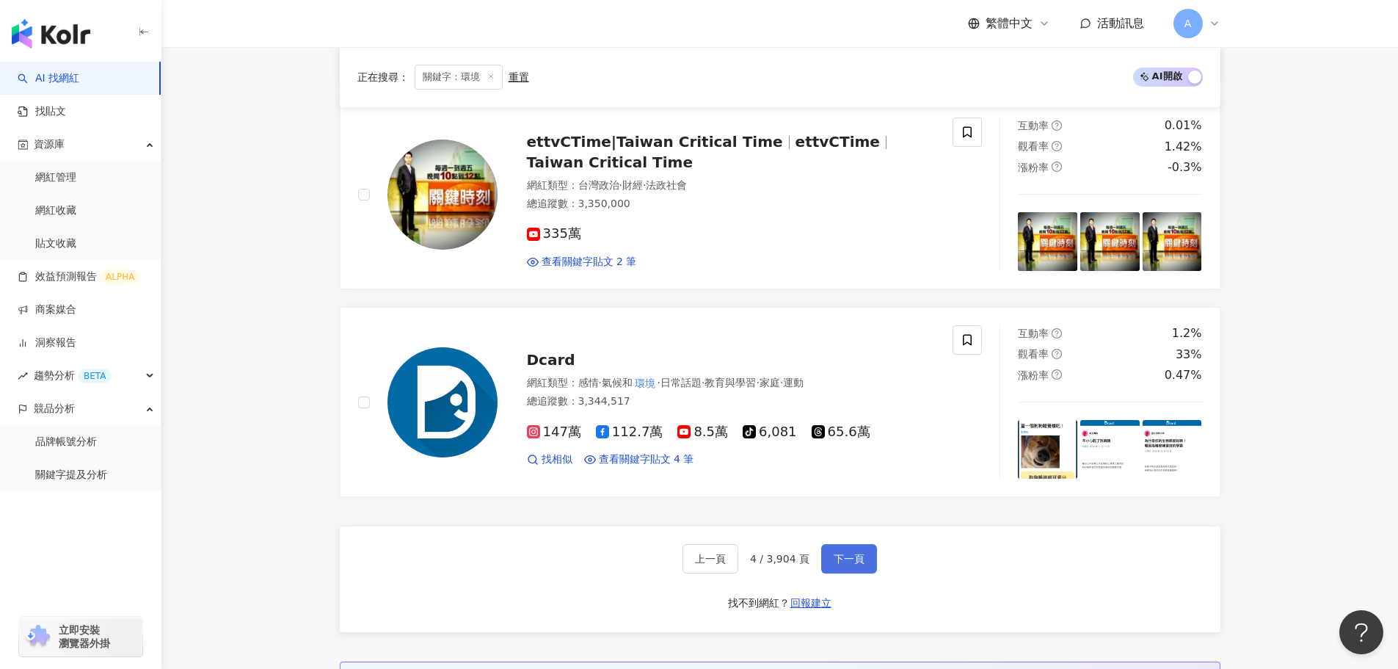
click at [834, 560] on span "下一頁" at bounding box center [849, 559] width 31 height 12
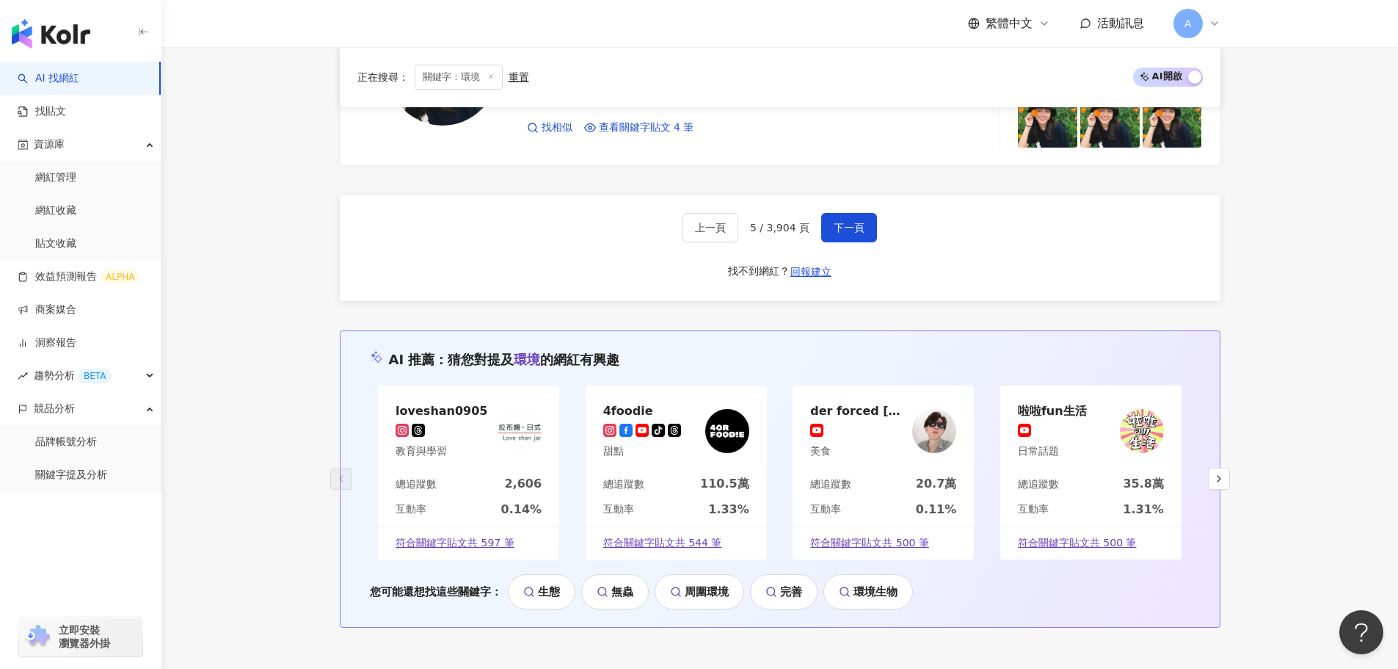
scroll to position [2884, 0]
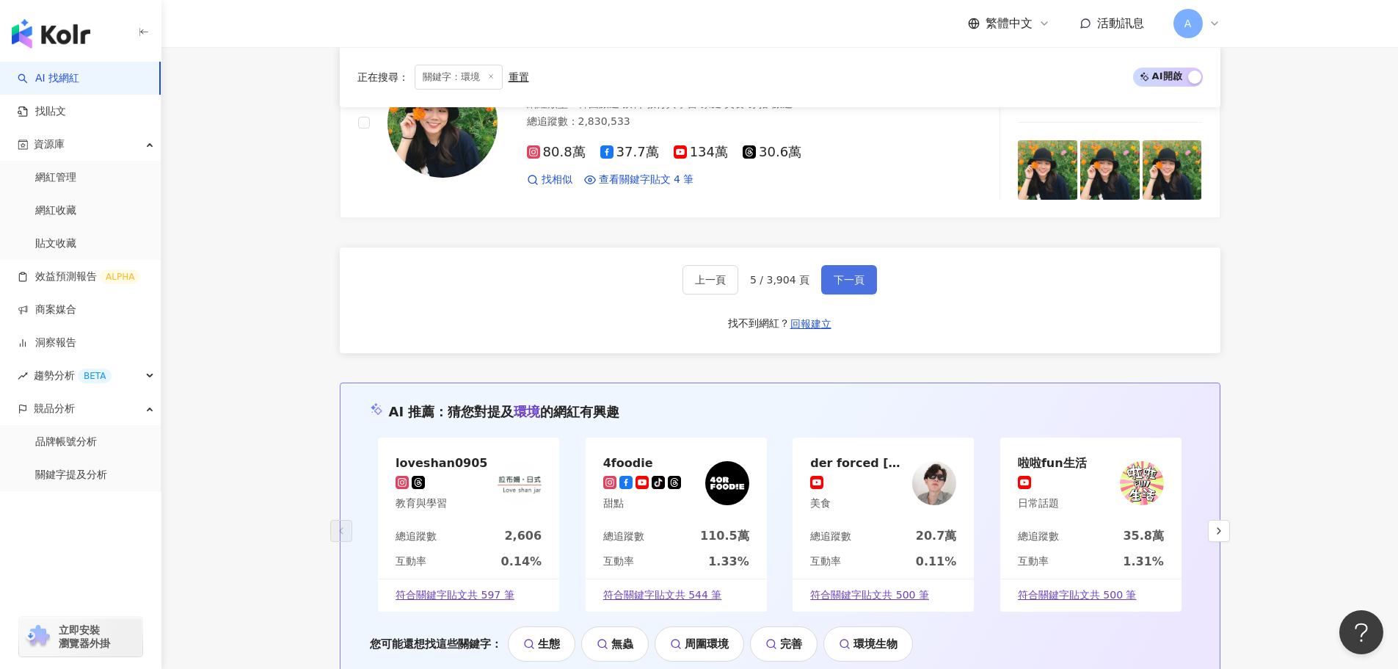
click at [826, 265] on button "下一頁" at bounding box center [849, 279] width 56 height 29
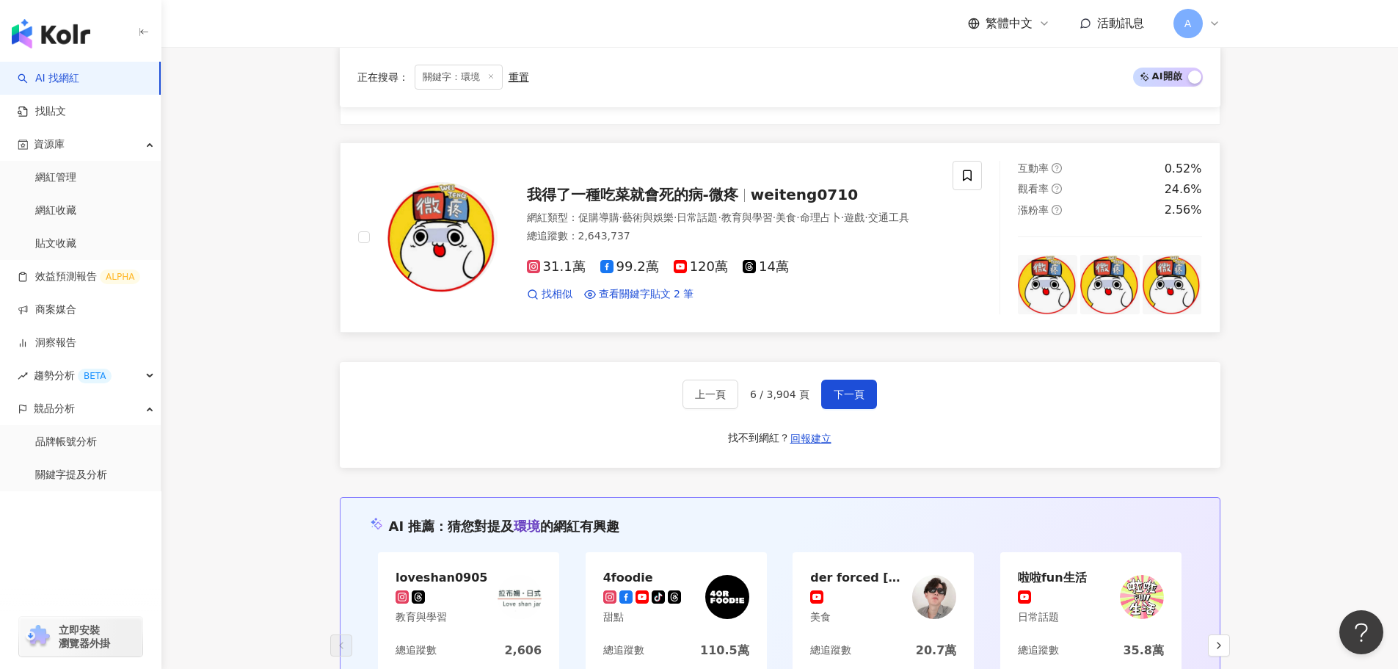
scroll to position [2801, 0]
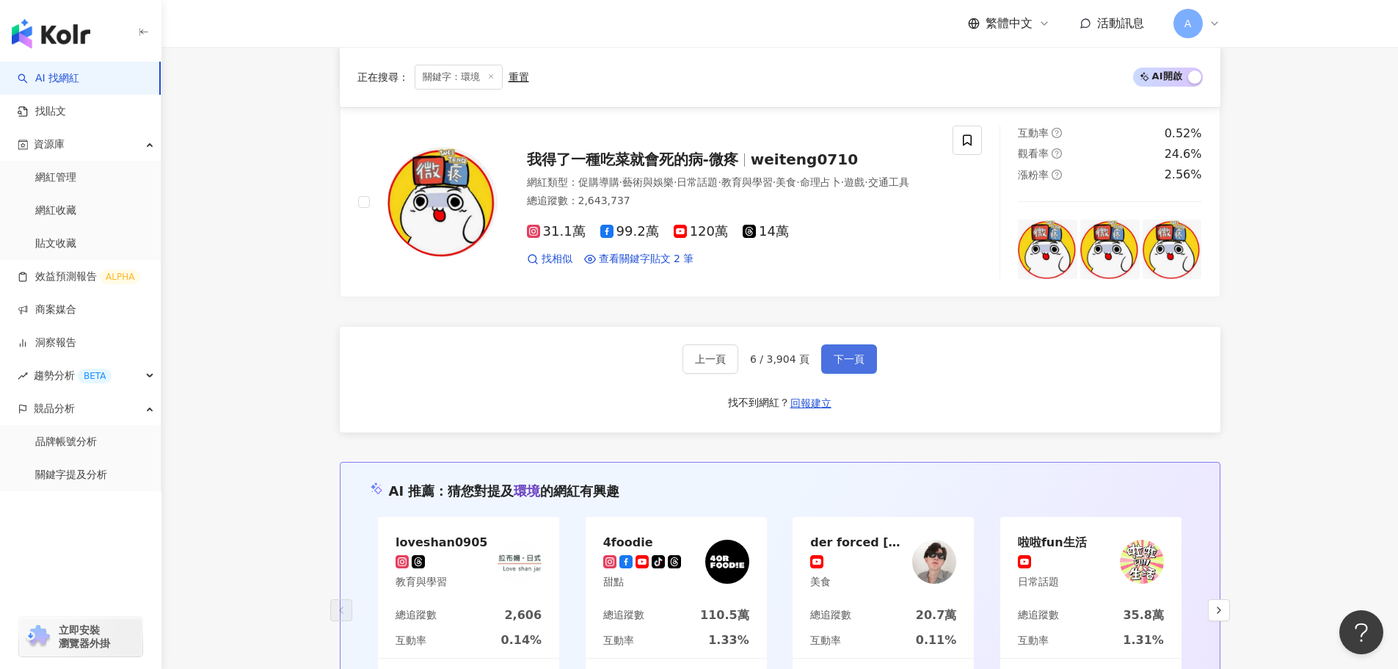
click at [842, 353] on span "下一頁" at bounding box center [849, 359] width 31 height 12
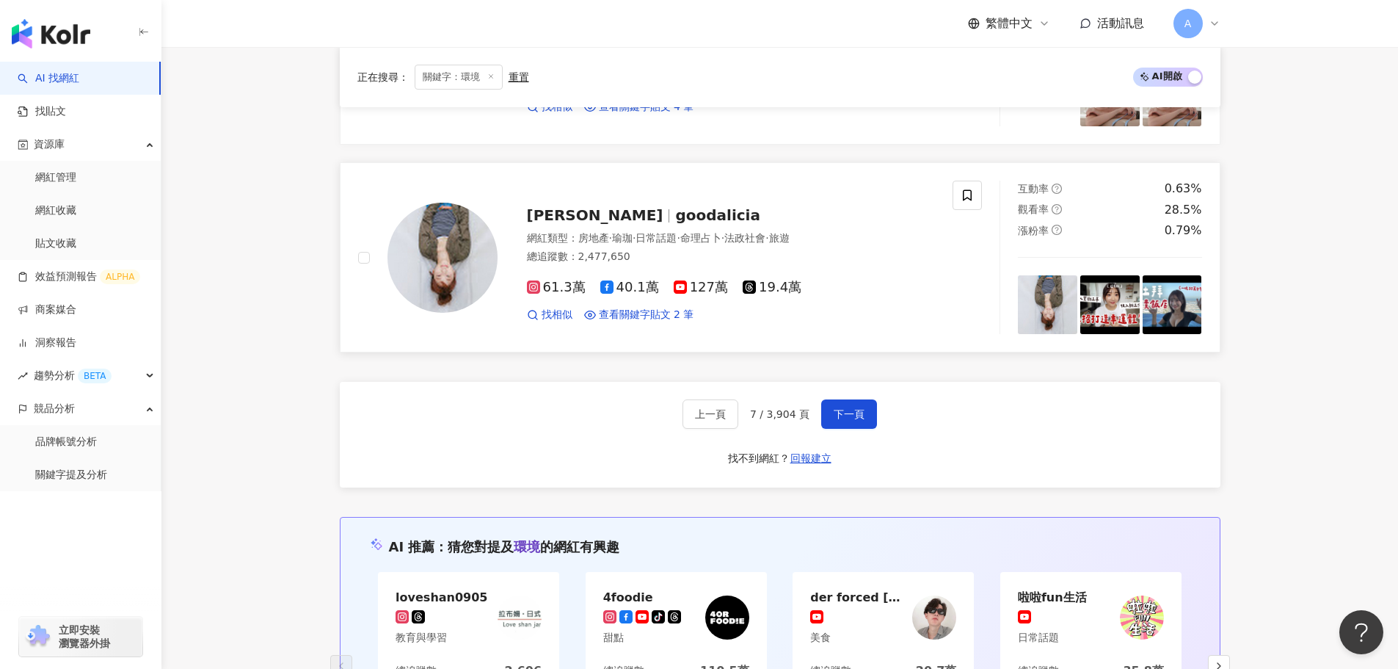
scroll to position [2874, 0]
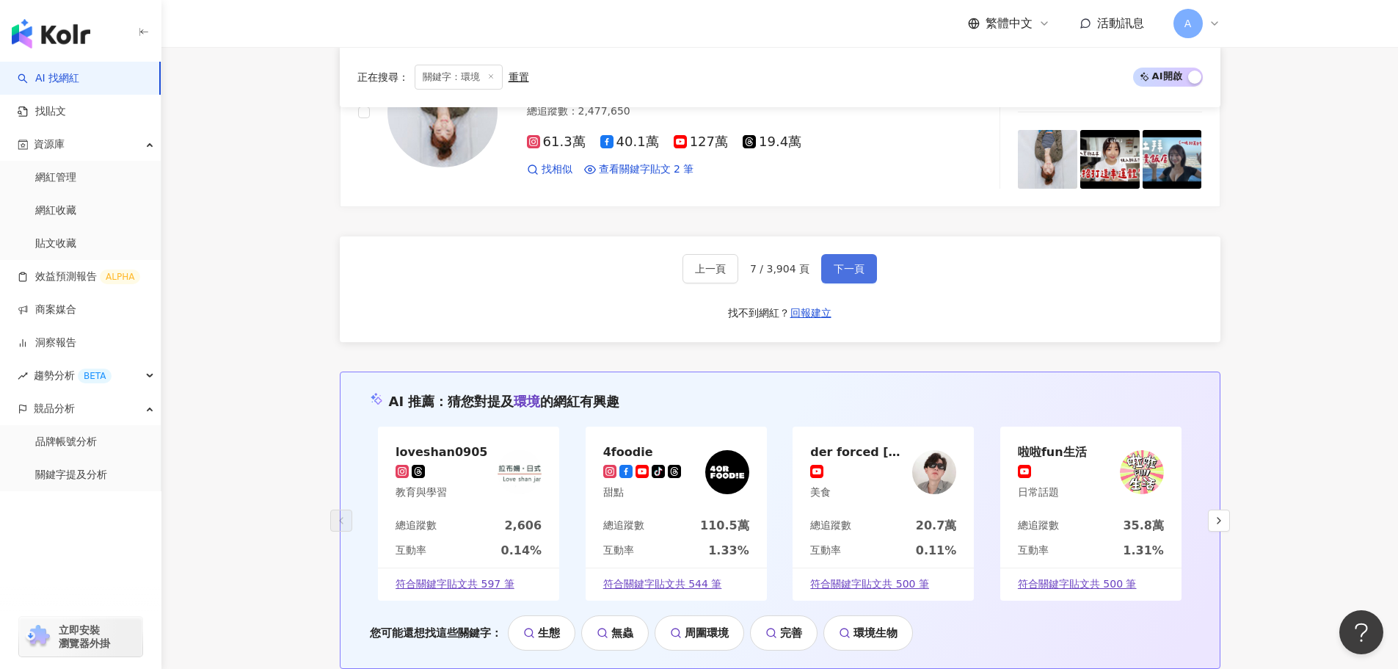
click at [841, 267] on span "下一頁" at bounding box center [849, 269] width 31 height 12
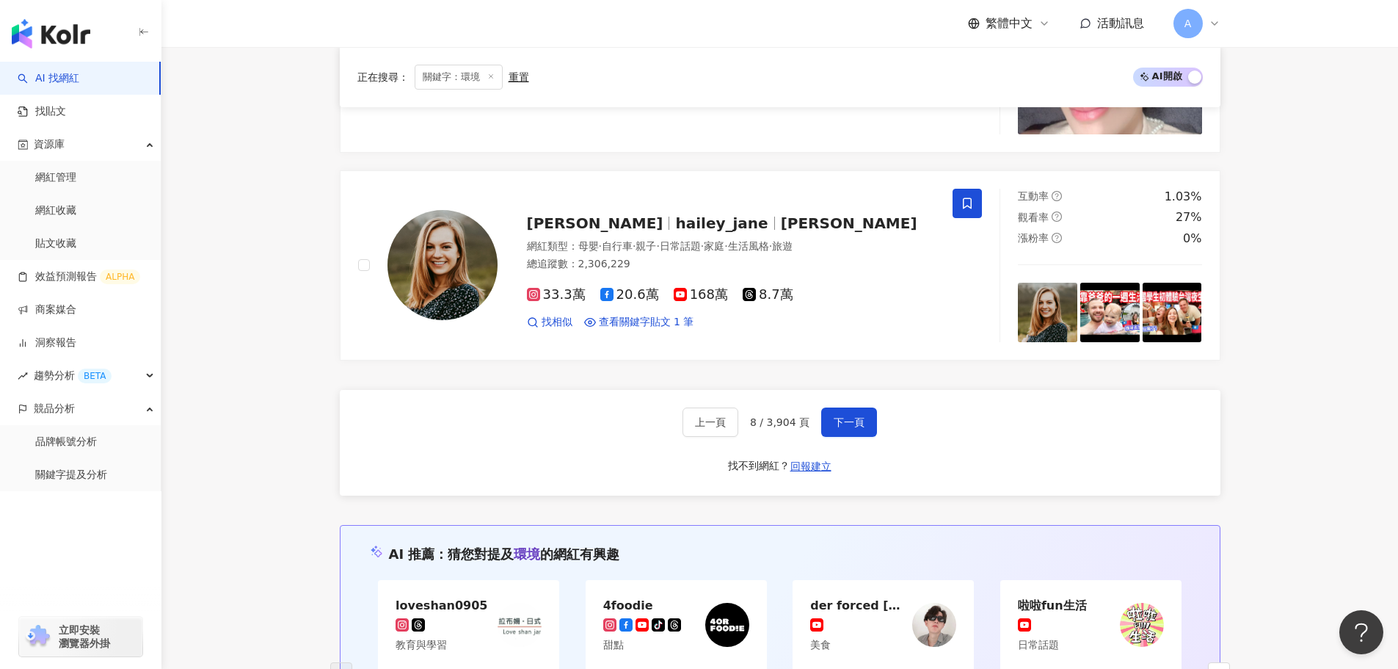
scroll to position [3051, 0]
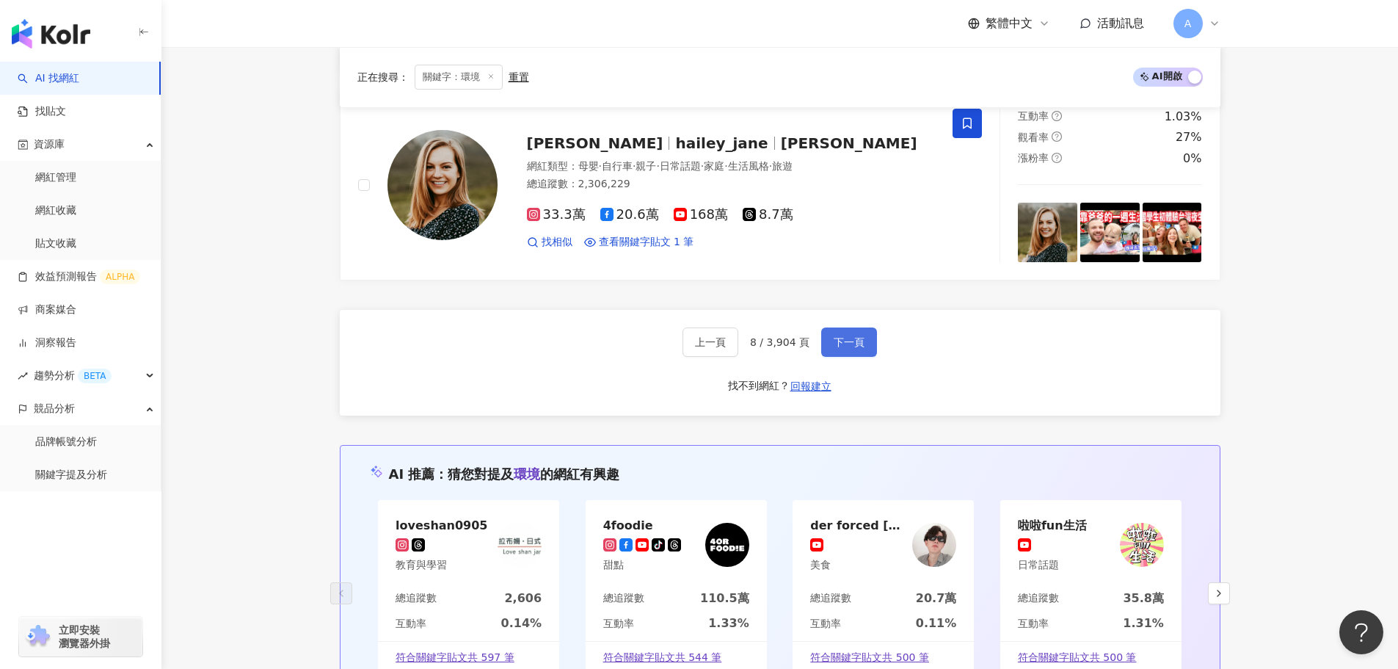
click at [829, 349] on button "下一頁" at bounding box center [849, 341] width 56 height 29
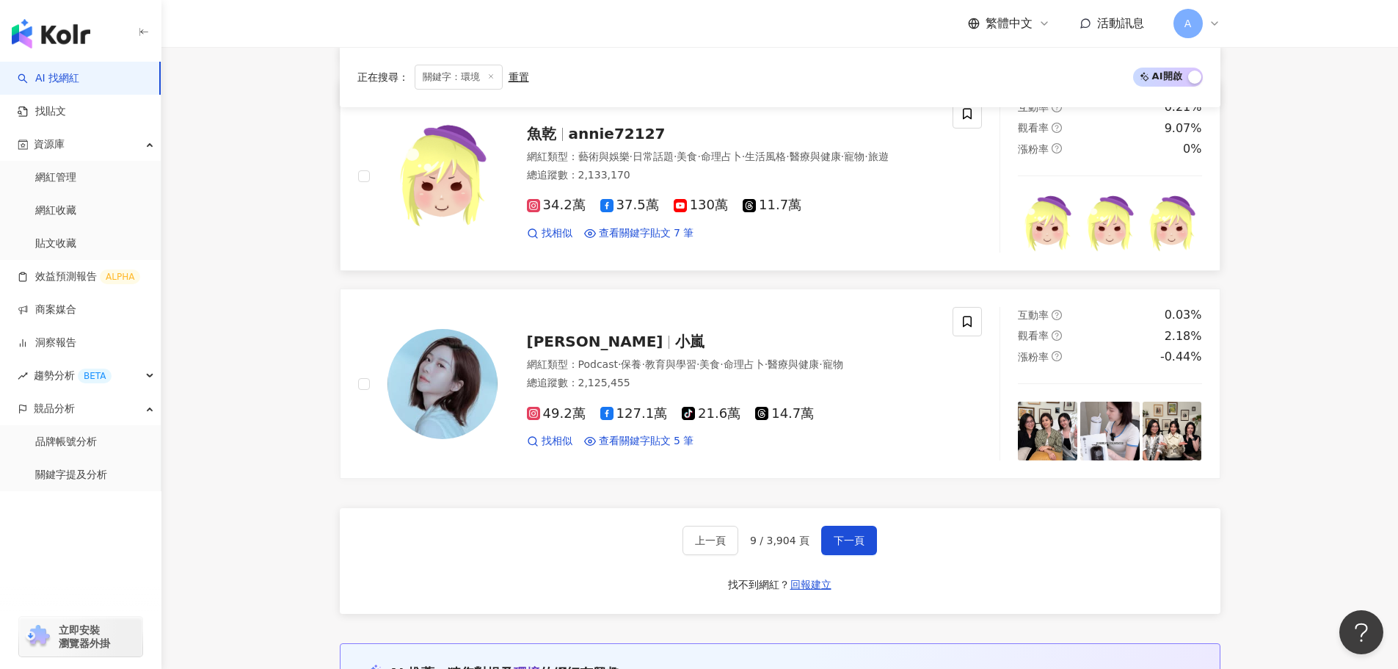
scroll to position [2999, 0]
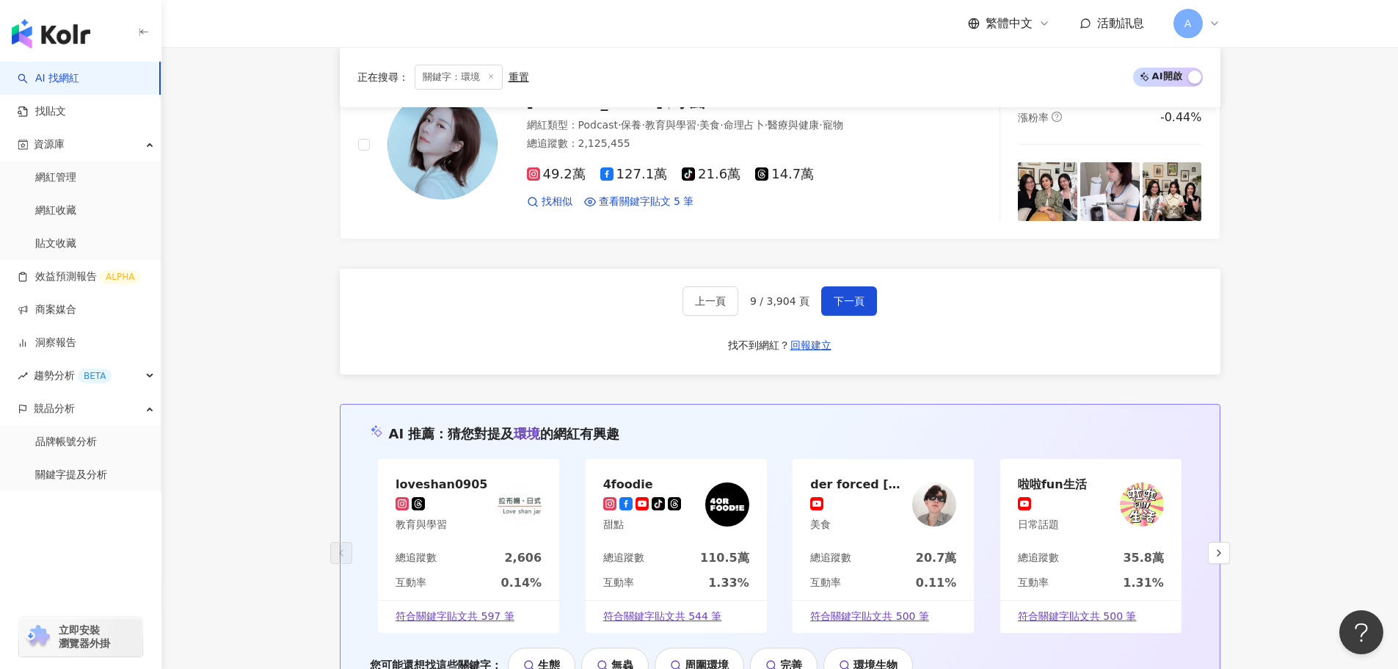
click at [816, 286] on div "上一頁 9 / 3,904 頁 下一頁" at bounding box center [779, 300] width 194 height 29
click at [842, 295] on span "下一頁" at bounding box center [849, 301] width 31 height 12
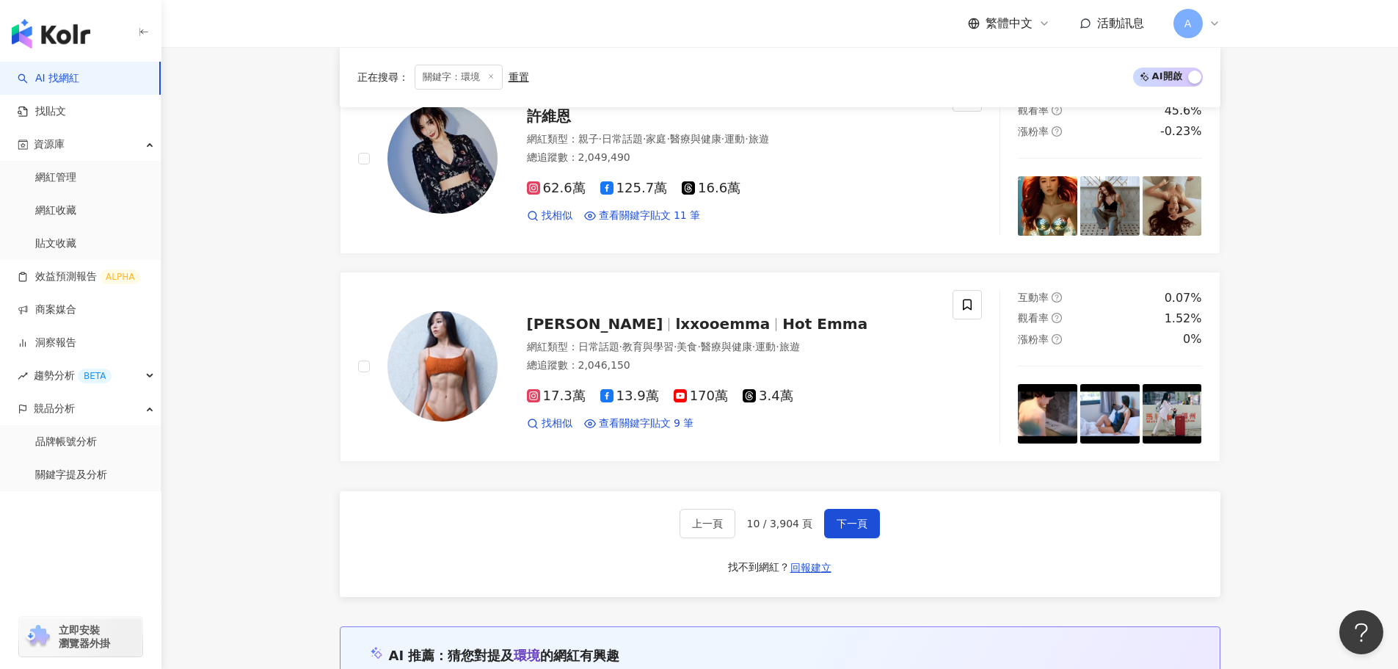
scroll to position [2676, 0]
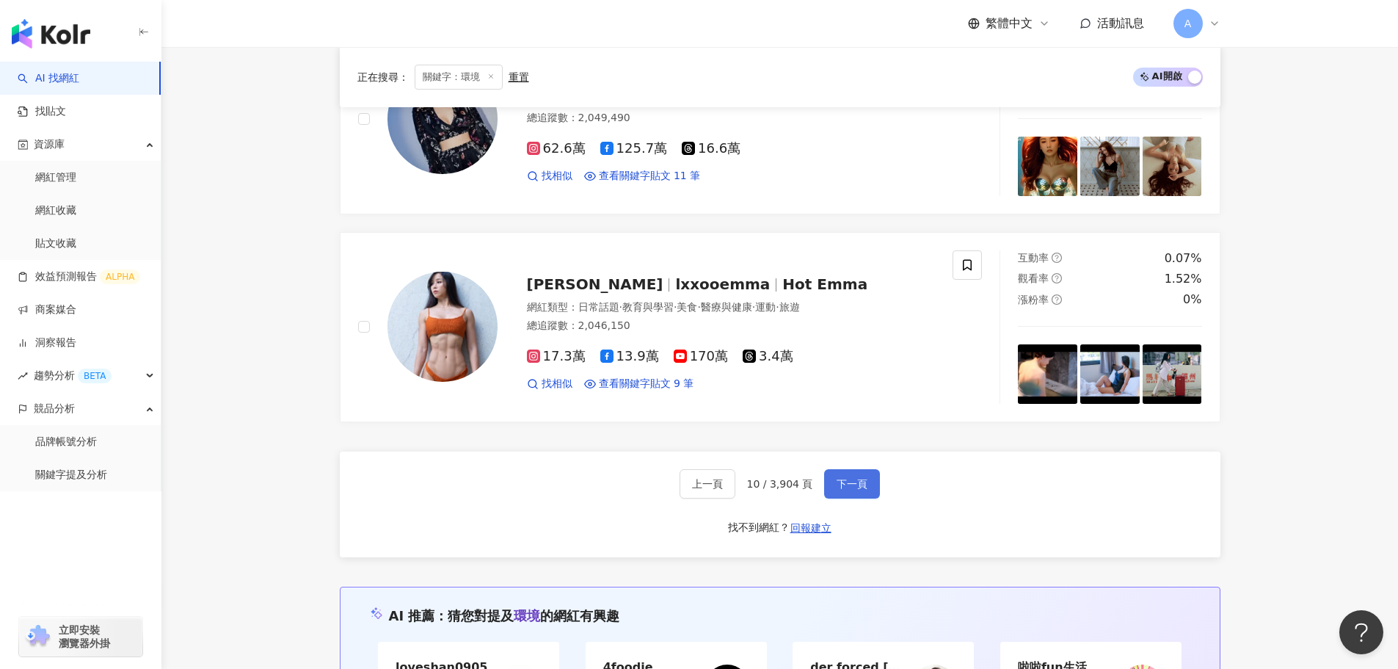
click at [842, 478] on span "下一頁" at bounding box center [852, 484] width 31 height 12
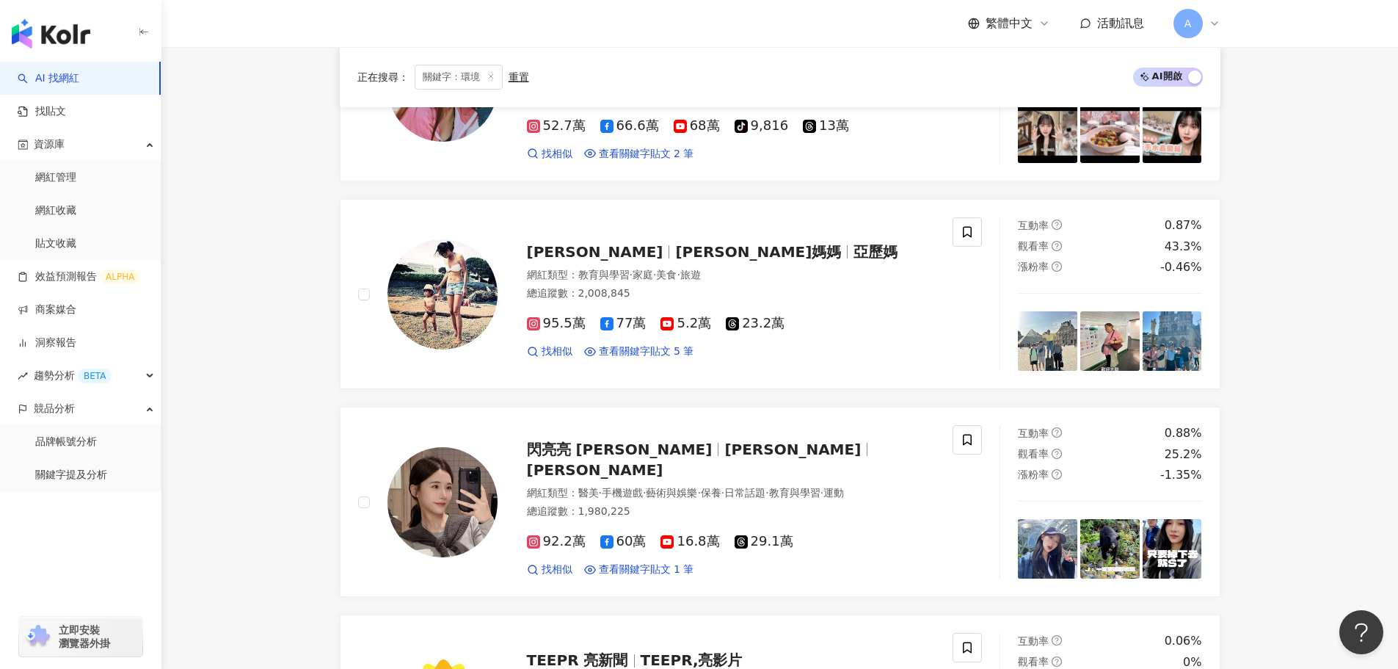
scroll to position [2720, 0]
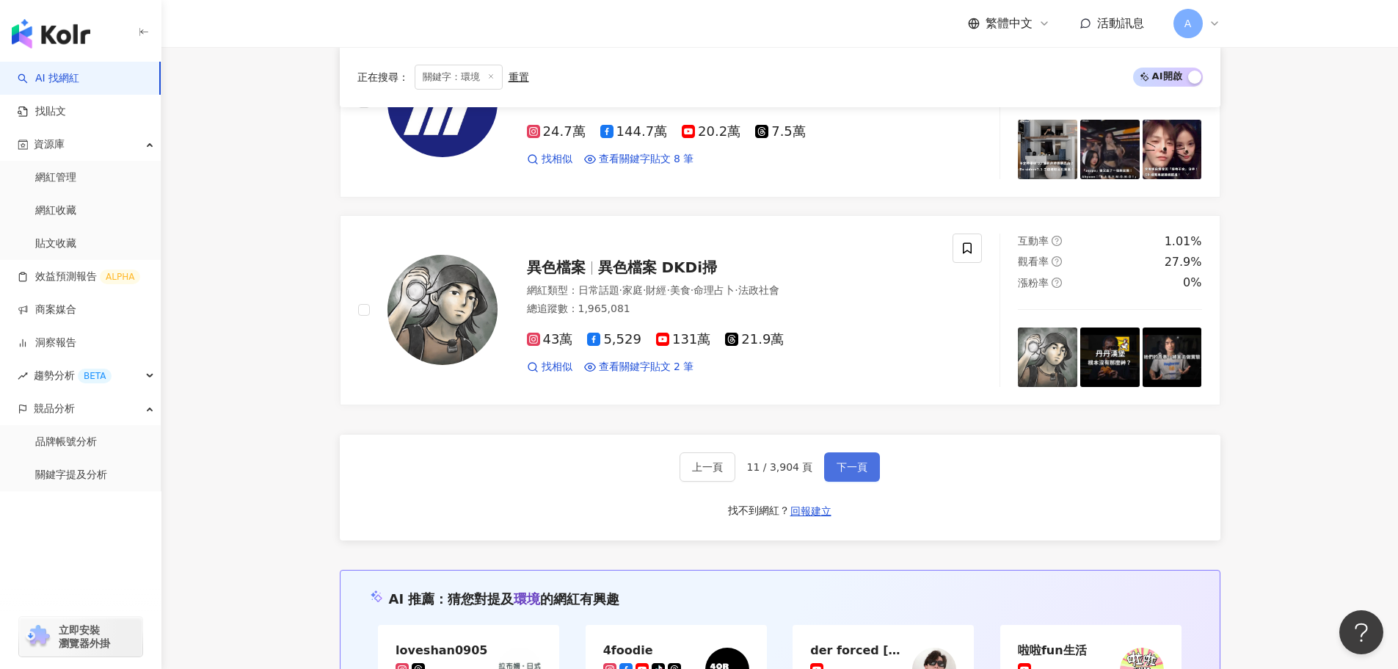
click at [843, 465] on span "下一頁" at bounding box center [852, 467] width 31 height 12
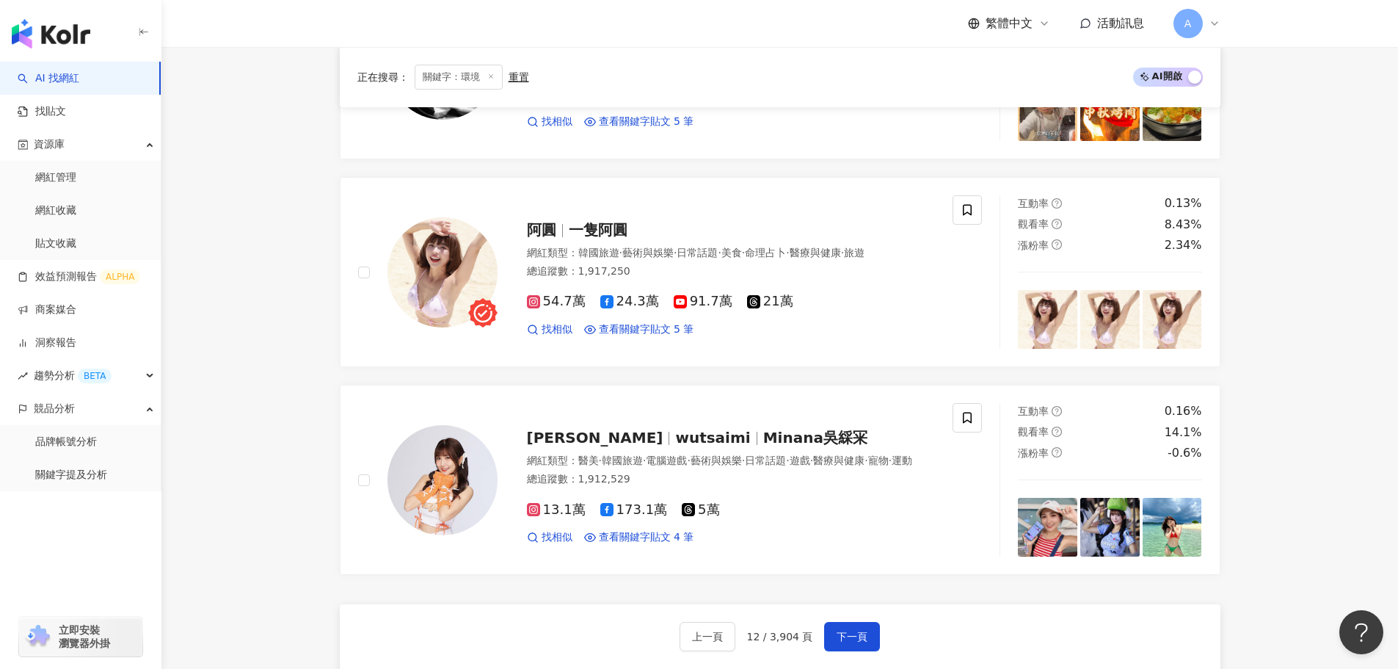
scroll to position [2547, 0]
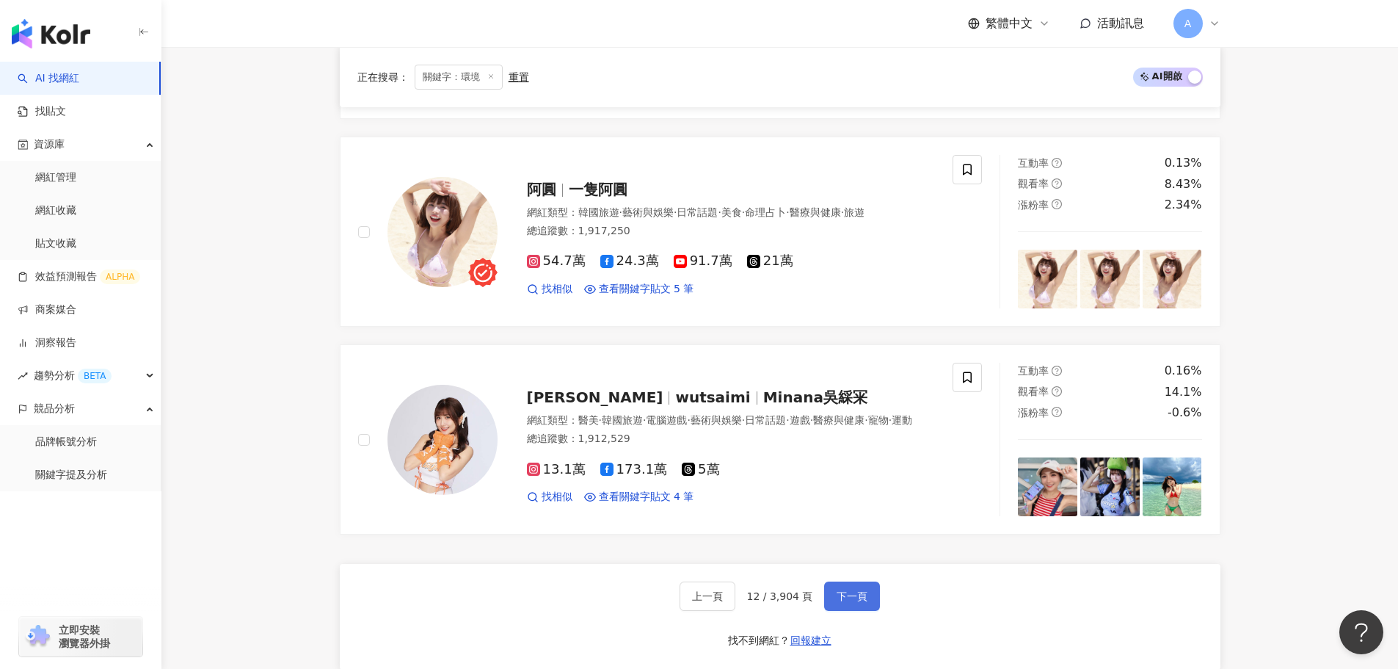
click at [841, 592] on span "下一頁" at bounding box center [852, 596] width 31 height 12
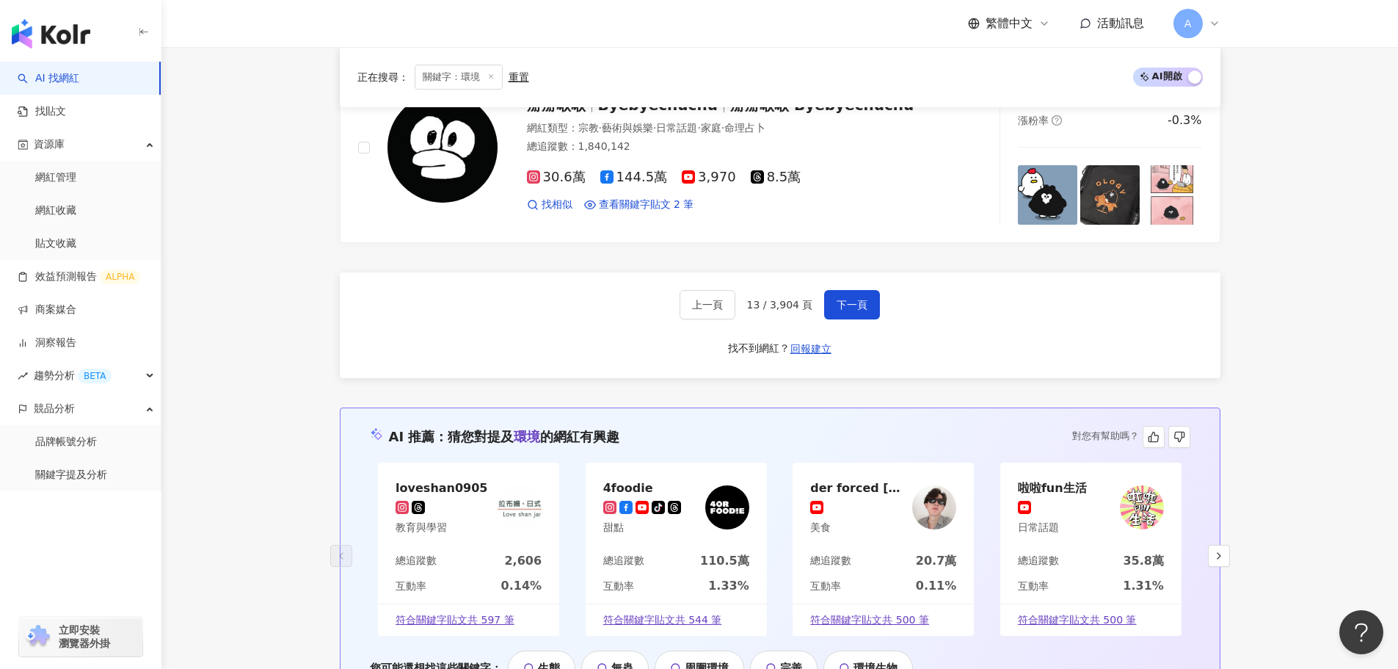
scroll to position [2912, 0]
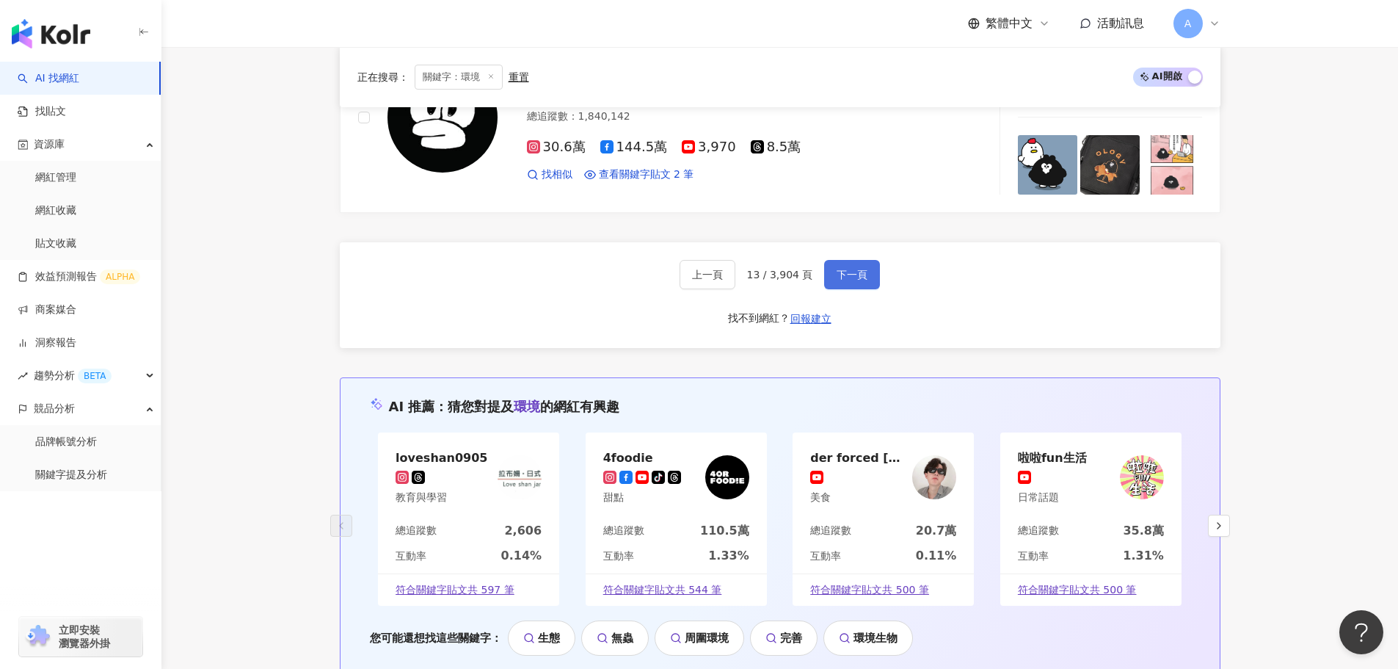
click at [847, 280] on span "下一頁" at bounding box center [852, 275] width 31 height 12
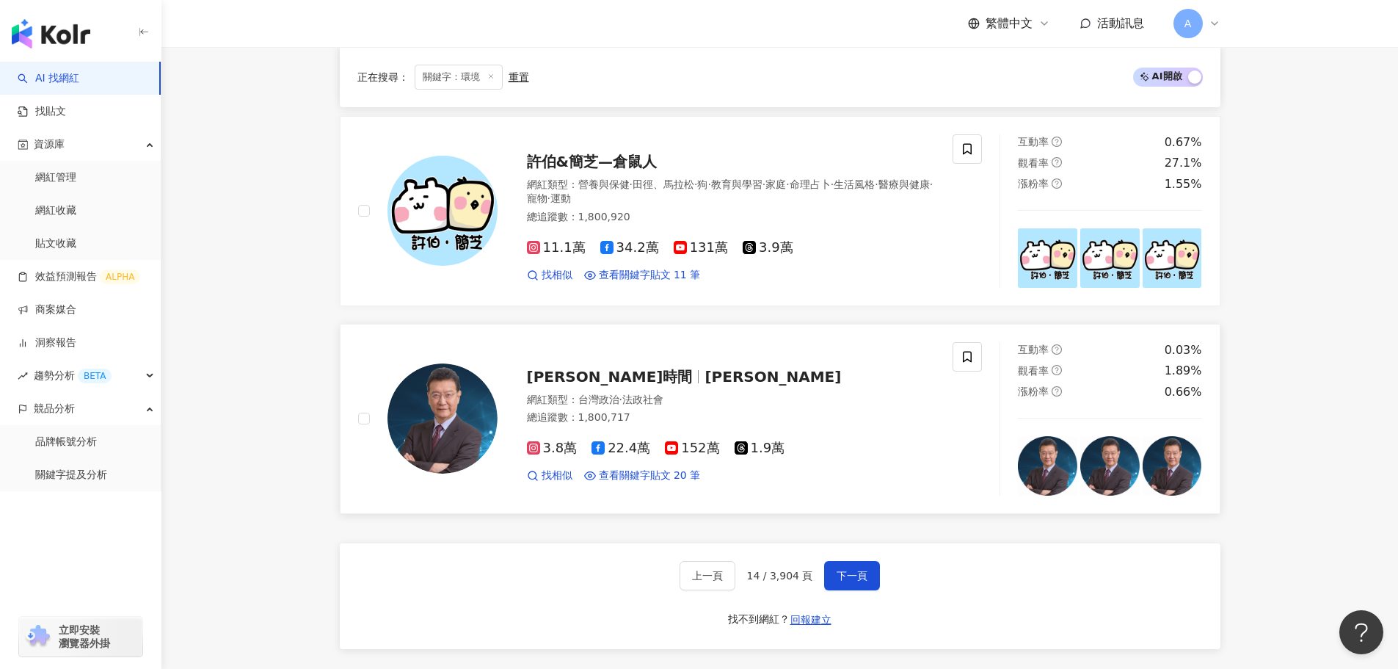
scroll to position [2662, 0]
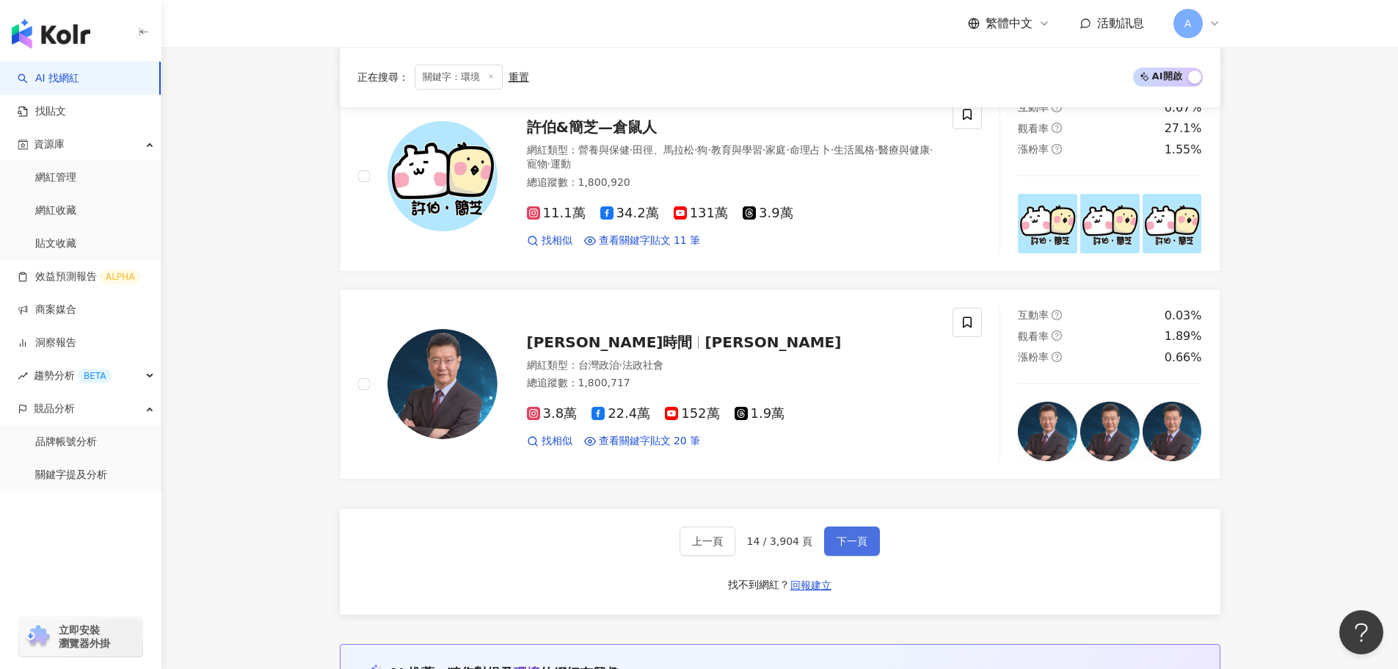
click at [848, 535] on span "下一頁" at bounding box center [852, 541] width 31 height 12
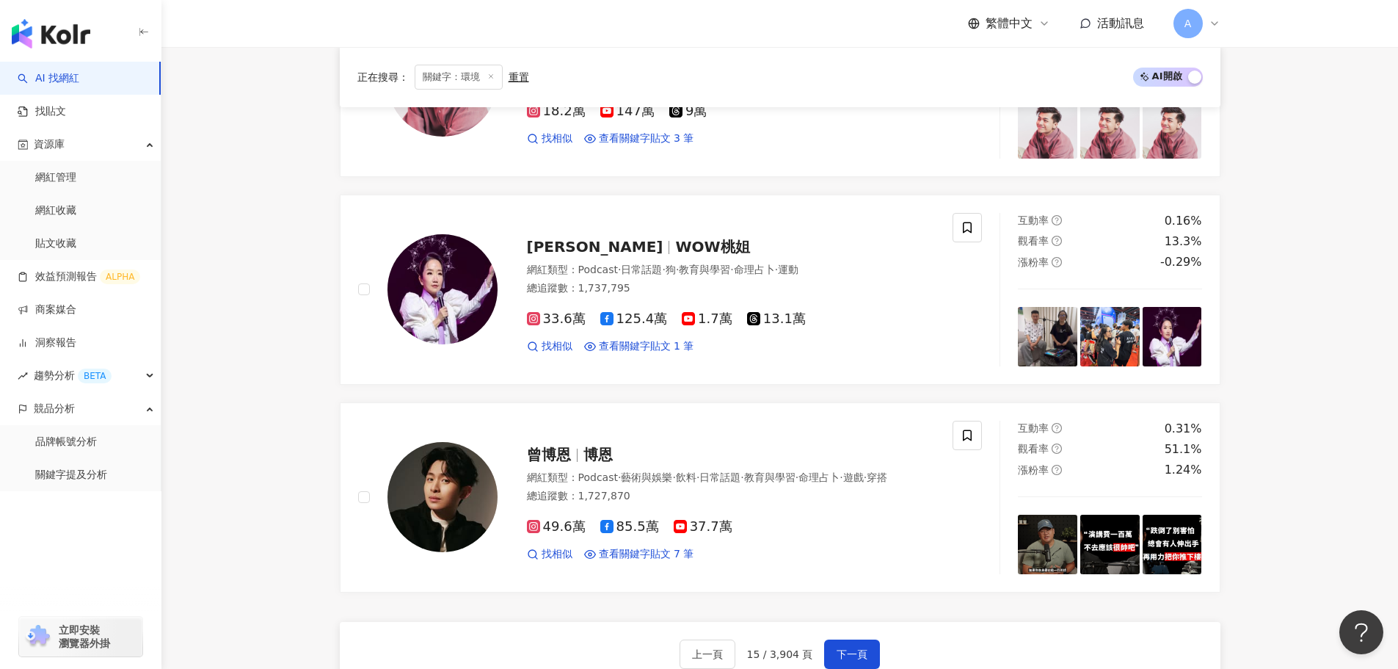
scroll to position [2551, 0]
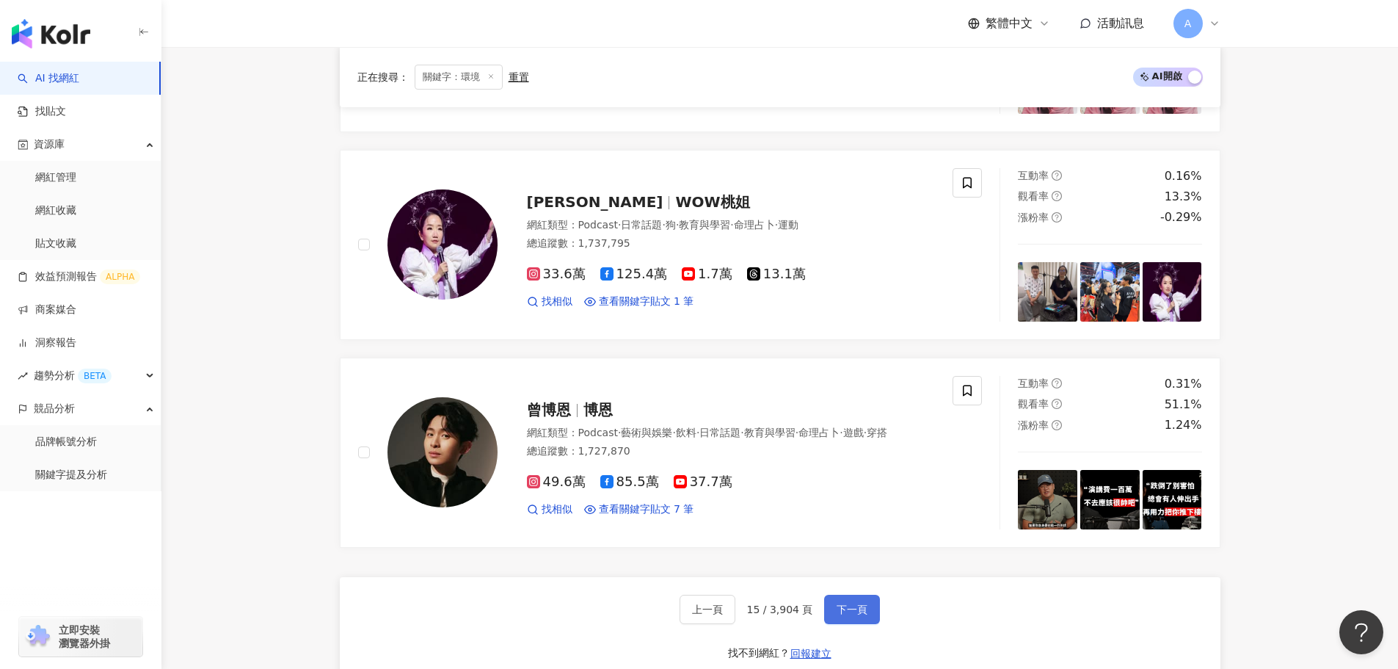
click at [863, 603] on span "下一頁" at bounding box center [852, 609] width 31 height 12
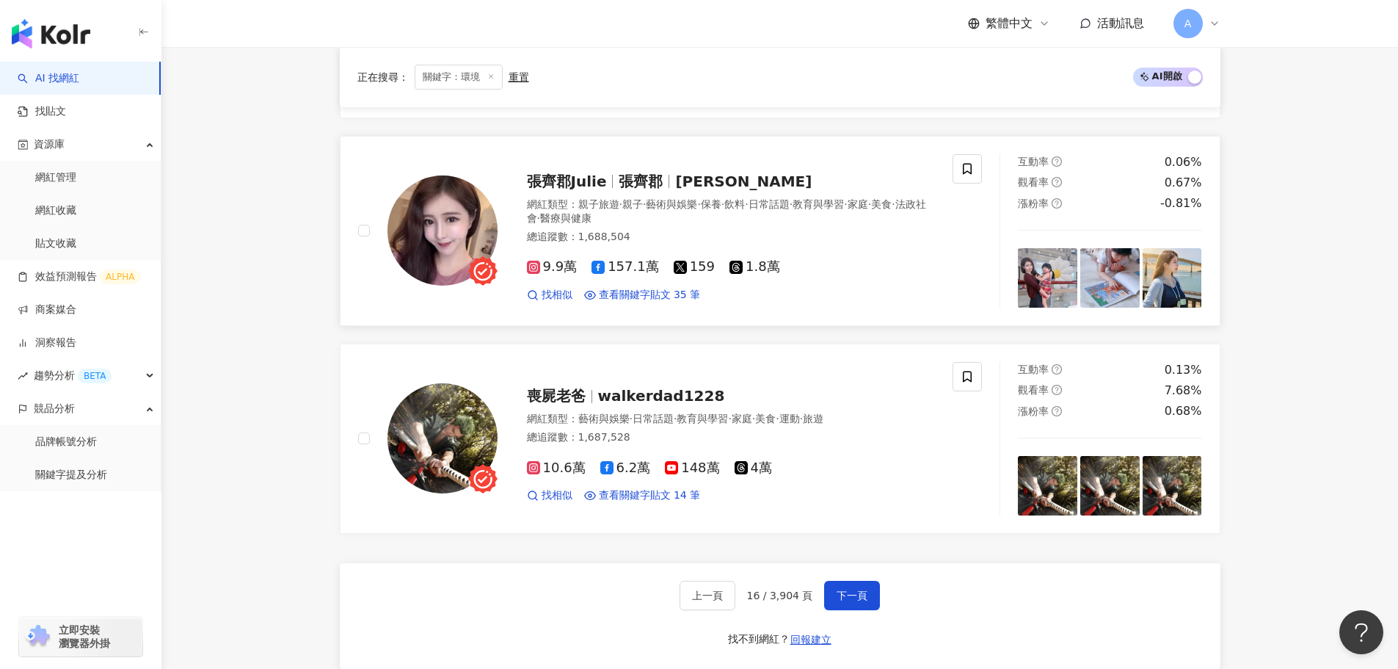
scroll to position [2587, 0]
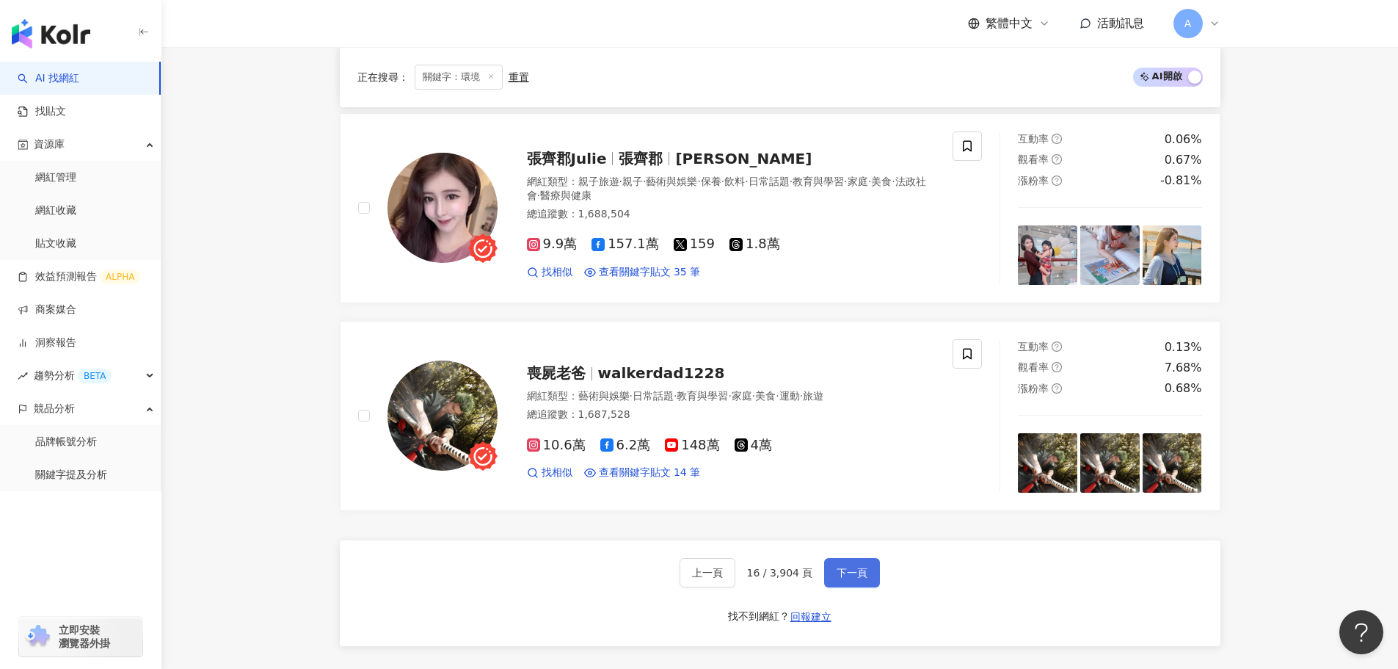
click at [860, 567] on span "下一頁" at bounding box center [852, 573] width 31 height 12
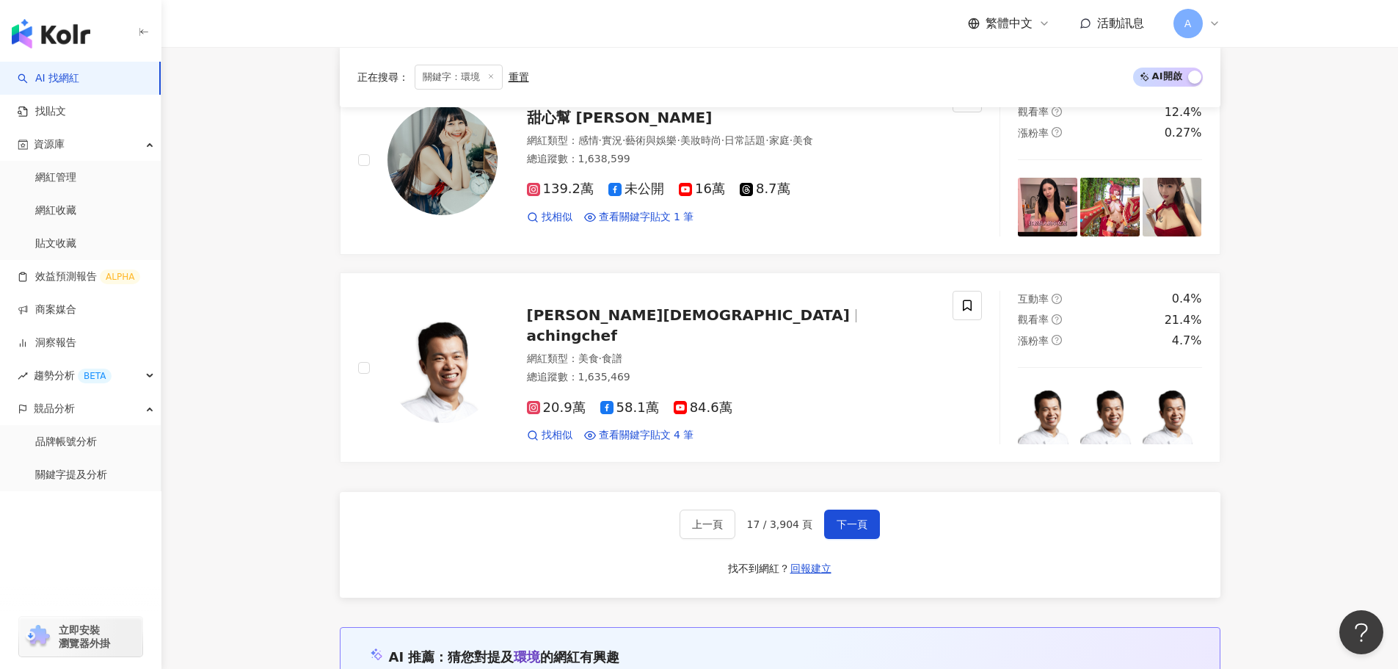
scroll to position [2632, 0]
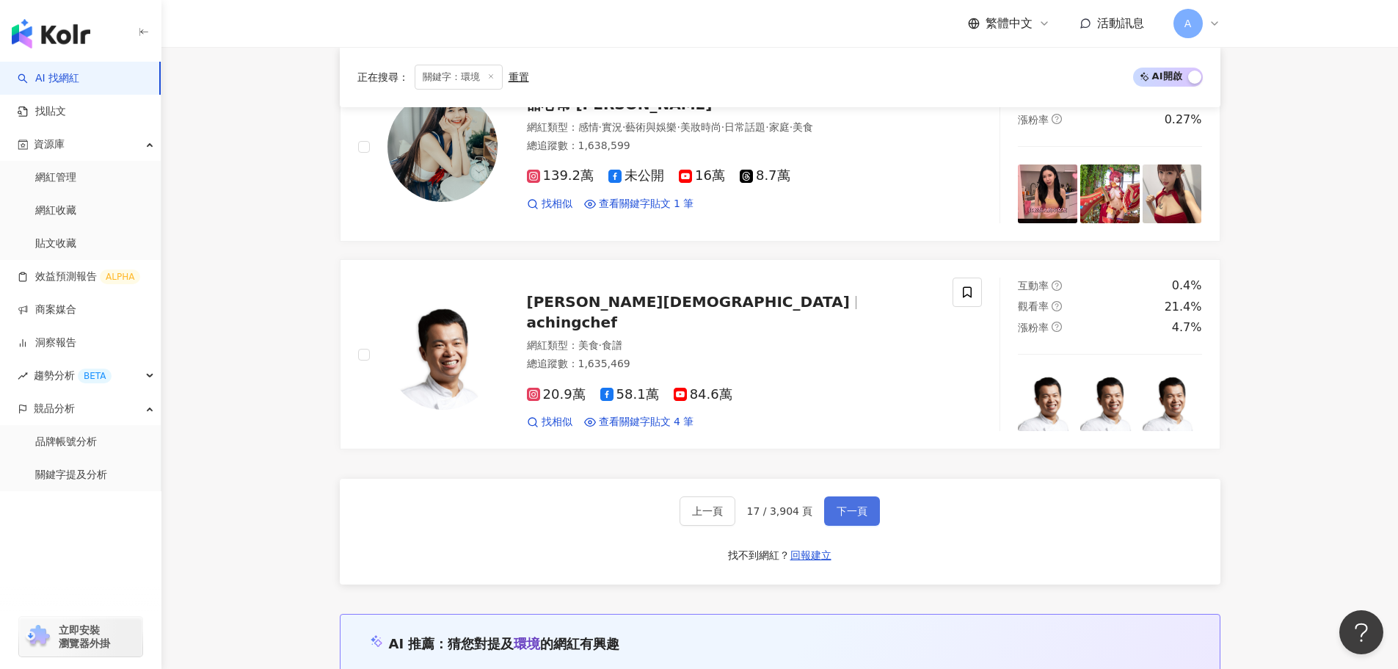
click at [852, 505] on span "下一頁" at bounding box center [852, 511] width 31 height 12
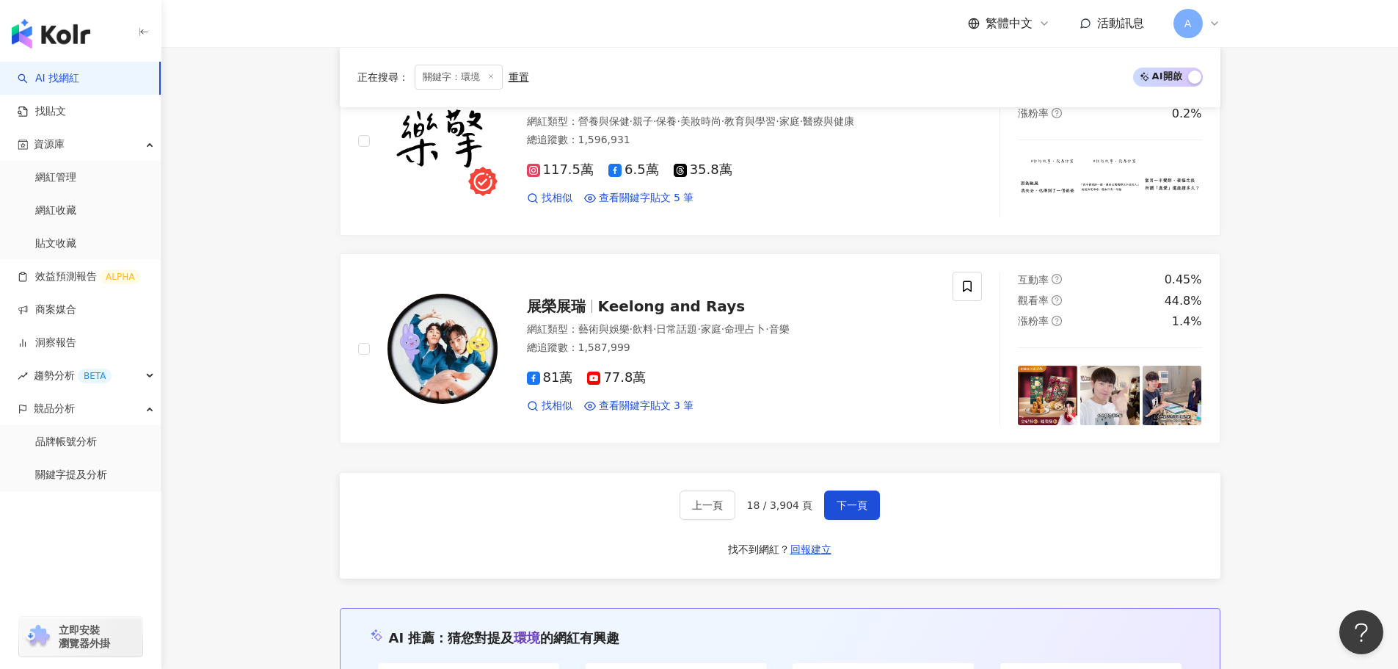
scroll to position [2979, 0]
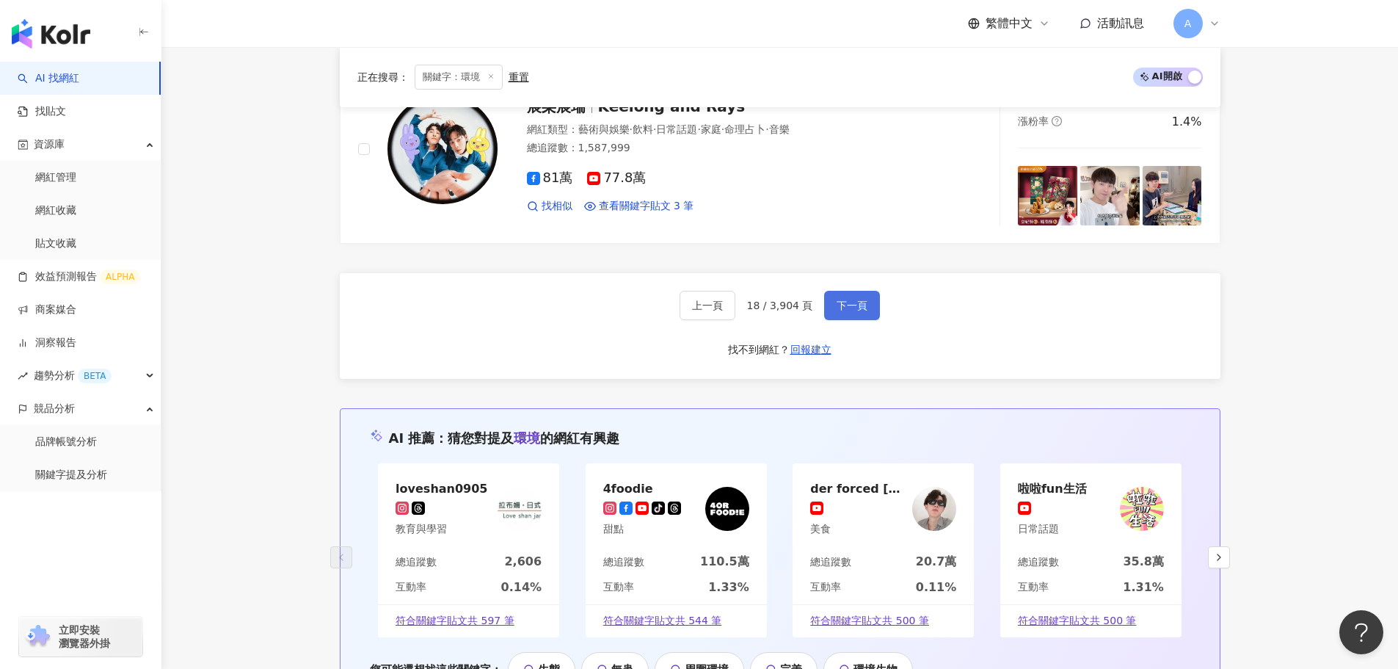
click at [848, 299] on span "下一頁" at bounding box center [852, 305] width 31 height 12
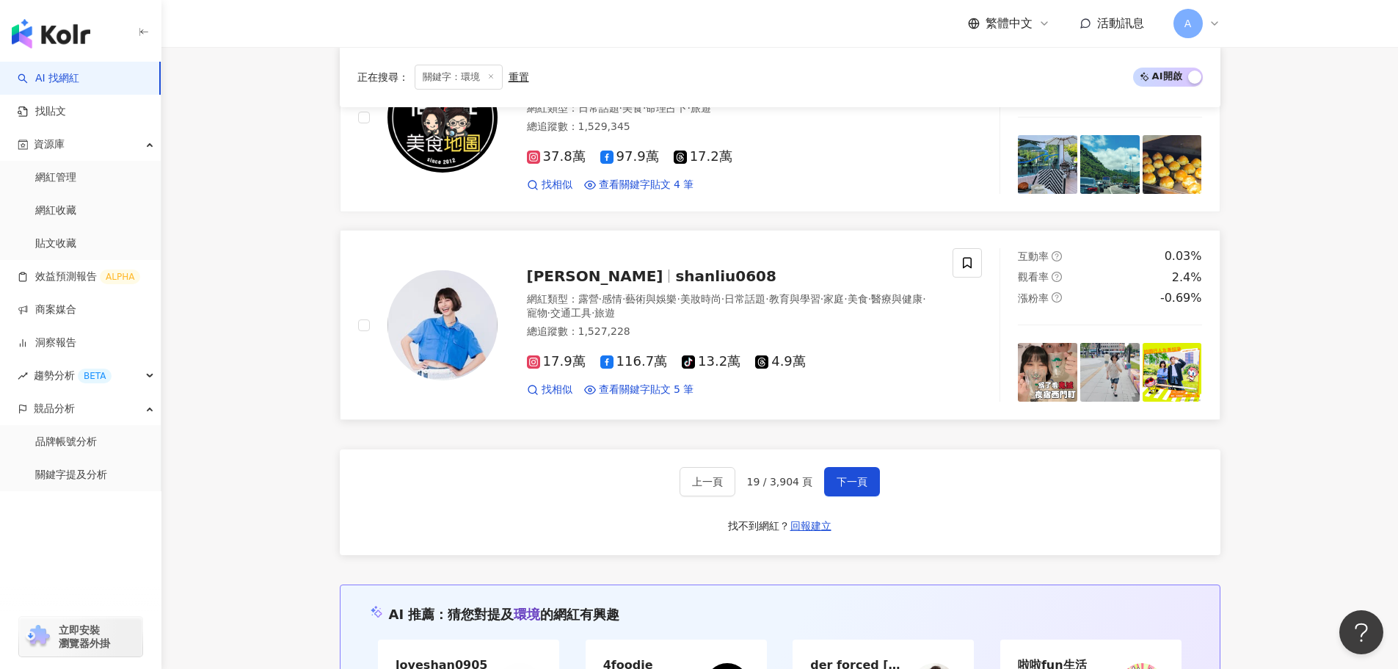
scroll to position [2695, 0]
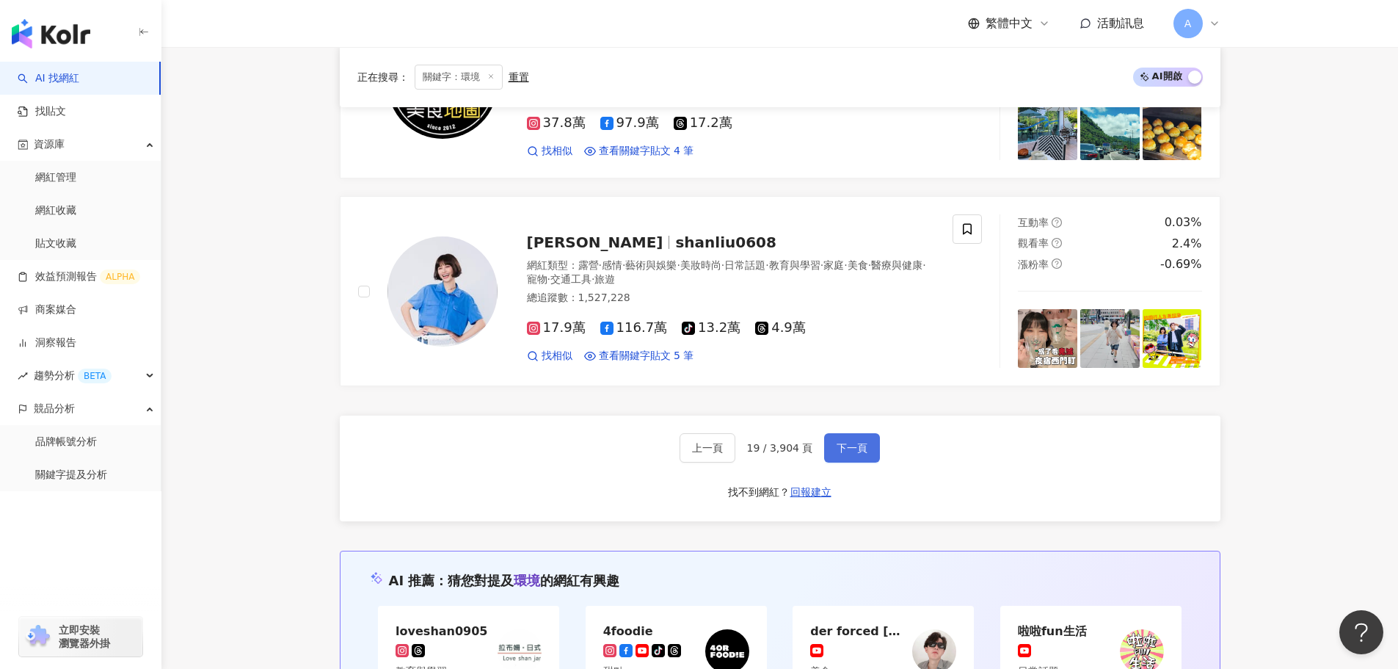
click at [861, 456] on button "下一頁" at bounding box center [852, 447] width 56 height 29
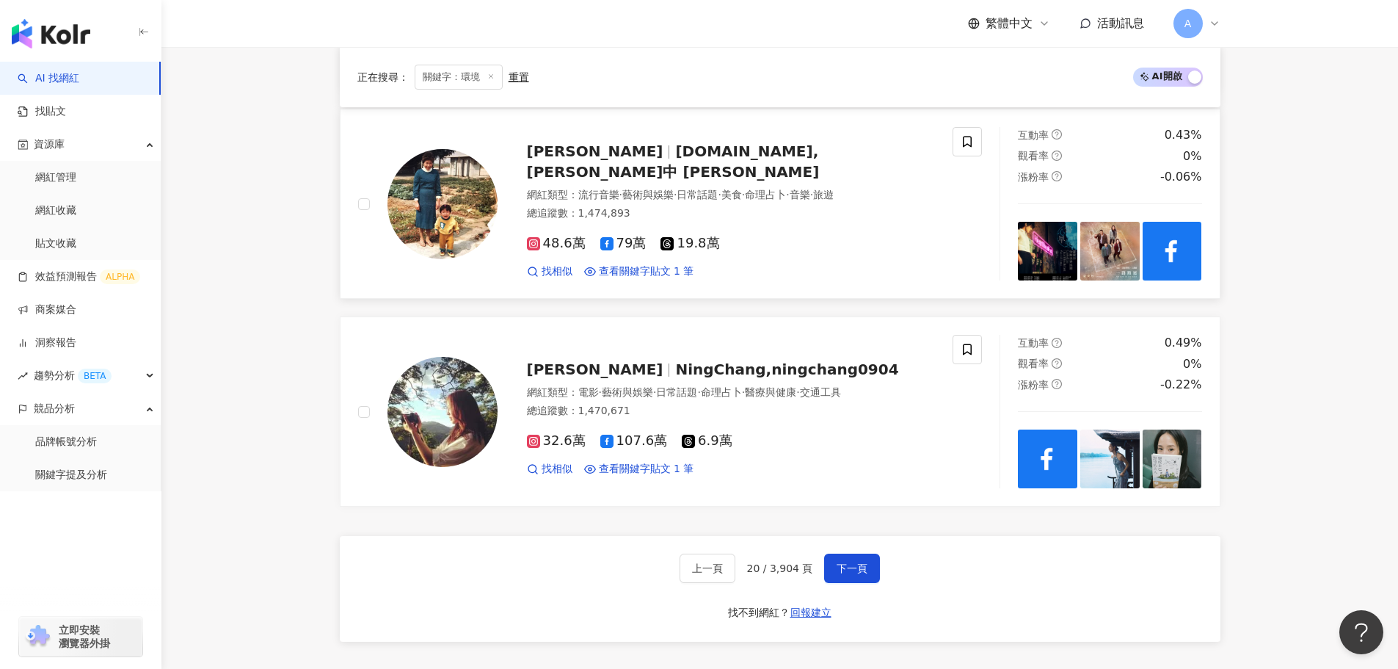
scroll to position [2654, 0]
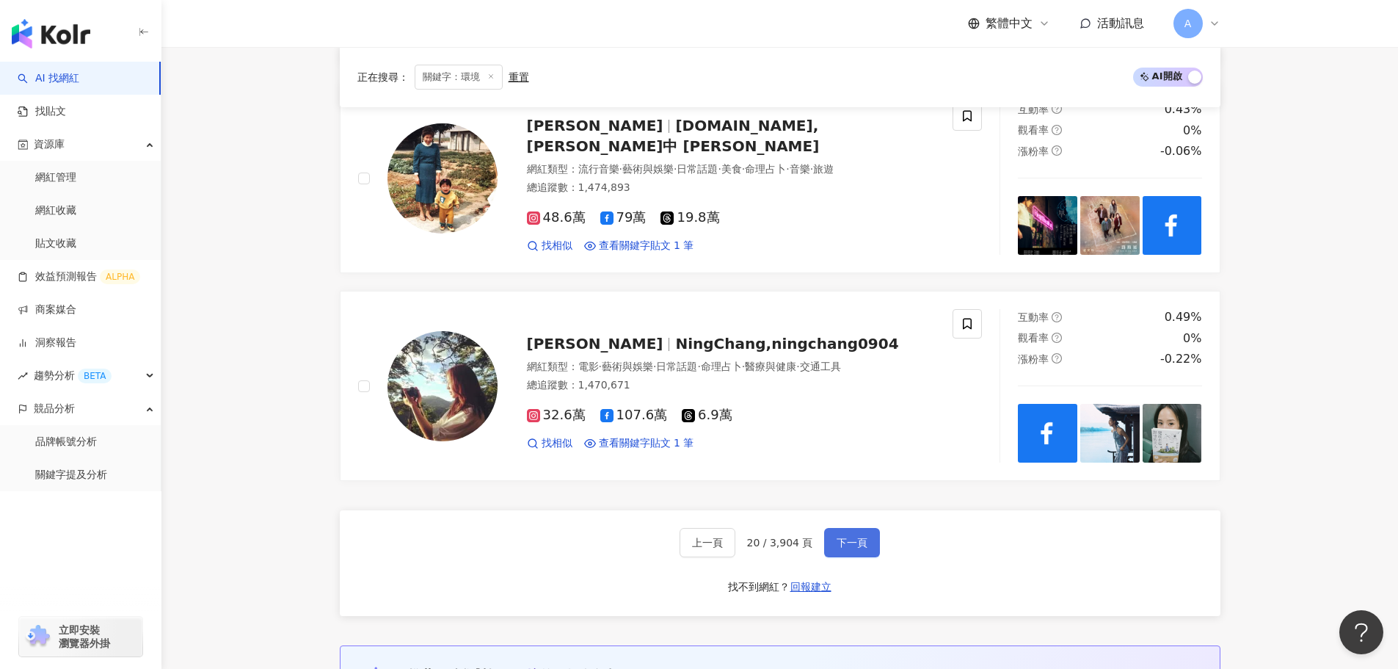
click at [844, 536] on span "下一頁" at bounding box center [852, 542] width 31 height 12
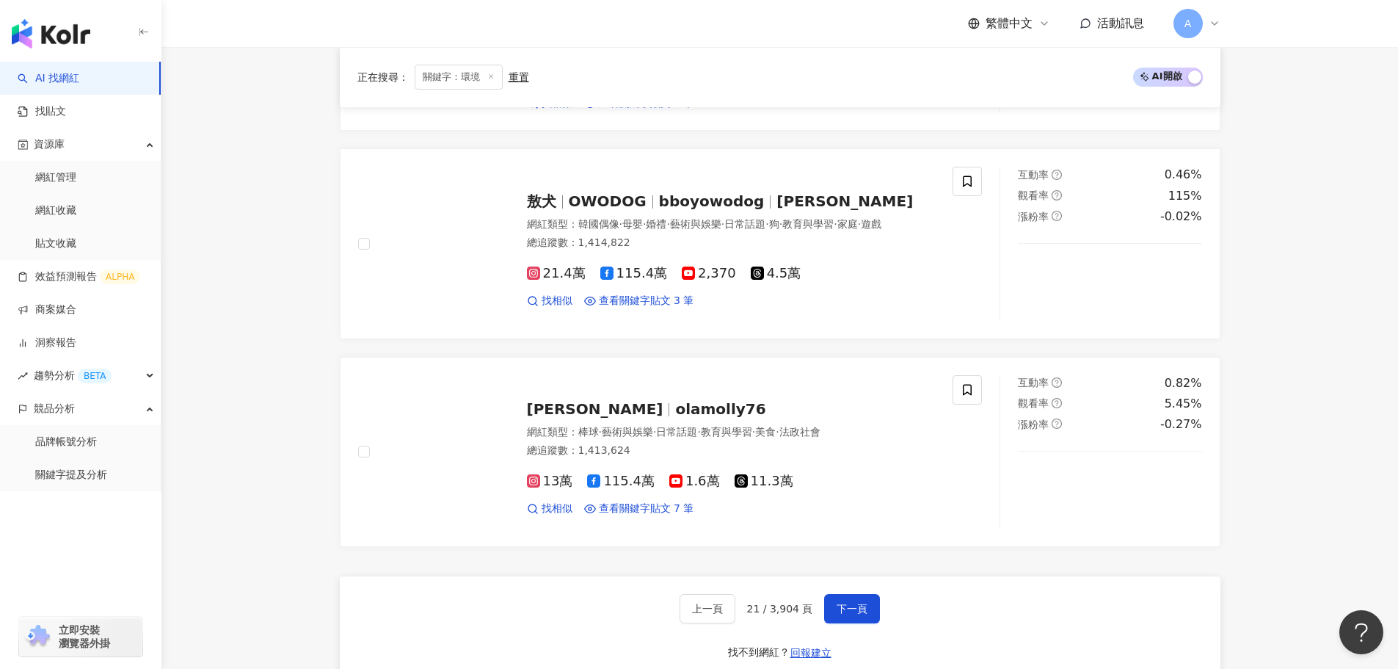
scroll to position [2750, 0]
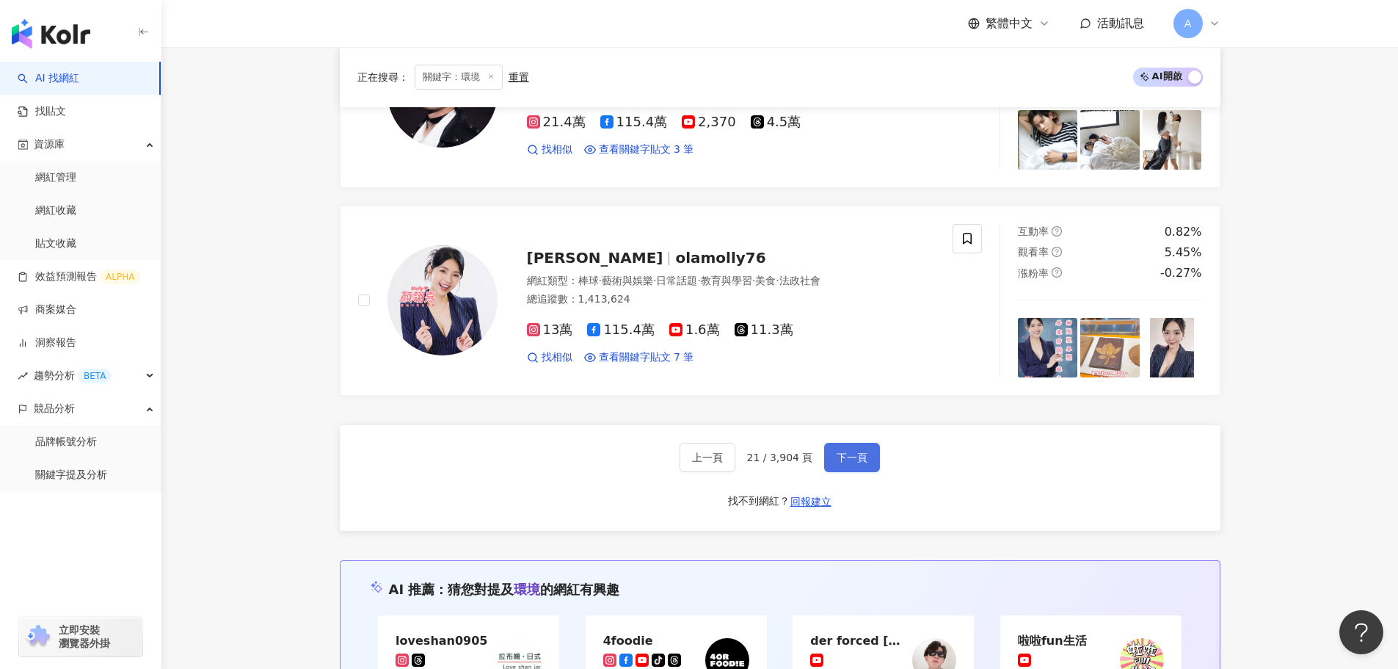
click at [862, 451] on span "下一頁" at bounding box center [852, 457] width 31 height 12
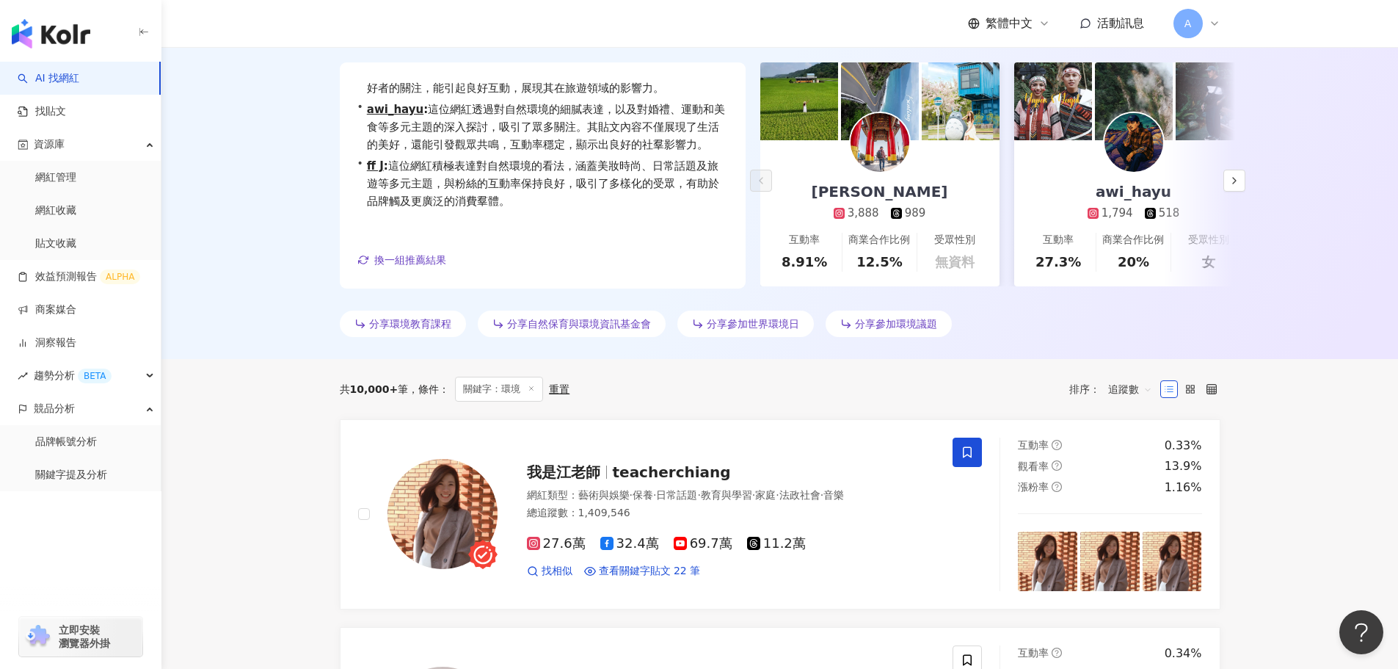
scroll to position [0, 0]
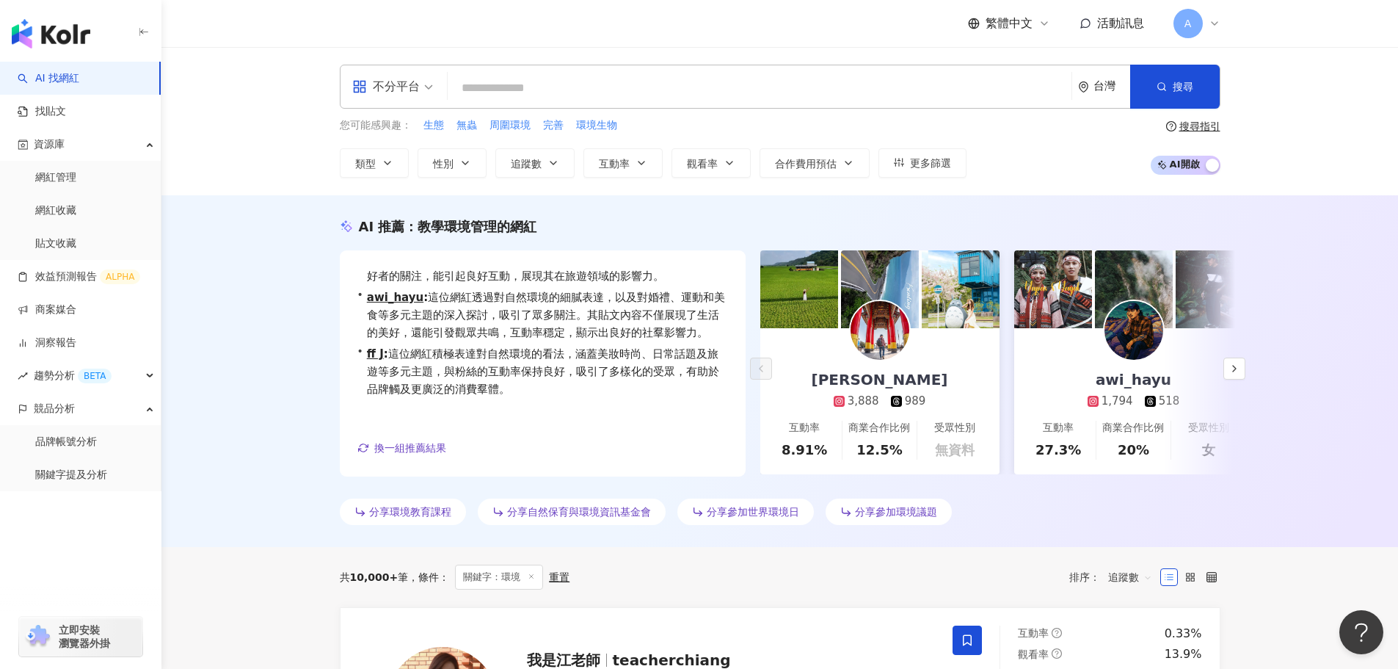
click at [480, 80] on input "search" at bounding box center [760, 88] width 612 height 28
paste input "**********"
type input "**********"
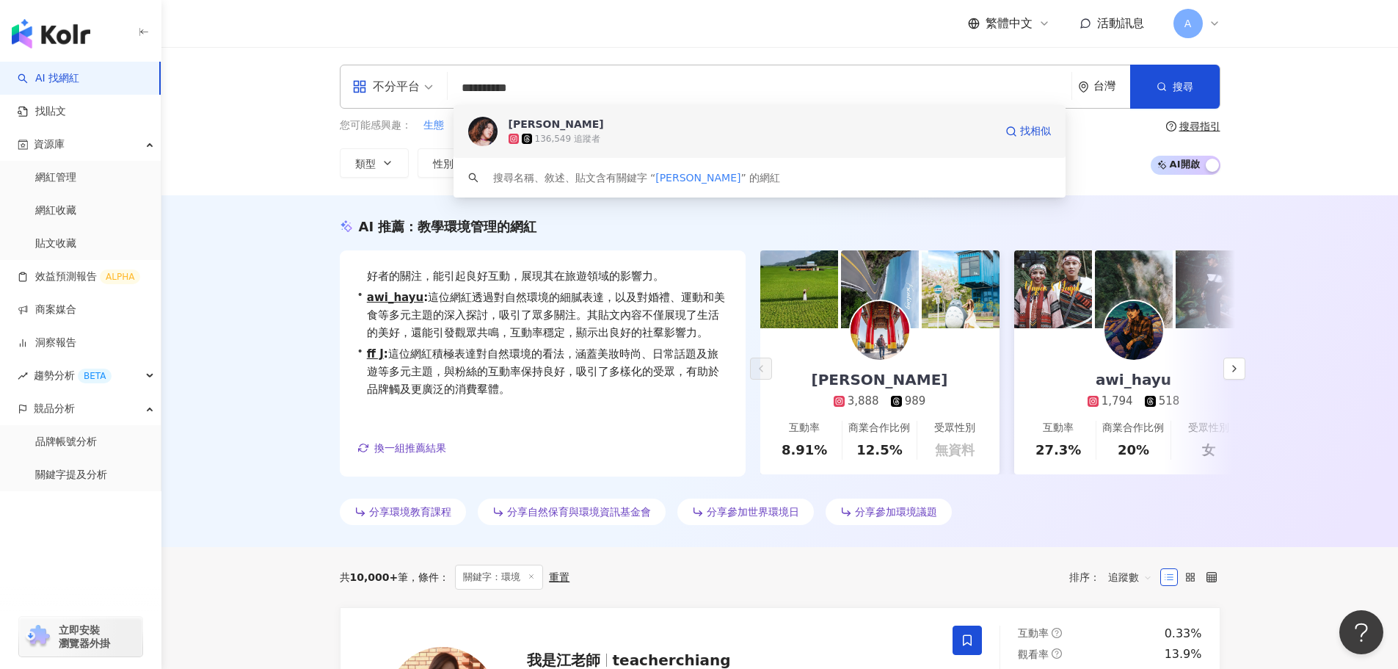
click at [498, 131] on div "李竺芯SiriLee 136,549 追蹤者 找相似" at bounding box center [760, 131] width 612 height 53
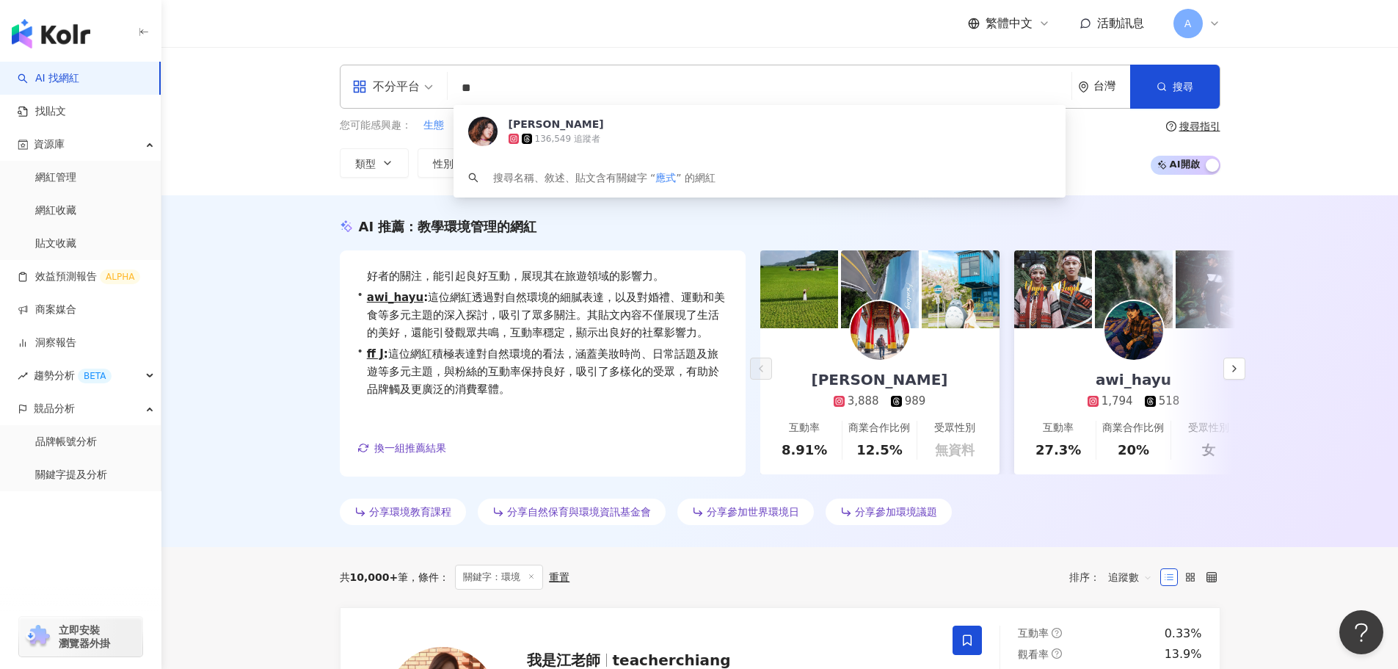
type input "**"
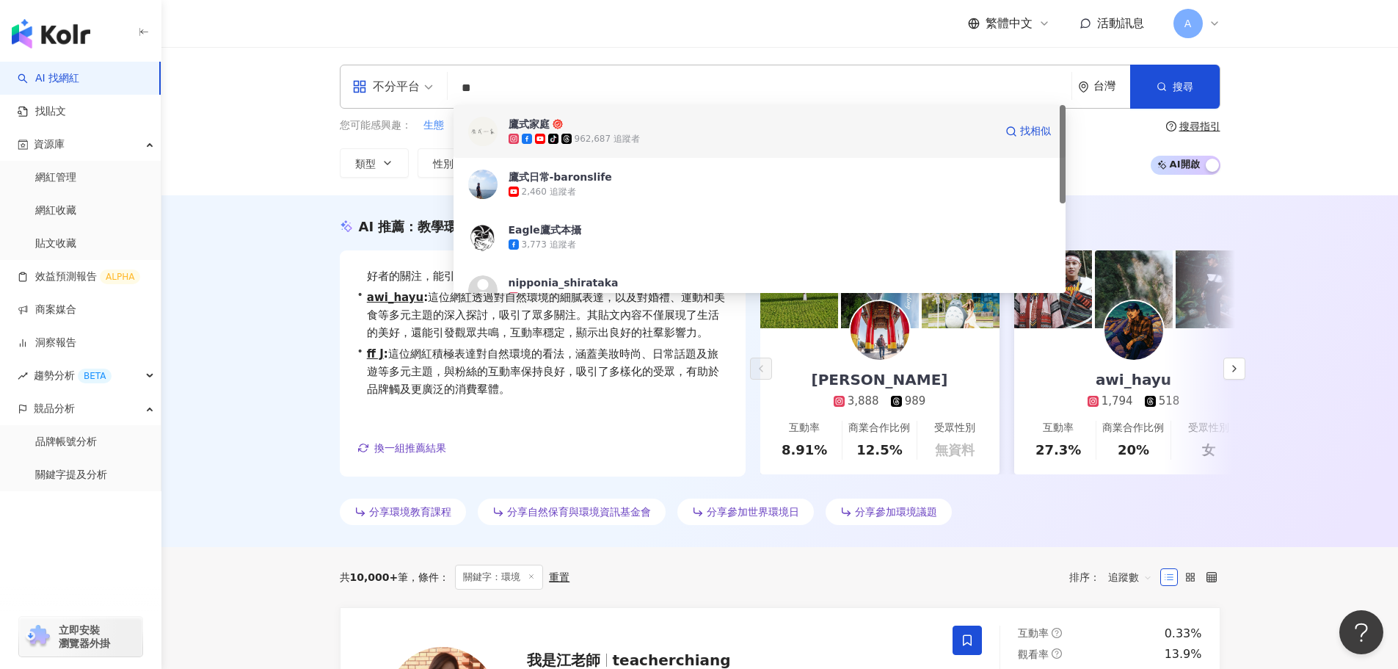
click at [589, 126] on span "鷹式家庭" at bounding box center [752, 124] width 486 height 15
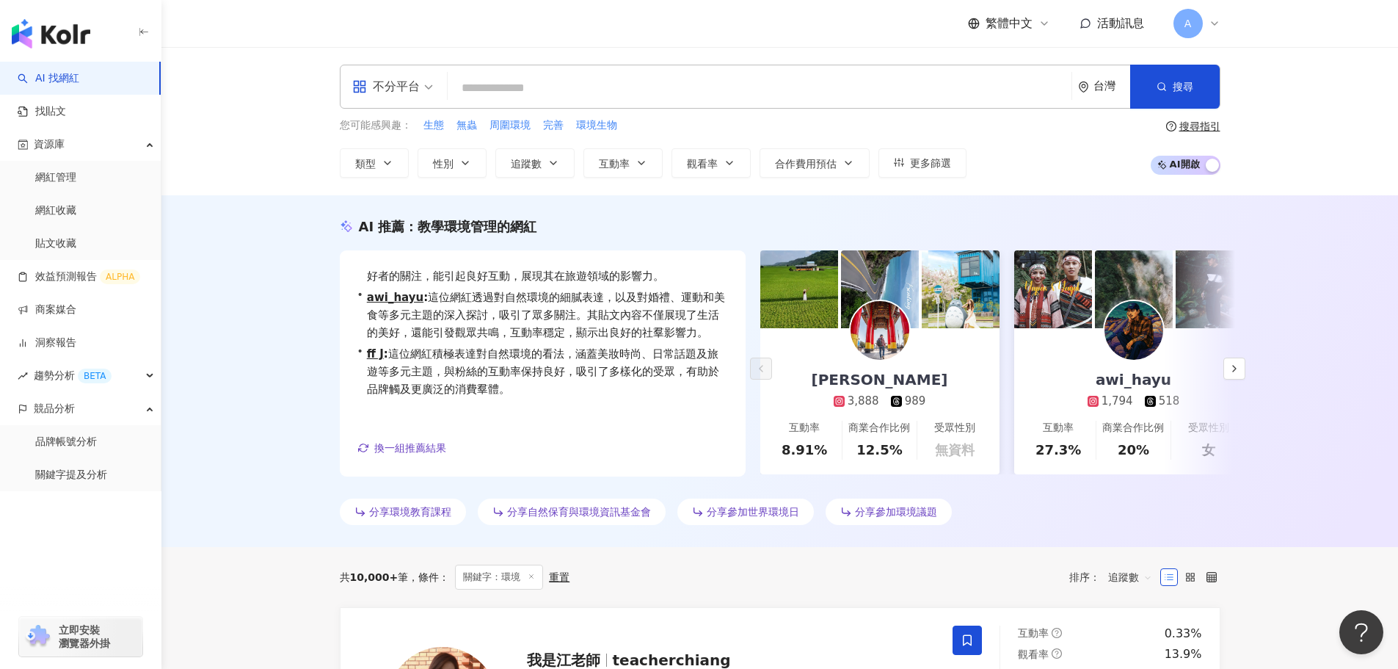
click at [481, 83] on input "search" at bounding box center [760, 88] width 612 height 28
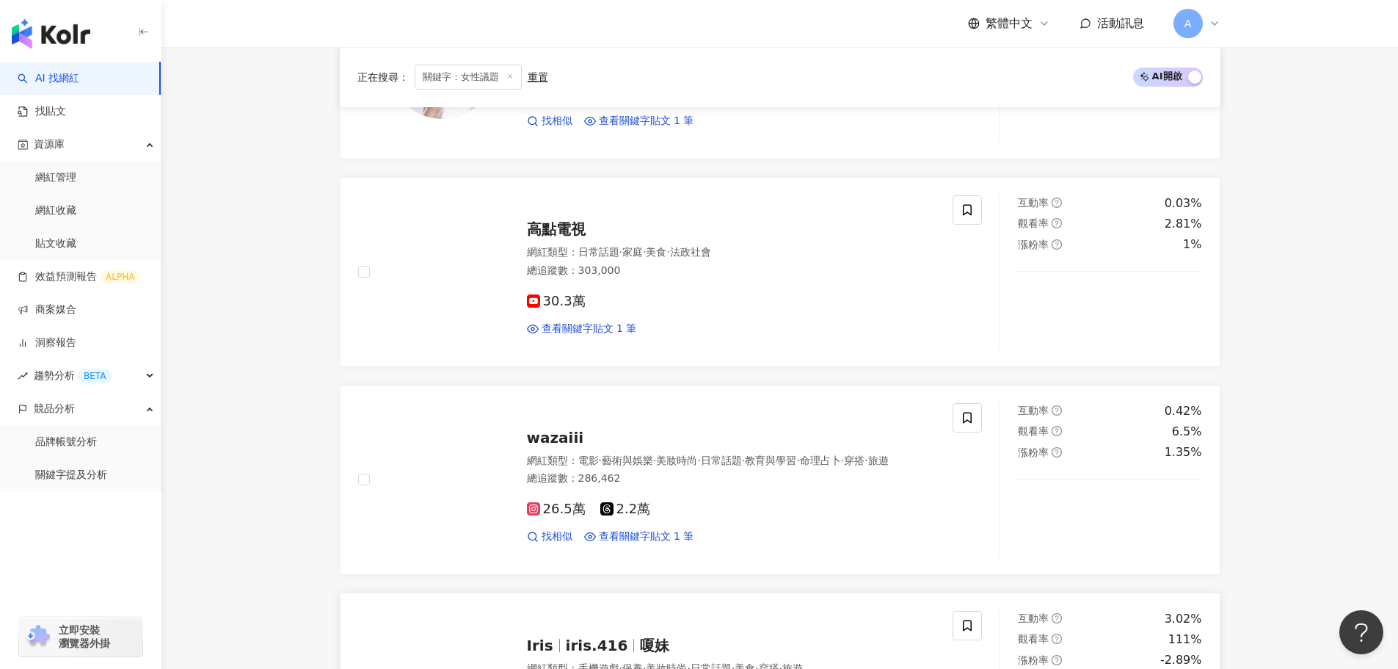
scroll to position [2275, 0]
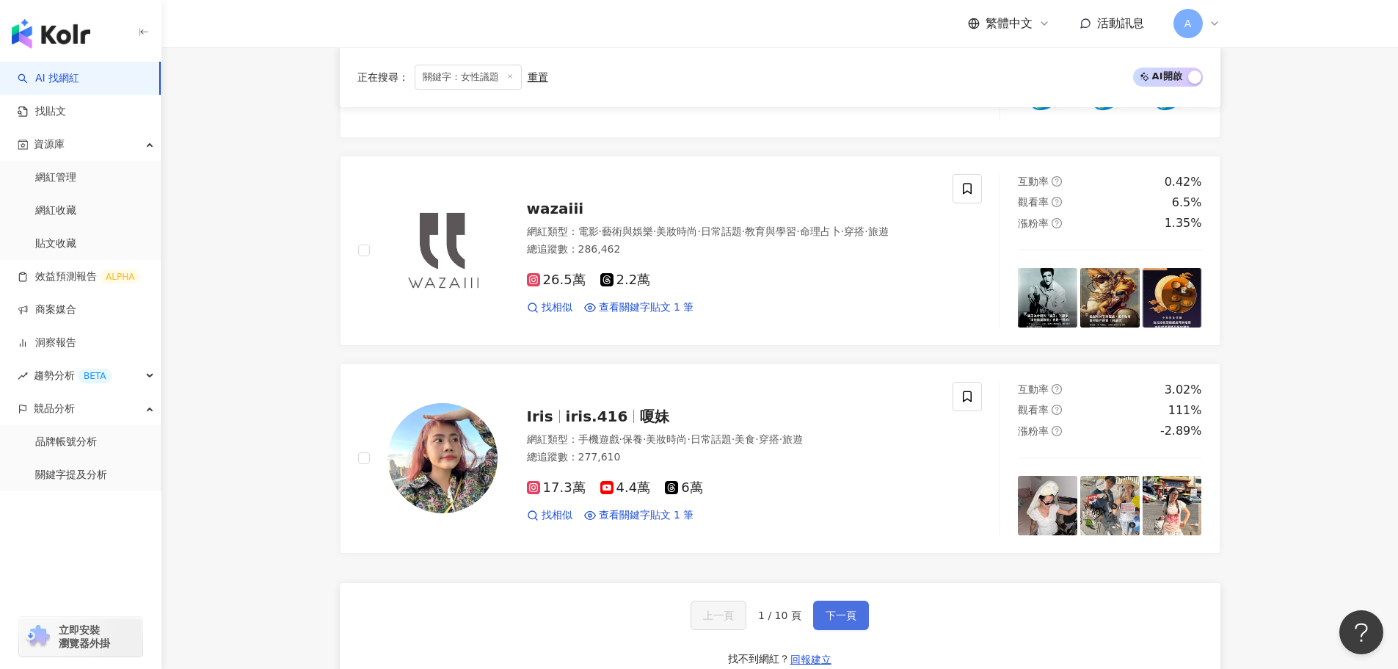
click at [840, 600] on button "下一頁" at bounding box center [841, 614] width 56 height 29
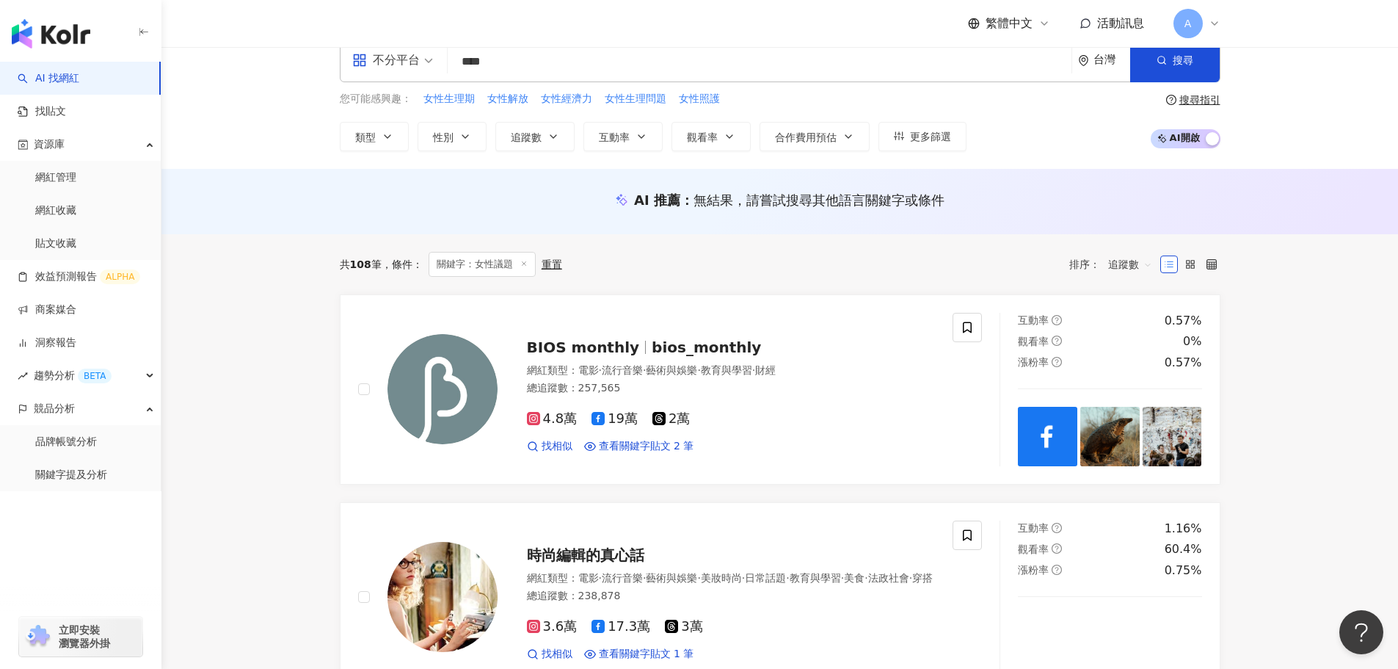
scroll to position [0, 0]
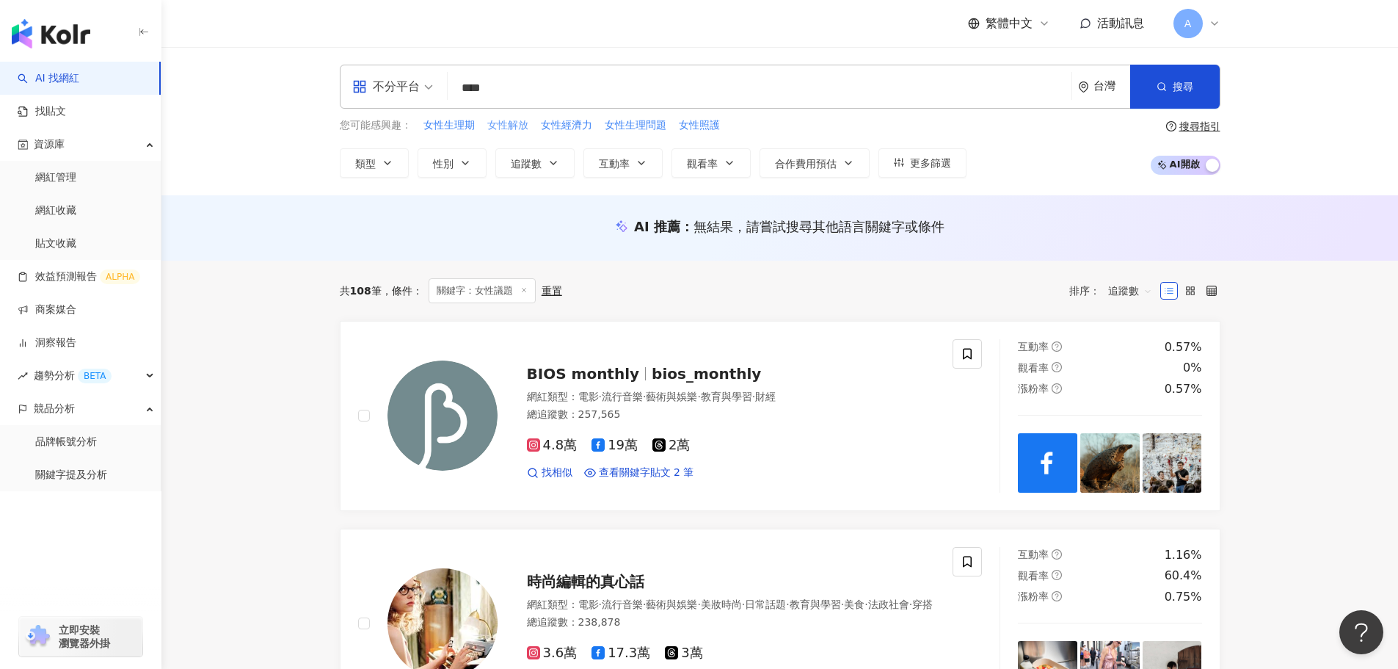
click at [504, 129] on span "女性解放" at bounding box center [507, 125] width 41 height 15
type input "****"
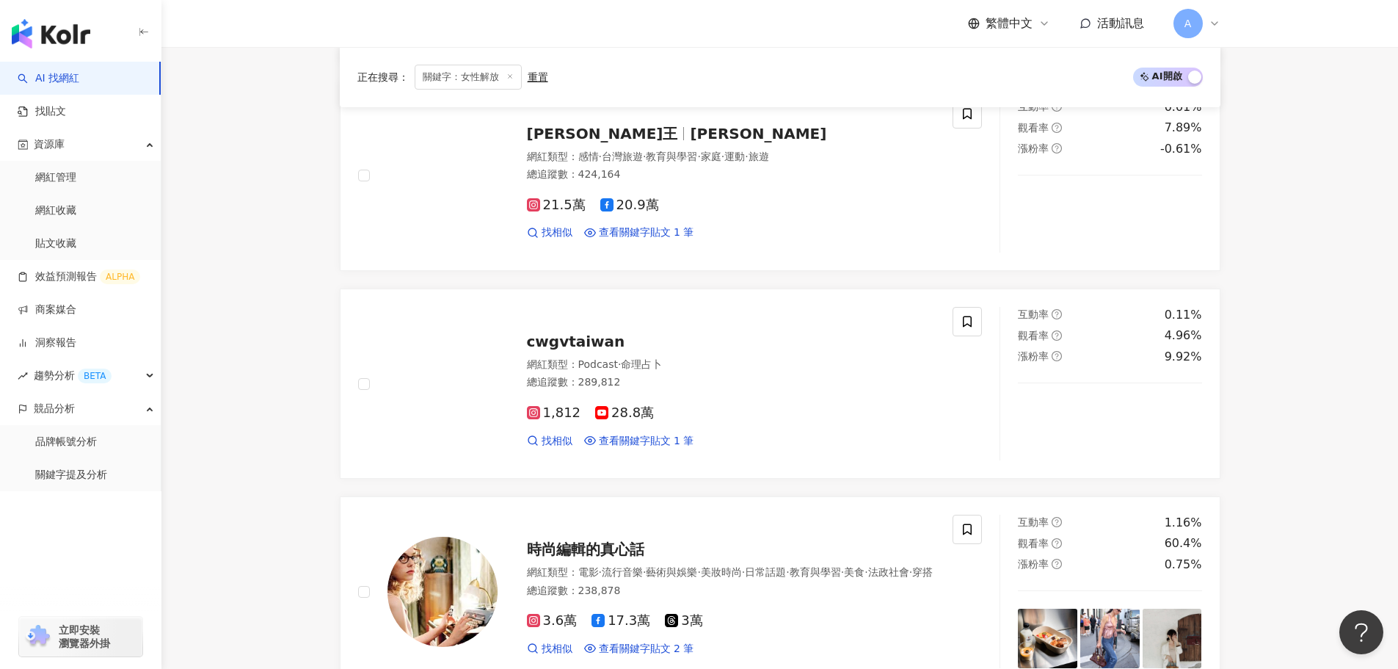
scroll to position [713, 0]
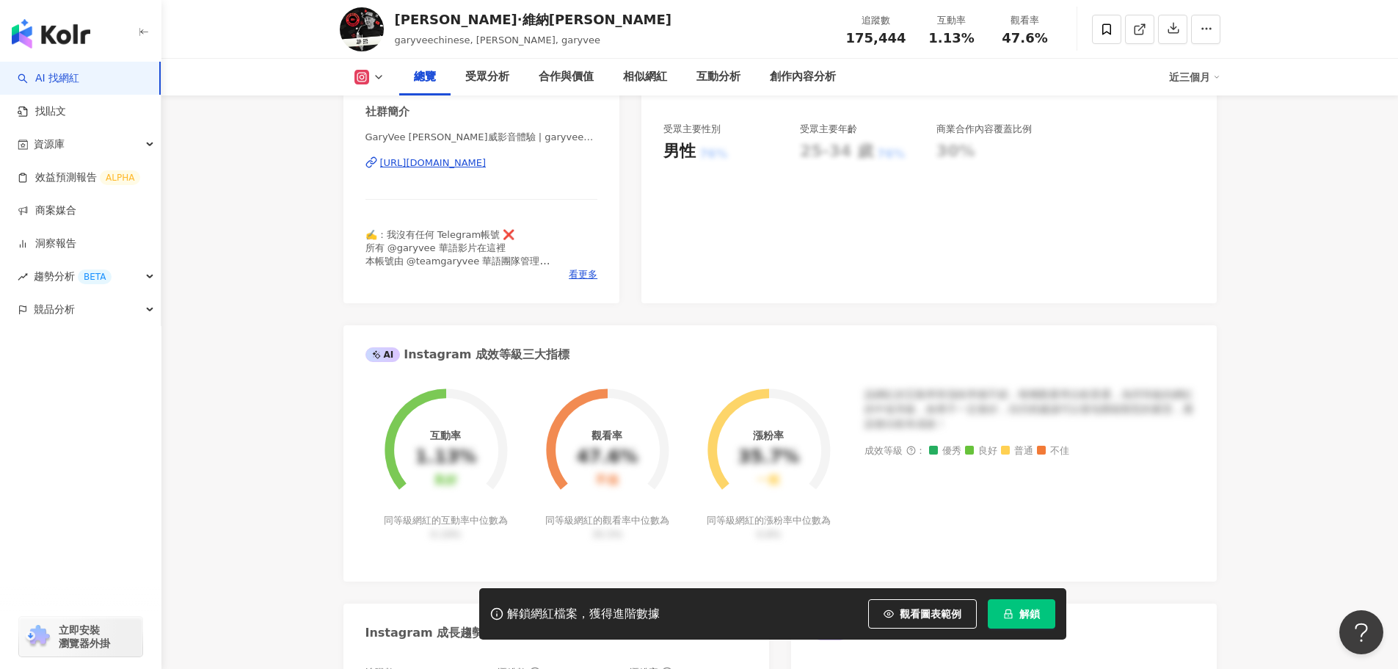
scroll to position [294, 0]
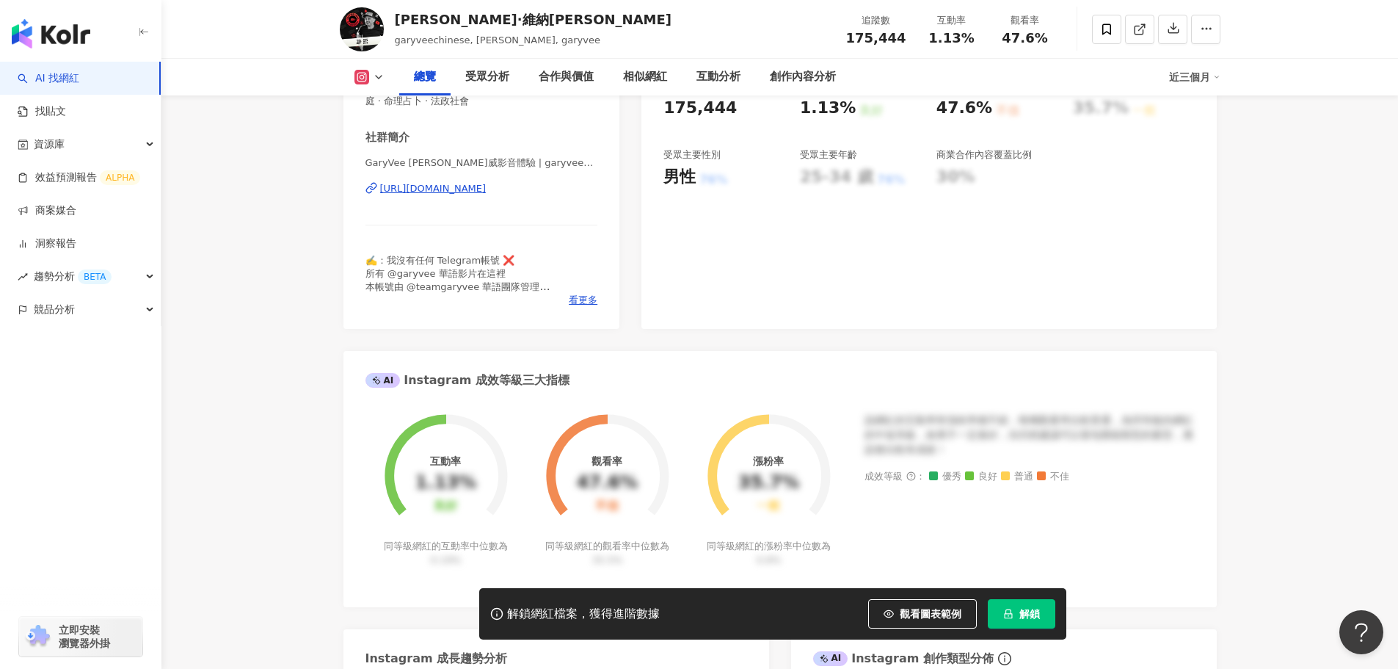
click at [469, 194] on div "https://www.instagram.com/garyveechinese/" at bounding box center [433, 188] width 106 height 13
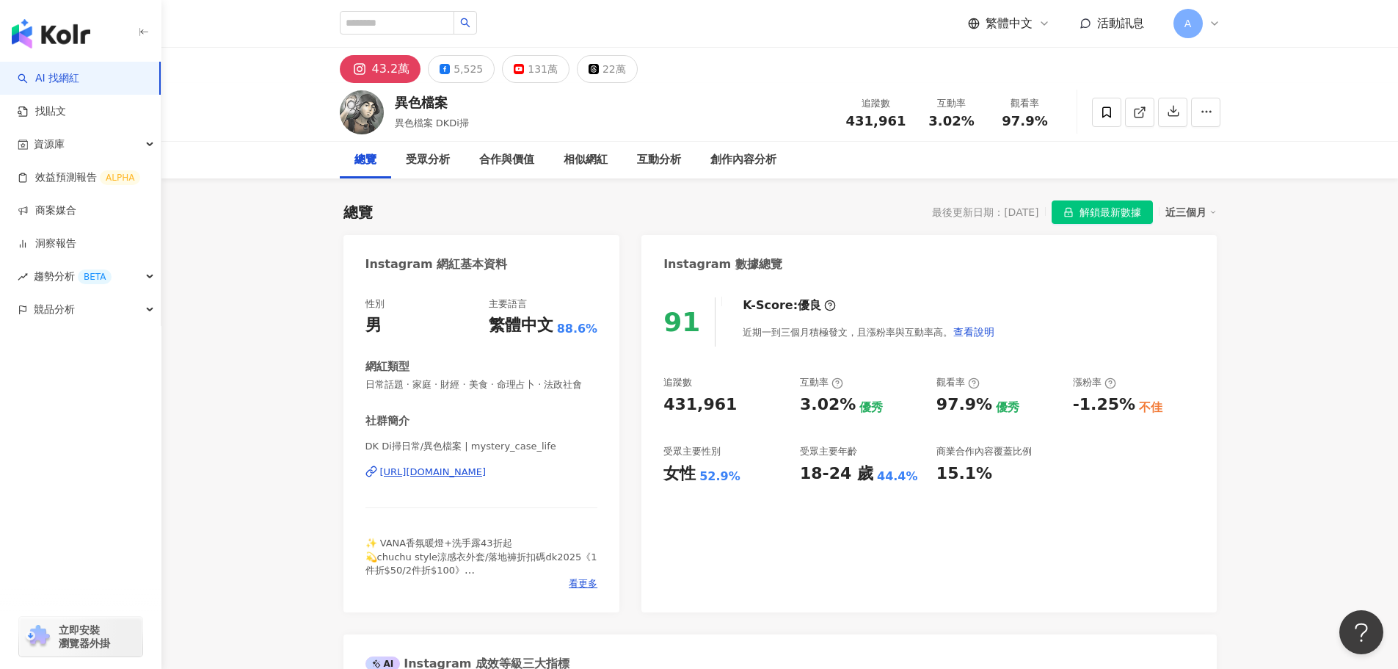
click at [374, 67] on div "43.2萬" at bounding box center [391, 69] width 38 height 21
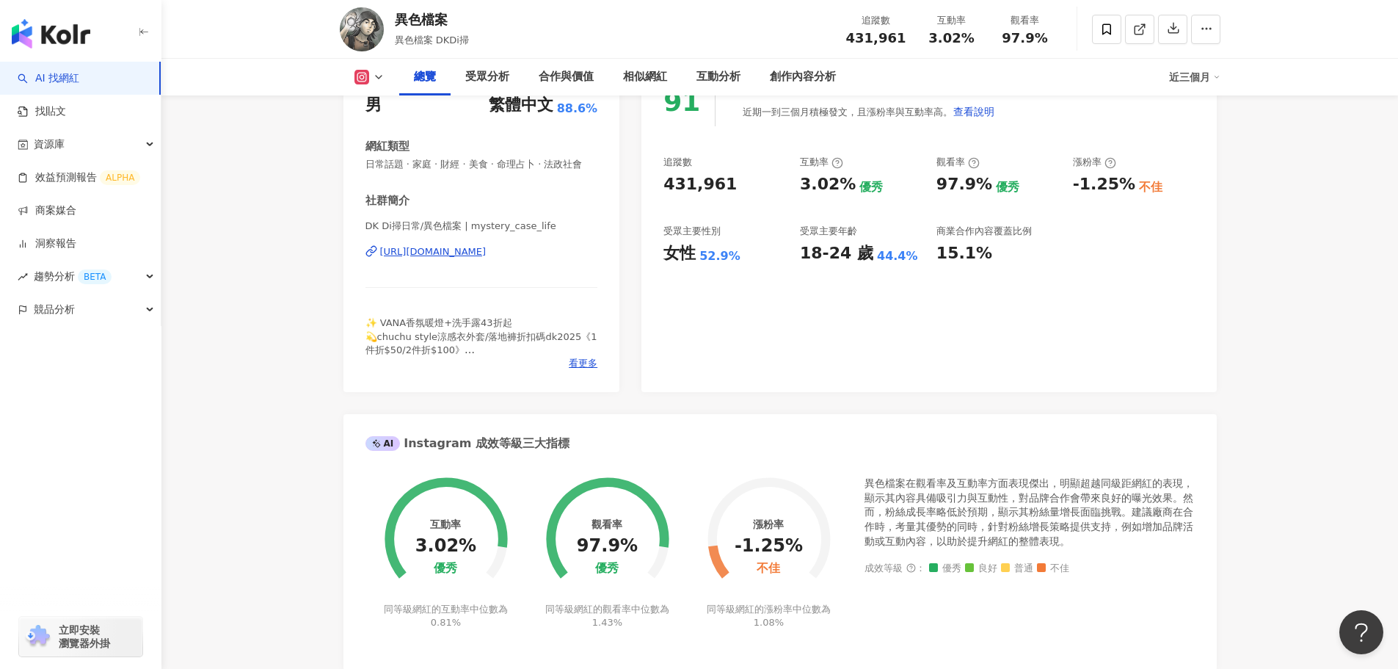
click at [481, 258] on div "[URL][DOMAIN_NAME]" at bounding box center [433, 251] width 106 height 13
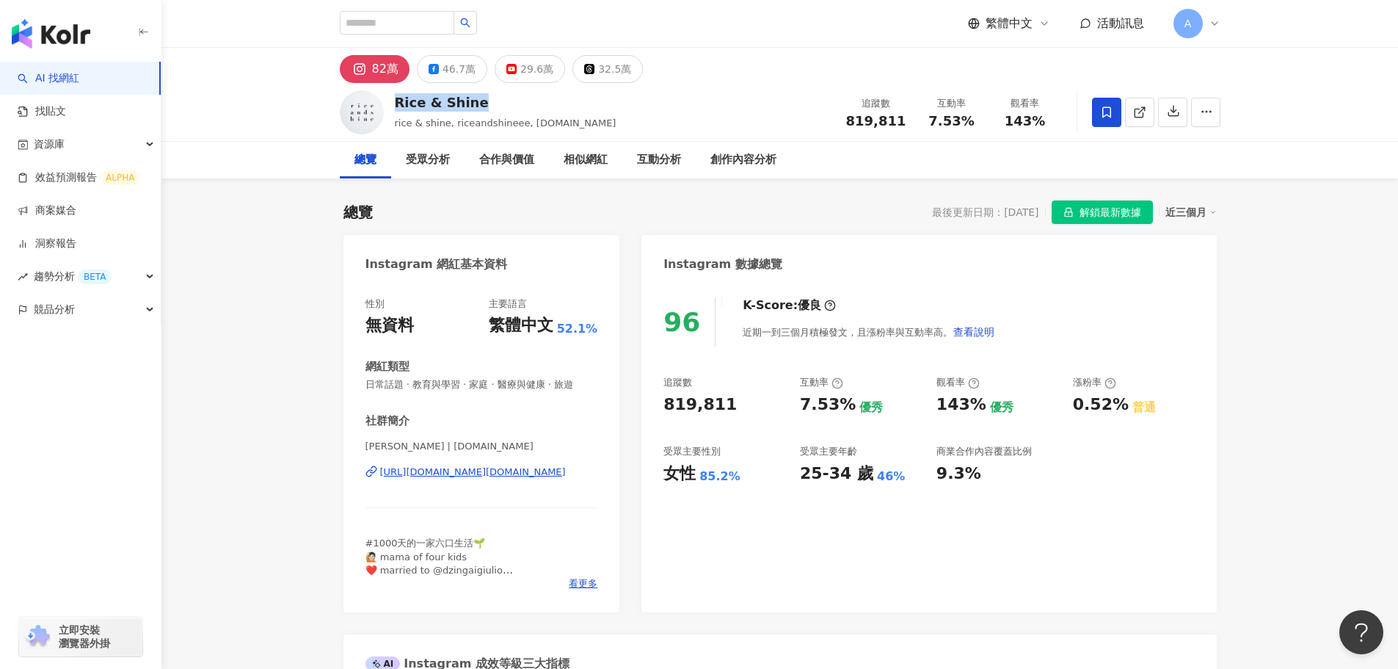
drag, startPoint x: 393, startPoint y: 98, endPoint x: 512, endPoint y: 106, distance: 119.8
click at [512, 106] on div "Rice & Shine rice & shine, riceandshineee, riceandshine.co 追蹤數 819,811 互動率 7.53…" at bounding box center [779, 112] width 939 height 58
copy div "Rice & Shine"
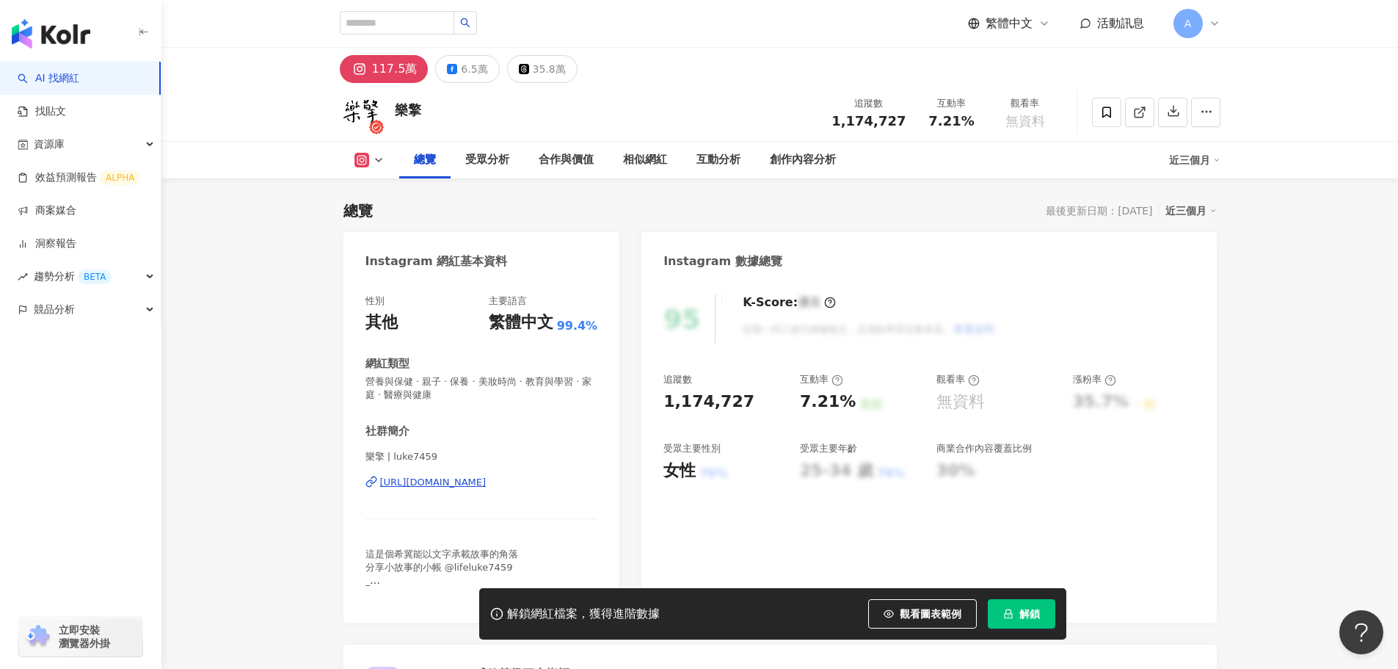
click at [438, 487] on div "[URL][DOMAIN_NAME]" at bounding box center [433, 482] width 106 height 13
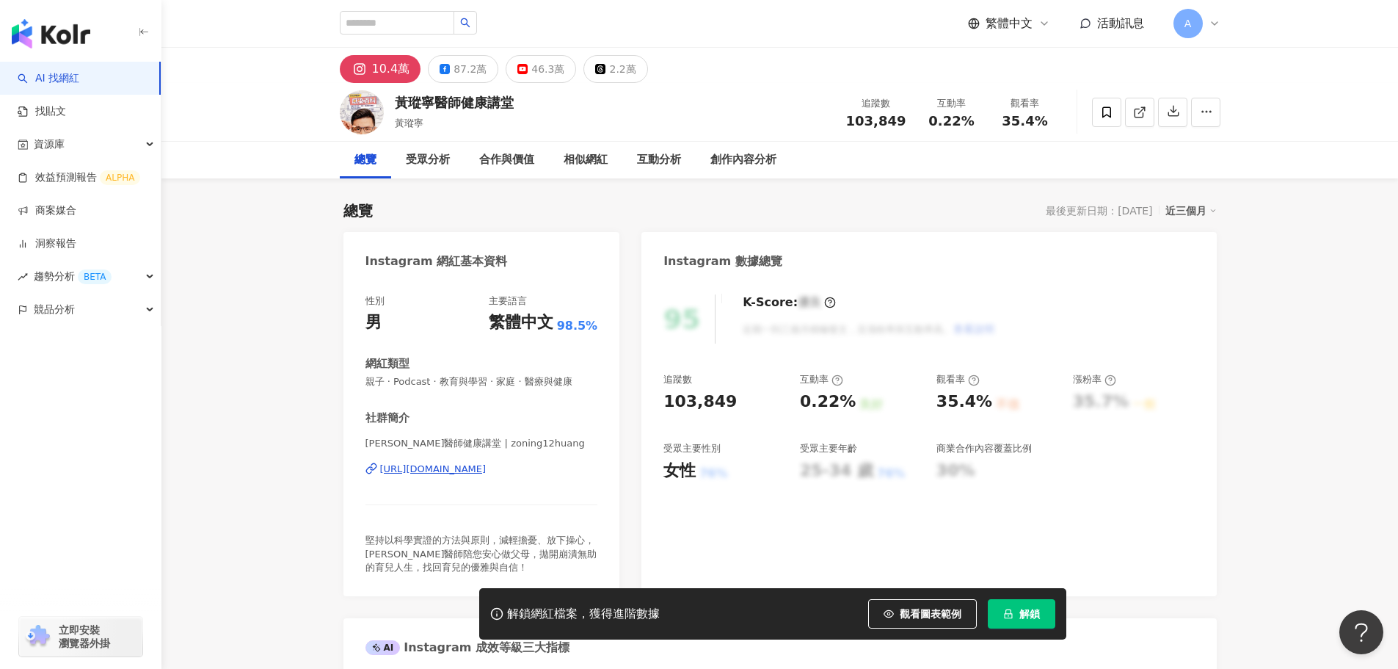
scroll to position [73, 0]
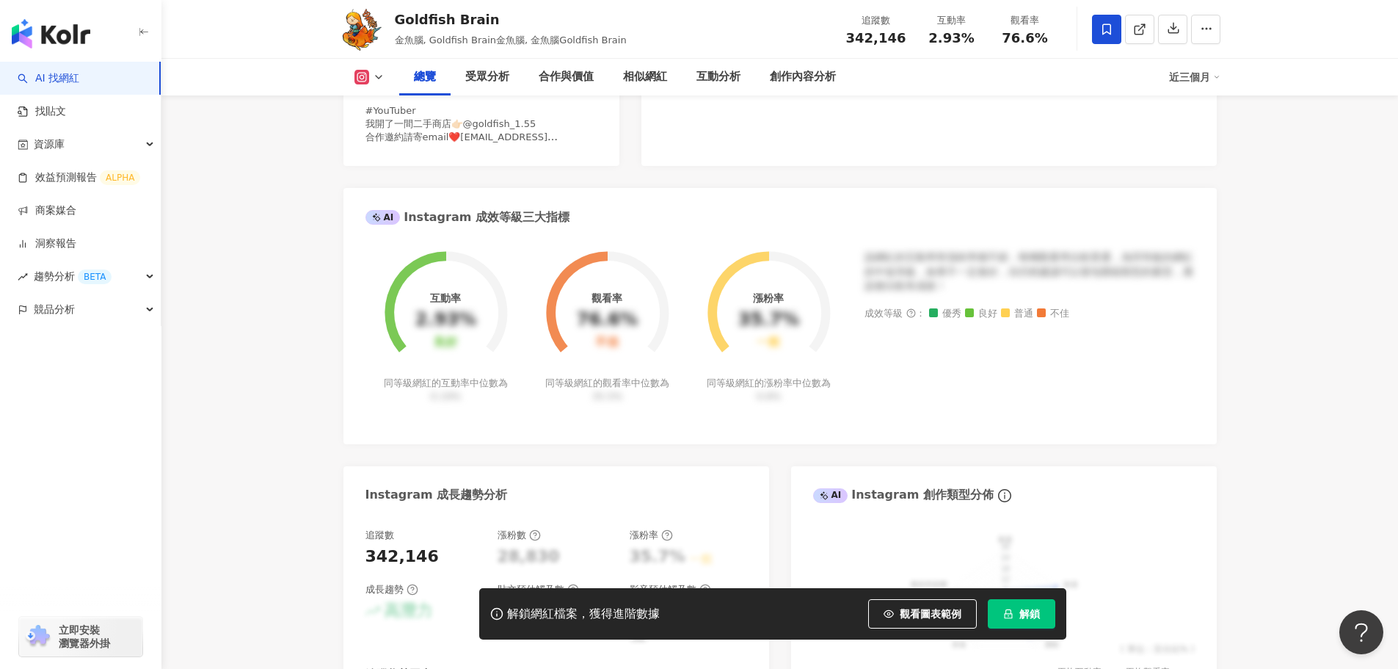
scroll to position [220, 0]
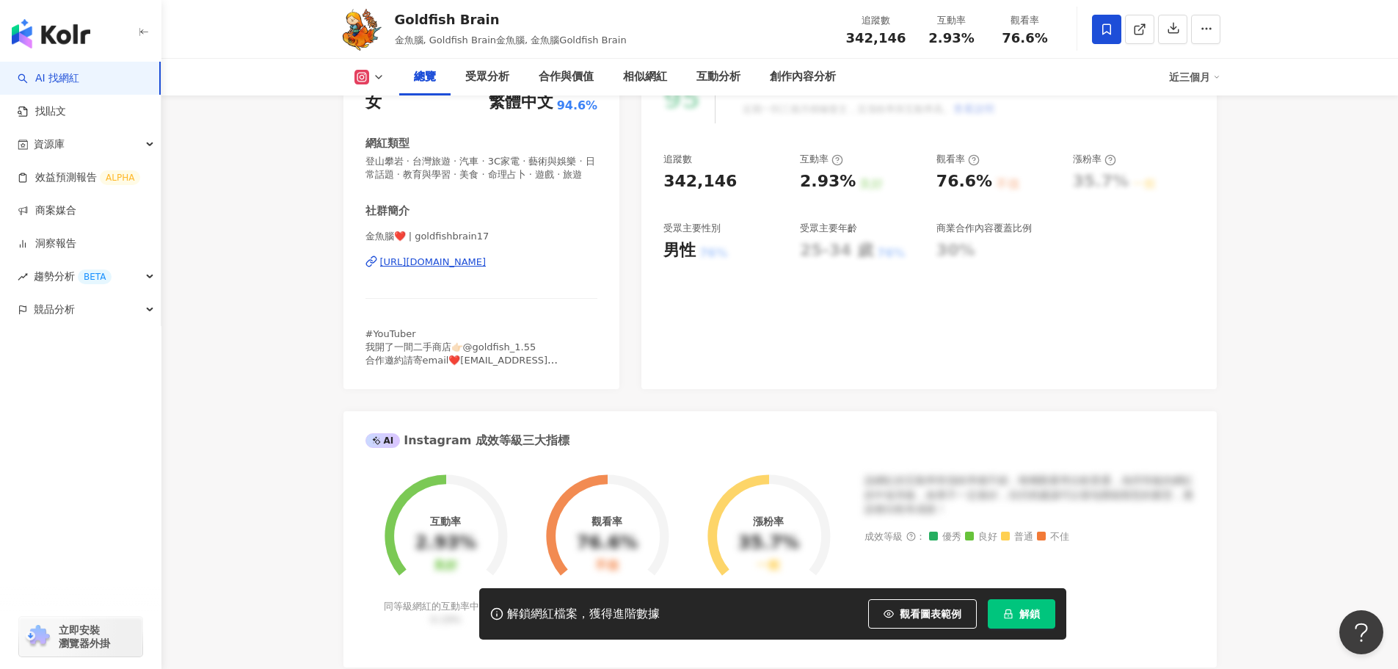
click at [487, 269] on div "https://www.instagram.com/goldfishbrain17/" at bounding box center [433, 261] width 106 height 13
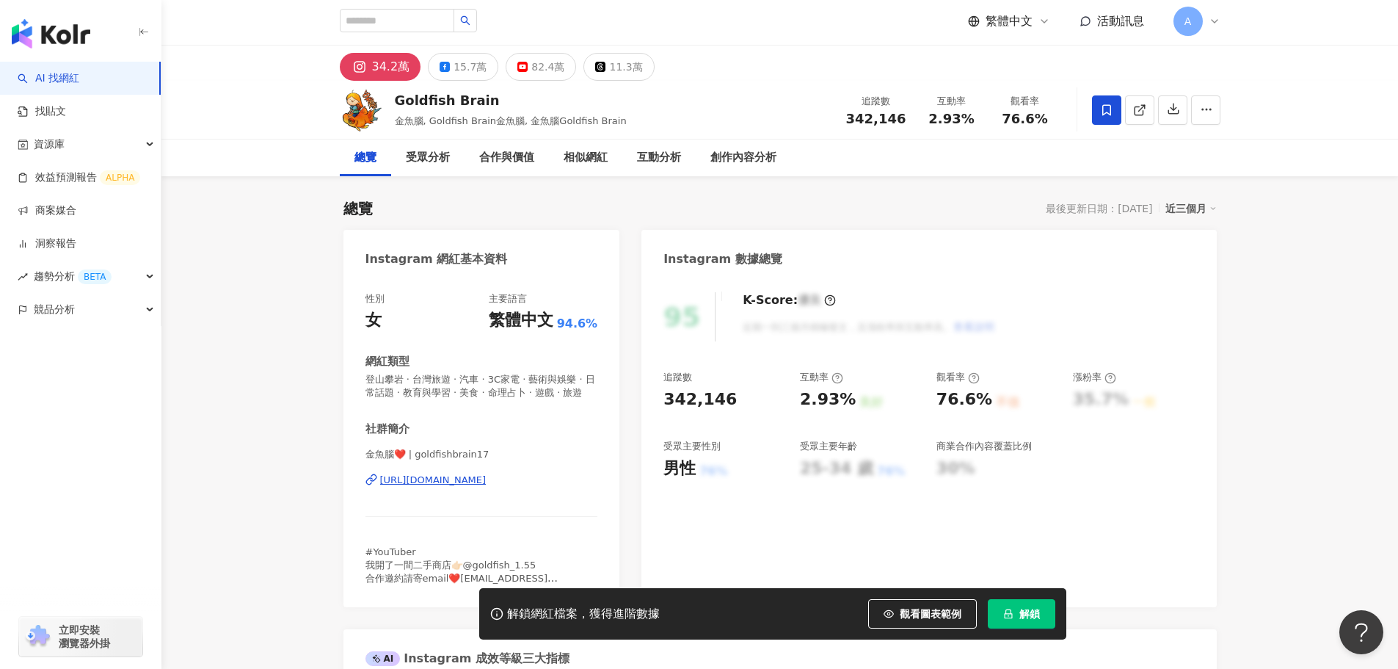
scroll to position [0, 0]
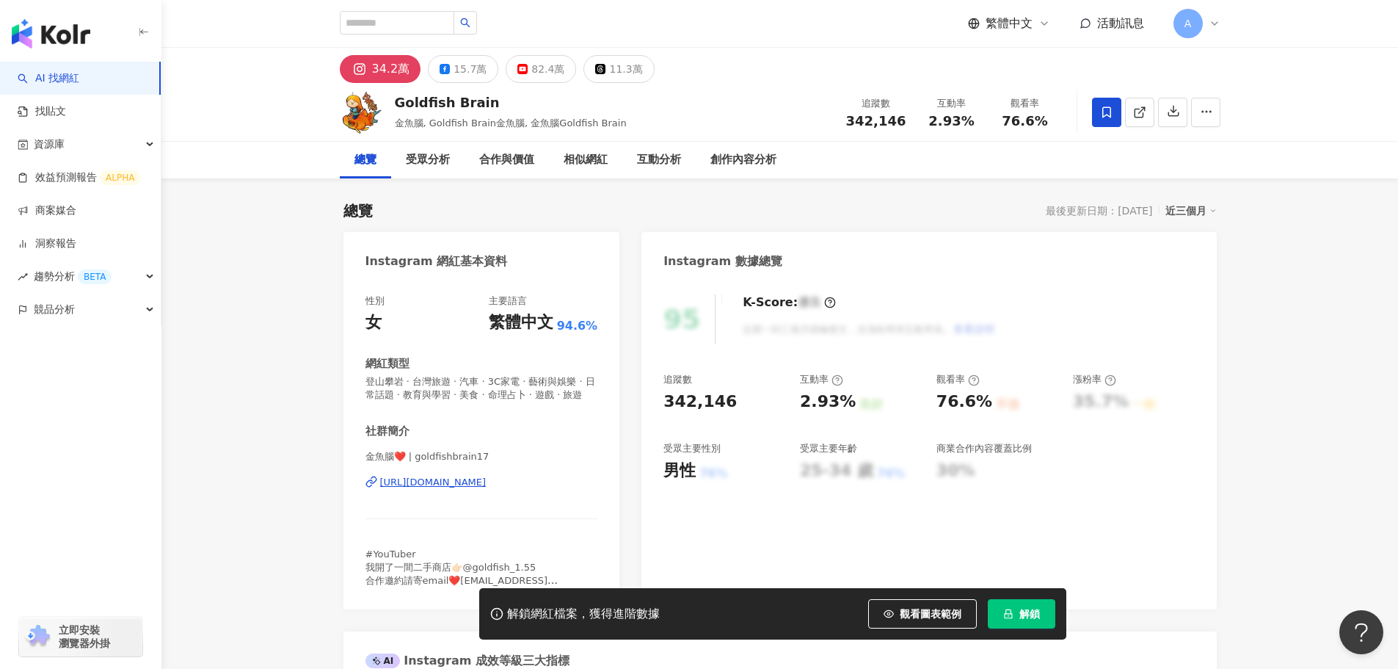
click at [428, 208] on div "總覽 最後更新日期：2025/8/19 近三個月" at bounding box center [779, 210] width 873 height 21
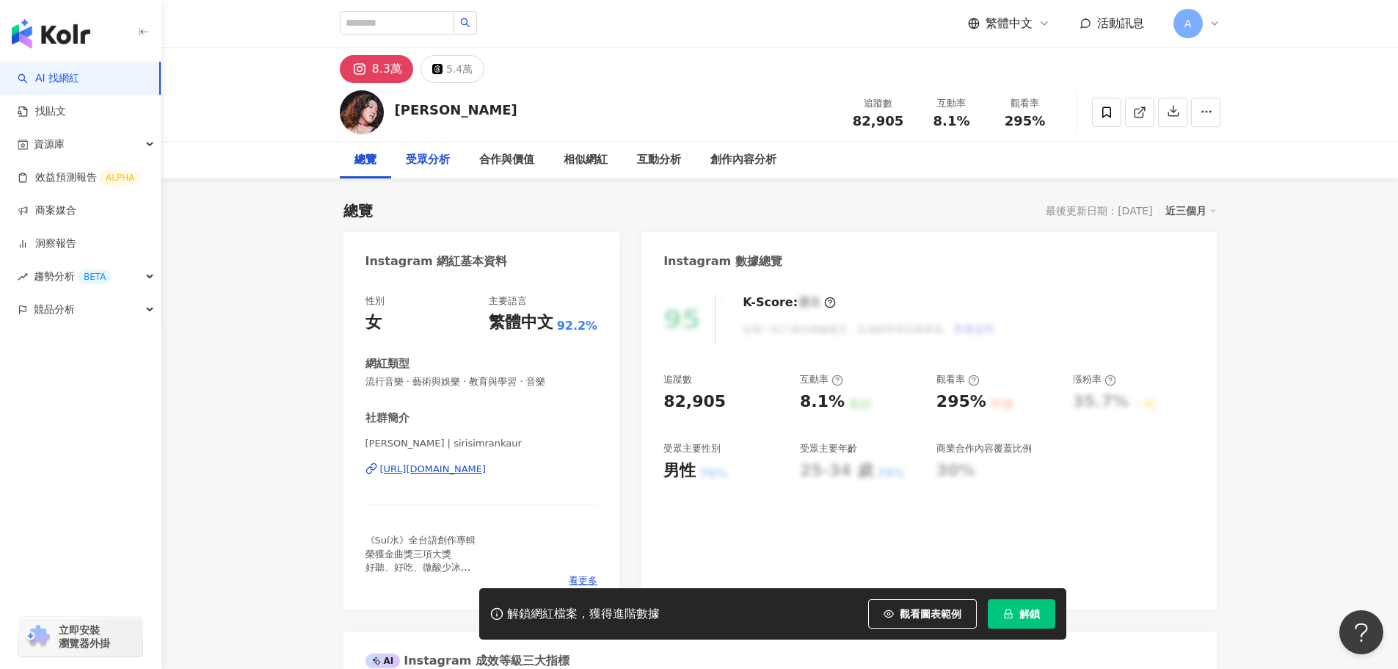
click at [431, 151] on div "受眾分析" at bounding box center [428, 160] width 44 height 18
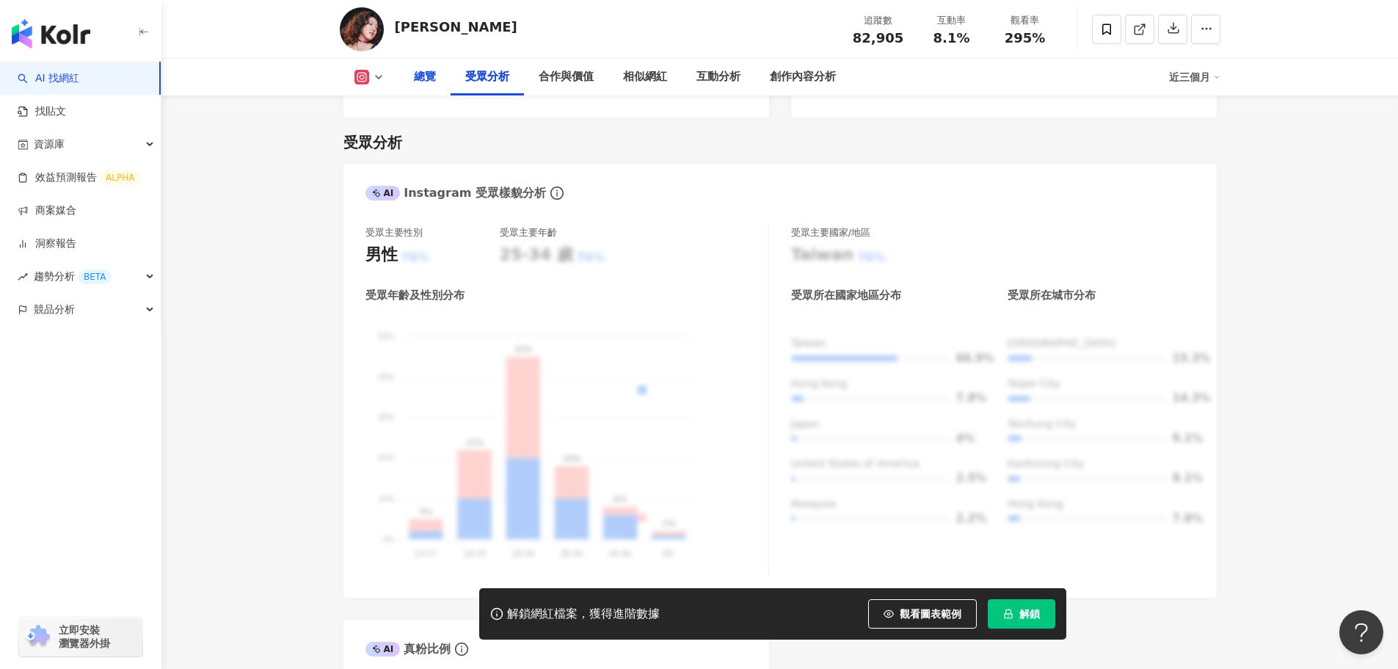
click at [431, 84] on div "總覽" at bounding box center [425, 77] width 22 height 18
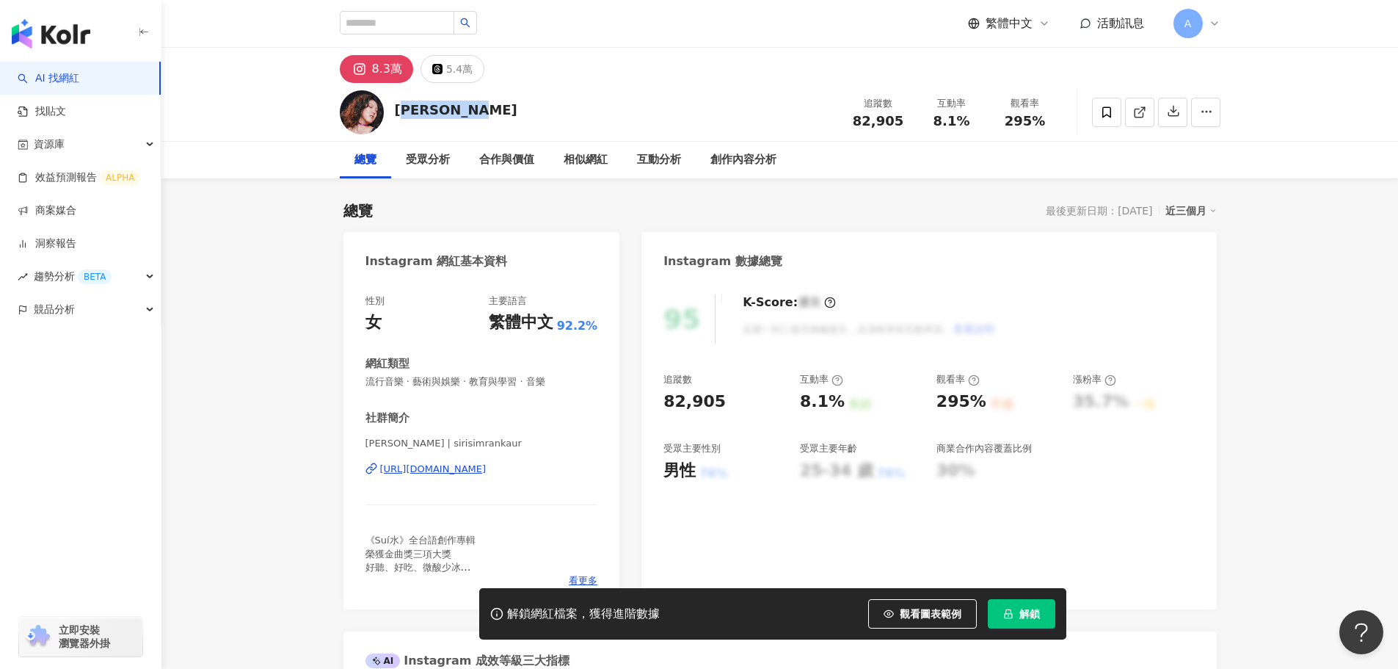
drag, startPoint x: 401, startPoint y: 111, endPoint x: 496, endPoint y: 117, distance: 94.8
click at [536, 111] on div "李竺芯SiriLee 追蹤數 82,905 互動率 8.1% 觀看率 295%" at bounding box center [779, 112] width 939 height 58
drag, startPoint x: 395, startPoint y: 111, endPoint x: 541, endPoint y: 114, distance: 146.1
click at [541, 114] on div "李竺芯SiriLee 追蹤數 82,905 互動率 8.1% 觀看率 295%" at bounding box center [779, 112] width 939 height 58
copy div "李竺芯SiriLee"
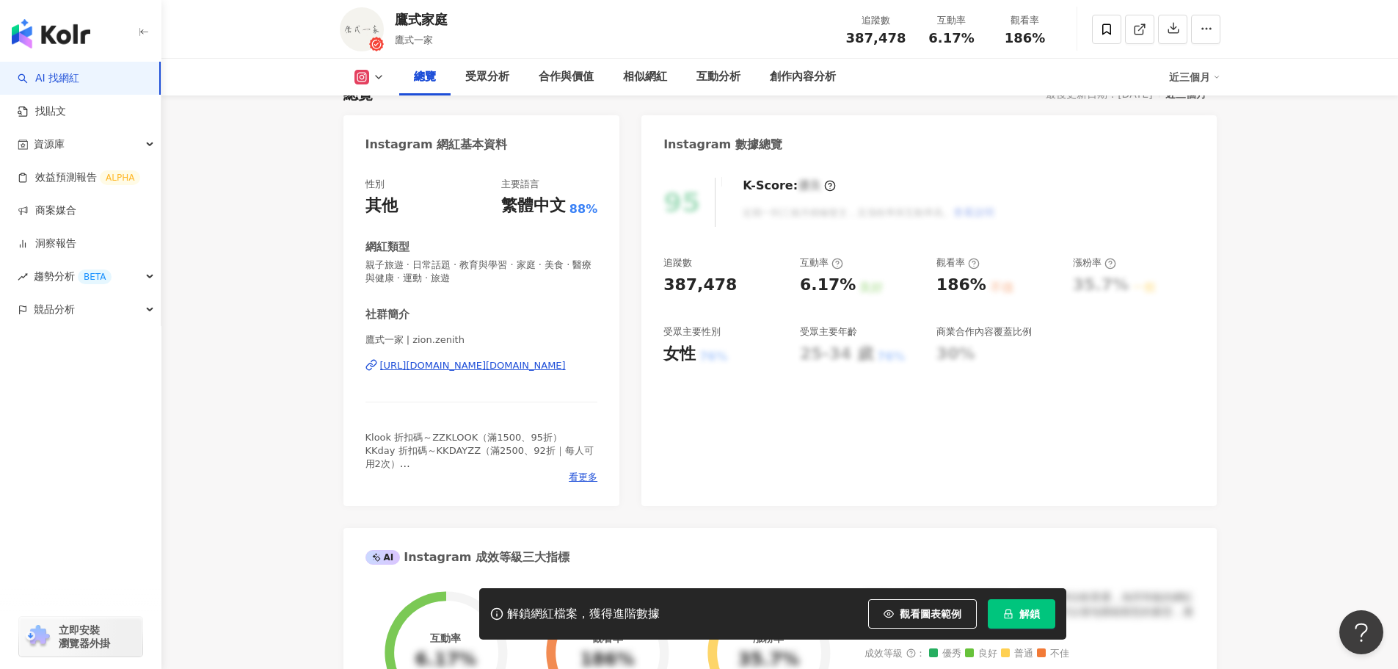
scroll to position [73, 0]
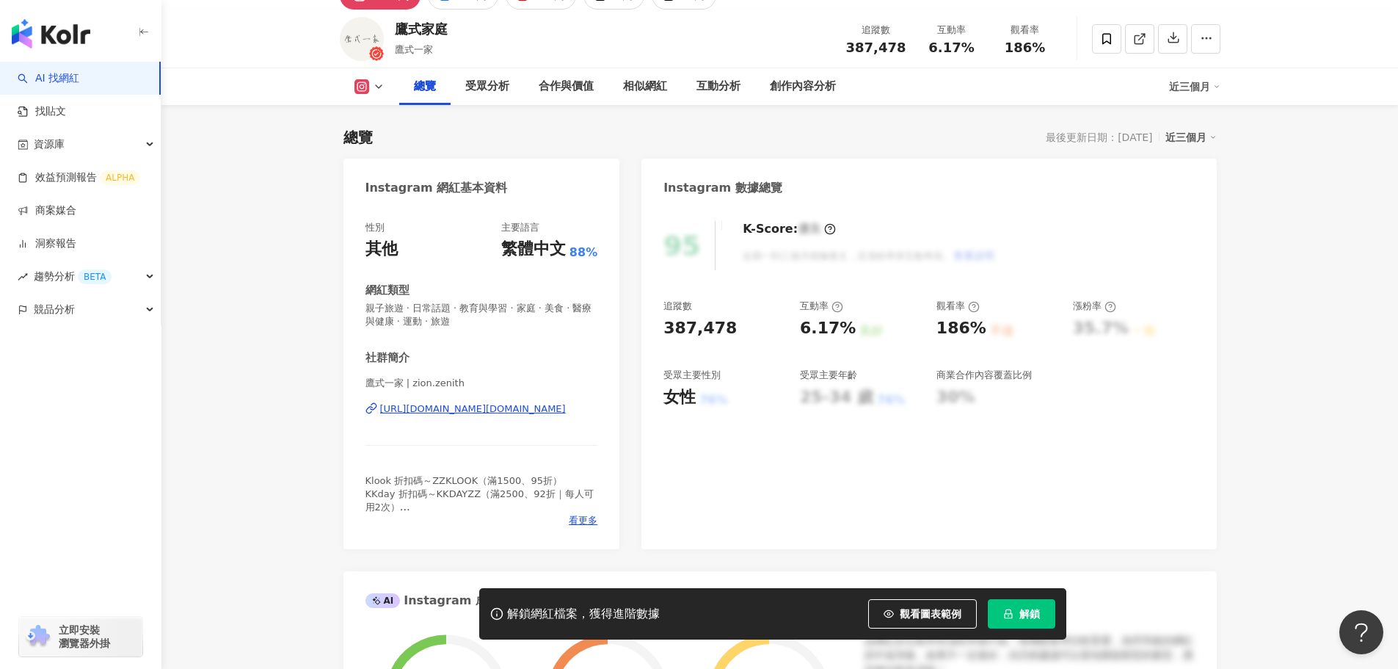
click at [429, 407] on div "https://www.instagram.com/zion.zenith/" at bounding box center [473, 408] width 186 height 13
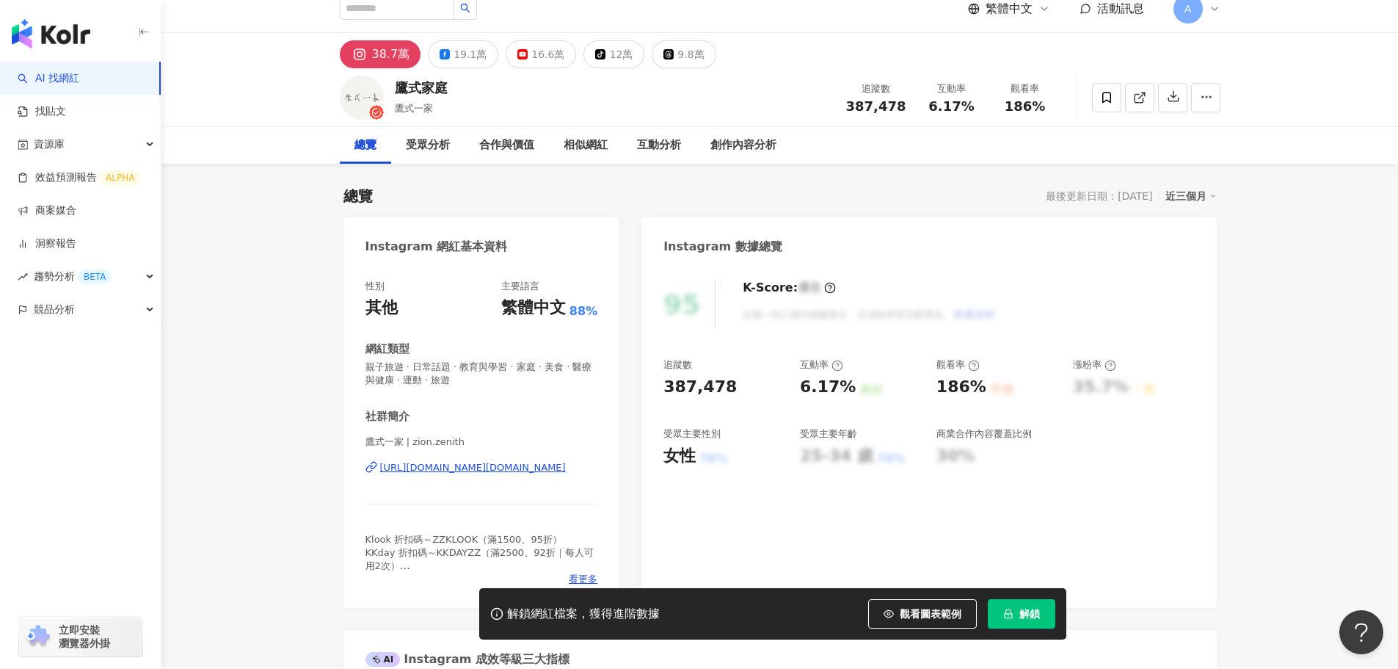
scroll to position [0, 0]
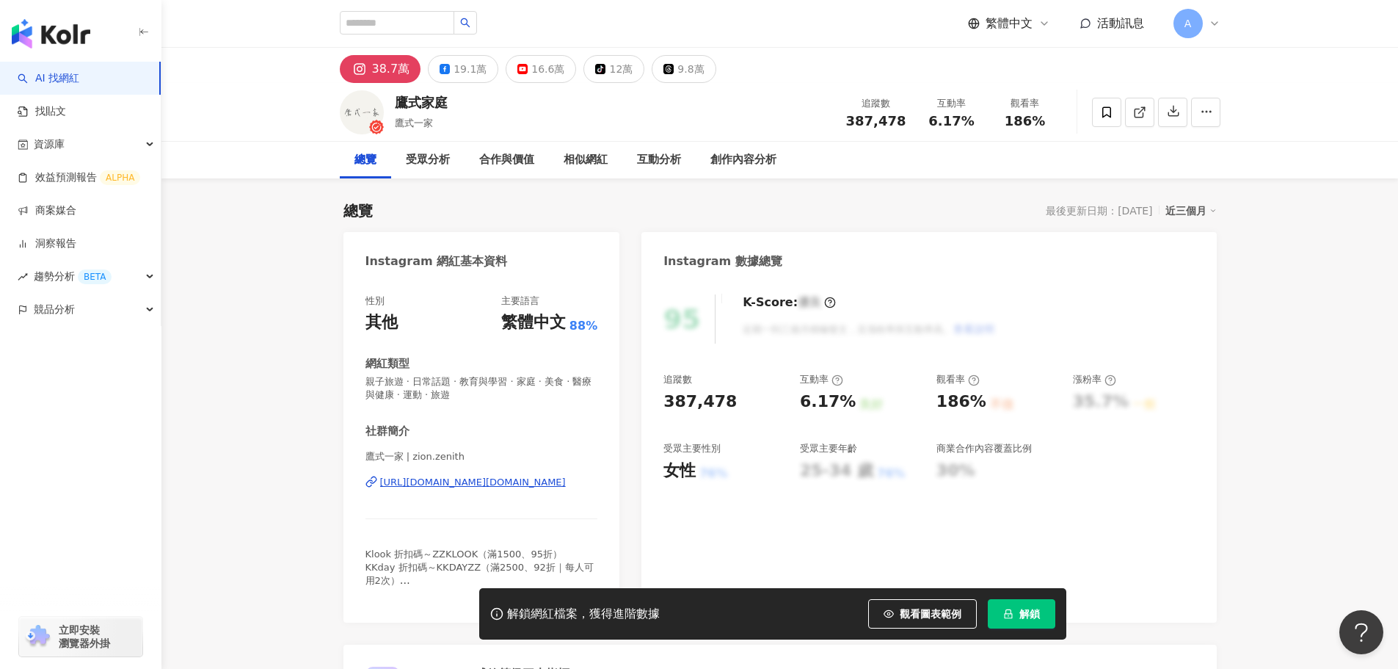
drag, startPoint x: 509, startPoint y: 145, endPoint x: 506, endPoint y: 155, distance: 10.0
click at [509, 149] on div "合作與價值" at bounding box center [507, 160] width 84 height 37
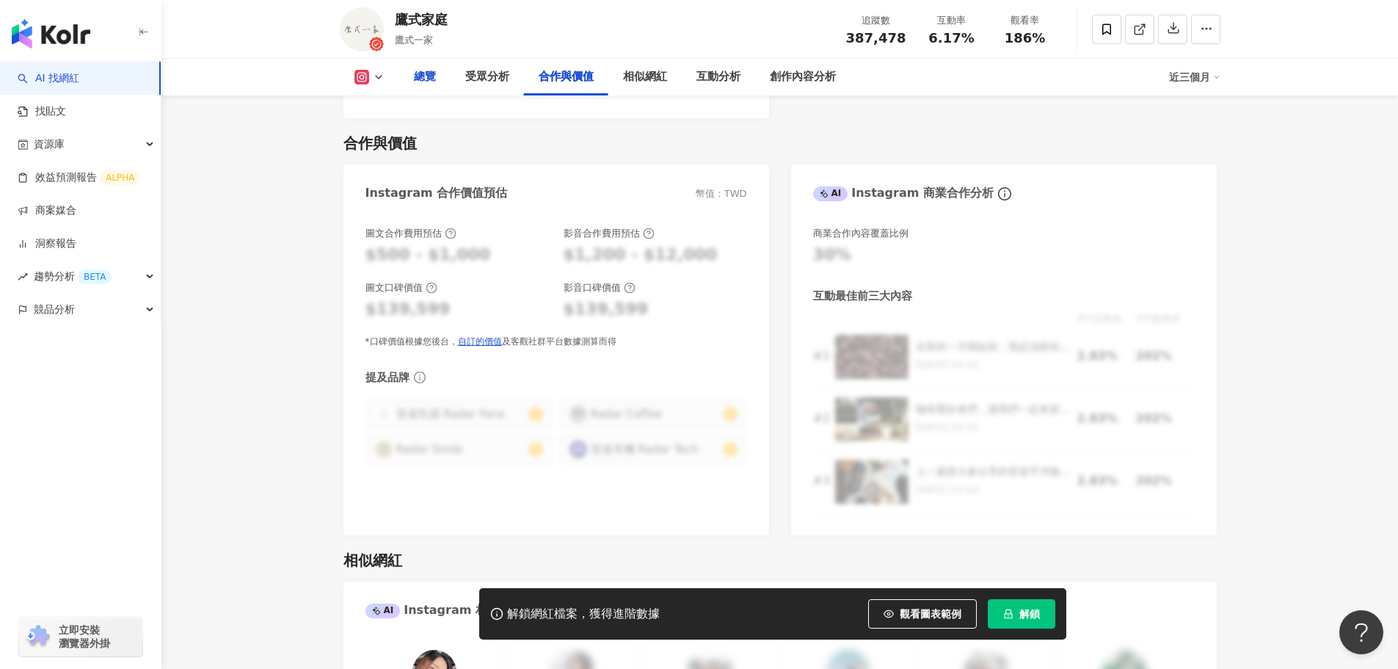
click at [429, 77] on div "總覽" at bounding box center [425, 77] width 22 height 18
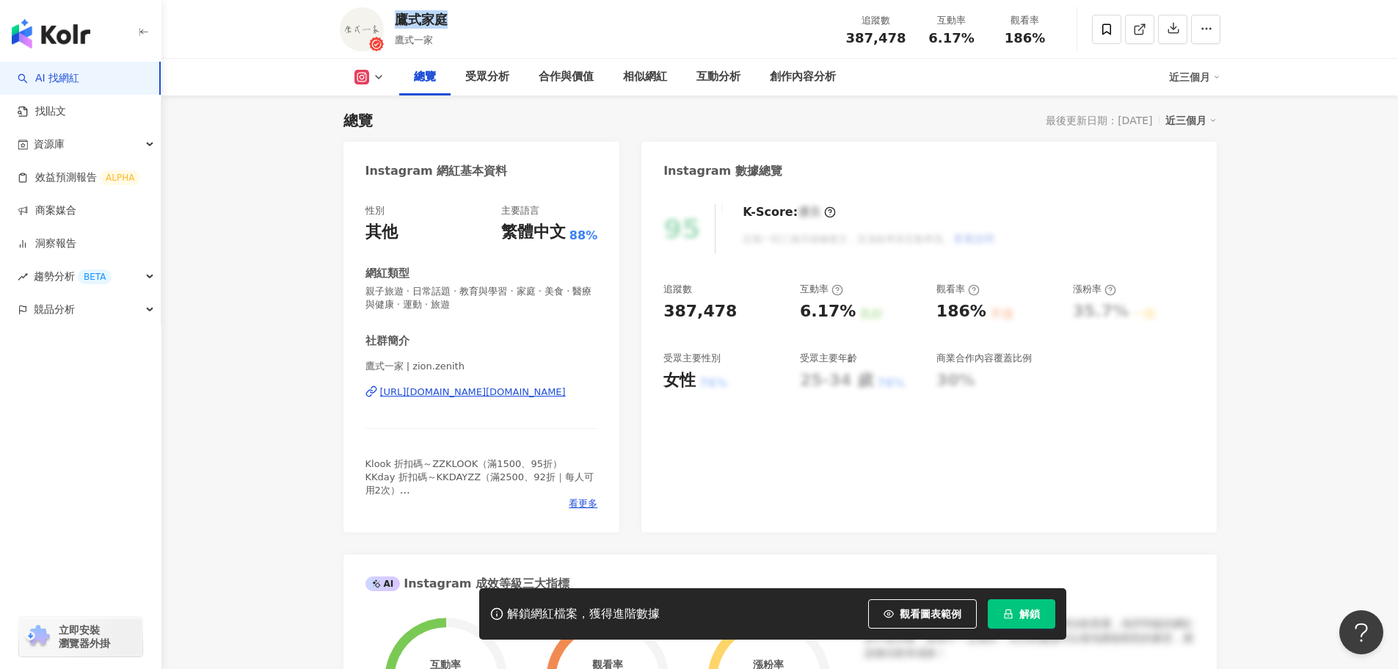
drag, startPoint x: 408, startPoint y: 19, endPoint x: 470, endPoint y: 19, distance: 62.4
click at [470, 19] on div "鷹式家庭 鷹式一家 追蹤數 387,478 互動率 6.17% 觀看率 186%" at bounding box center [779, 29] width 939 height 58
copy div "鷹式家庭"
